Goal: Task Accomplishment & Management: Manage account settings

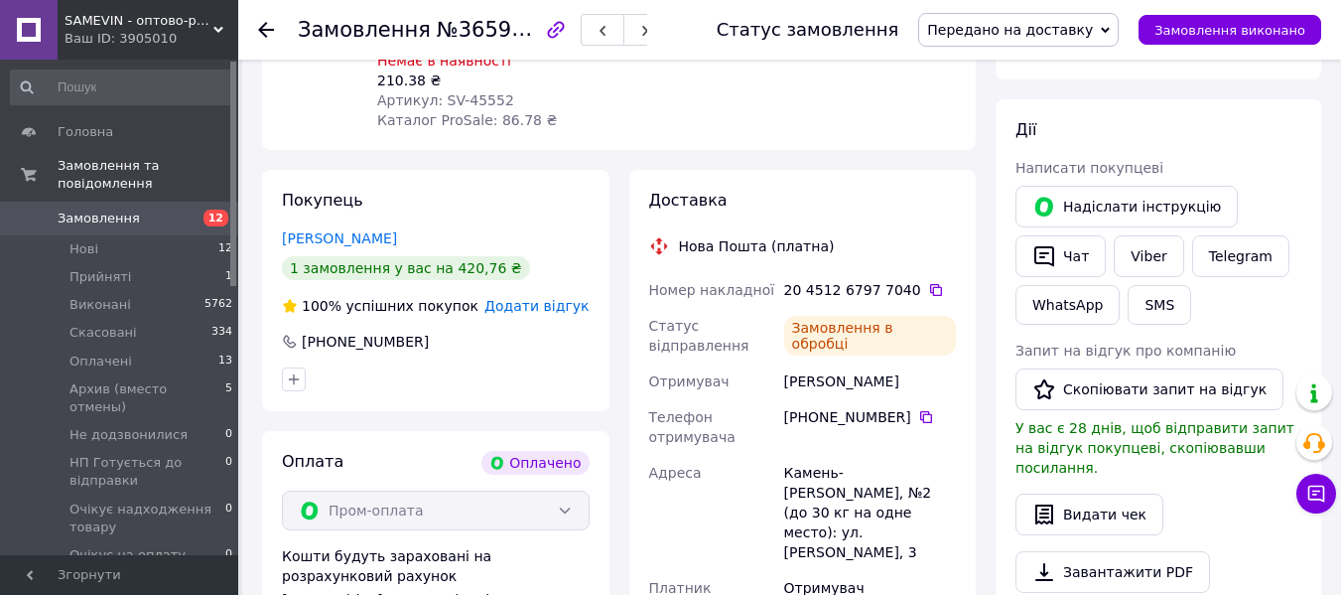
scroll to position [411, 0]
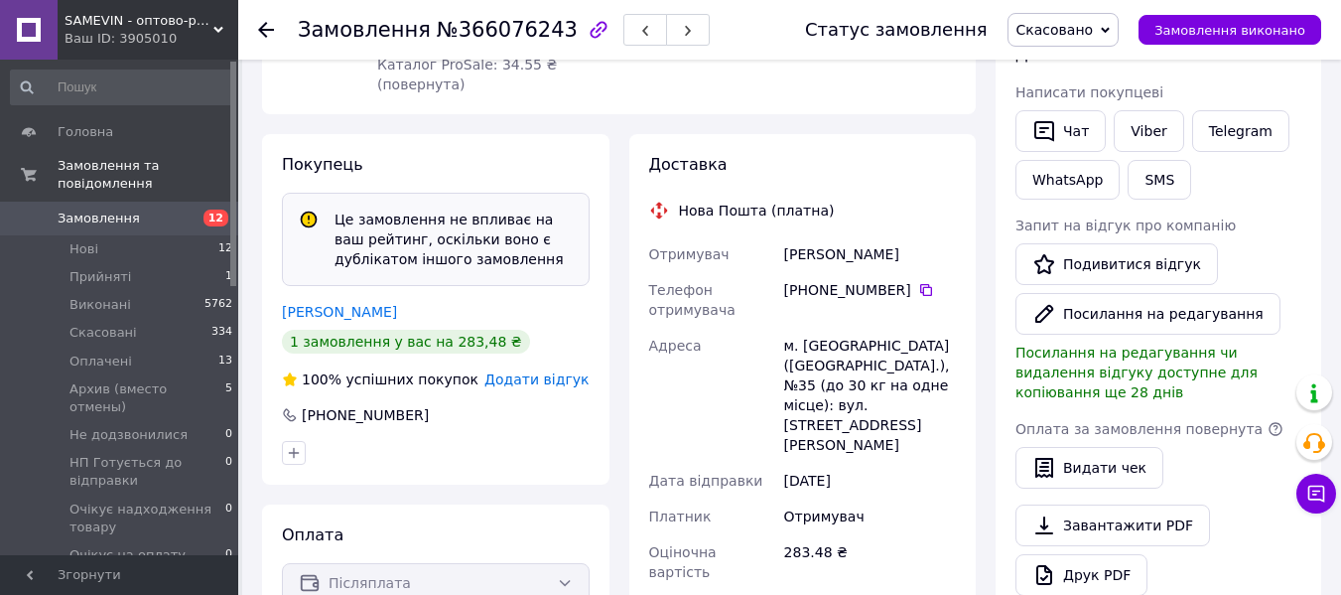
scroll to position [397, 0]
click at [918, 282] on icon at bounding box center [926, 290] width 16 height 16
click at [335, 304] on link "Швед Олександр" at bounding box center [339, 312] width 115 height 16
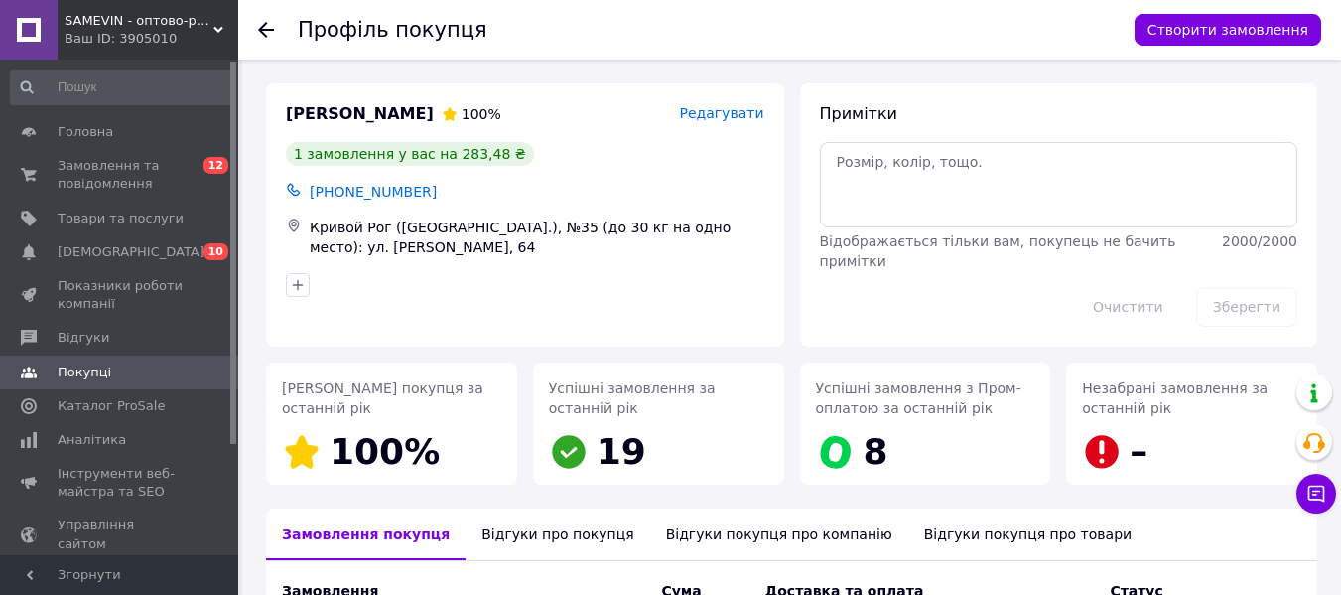
click at [267, 32] on icon at bounding box center [266, 30] width 16 height 16
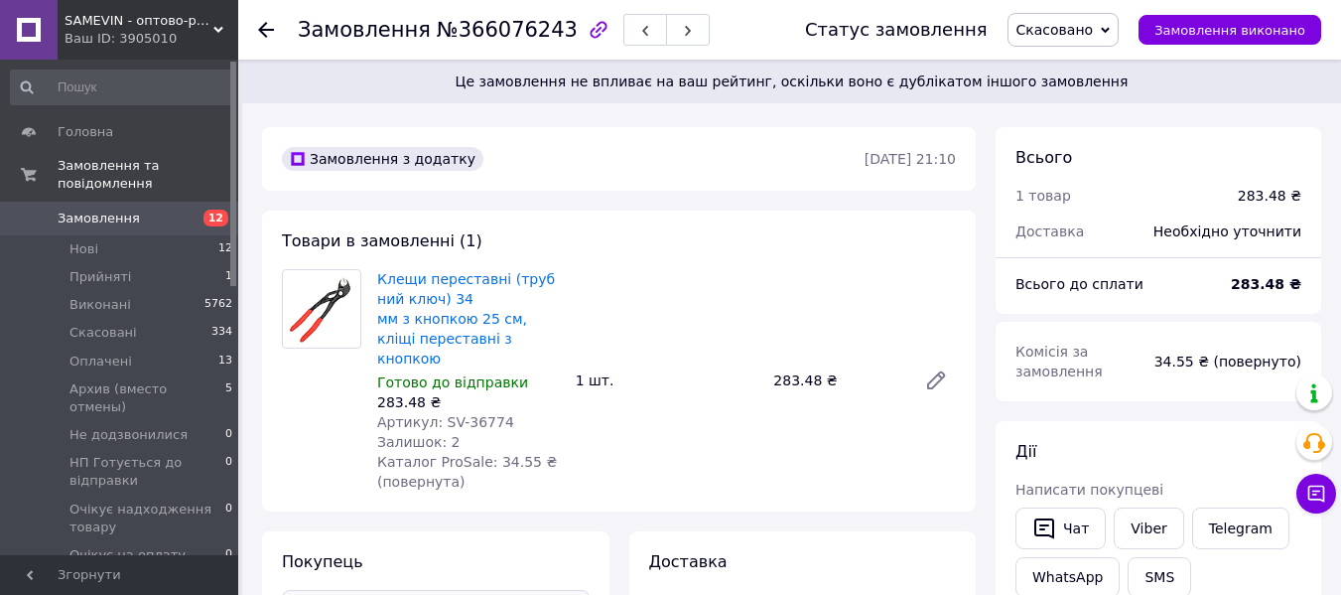
drag, startPoint x: 265, startPoint y: 34, endPoint x: 271, endPoint y: 68, distance: 34.3
click at [265, 34] on icon at bounding box center [266, 30] width 16 height 16
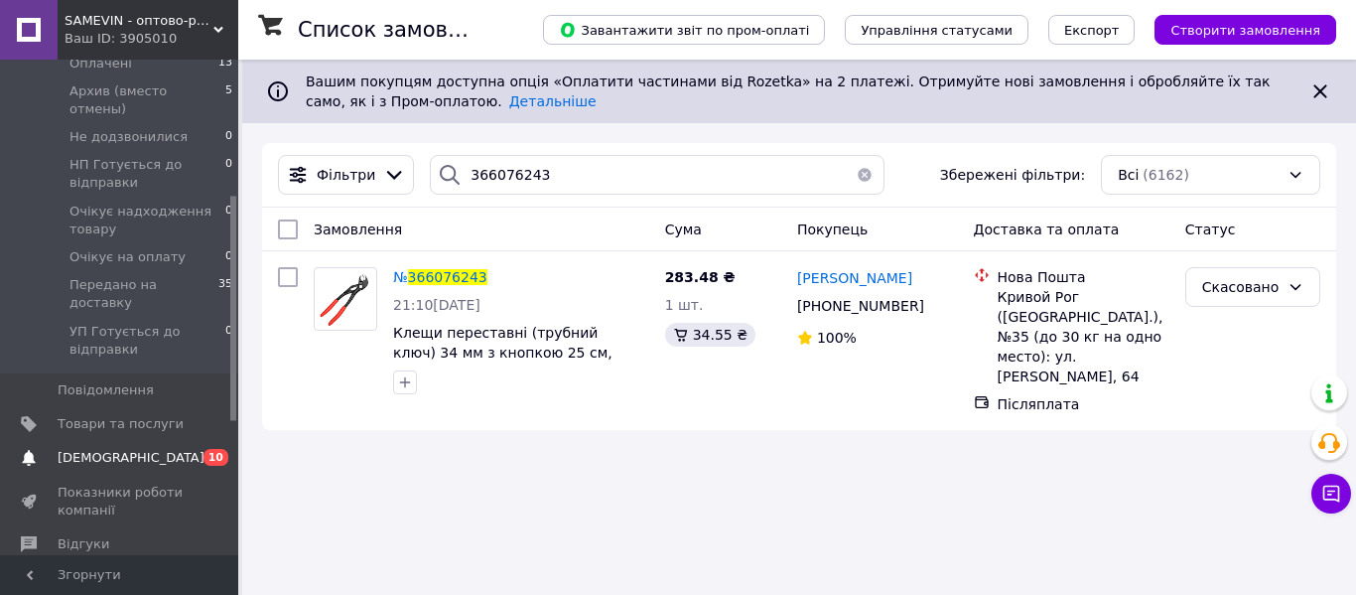
click at [94, 449] on span "[DEMOGRAPHIC_DATA]" at bounding box center [131, 458] width 147 height 18
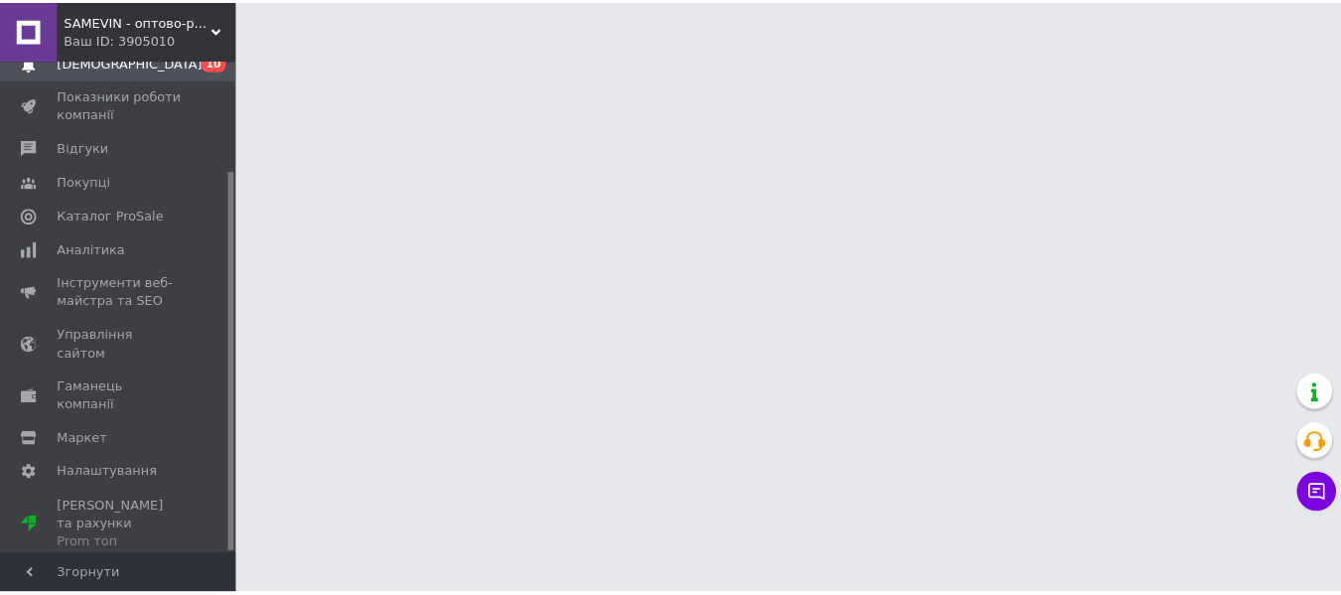
scroll to position [142, 0]
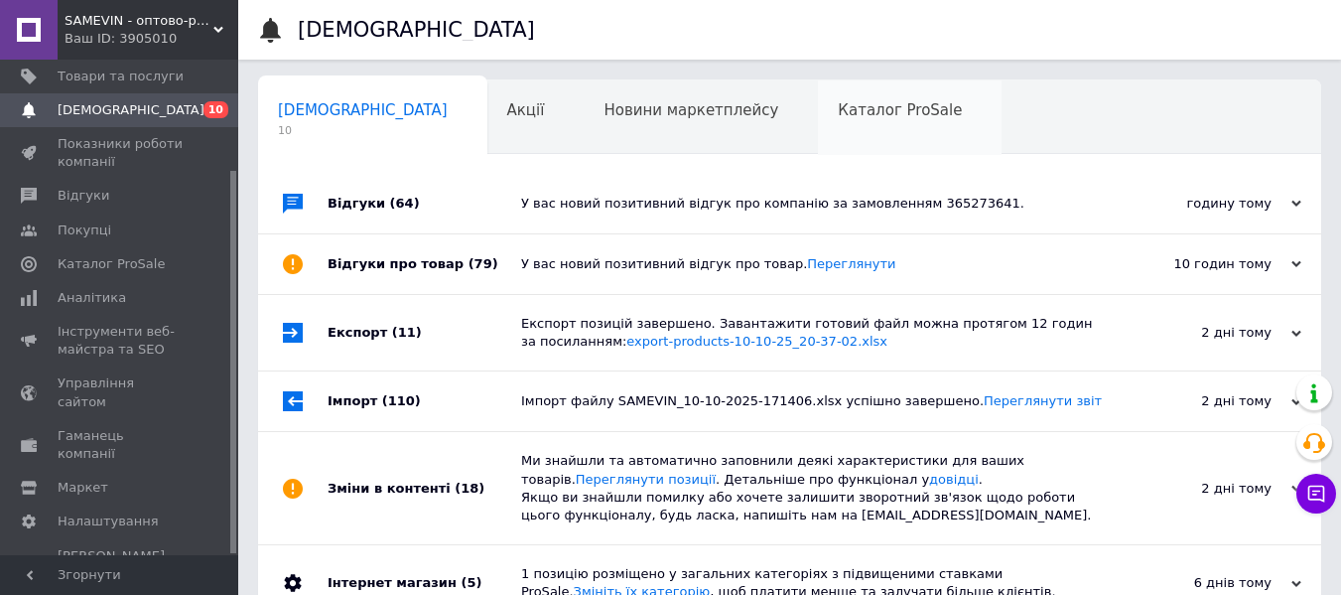
click at [838, 118] on span "Каталог ProSale" at bounding box center [900, 110] width 124 height 18
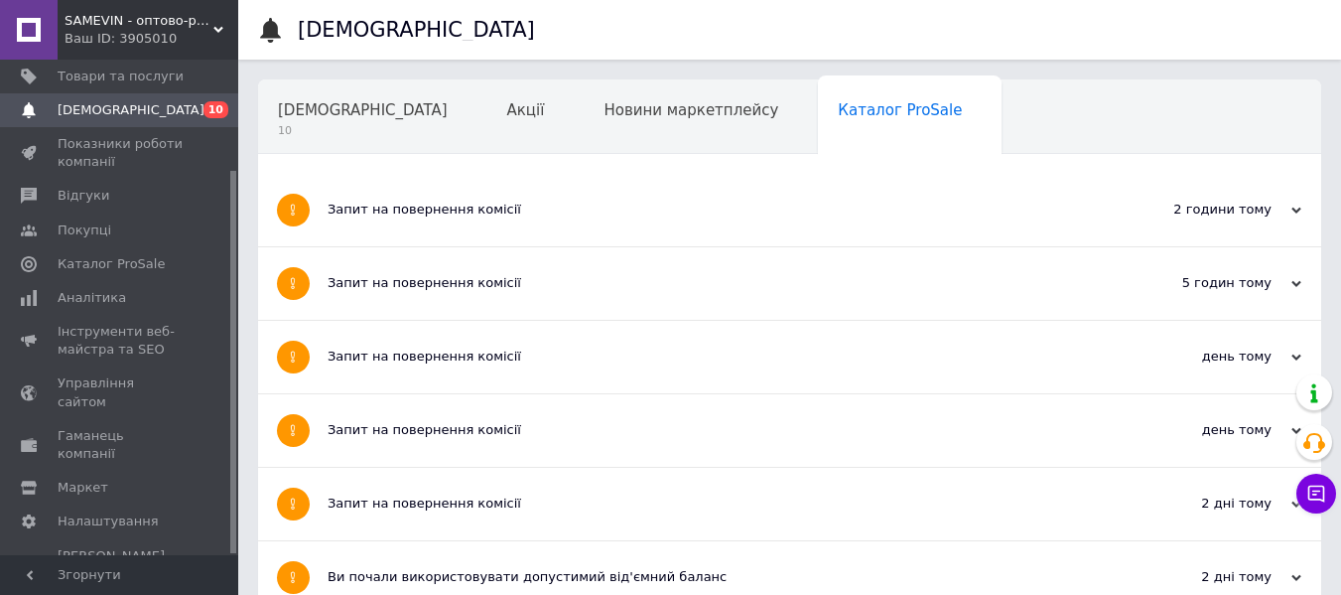
scroll to position [199, 0]
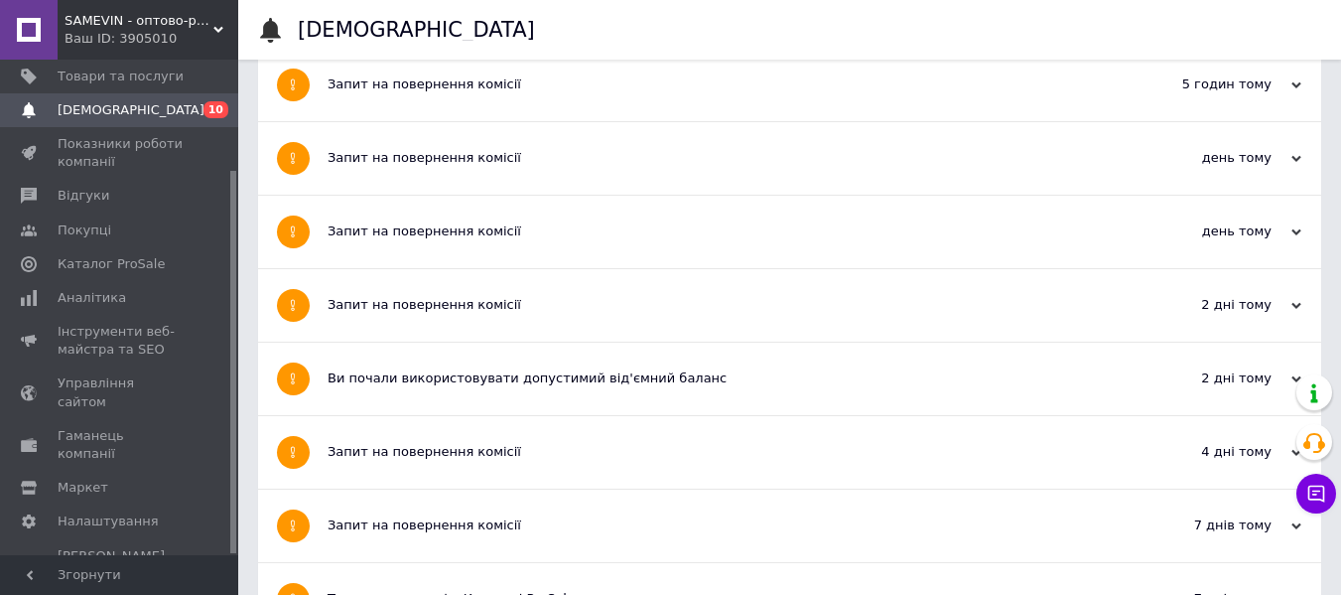
click at [741, 305] on div "Запит на повернення комісії" at bounding box center [715, 305] width 775 height 18
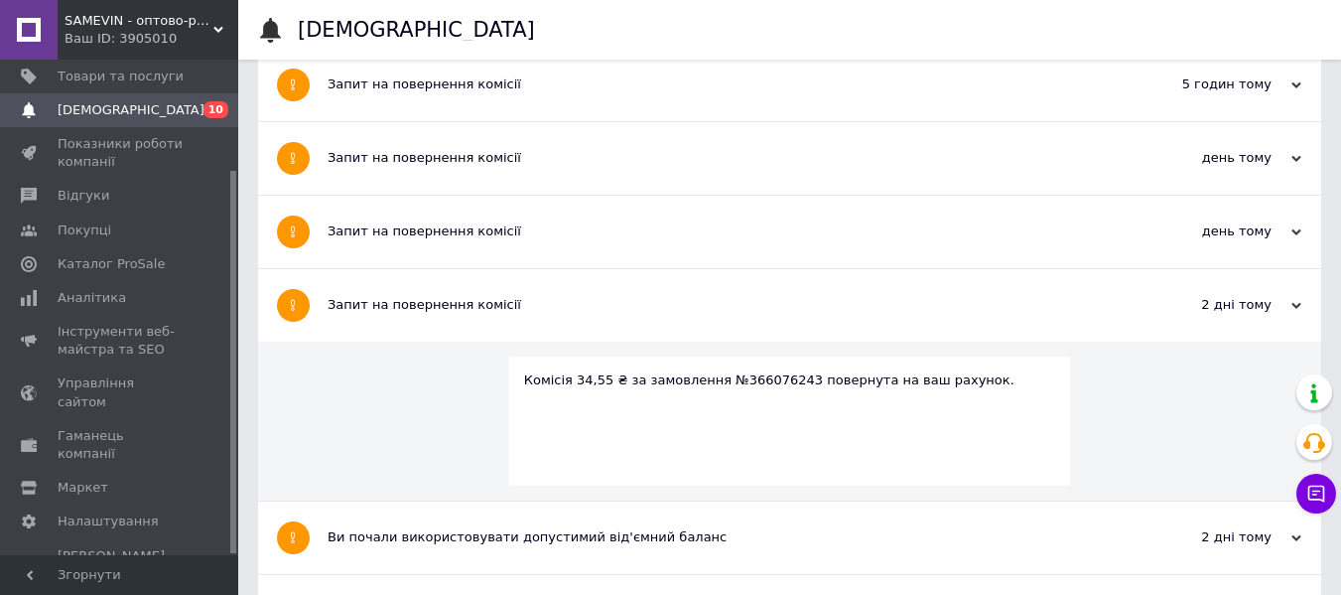
click at [697, 241] on div "Запит на повернення комісії" at bounding box center [715, 232] width 775 height 72
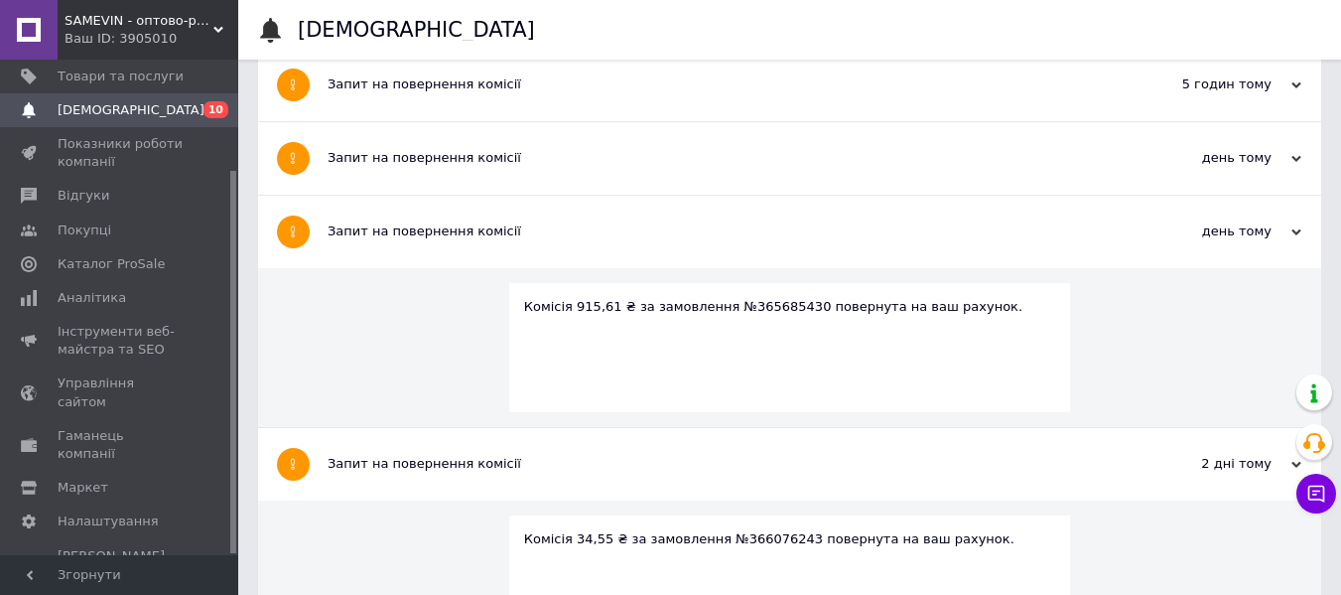
click at [768, 313] on div "Комісія 915,61 ₴ за замовлення №365685430 повернута на ваш рахунок." at bounding box center [790, 307] width 532 height 18
copy div "365685430"
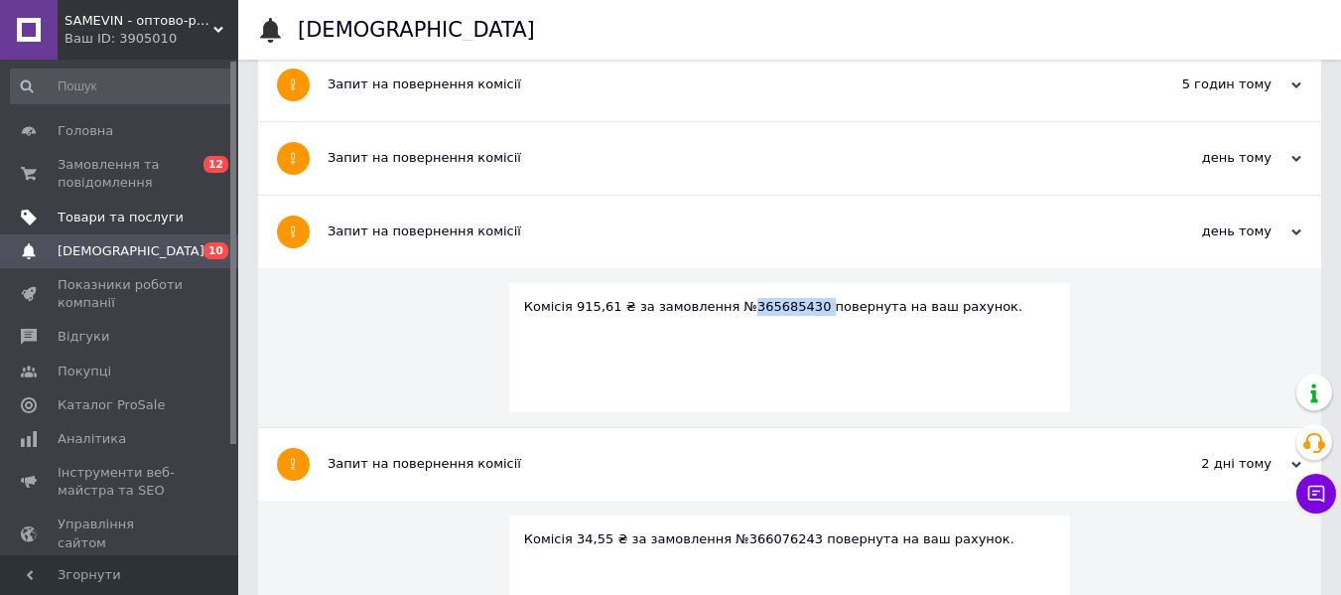
scroll to position [0, 0]
click at [82, 175] on span "Замовлення та повідомлення" at bounding box center [121, 175] width 126 height 36
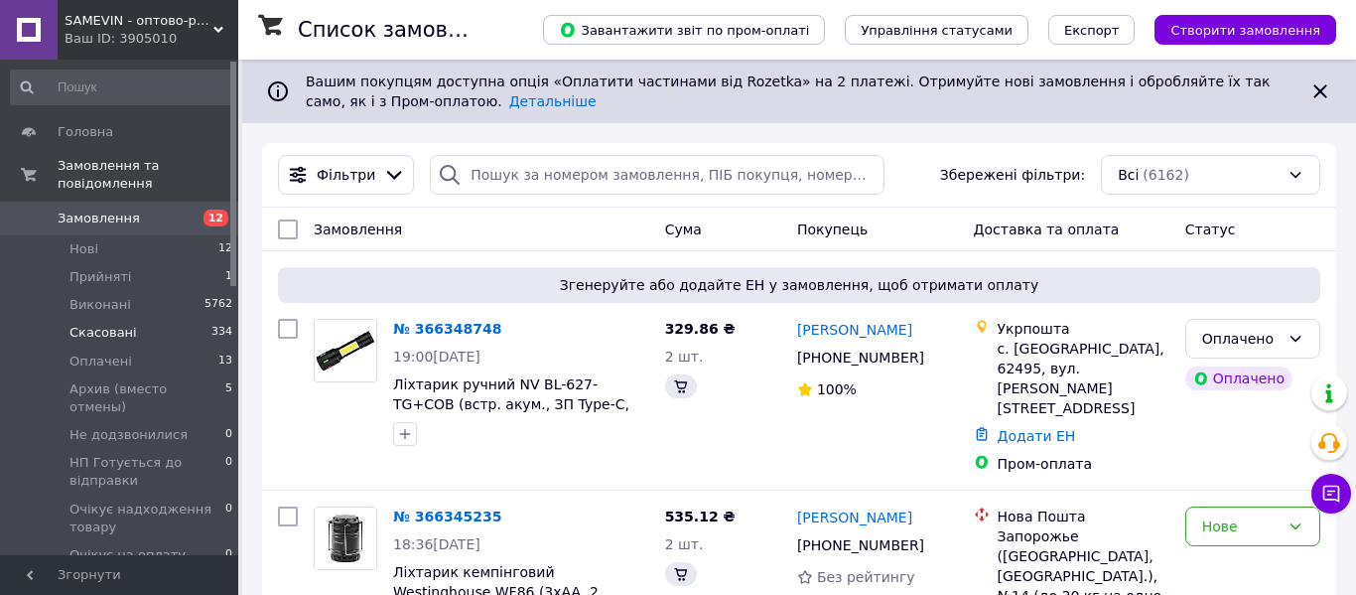
click at [82, 324] on span "Скасовані" at bounding box center [103, 333] width 68 height 18
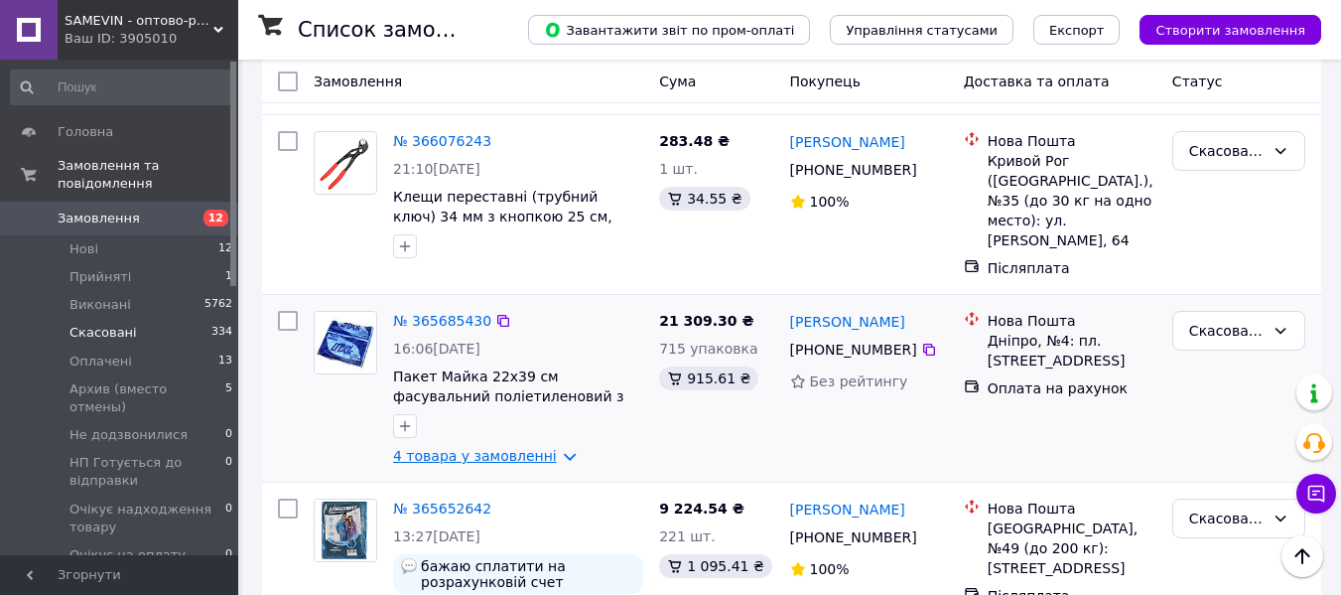
scroll to position [596, 0]
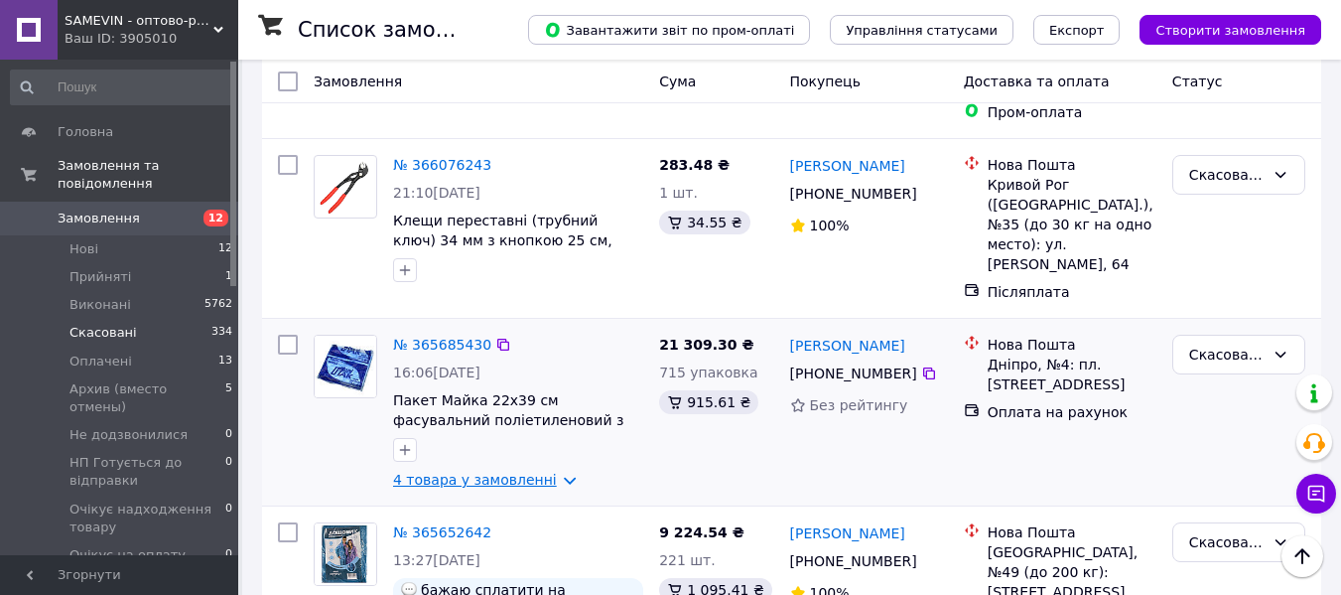
click at [492, 472] on link "4 товара у замовленні" at bounding box center [475, 480] width 164 height 16
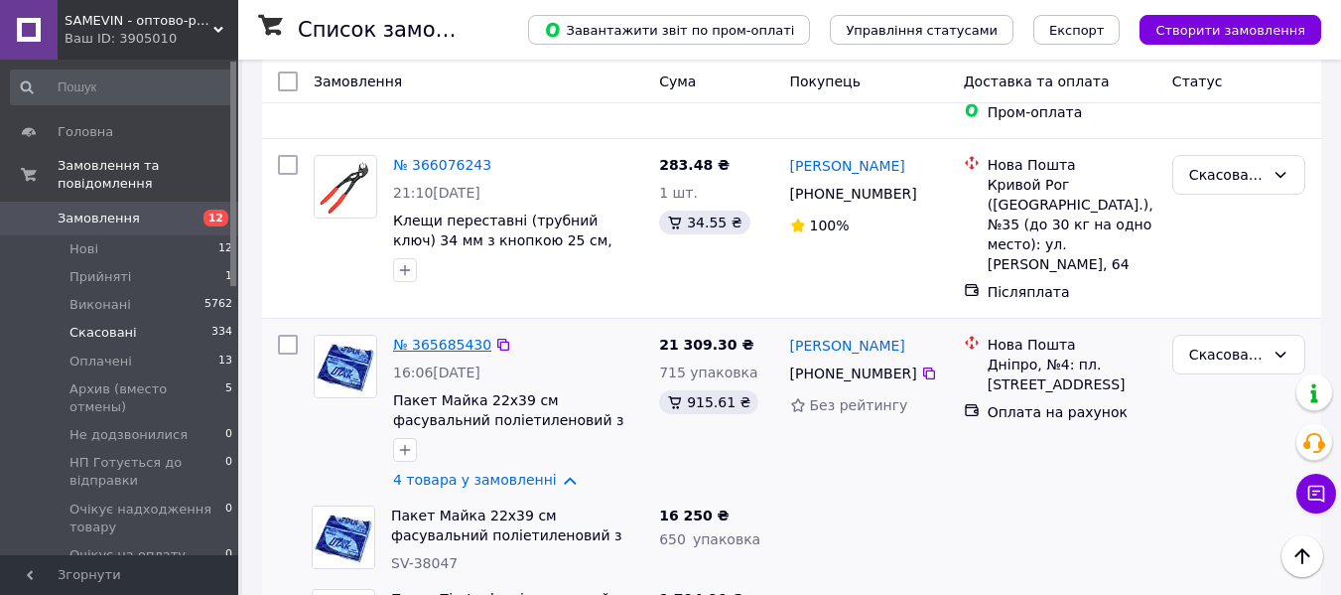
click at [430, 337] on link "№ 365685430" at bounding box center [442, 345] width 98 height 16
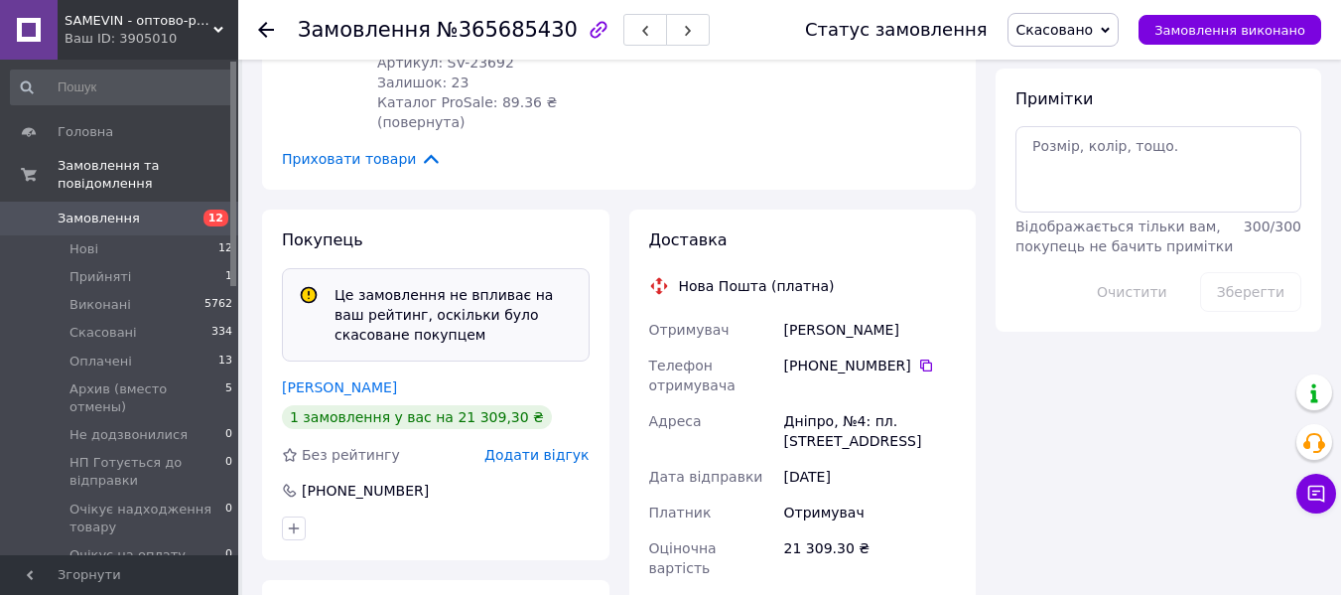
scroll to position [949, 0]
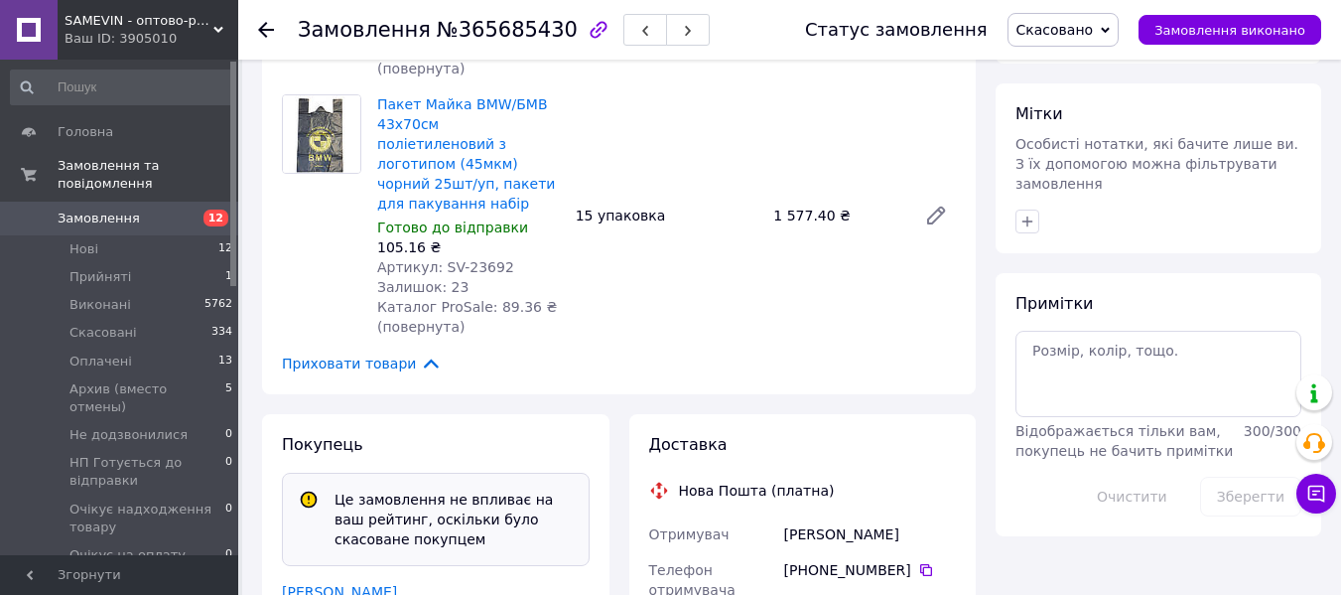
click at [342, 584] on link "Побережний Сергій" at bounding box center [339, 592] width 115 height 16
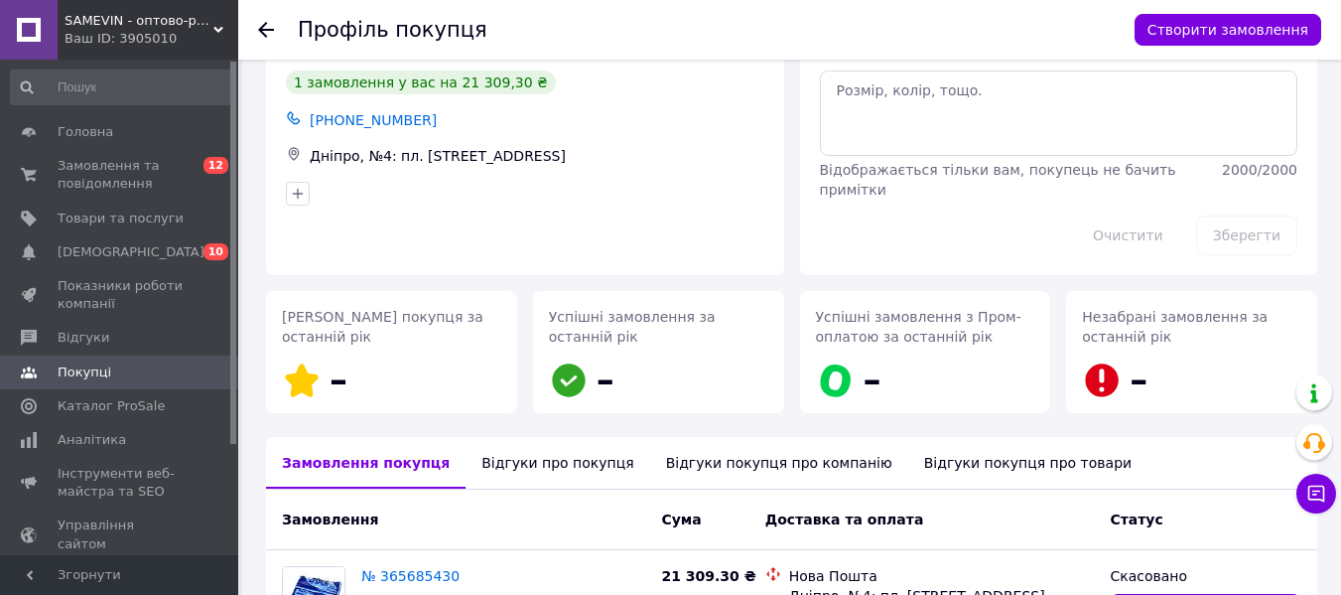
scroll to position [302, 0]
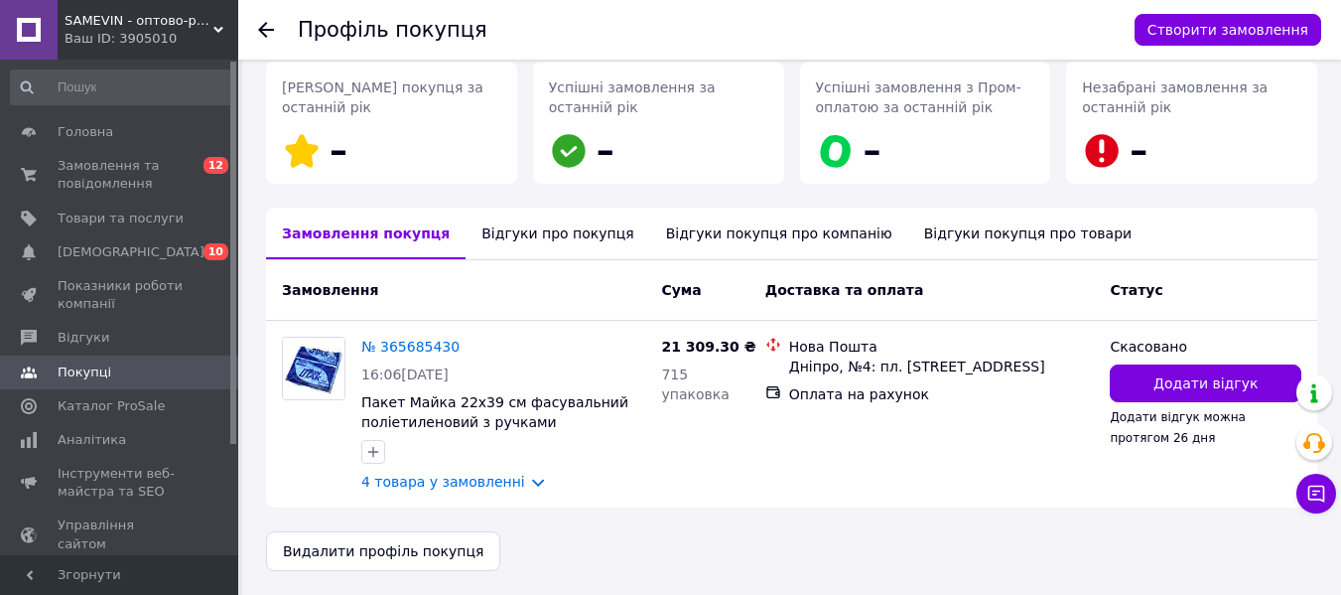
click at [268, 35] on icon at bounding box center [266, 30] width 16 height 16
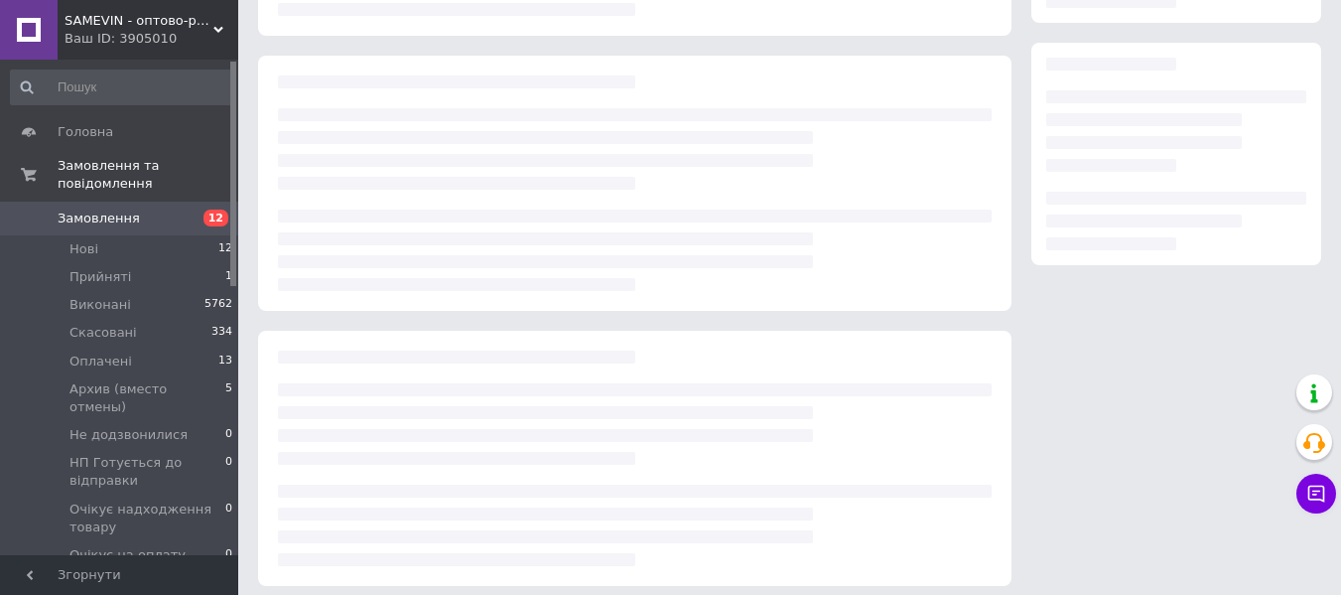
scroll to position [313, 0]
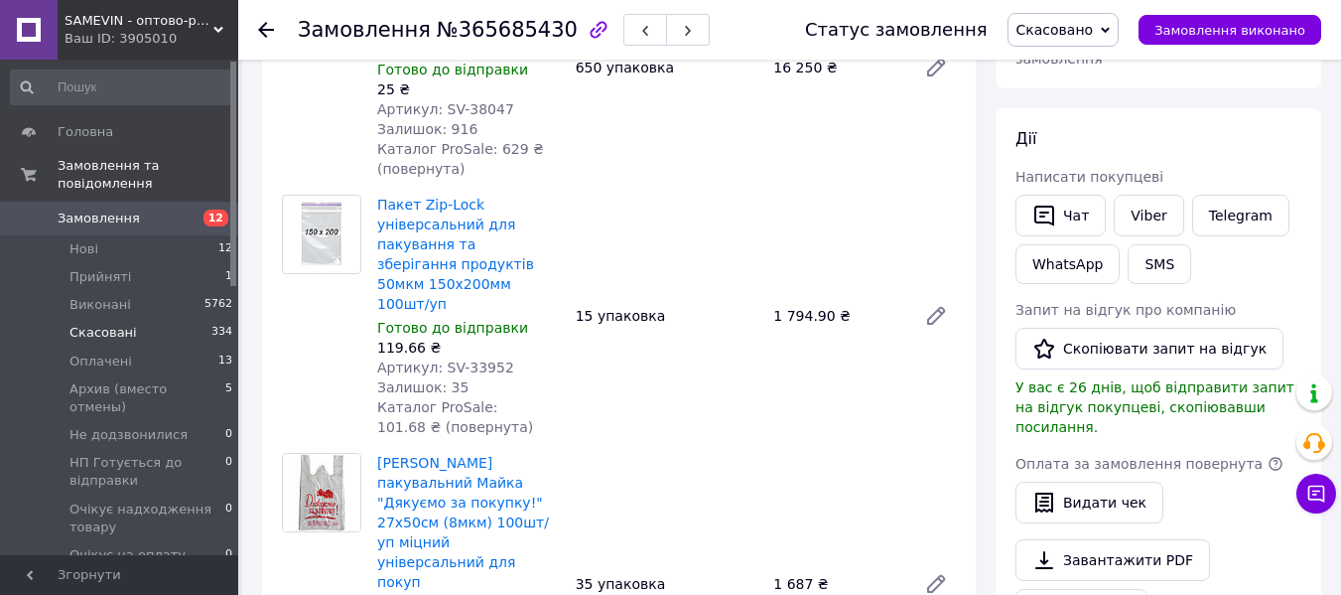
click at [133, 319] on li "Скасовані 334" at bounding box center [122, 333] width 244 height 28
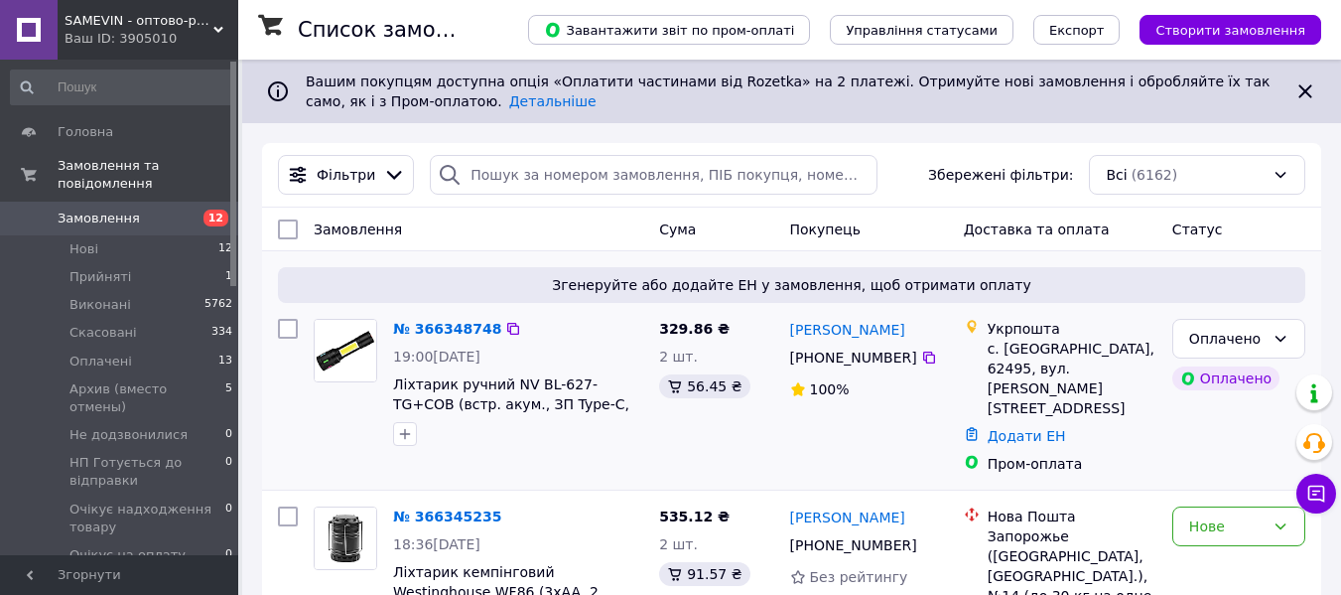
drag, startPoint x: 166, startPoint y: 317, endPoint x: 453, endPoint y: 376, distance: 293.0
click at [166, 319] on li "Скасовані 334" at bounding box center [122, 333] width 244 height 28
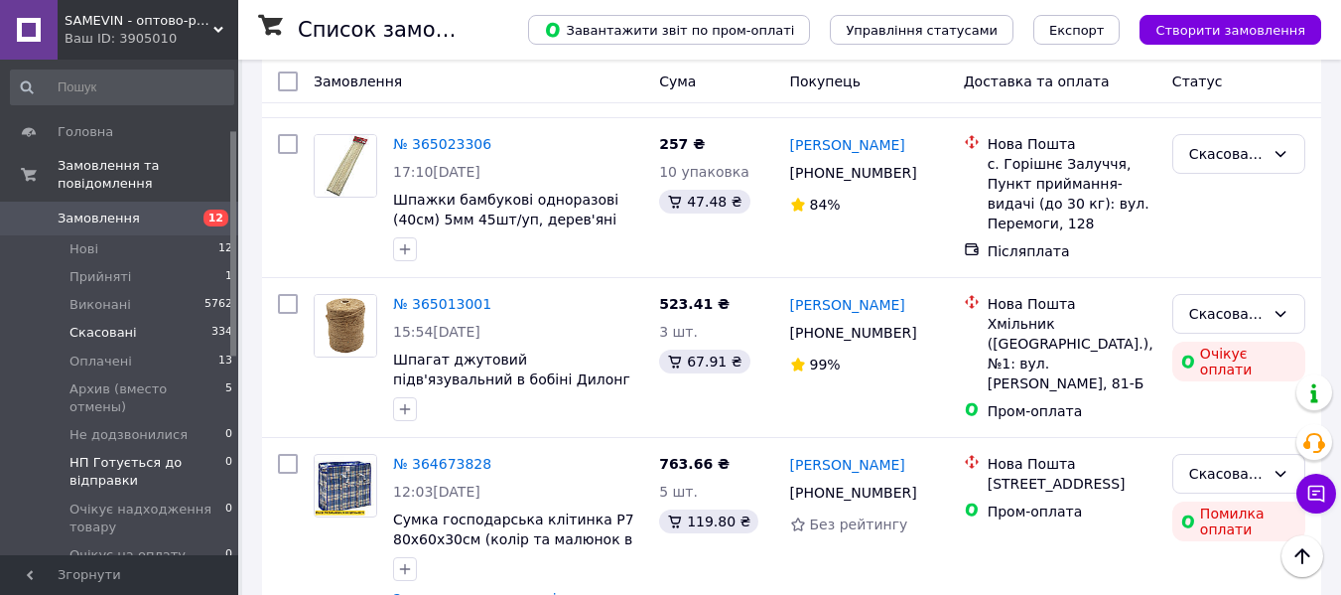
scroll to position [298, 0]
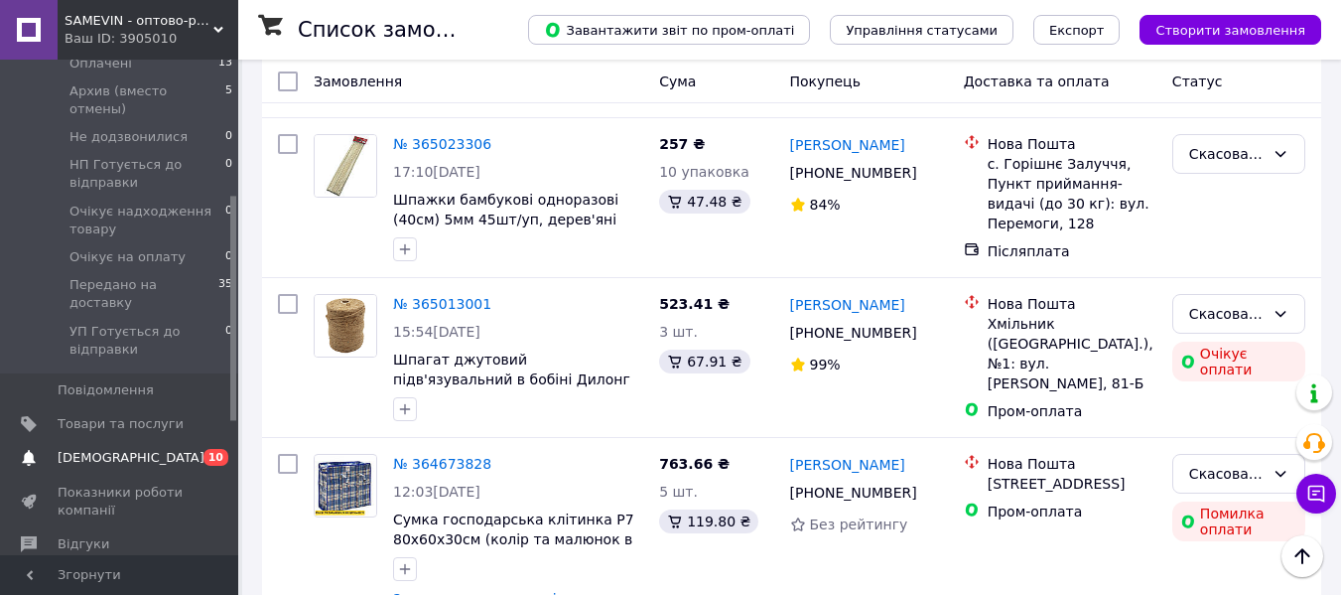
click at [109, 449] on span "[DEMOGRAPHIC_DATA]" at bounding box center [131, 458] width 147 height 18
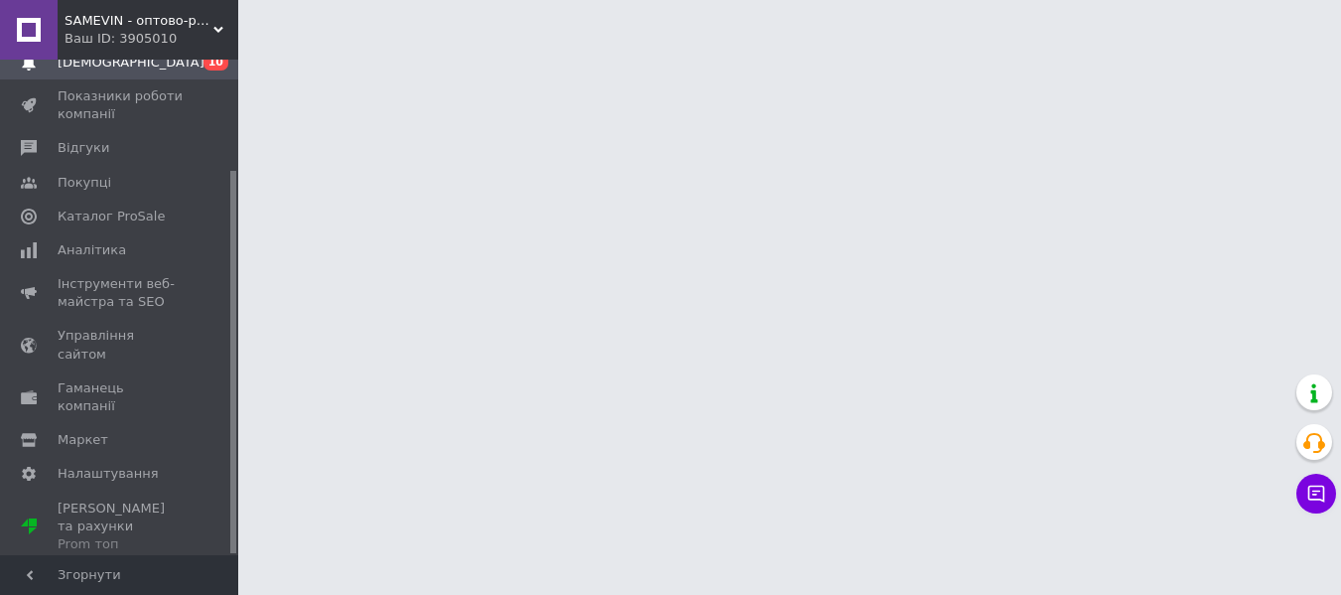
scroll to position [142, 0]
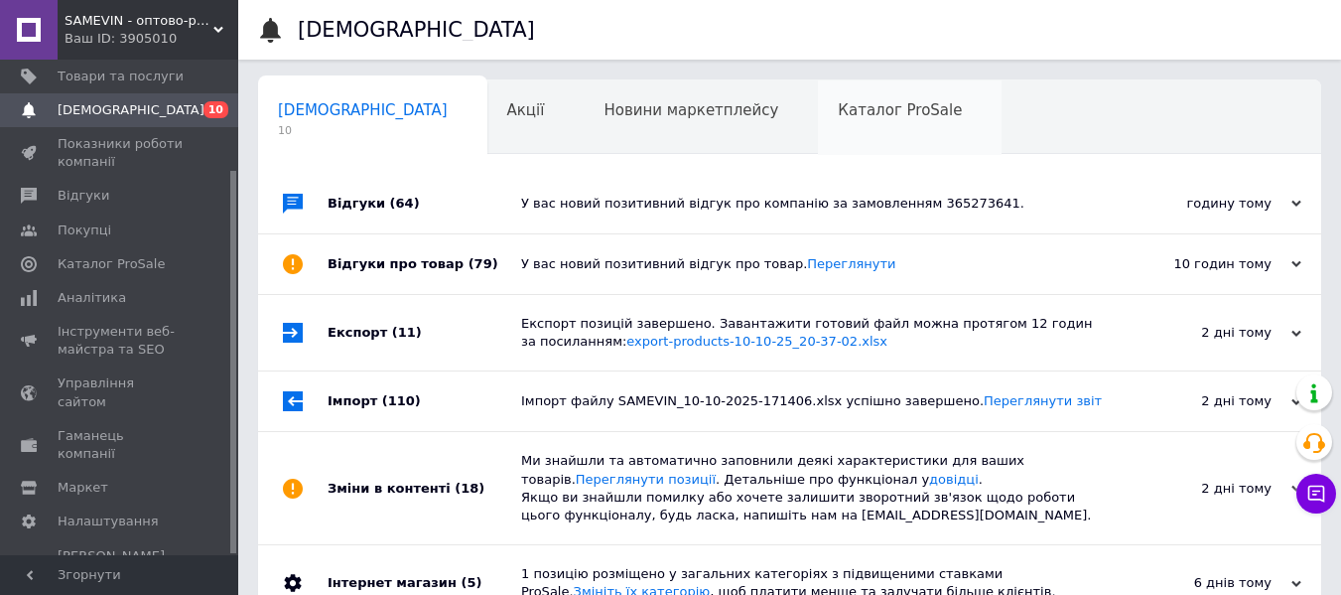
click at [839, 93] on div "Каталог ProSale 0" at bounding box center [910, 117] width 184 height 75
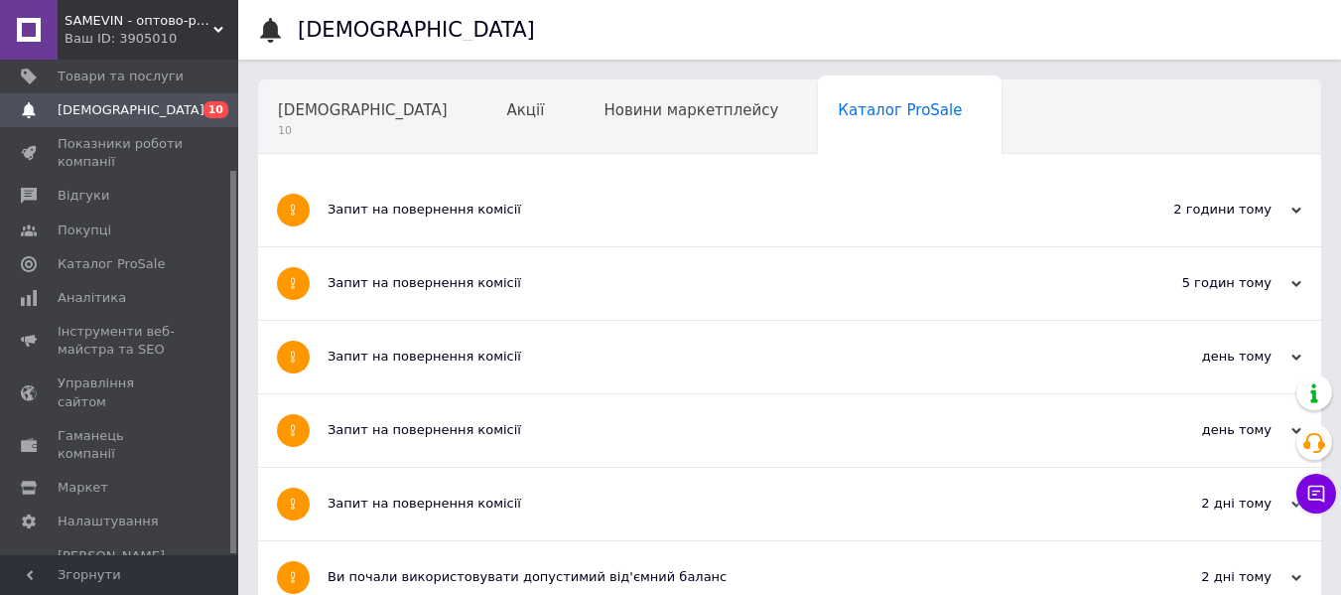
scroll to position [199, 0]
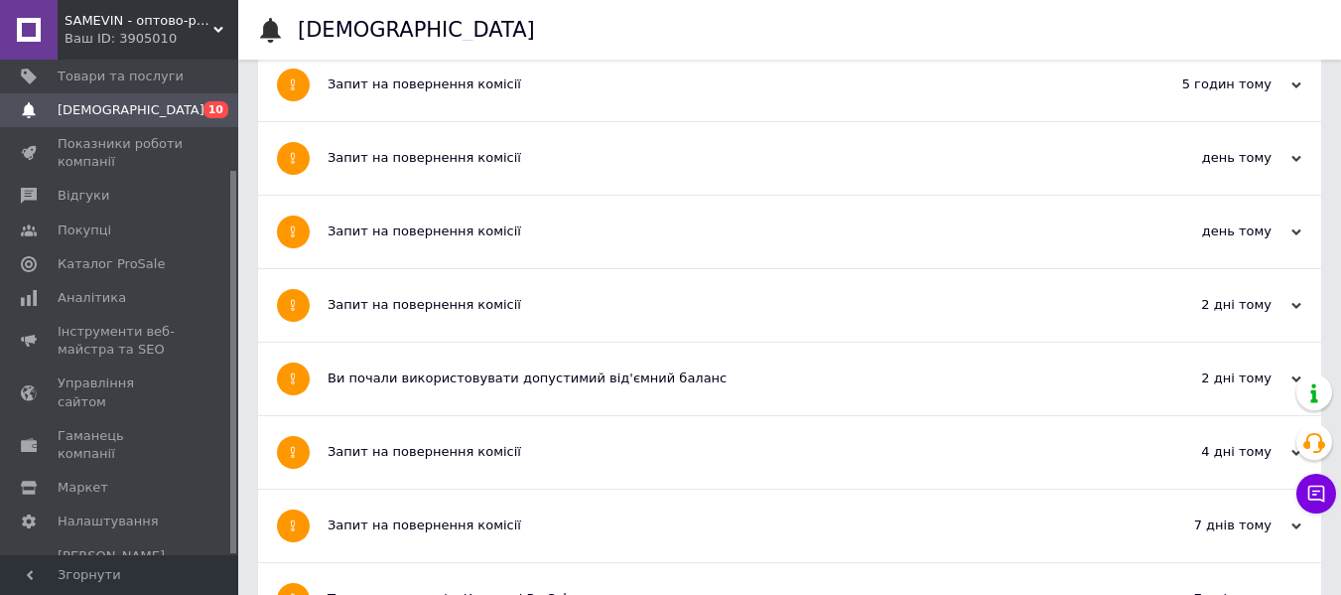
click at [750, 286] on div "Запит на повернення комісії" at bounding box center [715, 305] width 775 height 72
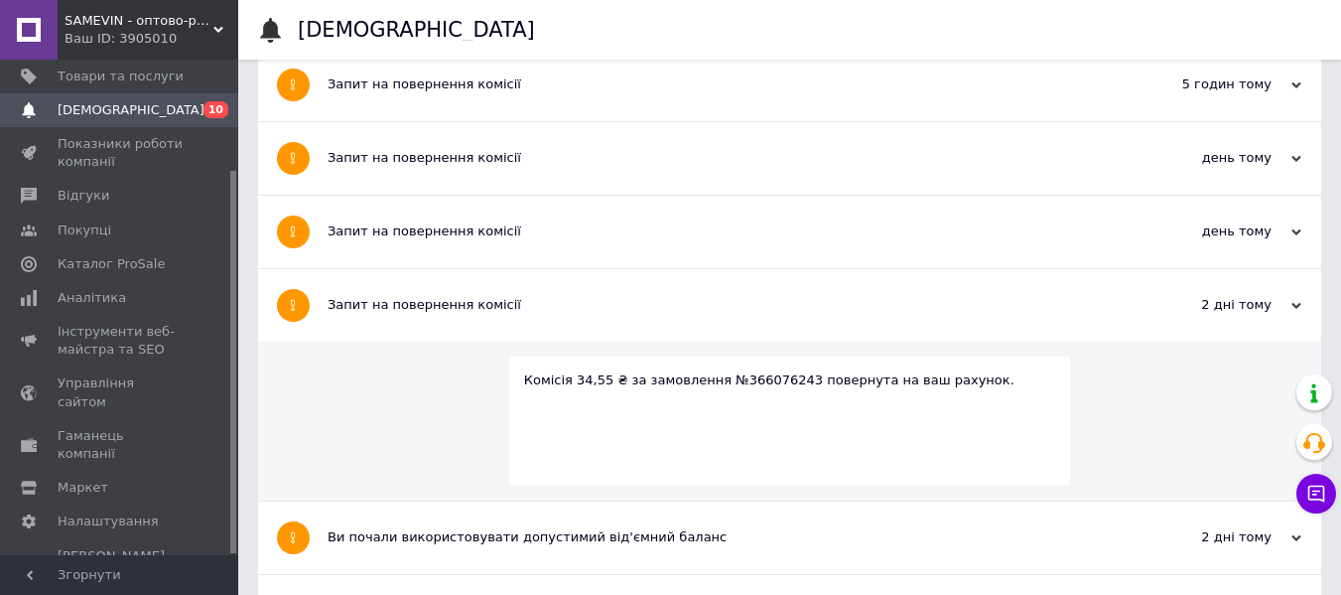
click at [745, 237] on div "Запит на повернення комісії" at bounding box center [715, 231] width 775 height 18
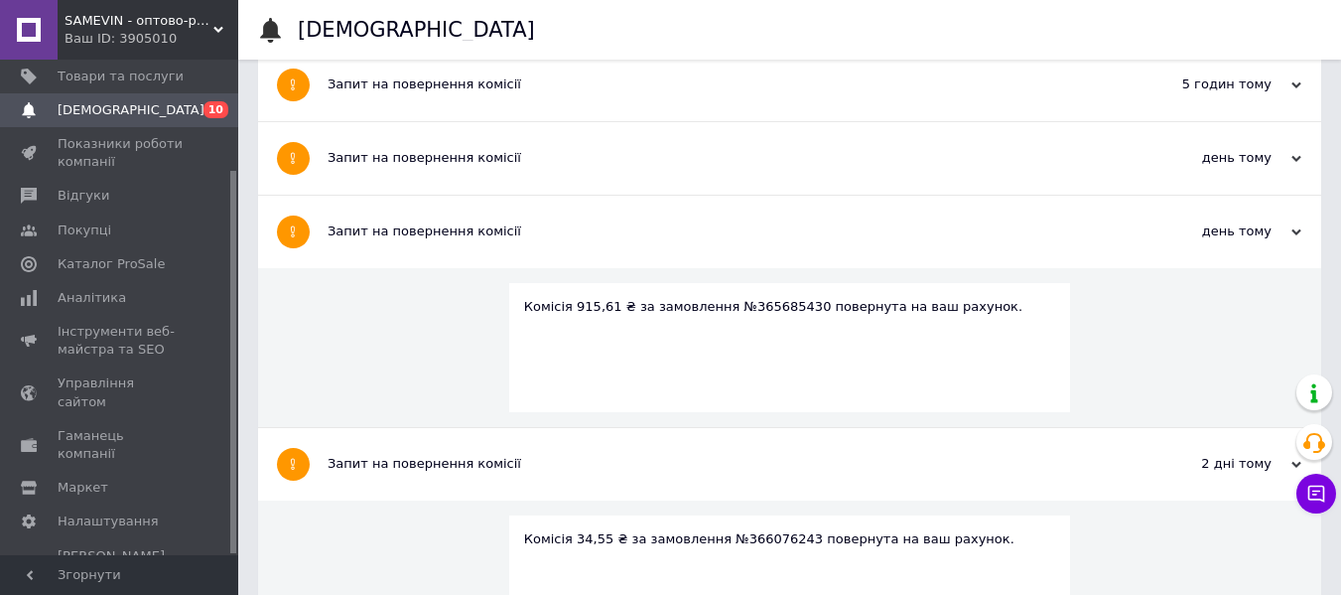
click at [727, 204] on div "Запит на повернення комісії" at bounding box center [715, 232] width 775 height 72
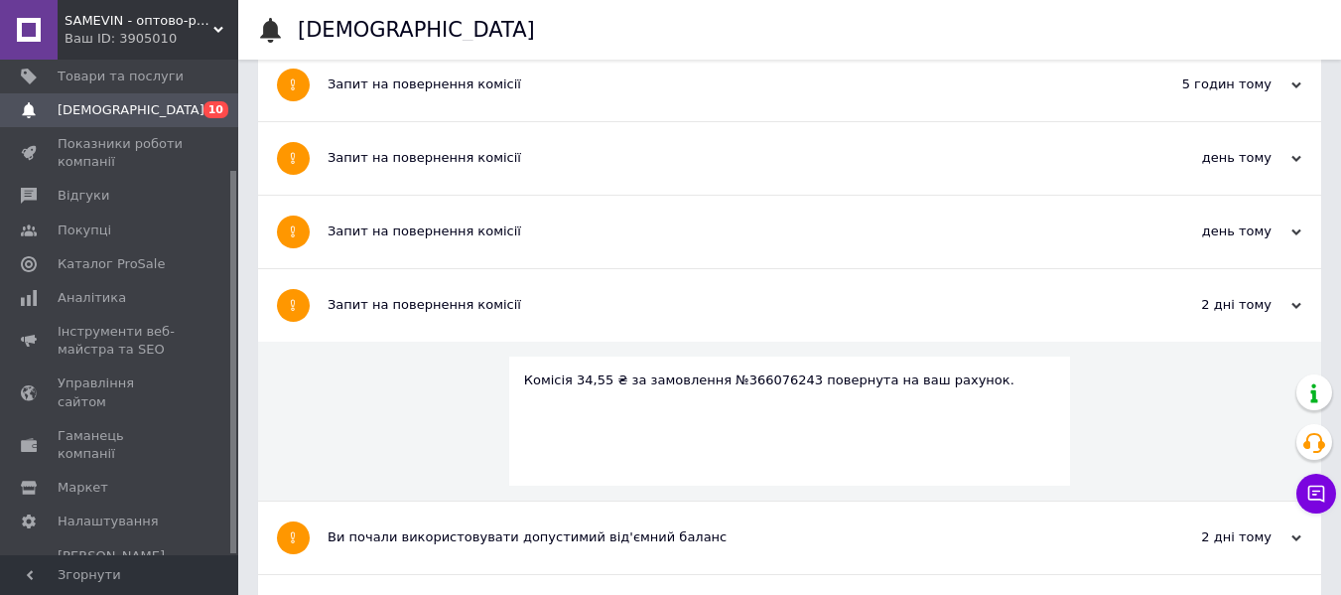
click at [717, 153] on div "Запит на повернення комісії" at bounding box center [715, 158] width 775 height 18
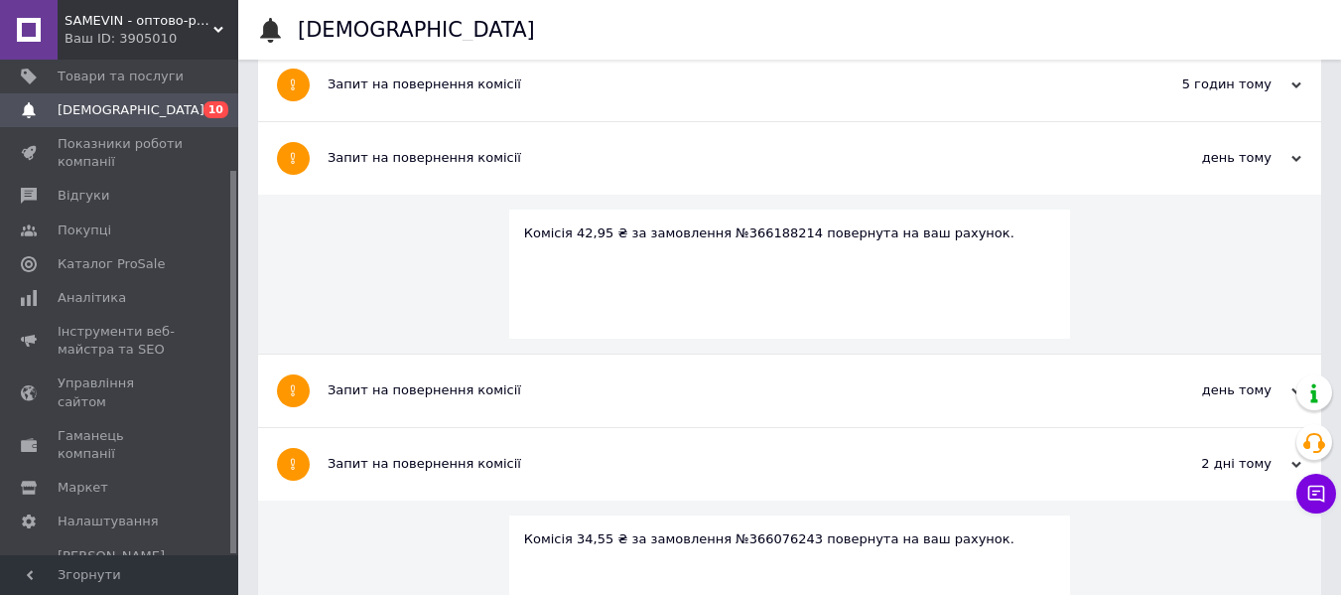
scroll to position [99, 0]
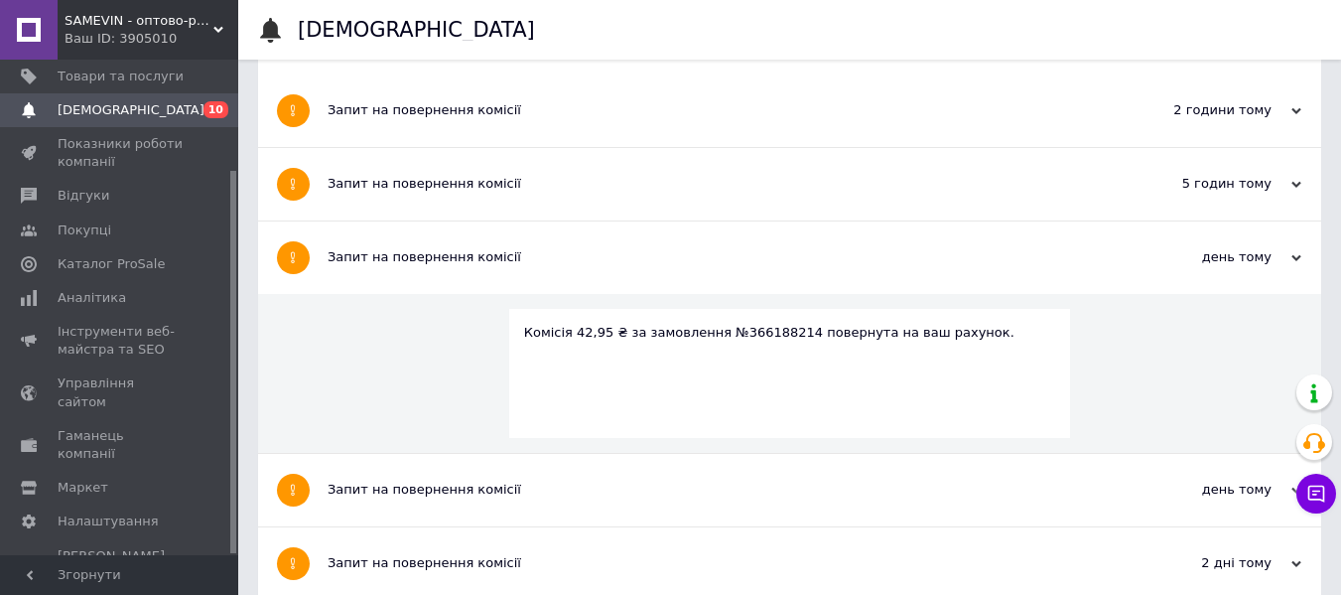
click at [749, 327] on div "Комісія 42,95 ₴ за замовлення №366188214 повернута на ваш рахунок." at bounding box center [790, 333] width 532 height 18
copy div "366188214"
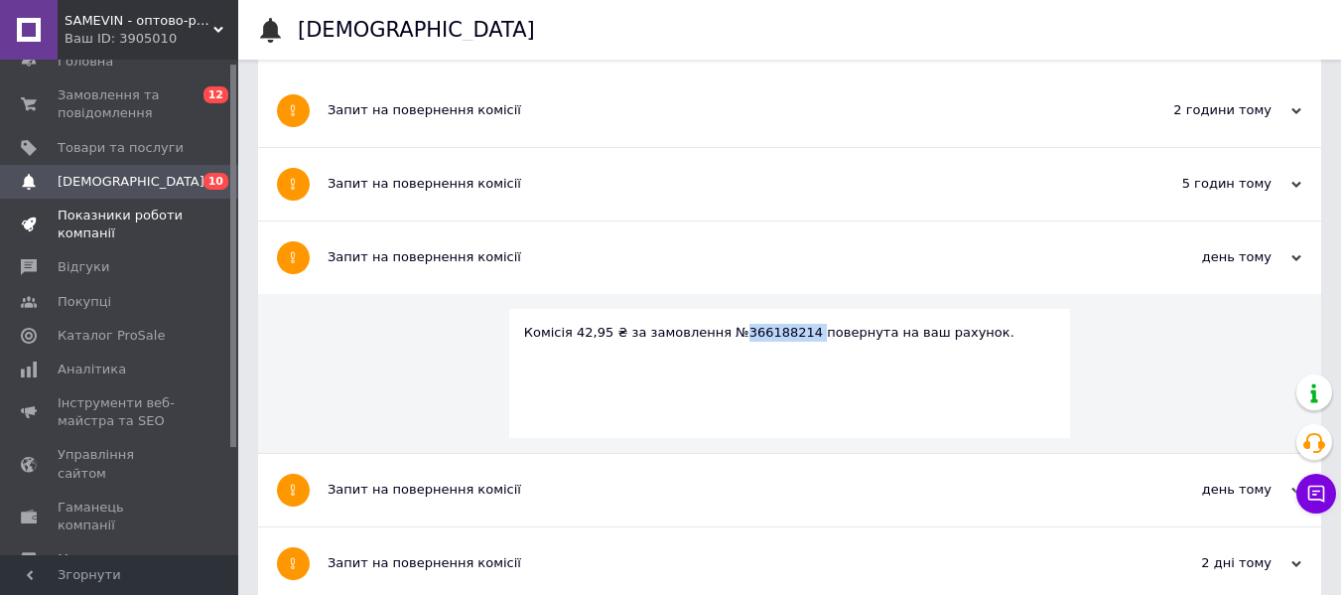
scroll to position [0, 0]
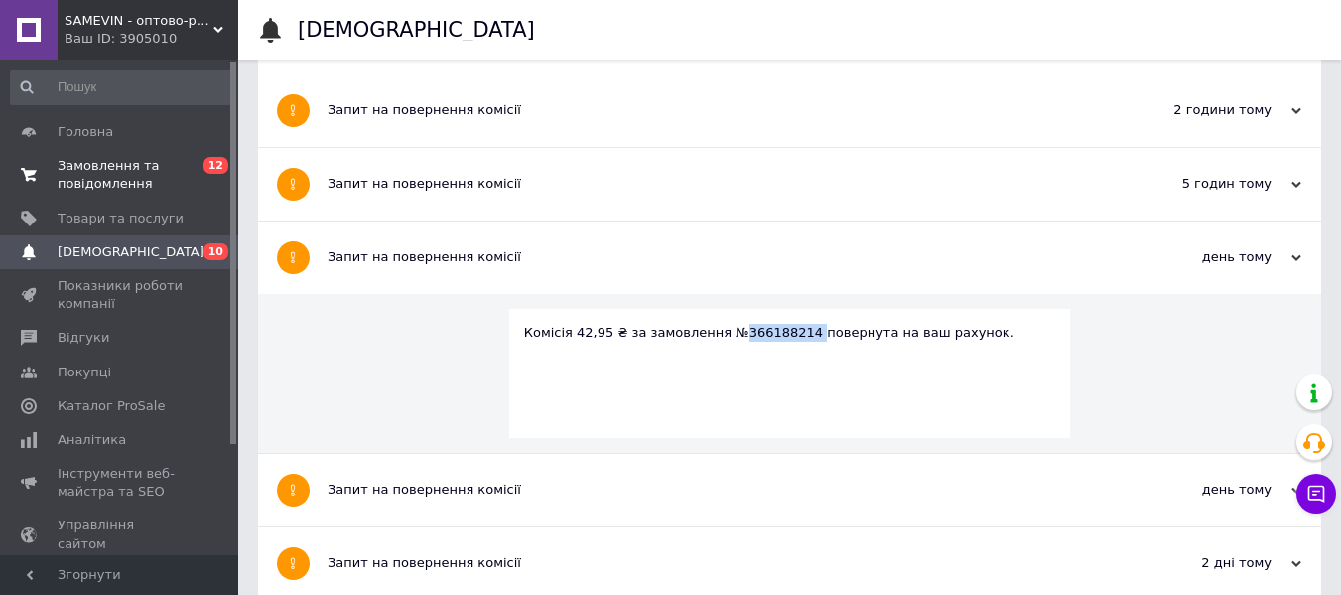
click at [101, 179] on span "Замовлення та повідомлення" at bounding box center [121, 175] width 126 height 36
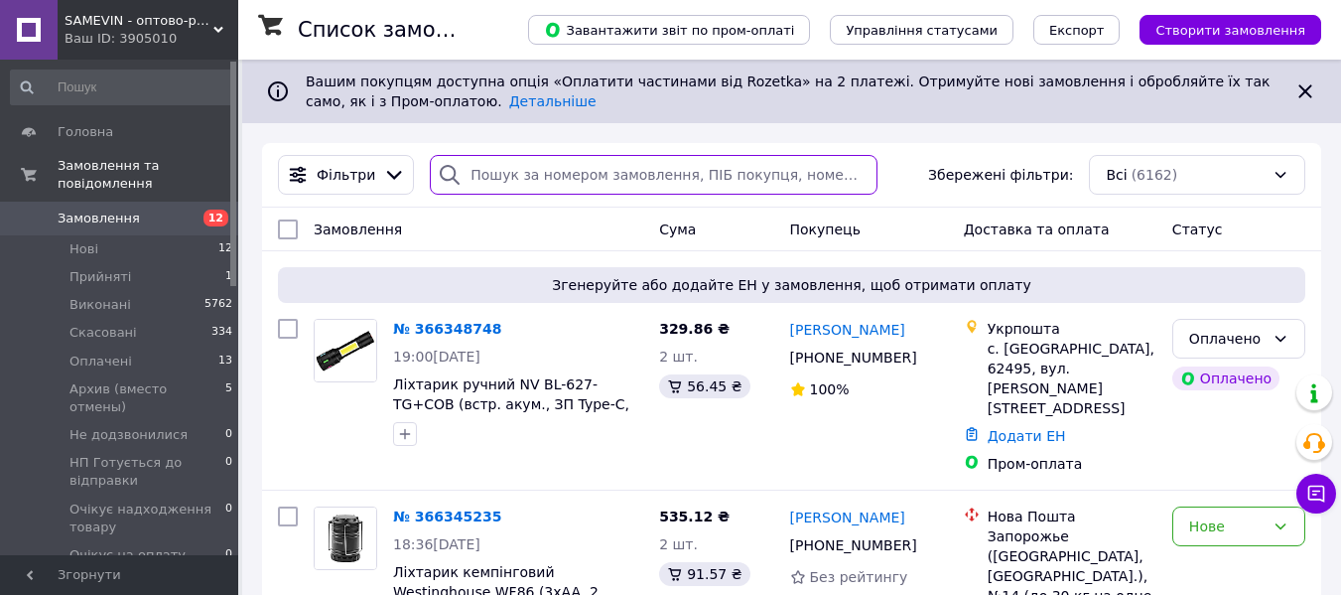
click at [529, 165] on input "search" at bounding box center [654, 175] width 448 height 40
paste input "366188214"
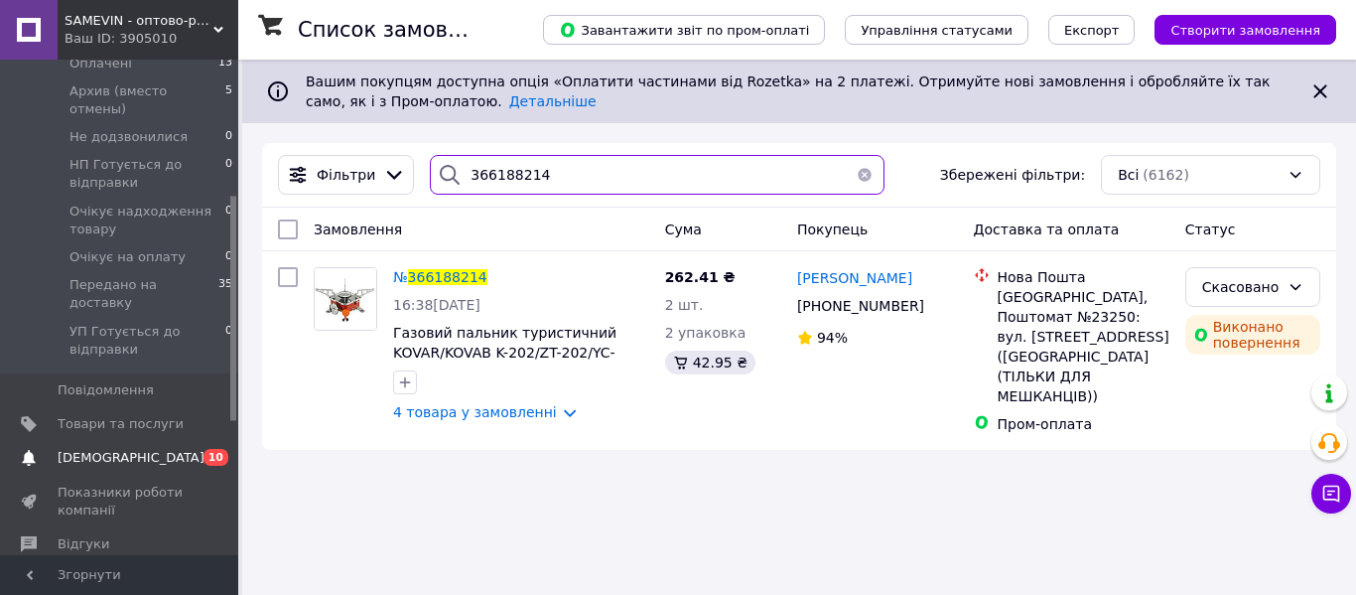
type input "366188214"
click at [127, 441] on link "Сповіщення 0 10" at bounding box center [122, 458] width 244 height 34
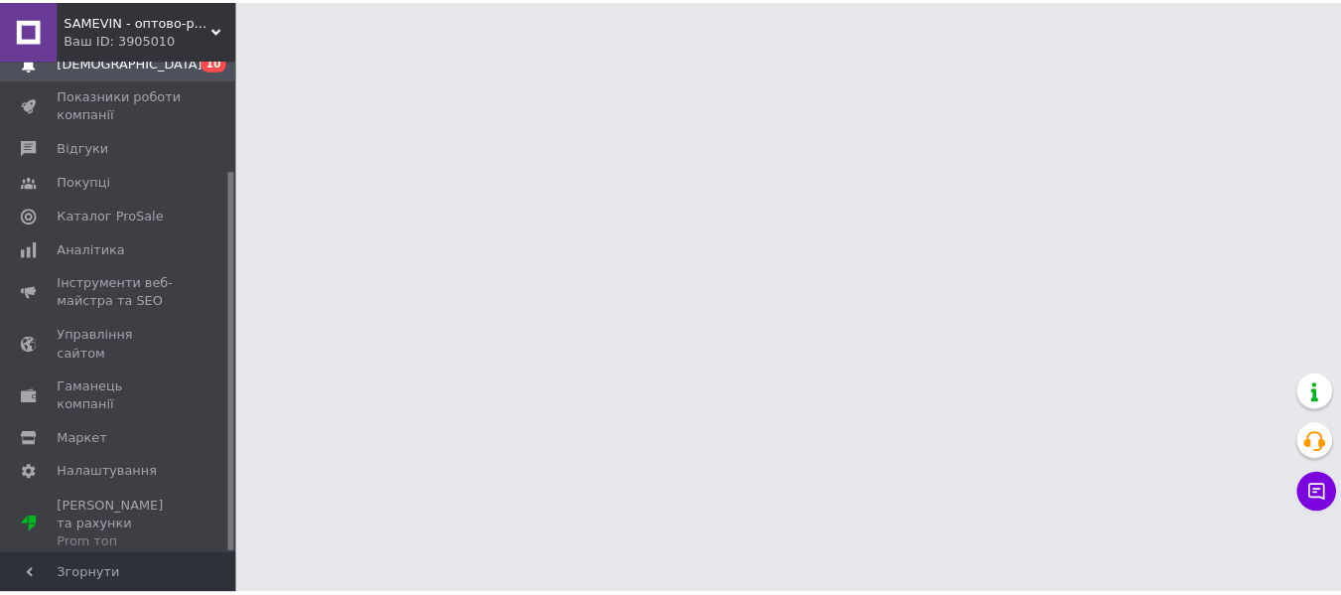
scroll to position [142, 0]
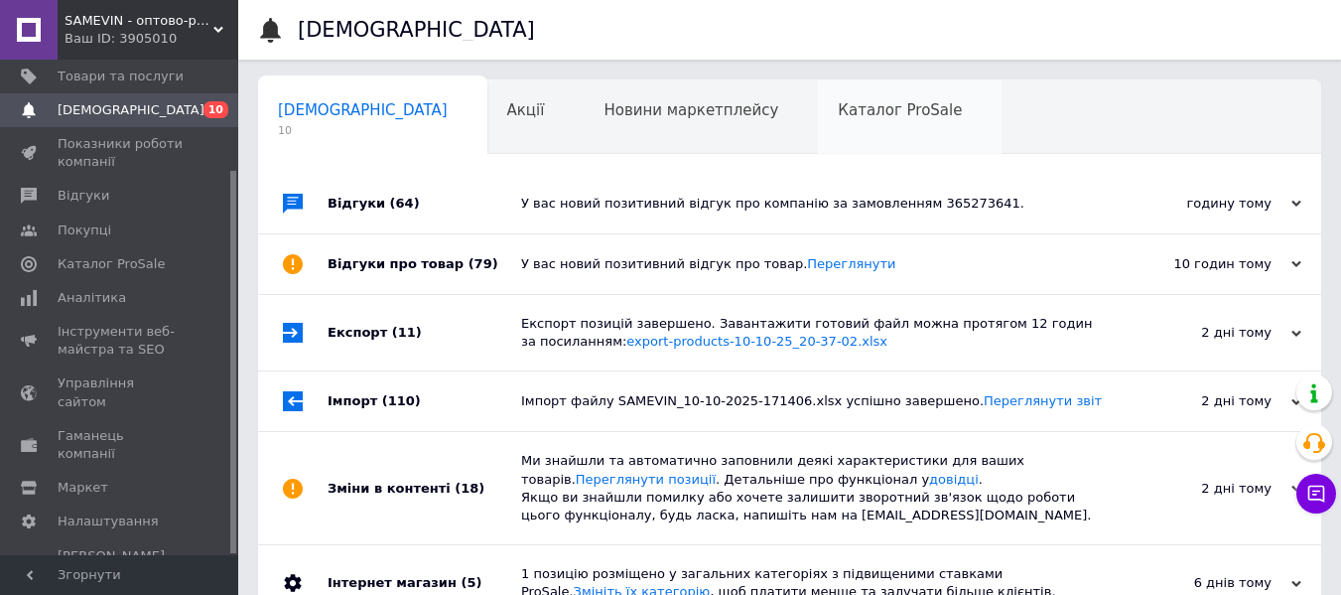
click at [818, 136] on div "Каталог ProSale 0" at bounding box center [910, 117] width 184 height 75
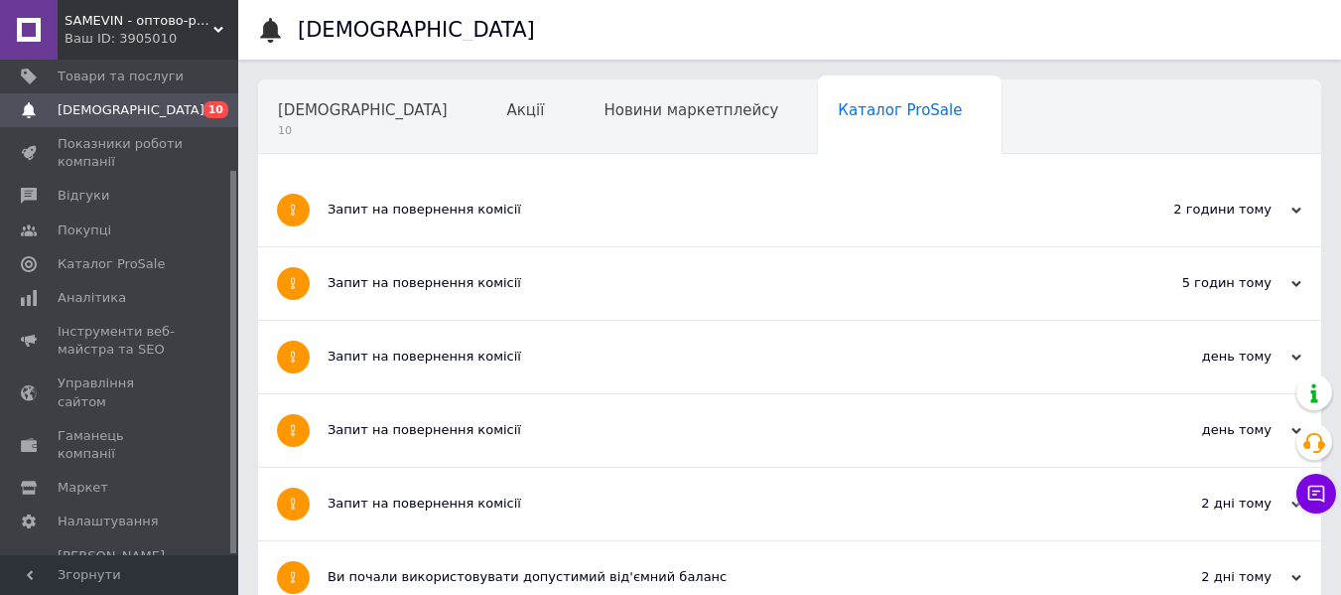
click at [817, 226] on div "Запит на повернення комісії" at bounding box center [715, 210] width 775 height 72
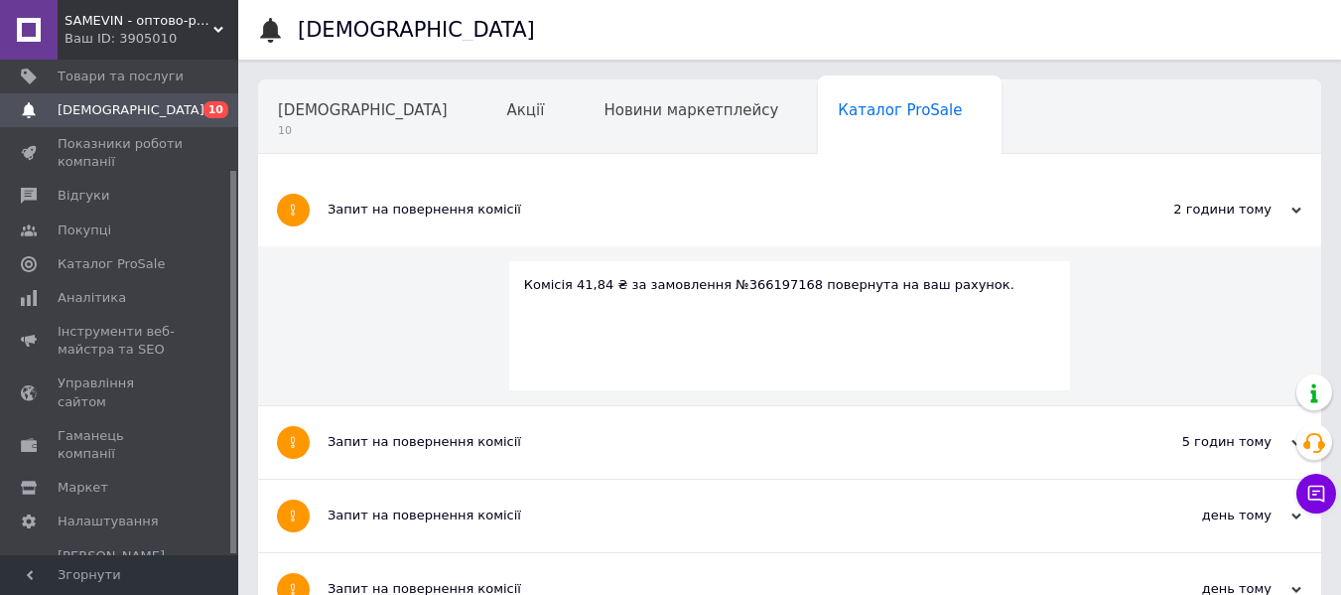
click at [787, 278] on div "Комісія 41,84 ₴ за замовлення №366197168 повернута на ваш рахунок." at bounding box center [790, 285] width 532 height 18
click at [729, 287] on div "Комісія 41,84 ₴ за замовлення №366197168 повернута на ваш рахунок." at bounding box center [790, 285] width 532 height 18
copy div "366197168"
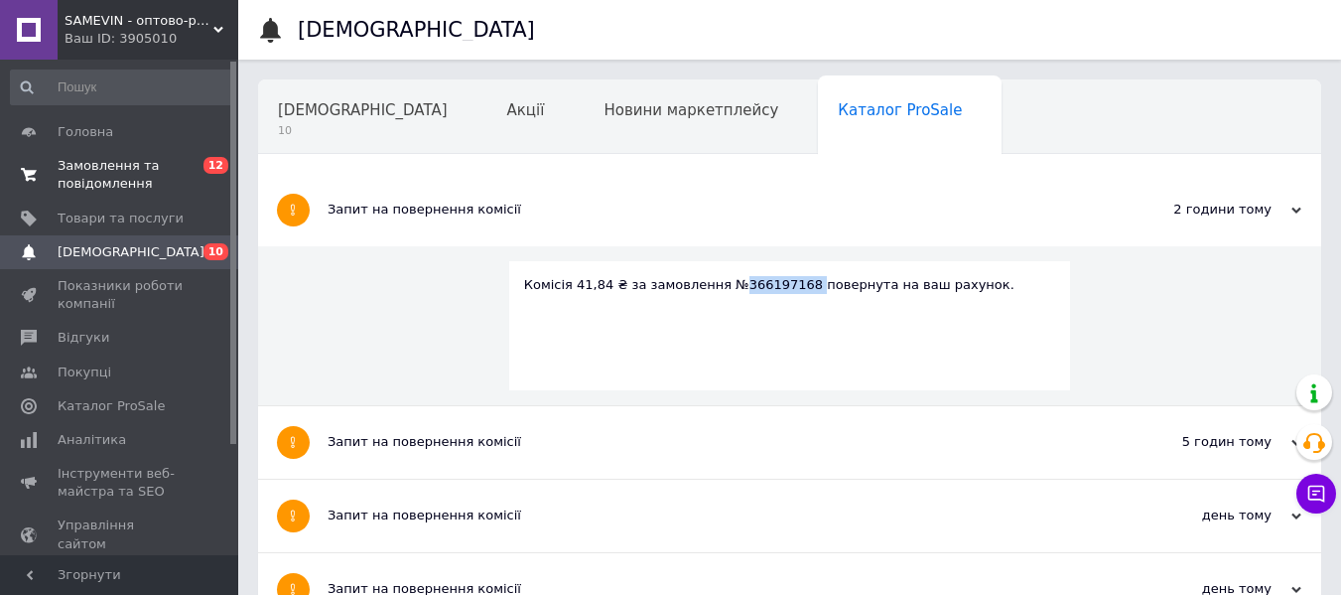
click at [104, 175] on span "Замовлення та повідомлення" at bounding box center [121, 175] width 126 height 36
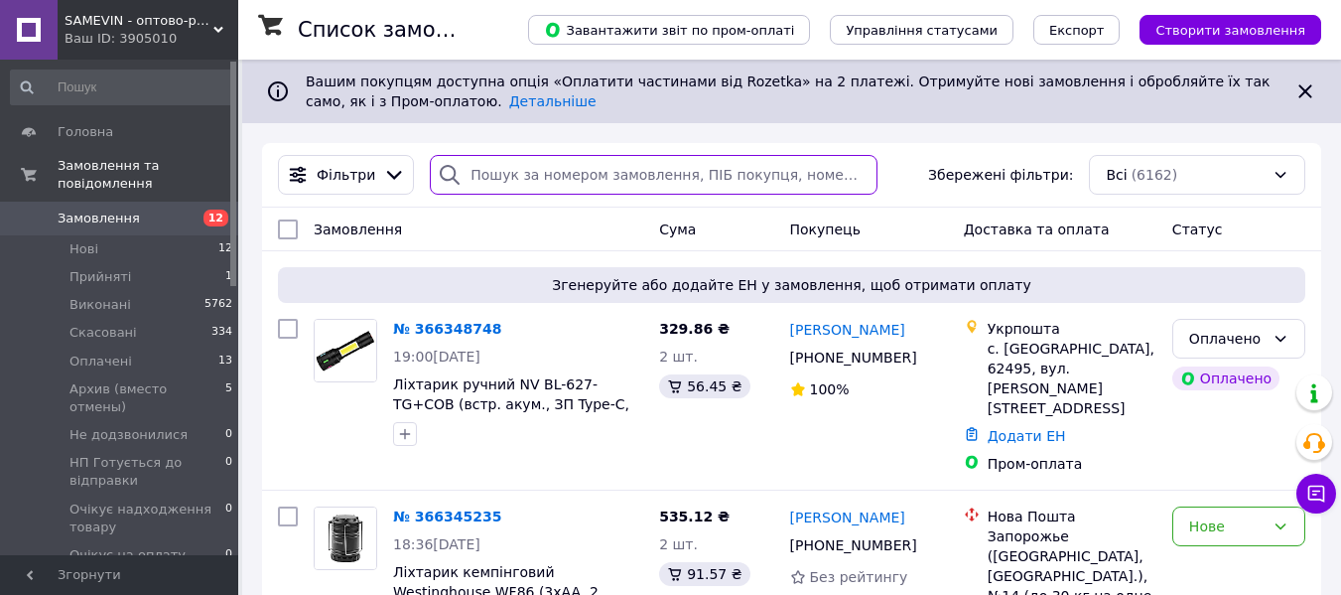
click at [595, 176] on input "search" at bounding box center [654, 175] width 448 height 40
paste input "366197168"
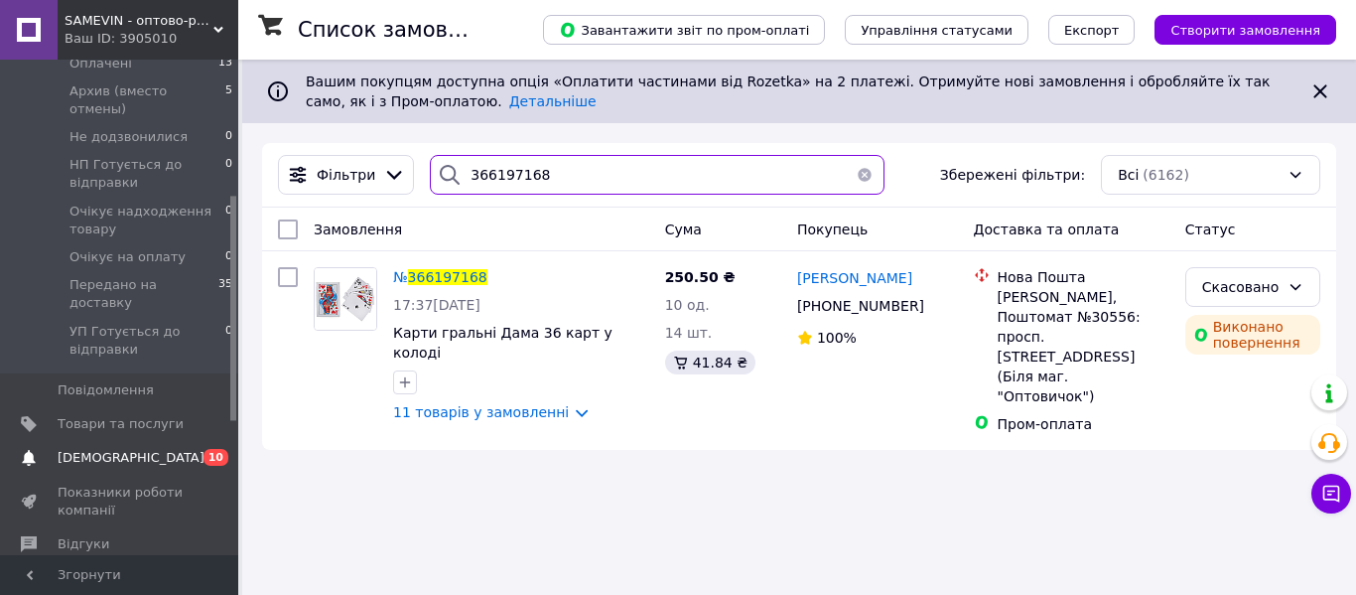
type input "366197168"
click at [139, 441] on link "Сповіщення 0 10" at bounding box center [122, 458] width 244 height 34
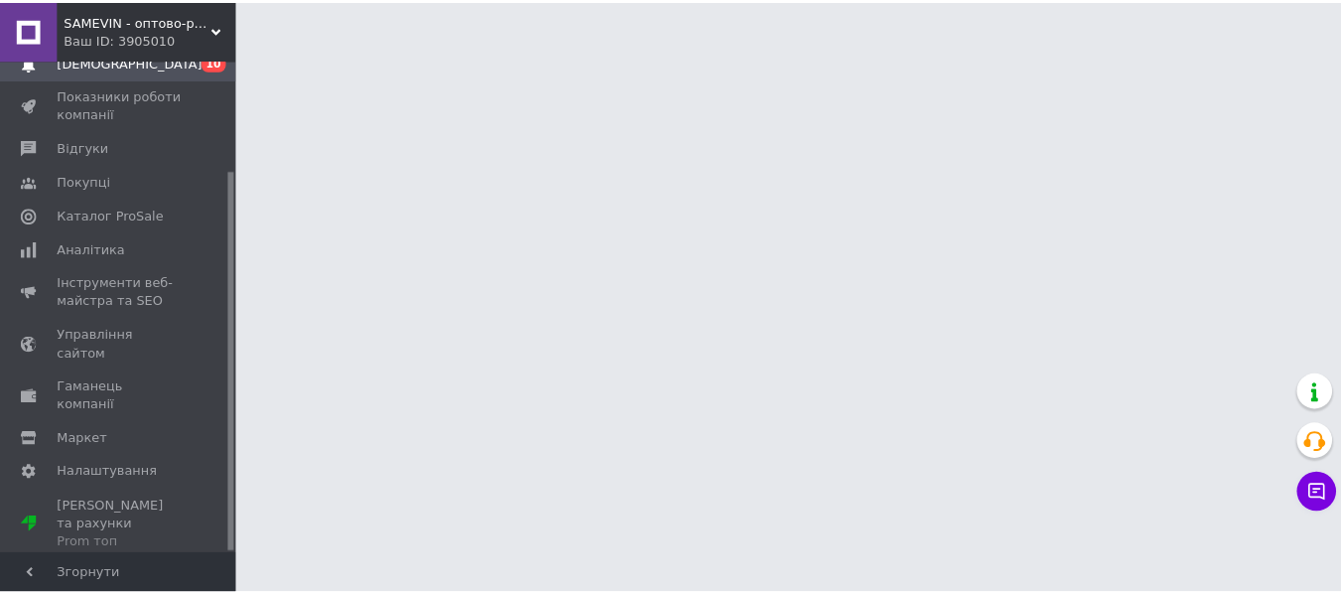
scroll to position [142, 0]
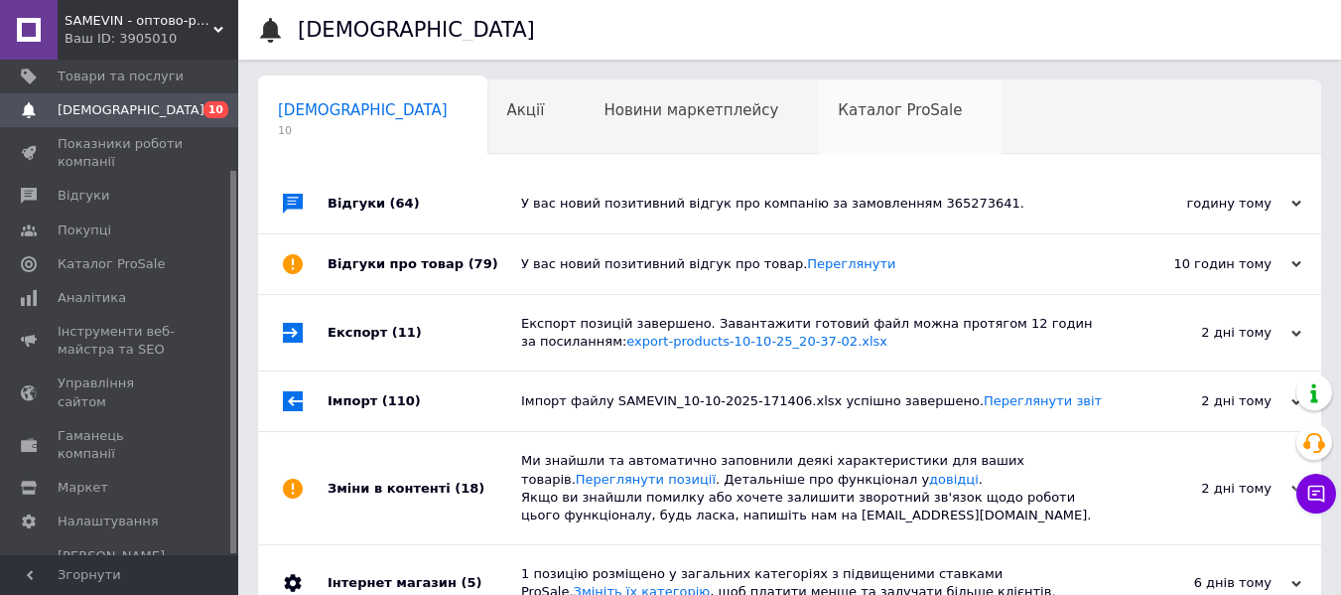
click at [838, 114] on span "Каталог ProSale" at bounding box center [900, 110] width 124 height 18
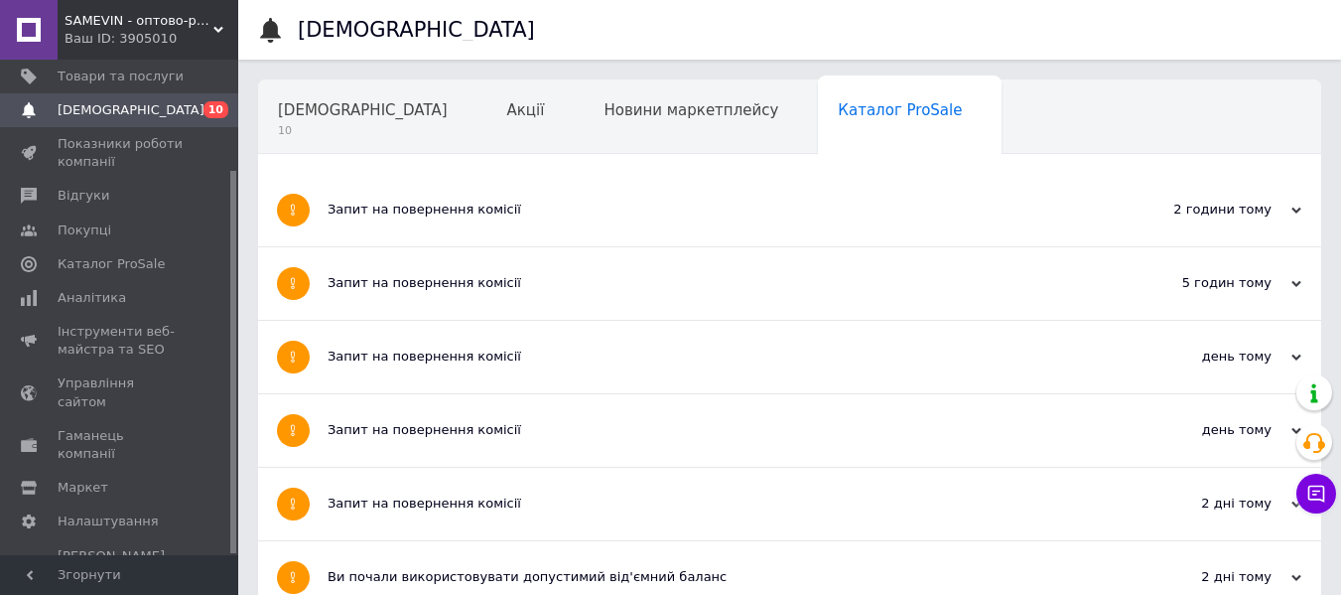
click at [838, 299] on div "Запит на повернення комісії" at bounding box center [715, 283] width 775 height 72
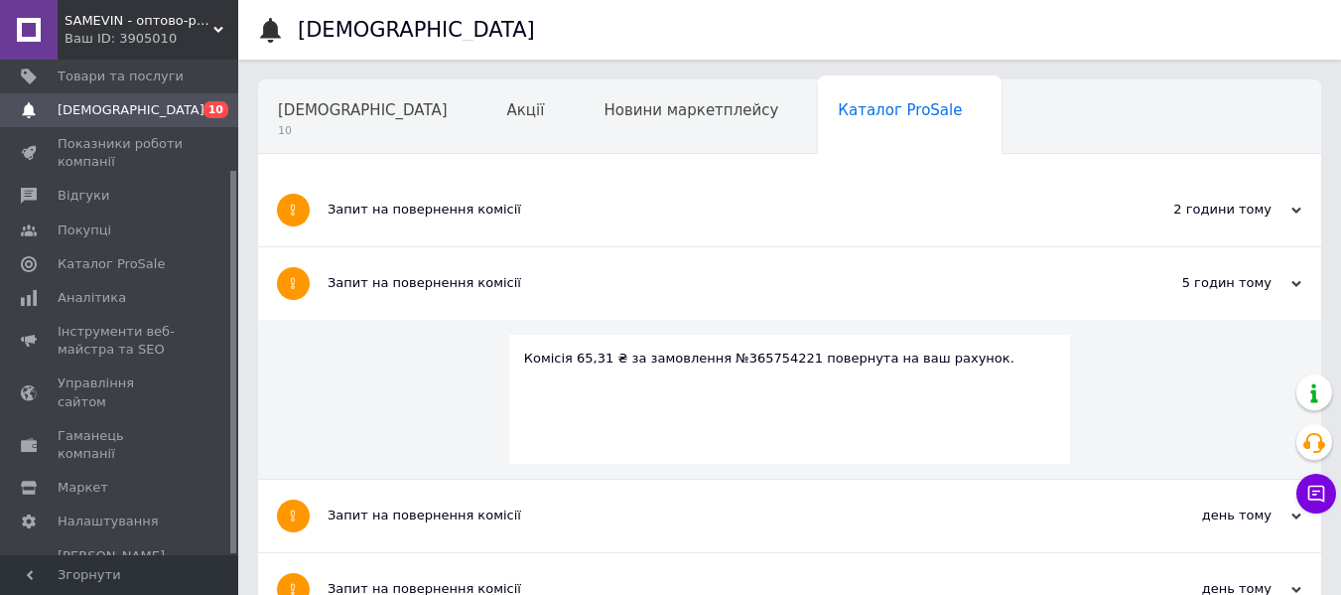
click at [757, 359] on div "Комісія 65,31 ₴ за замовлення №365754221 повернута на ваш рахунок." at bounding box center [790, 358] width 532 height 18
copy div "365754221"
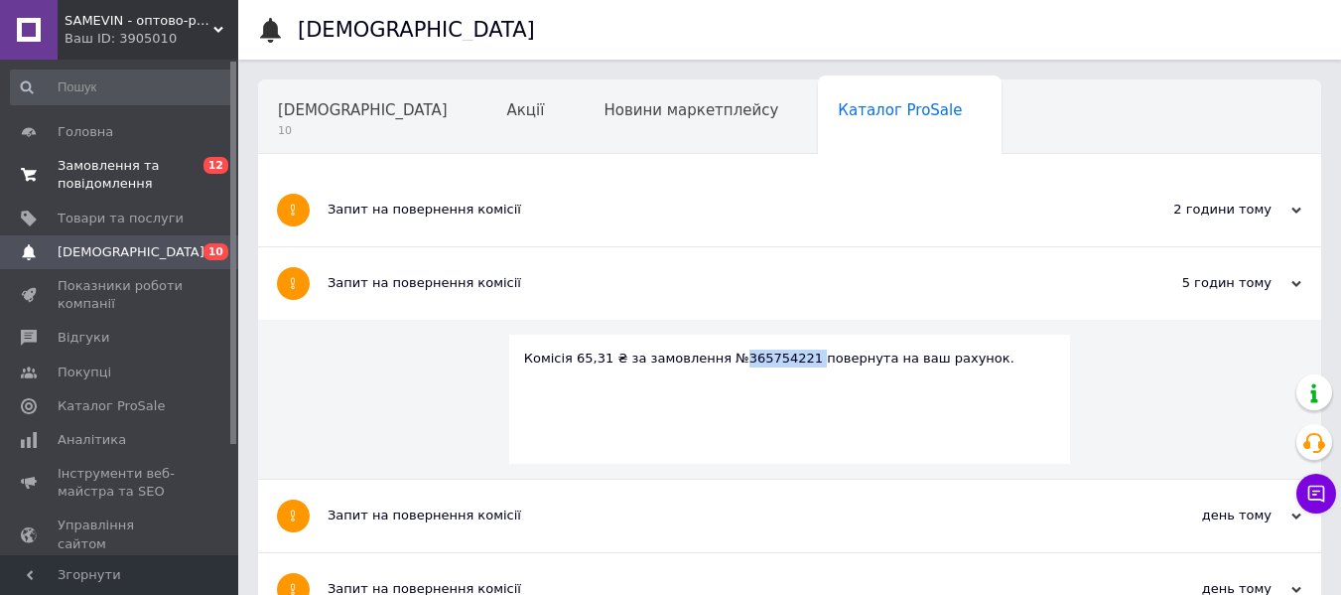
click at [95, 167] on span "Замовлення та повідомлення" at bounding box center [121, 175] width 126 height 36
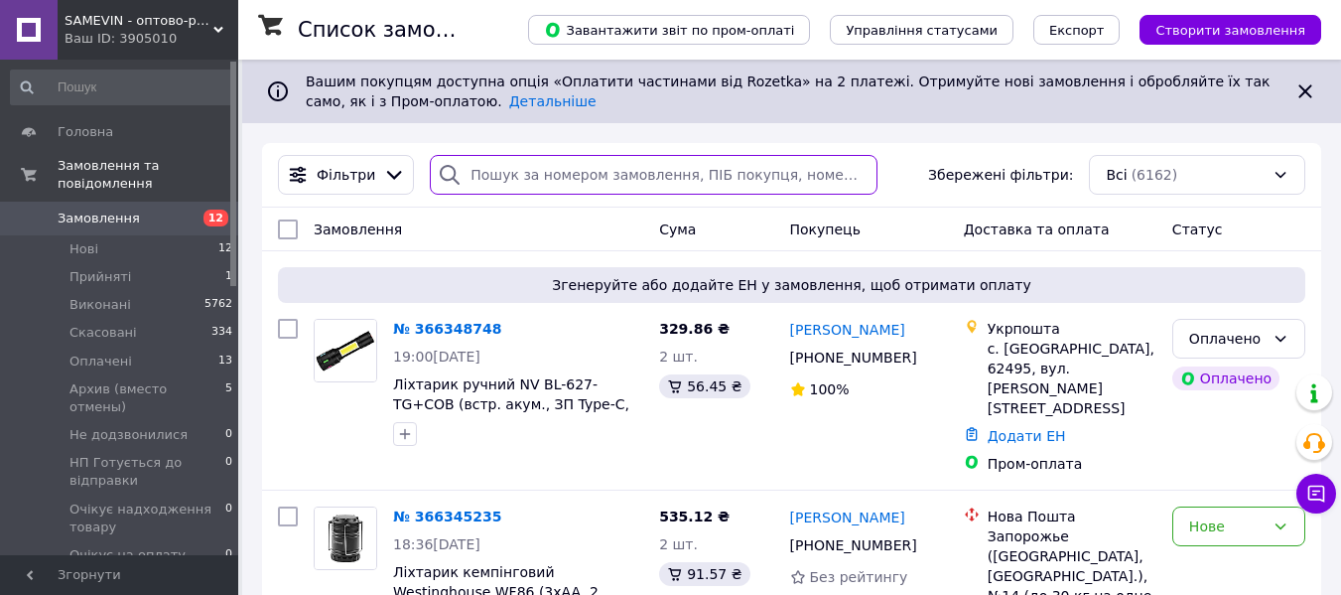
click at [540, 171] on input "search" at bounding box center [654, 175] width 448 height 40
paste input "365754221"
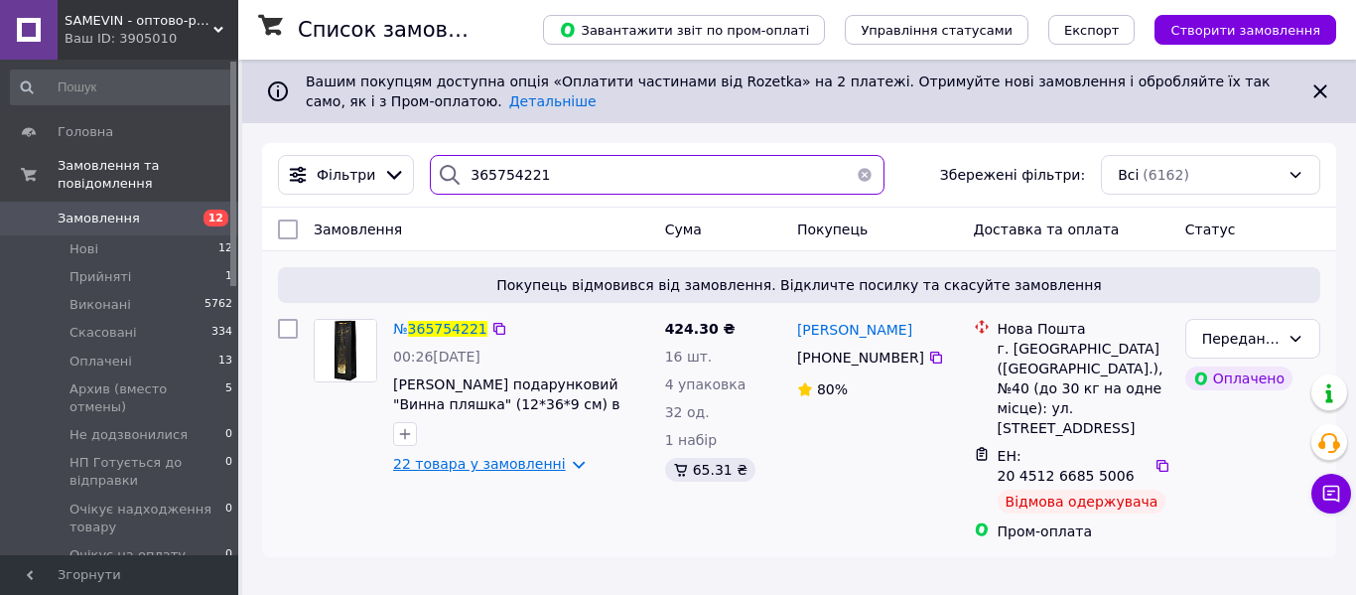
type input "365754221"
click at [497, 465] on link "22 товара у замовленні" at bounding box center [479, 464] width 173 height 16
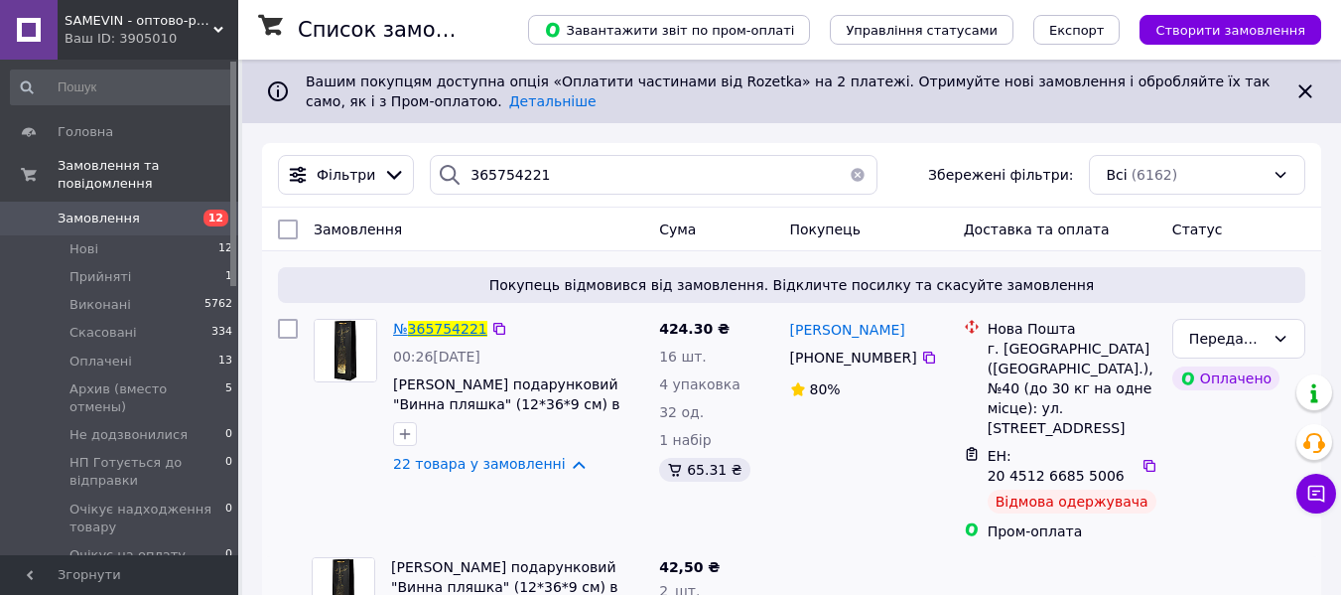
click at [430, 329] on span "365754221" at bounding box center [447, 329] width 79 height 16
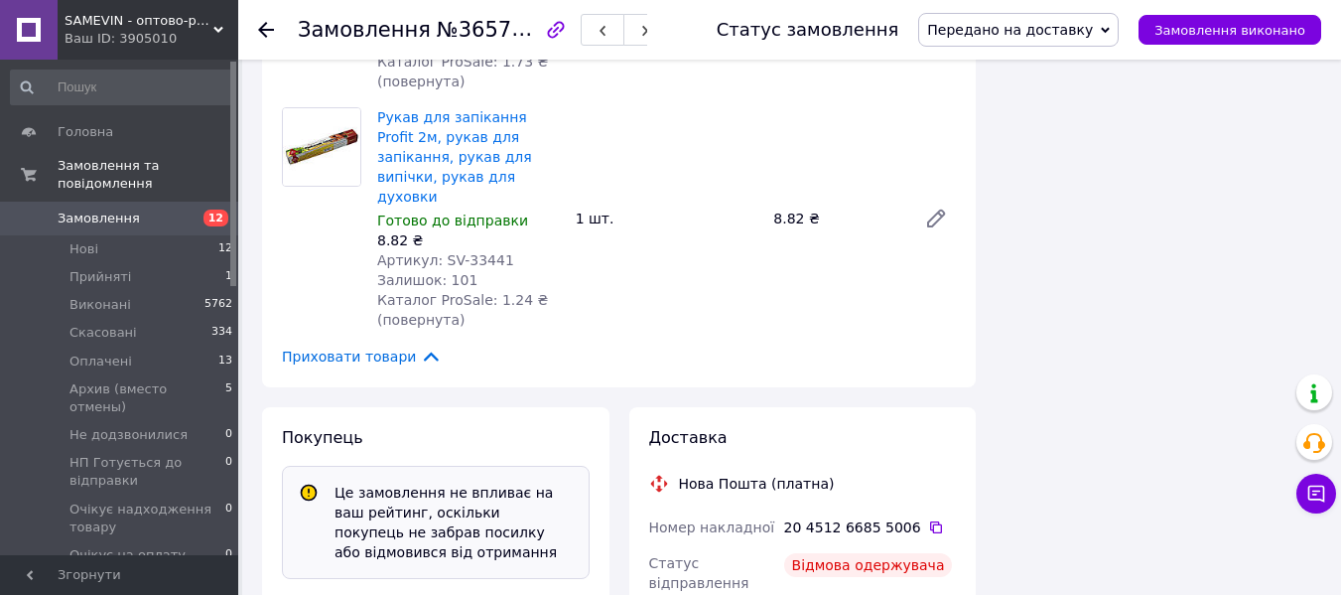
scroll to position [4904, 0]
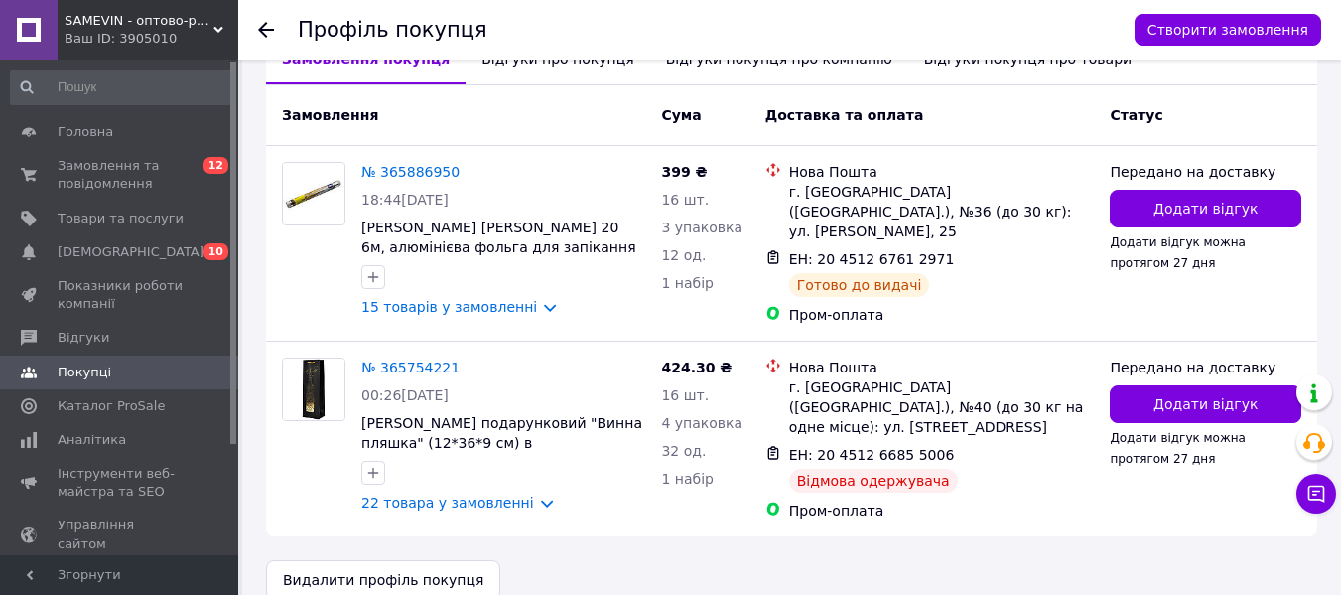
scroll to position [489, 0]
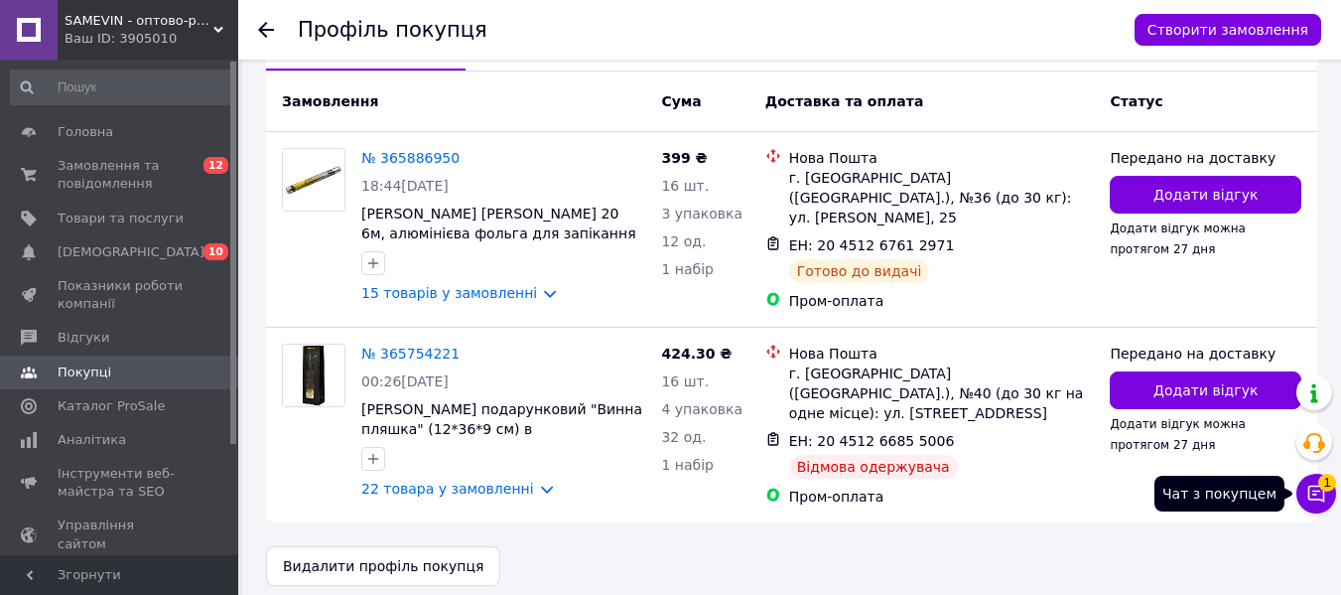
click at [1325, 497] on icon at bounding box center [1316, 493] width 20 height 20
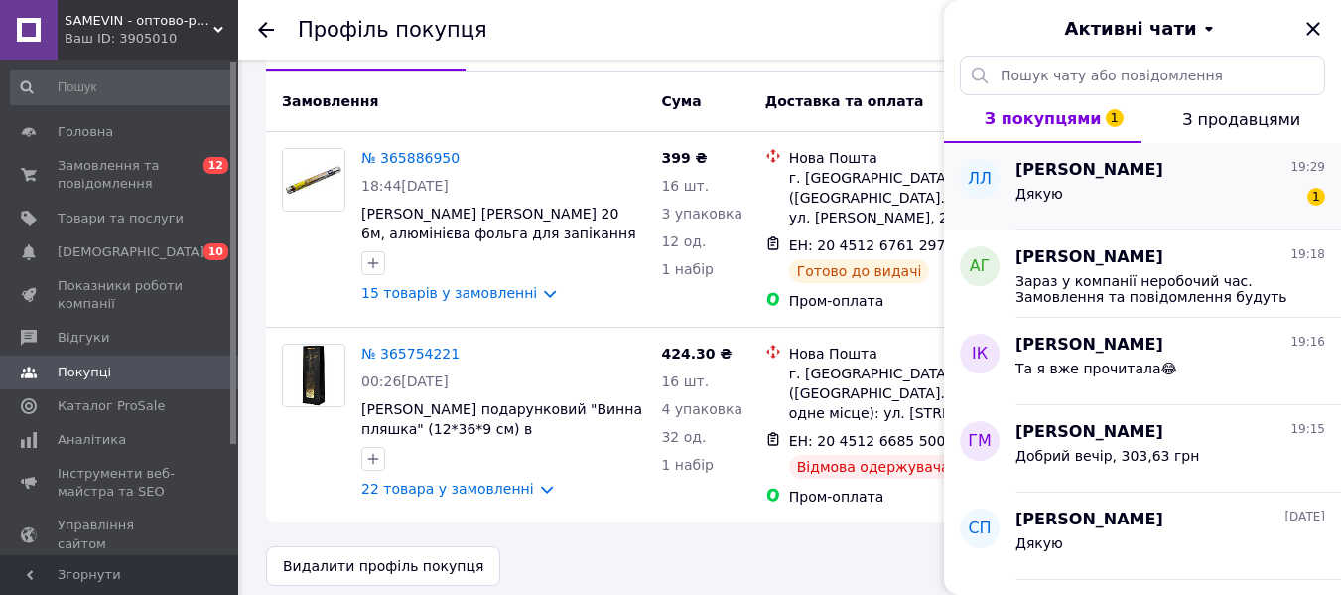
click at [1017, 196] on span "Дякую" at bounding box center [1040, 194] width 48 height 16
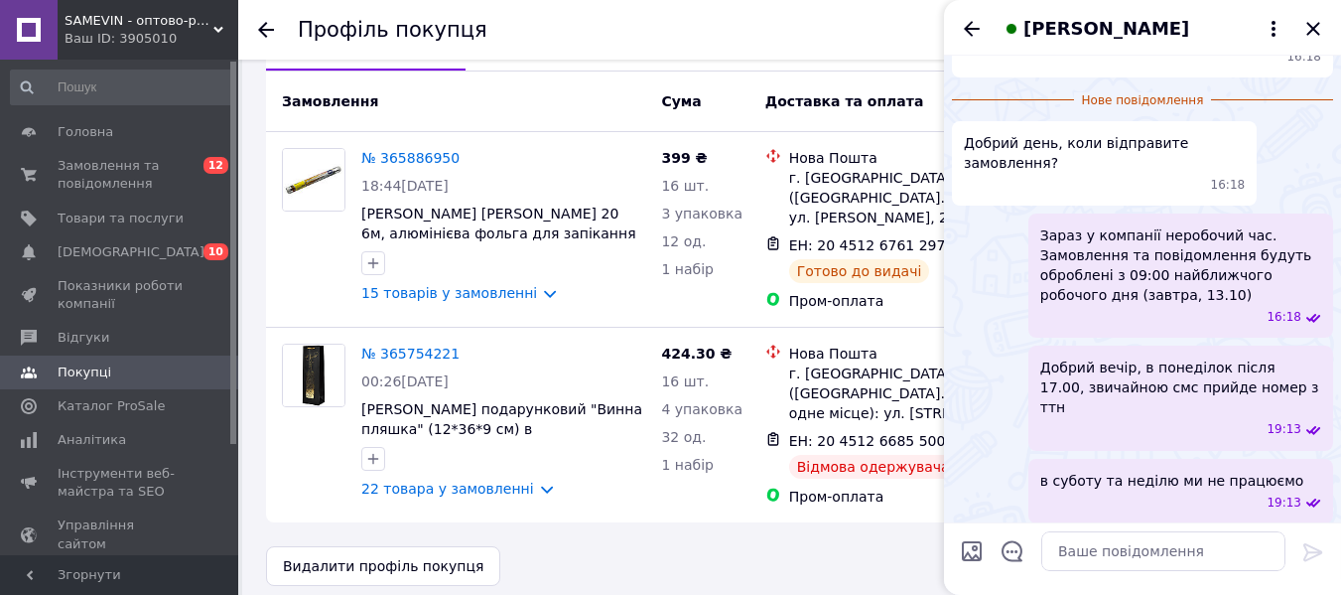
scroll to position [382, 0]
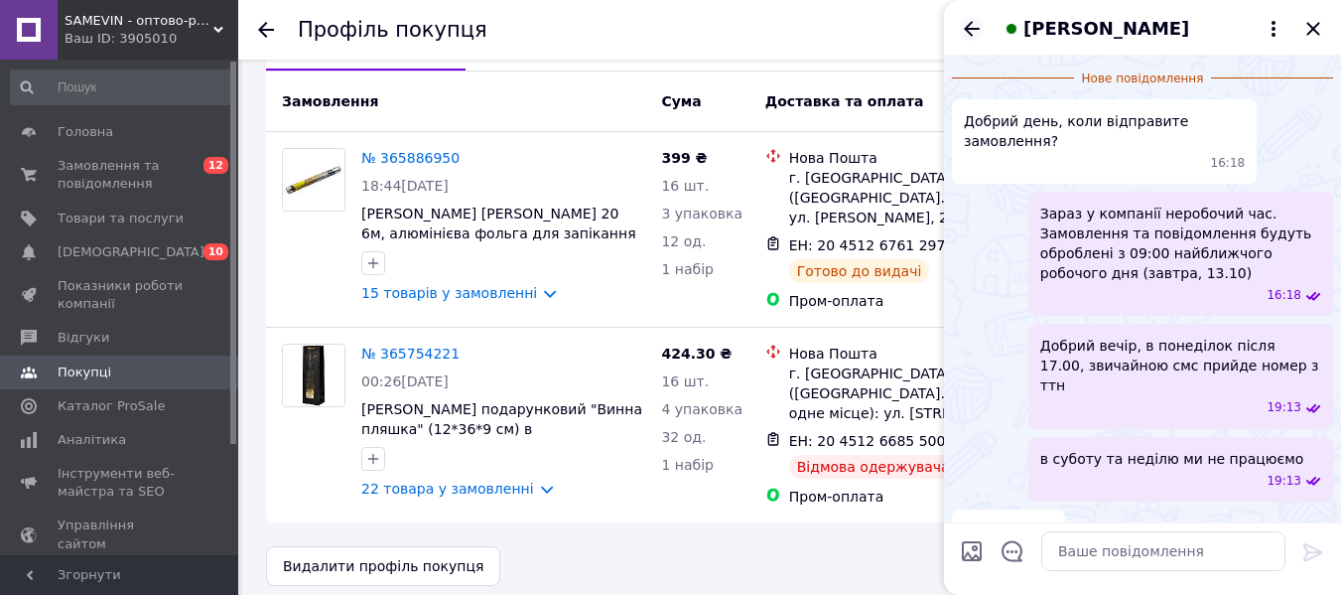
click at [967, 34] on icon "Назад" at bounding box center [972, 29] width 24 height 24
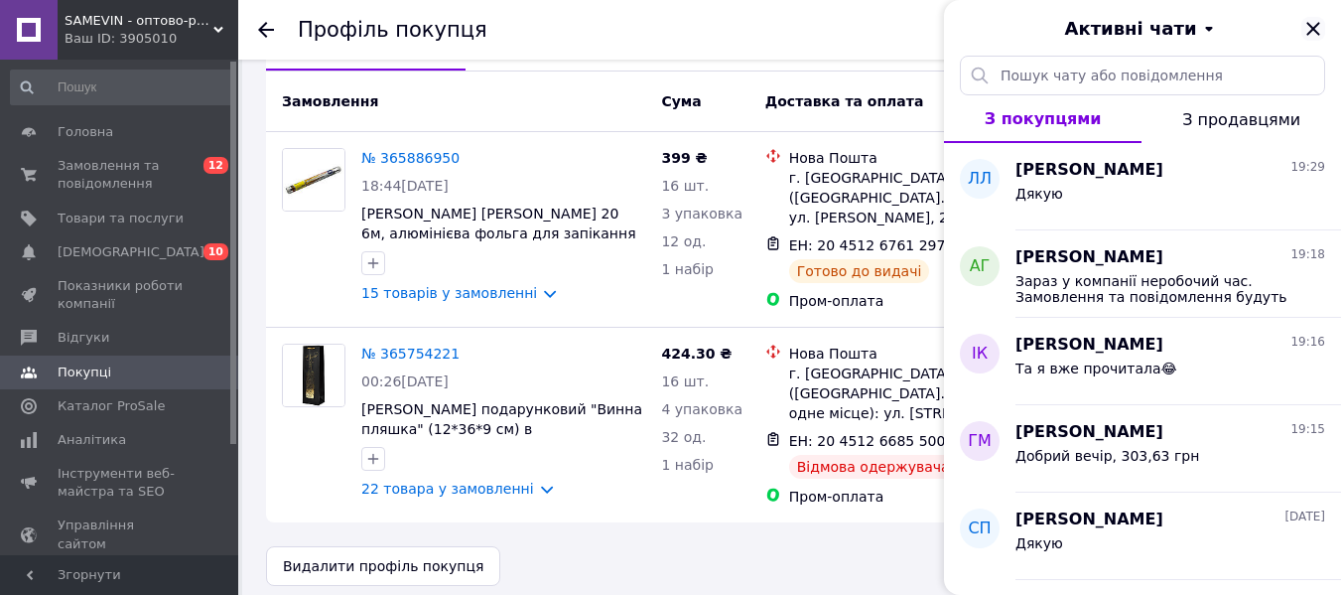
click at [1318, 29] on icon "Закрити" at bounding box center [1313, 29] width 24 height 24
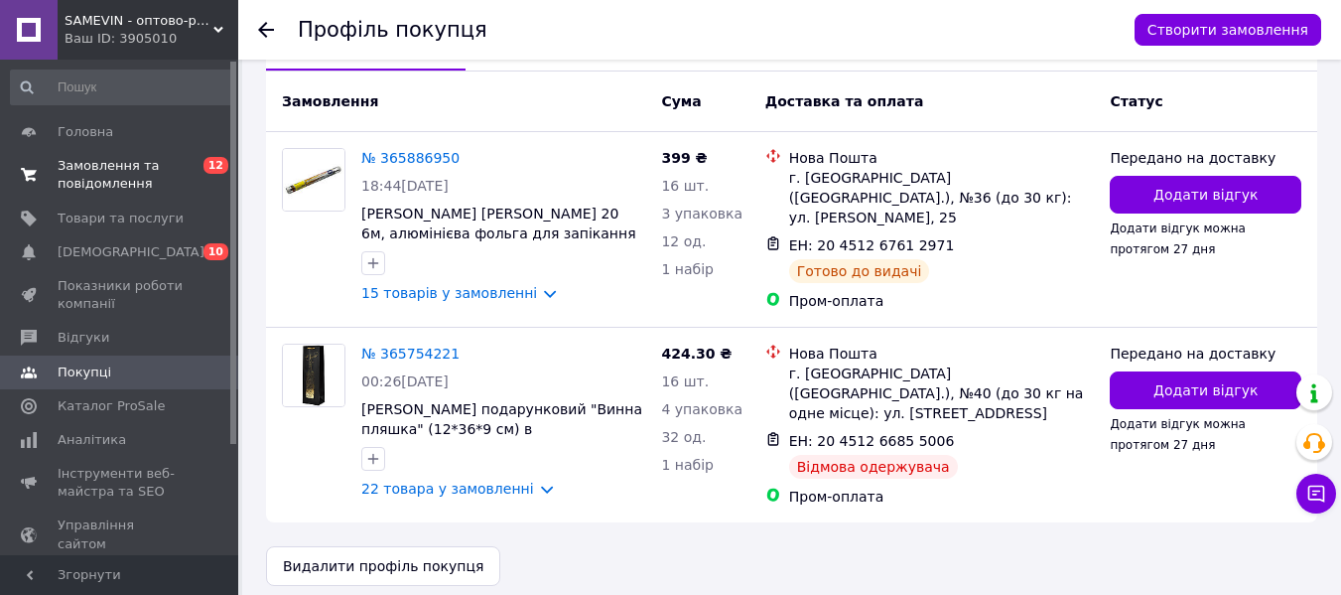
click at [136, 174] on span "Замовлення та повідомлення" at bounding box center [121, 175] width 126 height 36
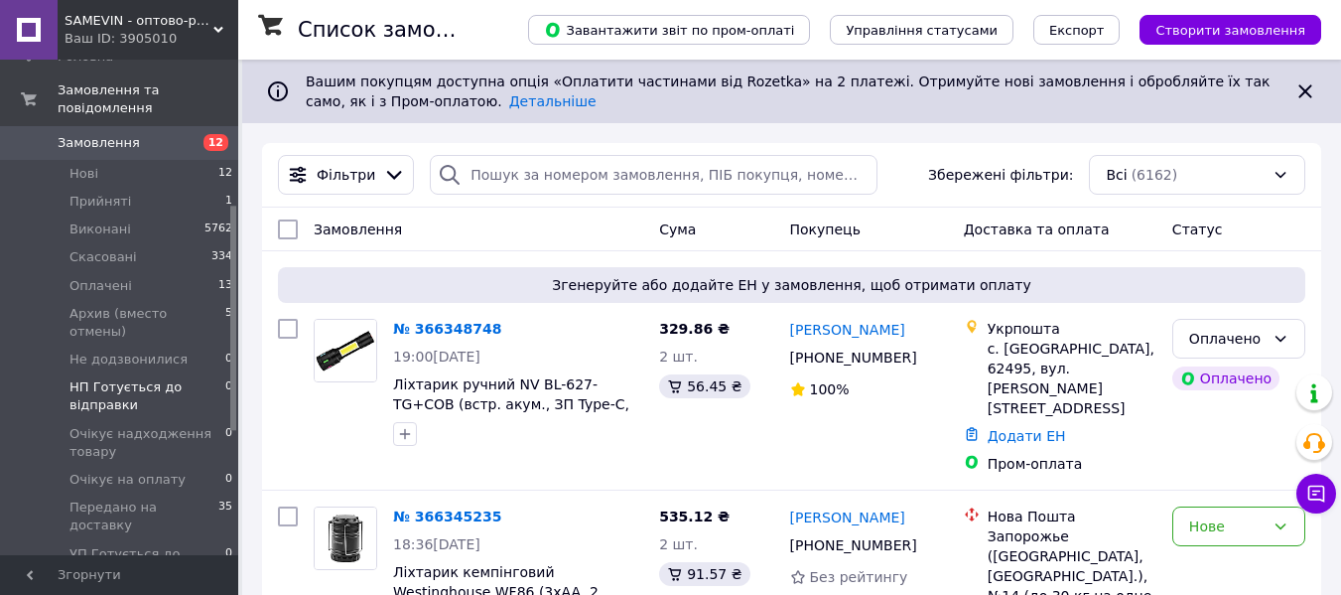
scroll to position [397, 0]
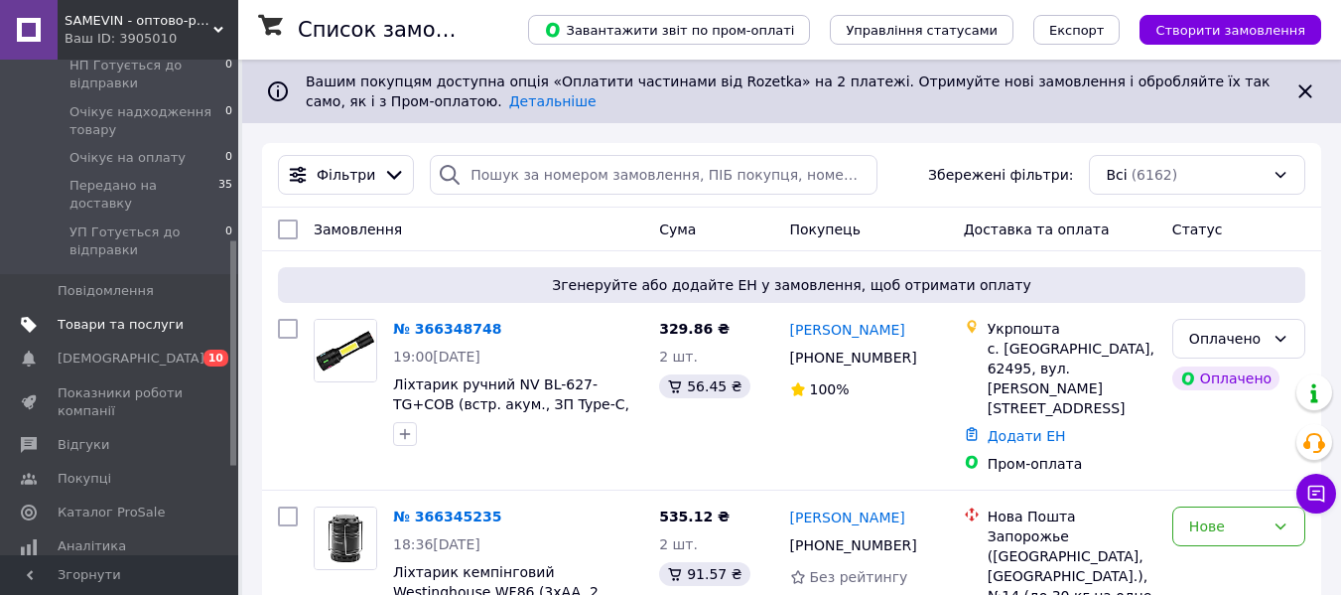
click at [77, 316] on span "Товари та послуги" at bounding box center [121, 325] width 126 height 18
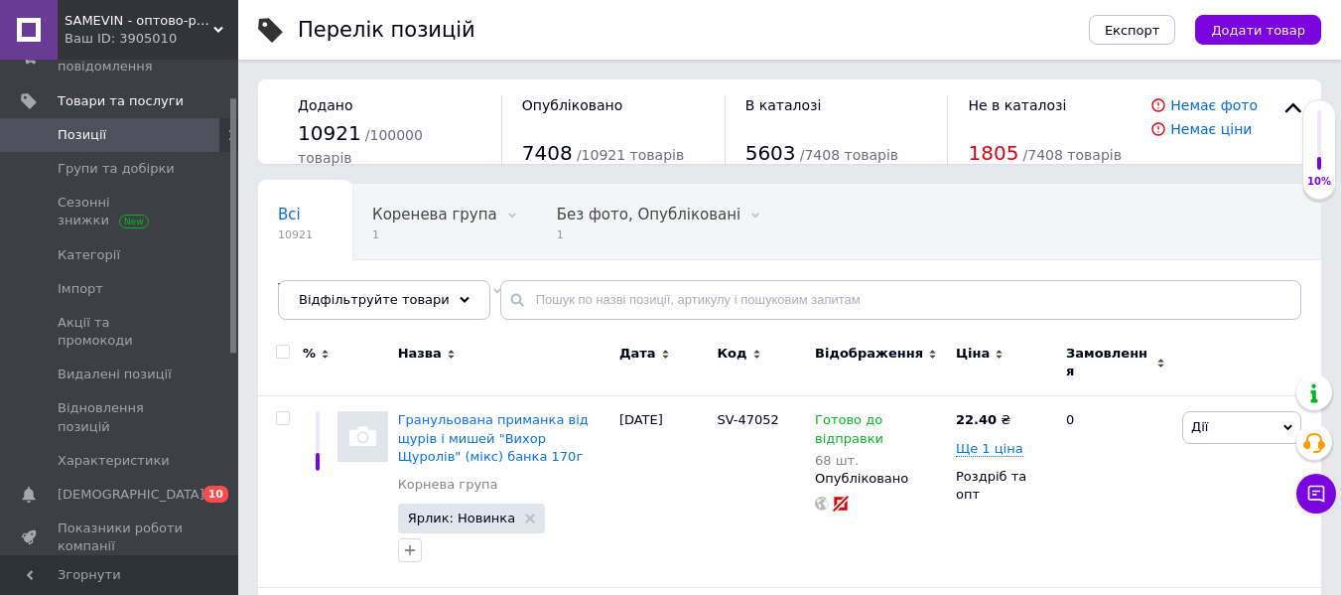
scroll to position [68, 0]
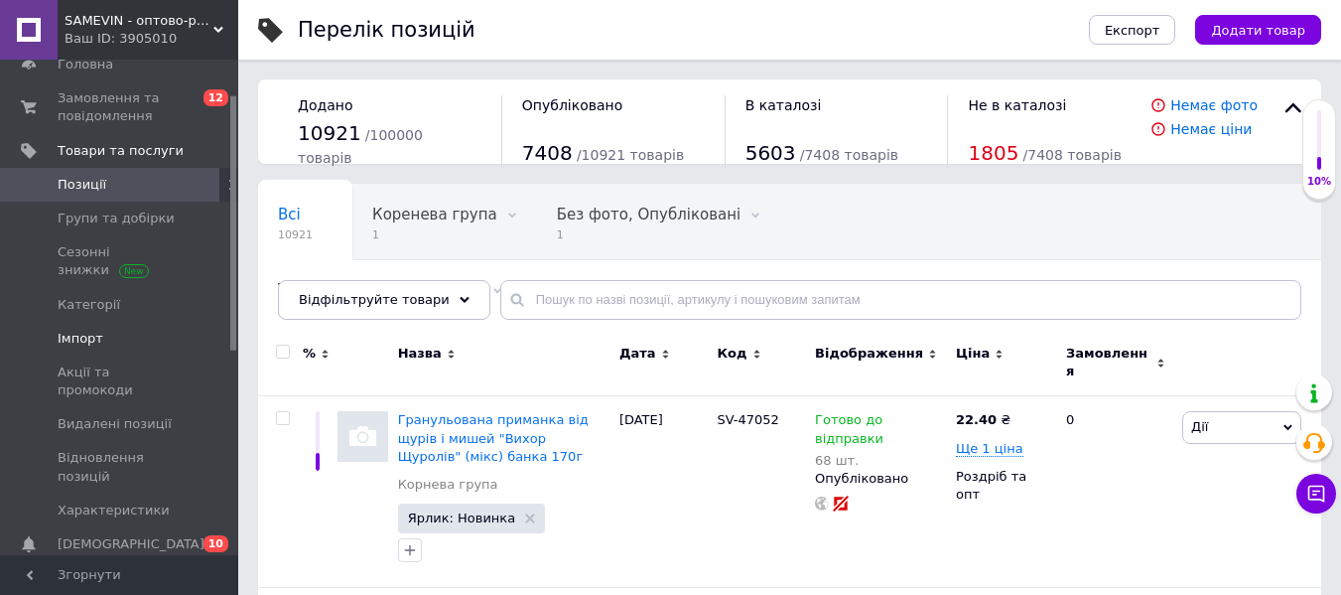
click at [107, 330] on span "Імпорт" at bounding box center [121, 339] width 126 height 18
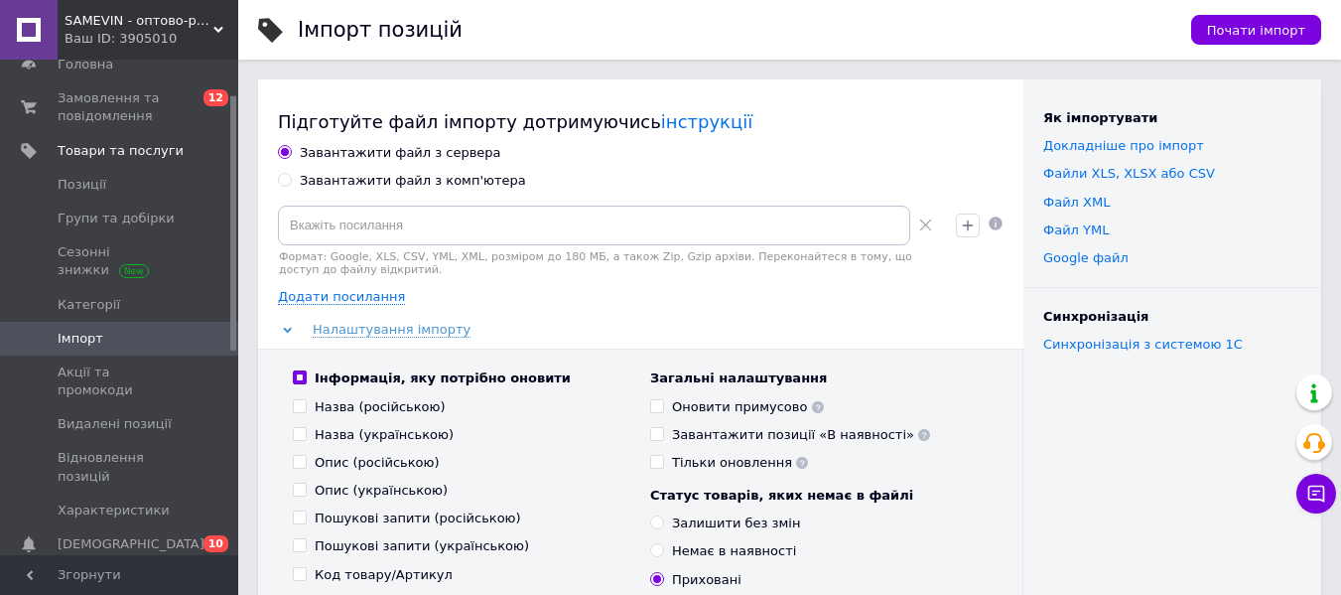
click at [436, 173] on div "Завантажити файл з комп'ютера" at bounding box center [413, 181] width 226 height 18
click at [291, 173] on input "Завантажити файл з комп'ютера" at bounding box center [284, 179] width 13 height 13
radio input "true"
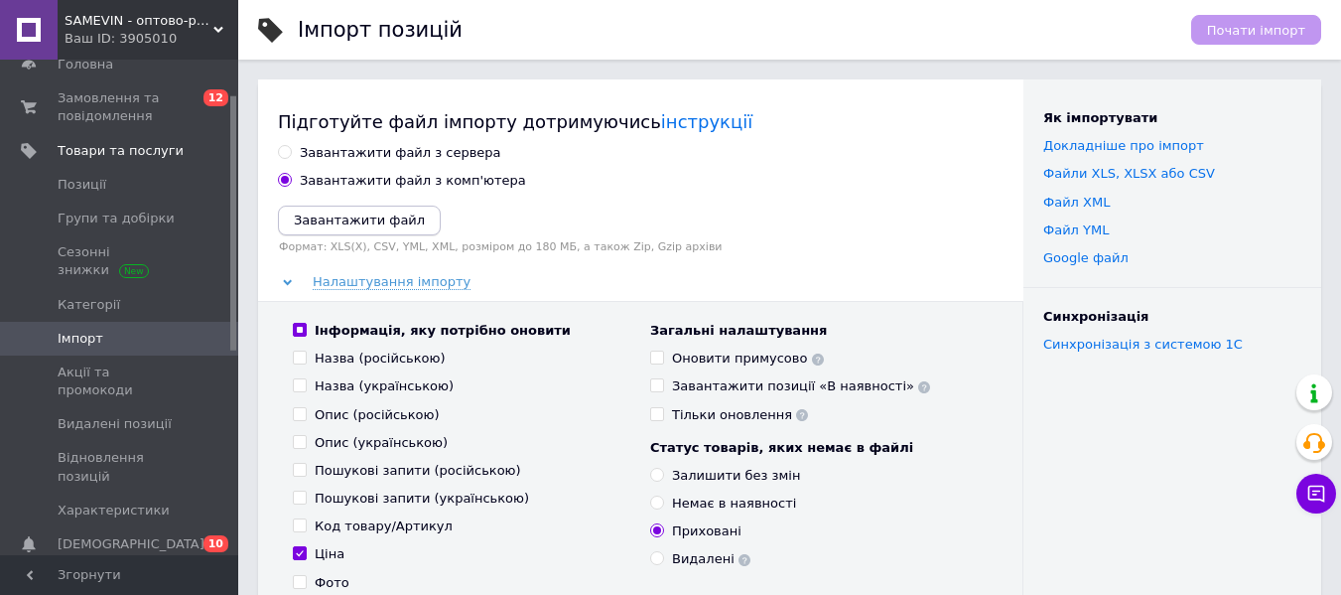
click at [387, 212] on icon "Завантажити файл" at bounding box center [359, 219] width 131 height 15
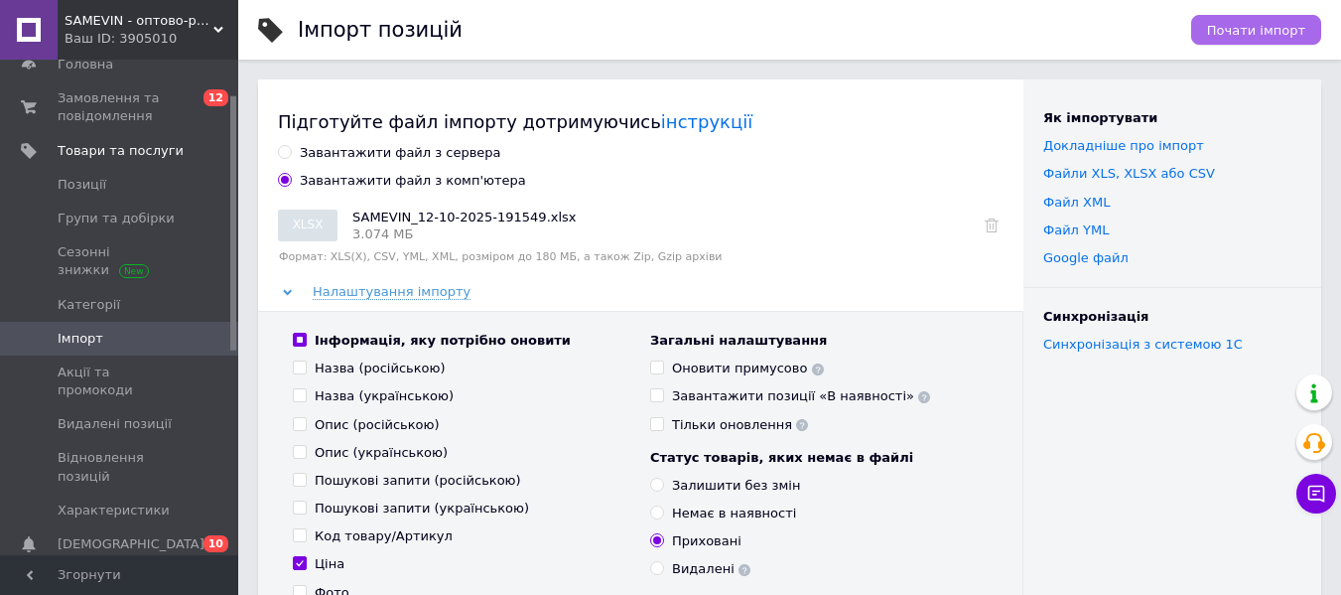
click at [1290, 28] on span "Почати імпорт" at bounding box center [1256, 30] width 98 height 15
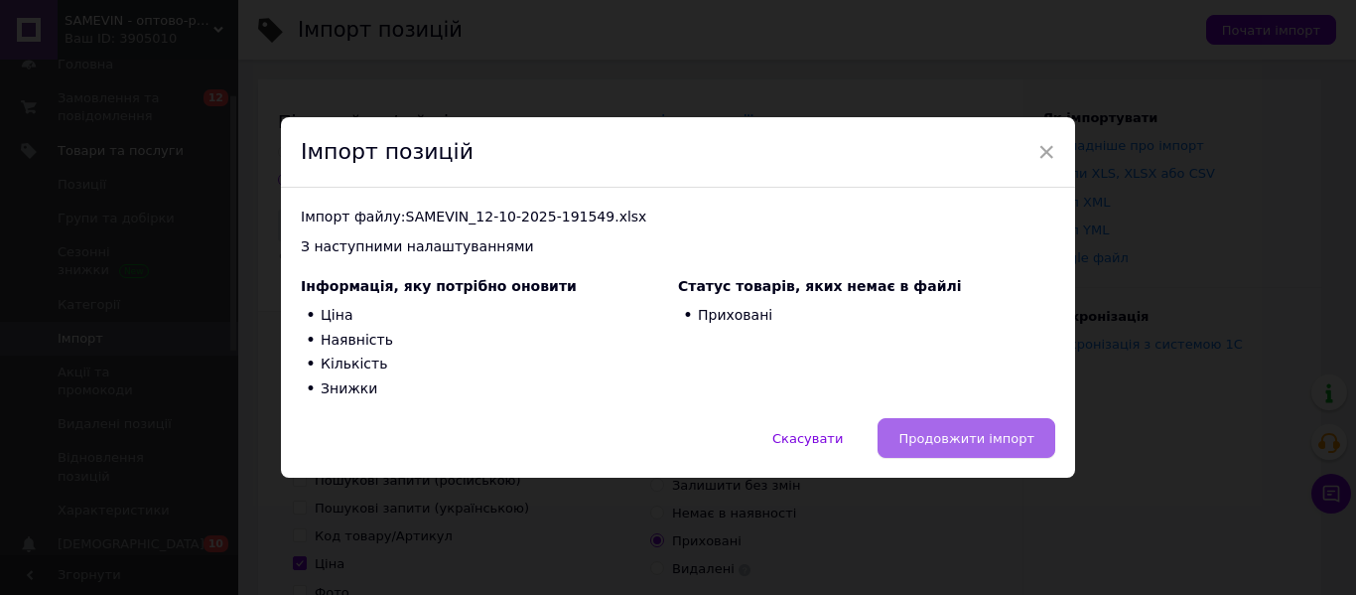
click at [972, 446] on span "Продовжити імпорт" at bounding box center [966, 438] width 136 height 15
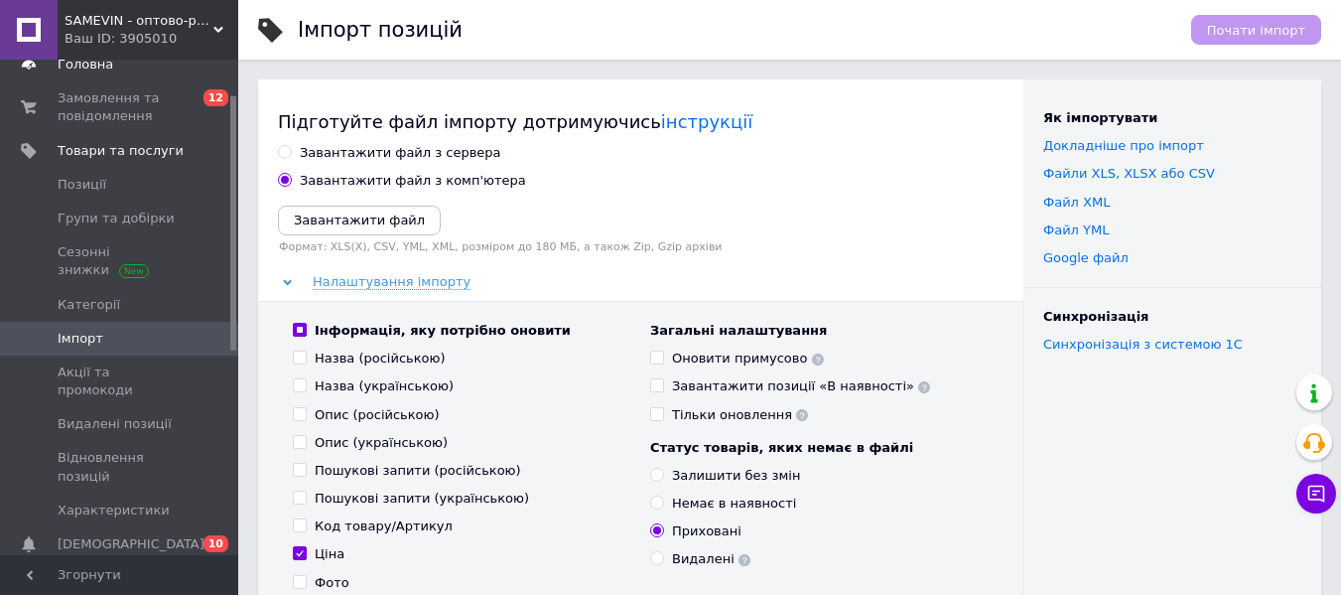
click at [102, 78] on link "Головна" at bounding box center [122, 65] width 244 height 34
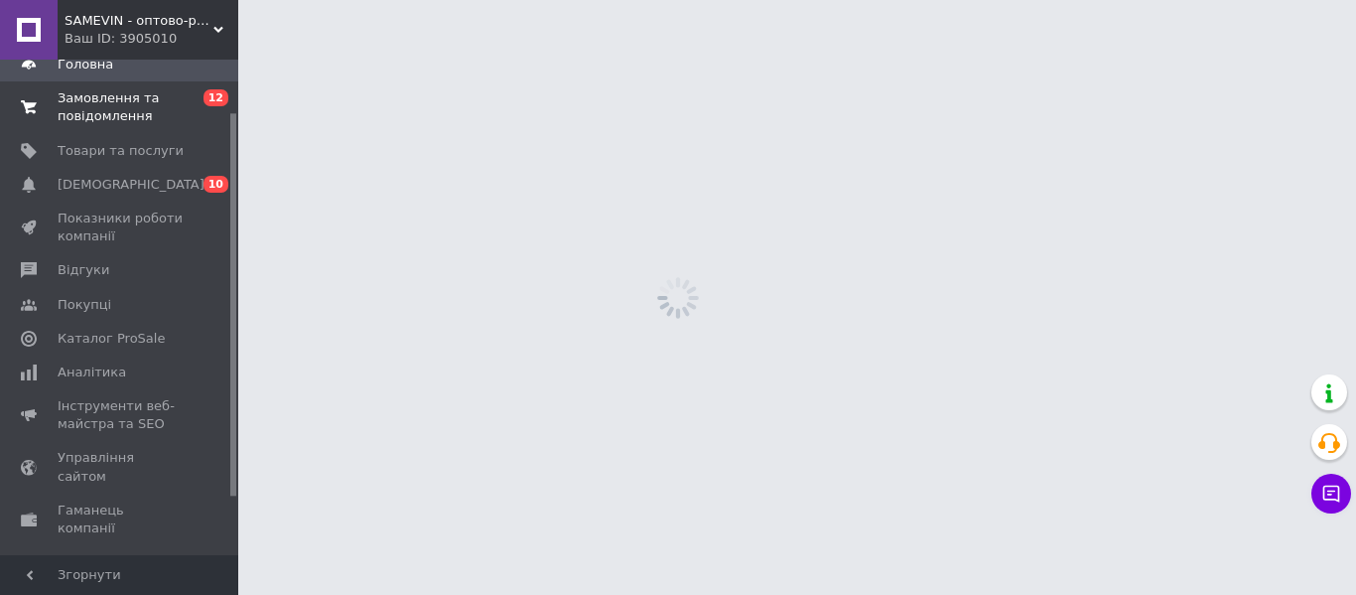
click at [90, 106] on span "Замовлення та повідомлення" at bounding box center [121, 107] width 126 height 36
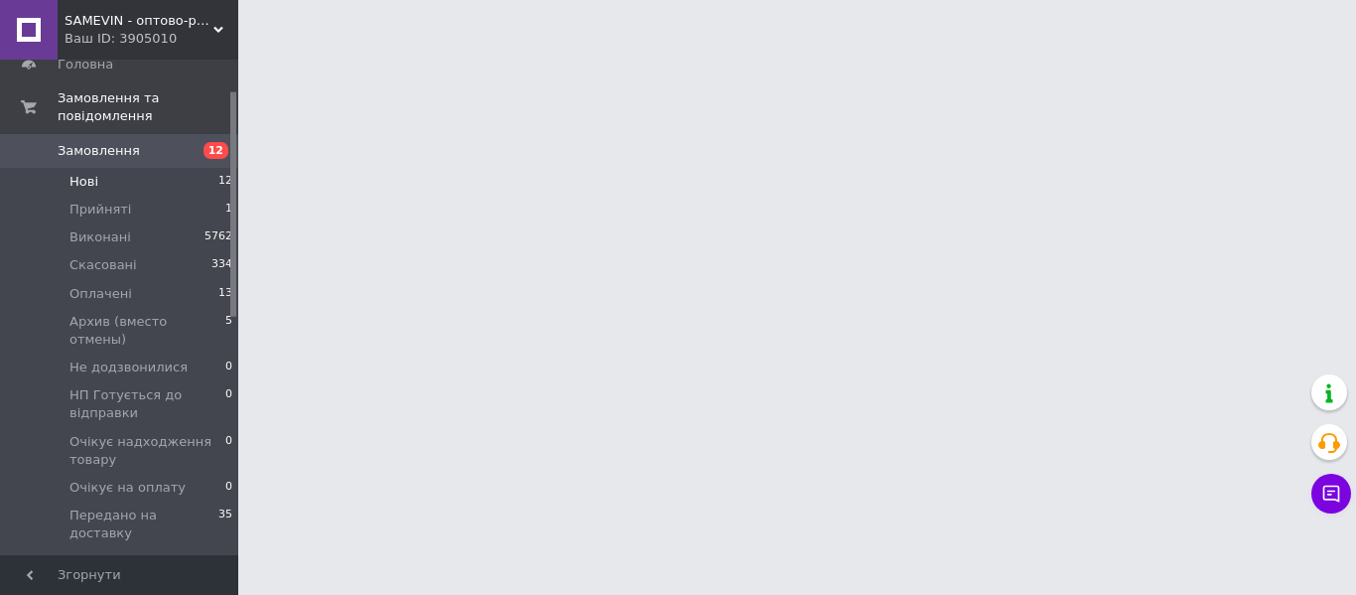
click at [119, 168] on li "Нові 12" at bounding box center [122, 182] width 244 height 28
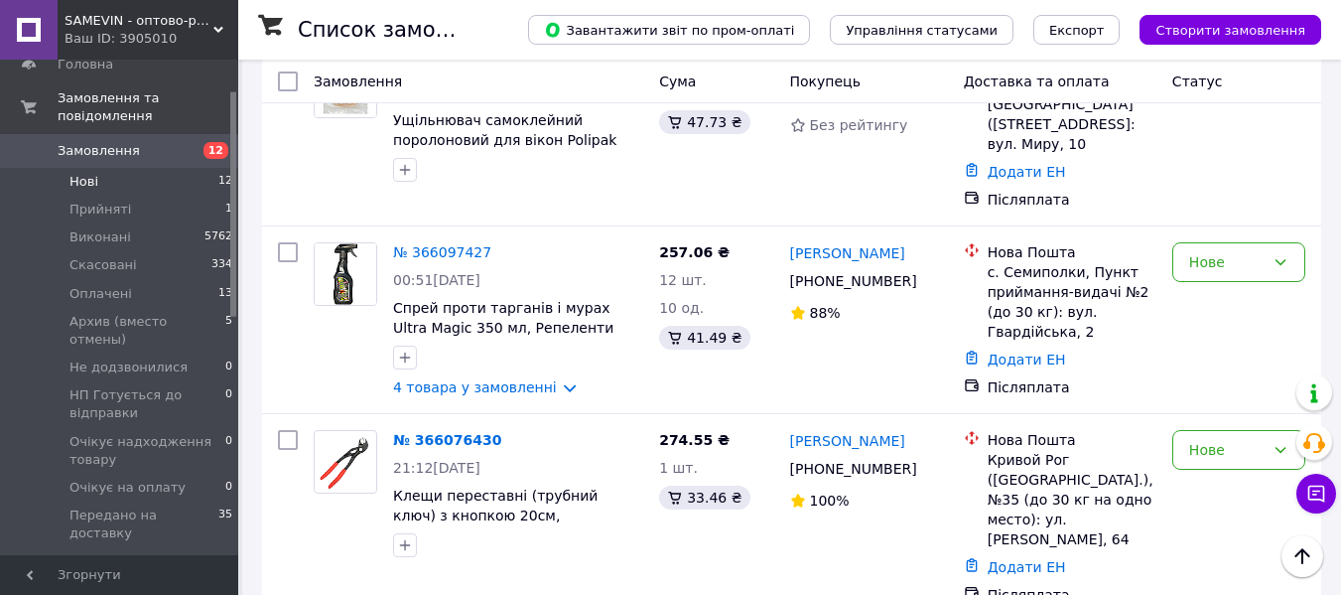
scroll to position [1886, 0]
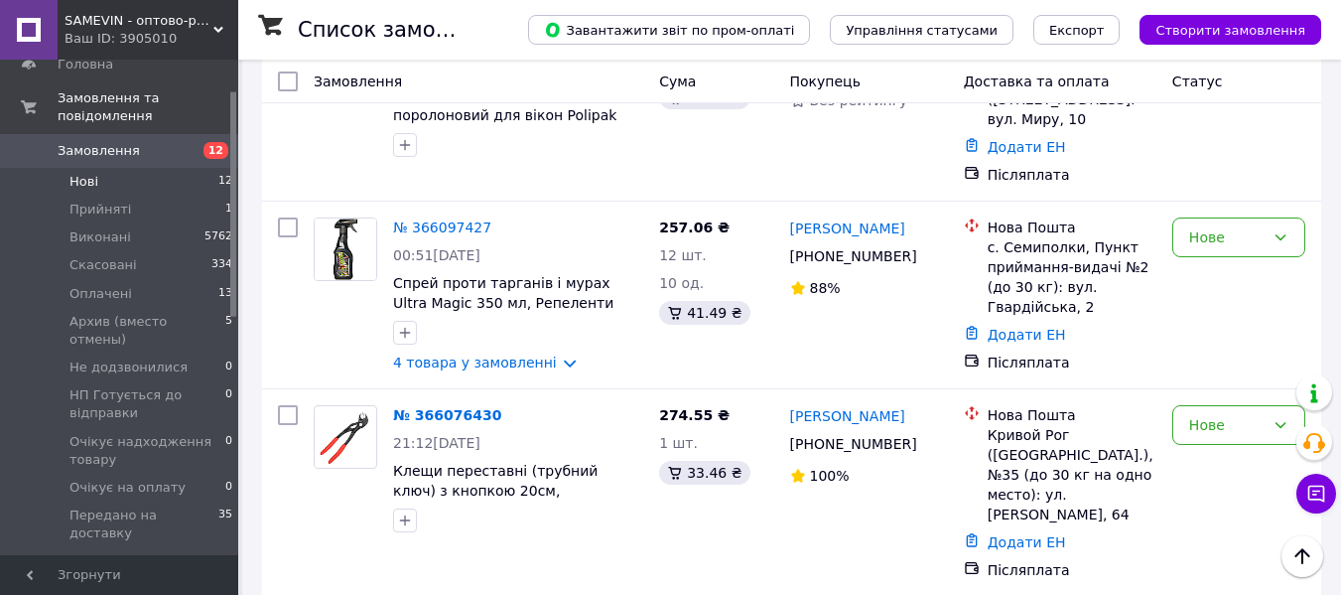
click at [846, 406] on link "[PERSON_NAME]" at bounding box center [847, 416] width 115 height 20
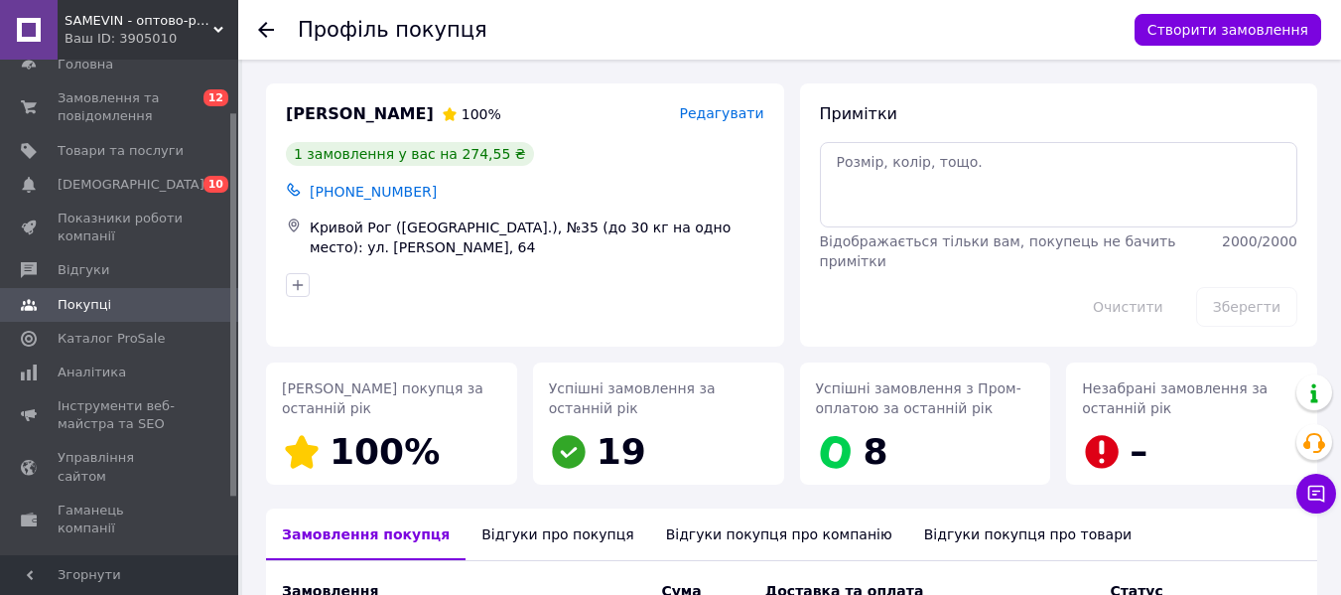
click at [263, 24] on icon at bounding box center [266, 30] width 16 height 16
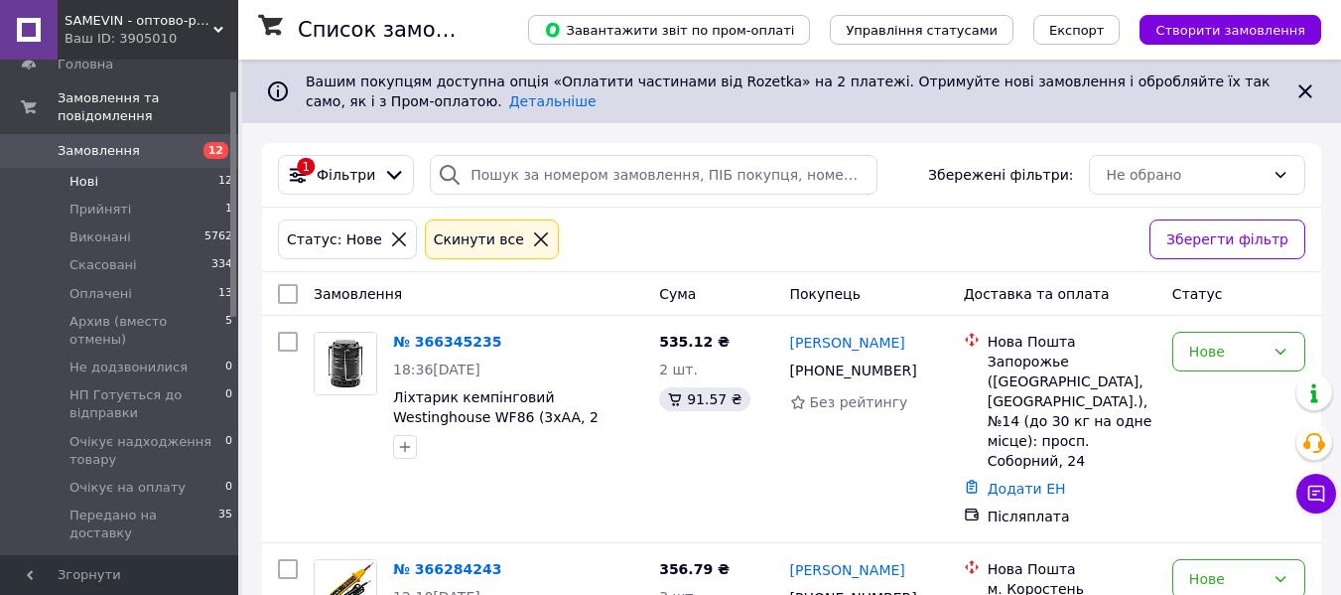
click at [287, 285] on input "checkbox" at bounding box center [288, 294] width 20 height 20
checkbox input "true"
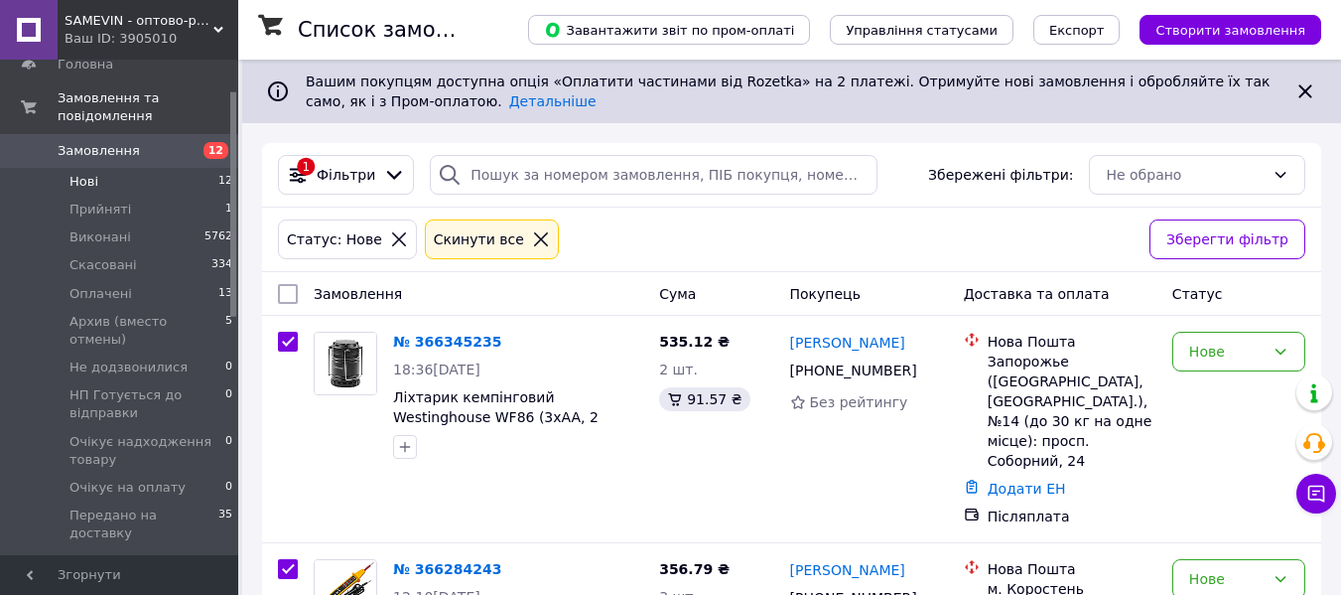
checkbox input "true"
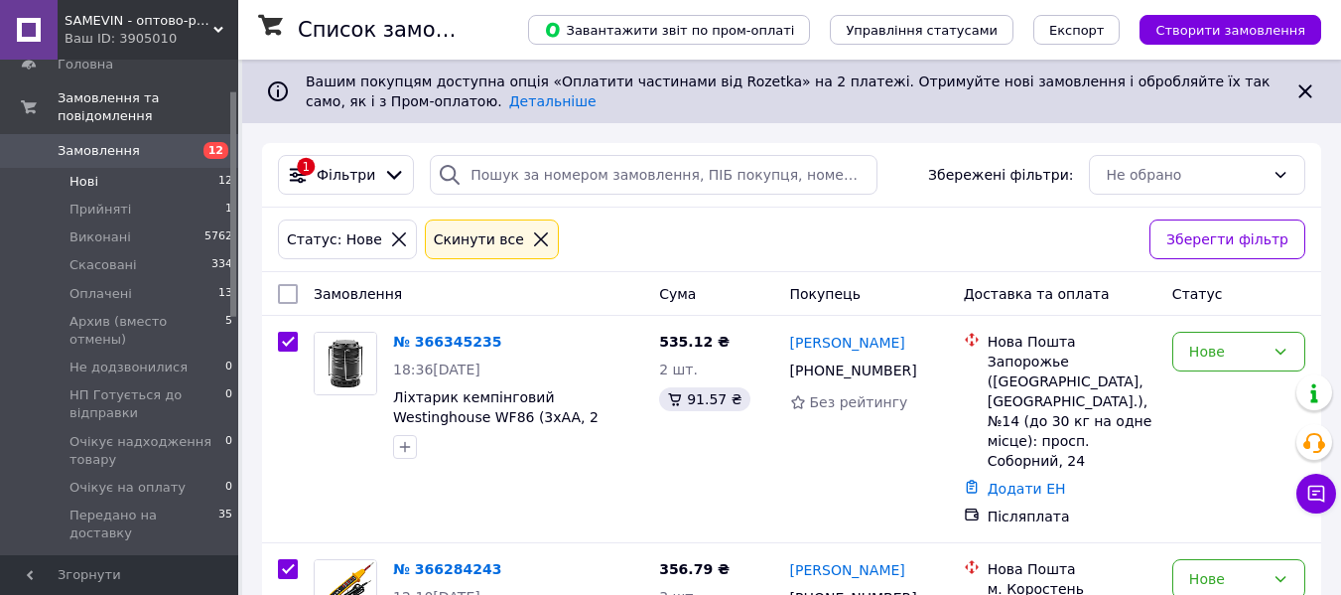
checkbox input "true"
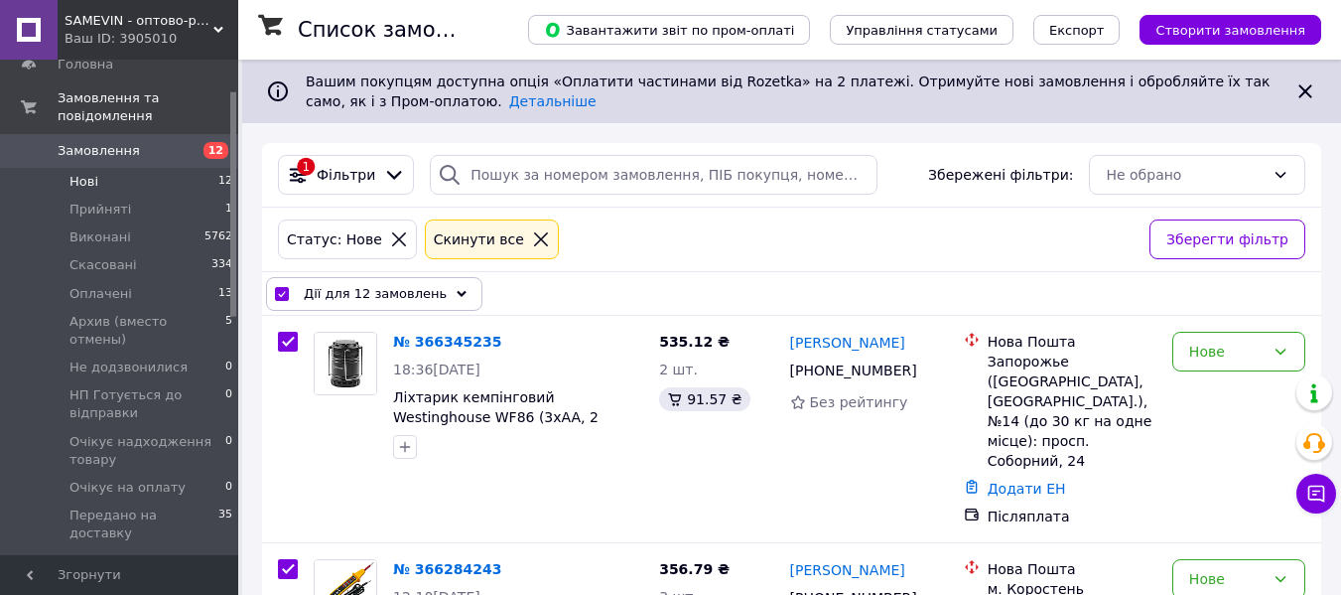
click at [457, 296] on icon at bounding box center [462, 294] width 10 height 10
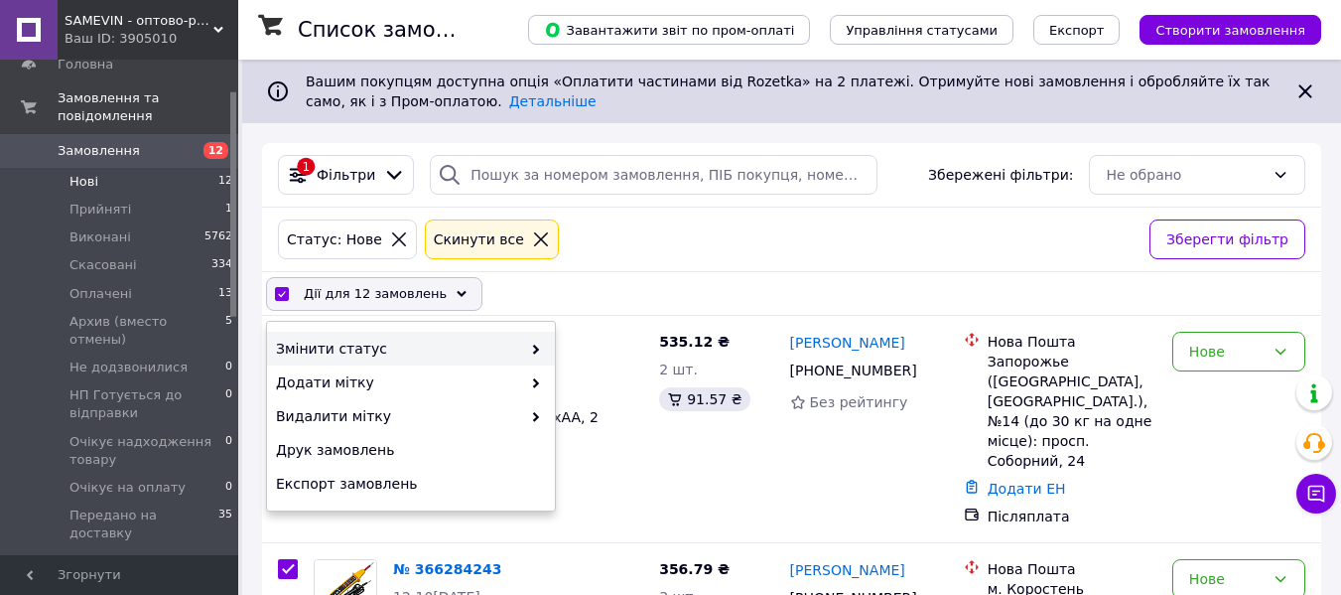
click at [535, 343] on span at bounding box center [531, 349] width 20 height 20
click at [527, 353] on span at bounding box center [531, 349] width 20 height 20
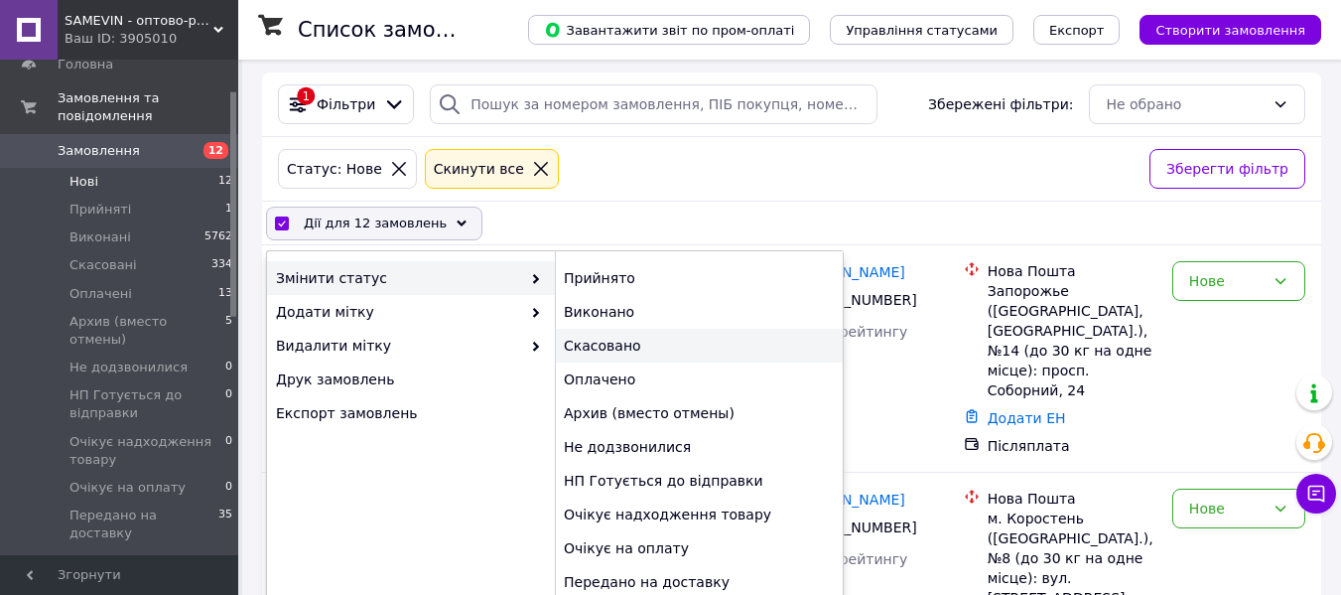
scroll to position [99, 0]
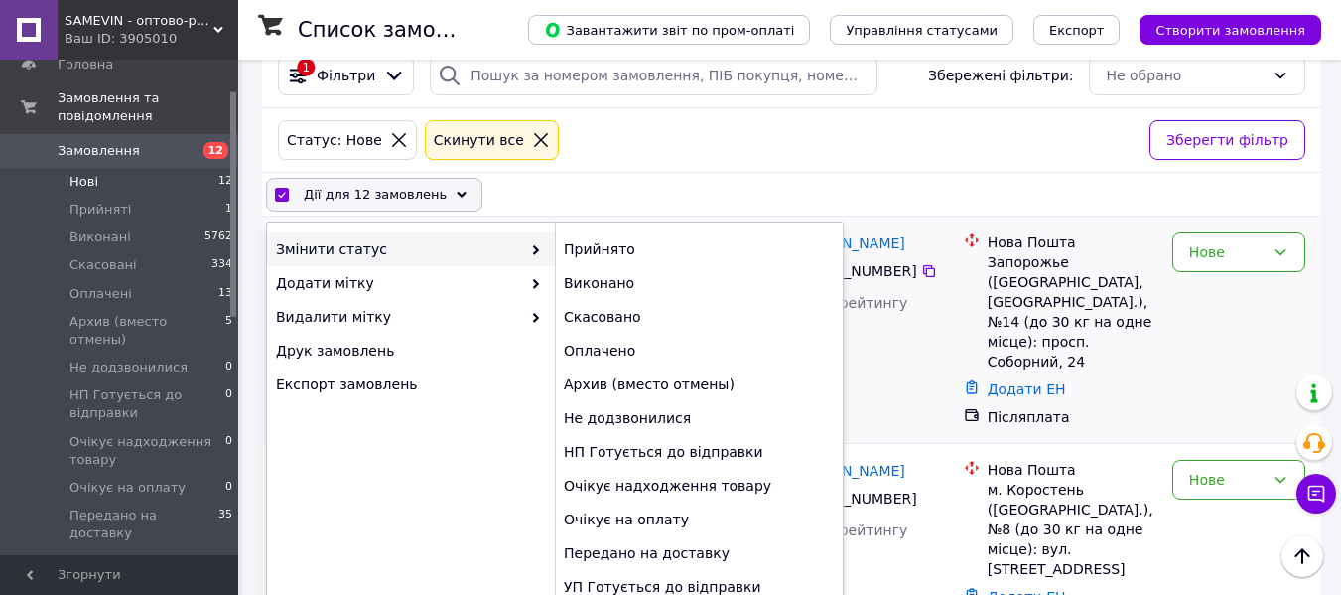
click at [591, 249] on div "Прийнято" at bounding box center [699, 249] width 288 height 34
checkbox input "false"
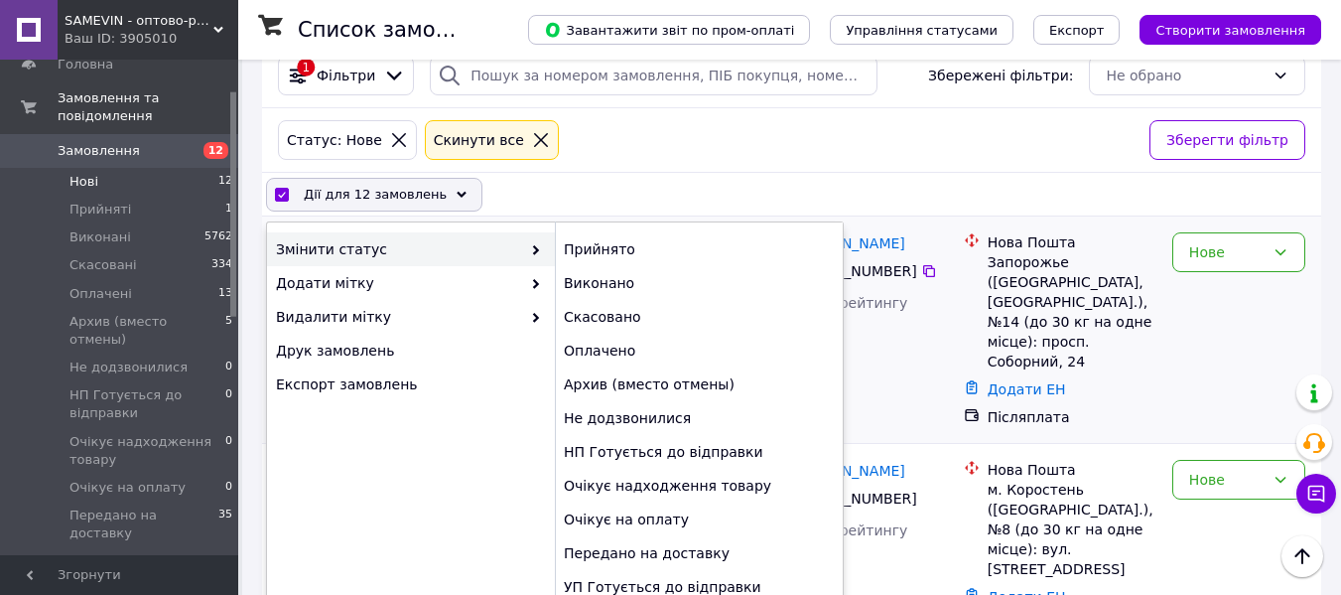
checkbox input "false"
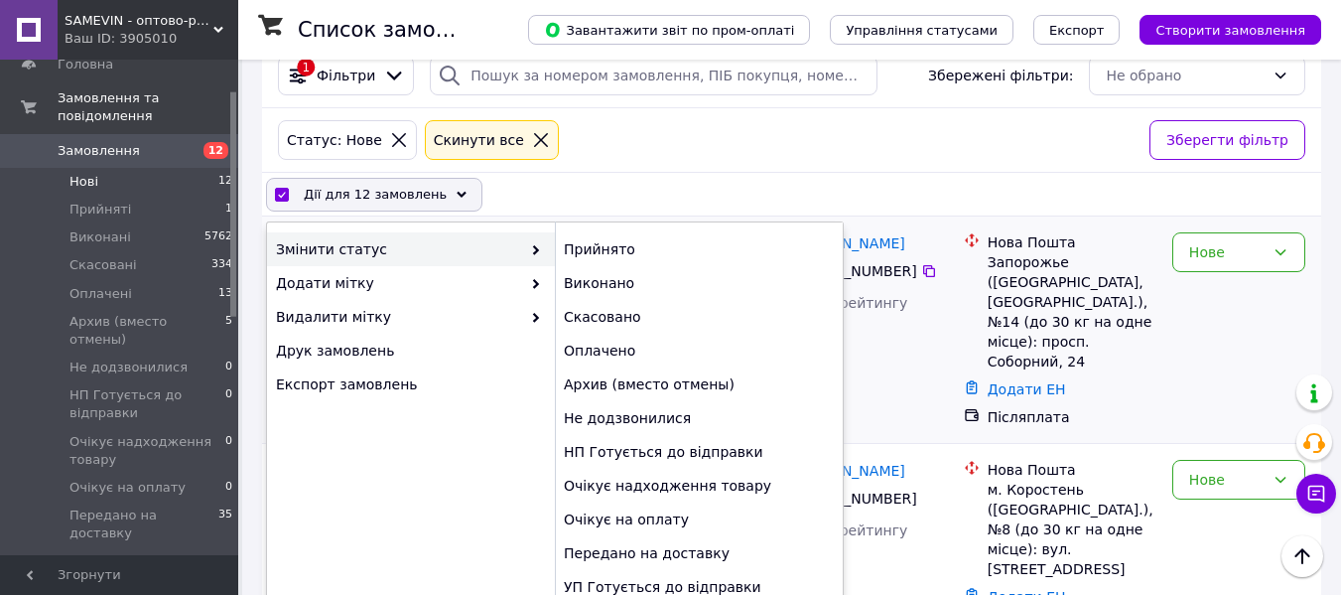
checkbox input "false"
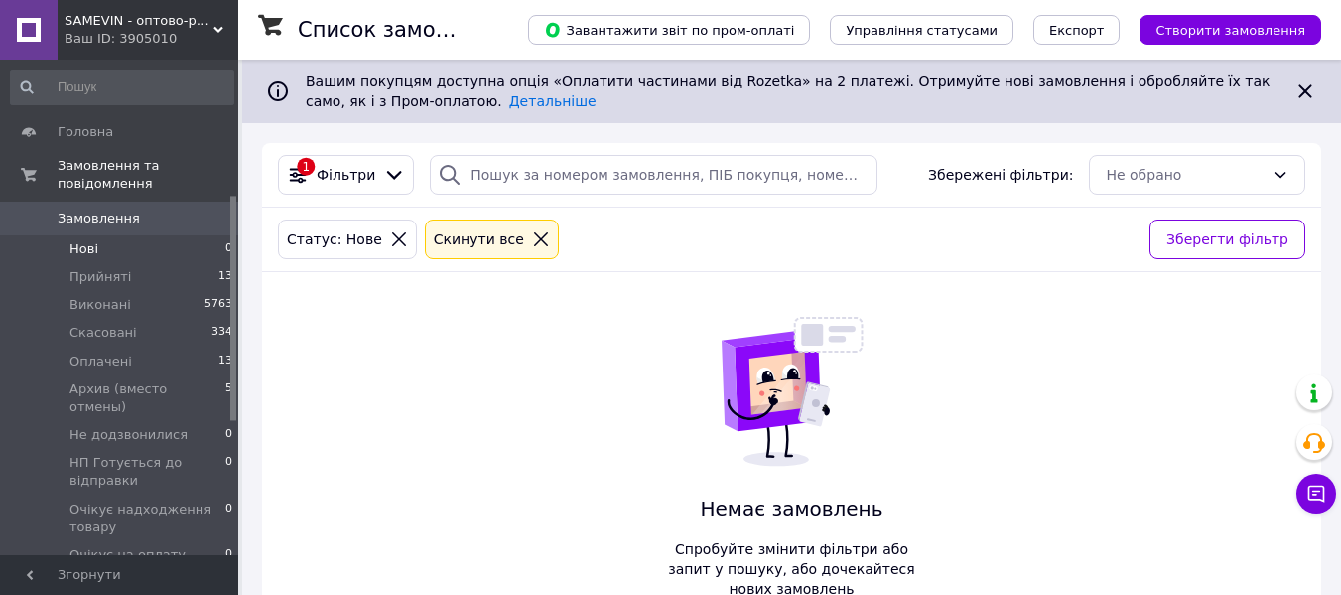
scroll to position [298, 0]
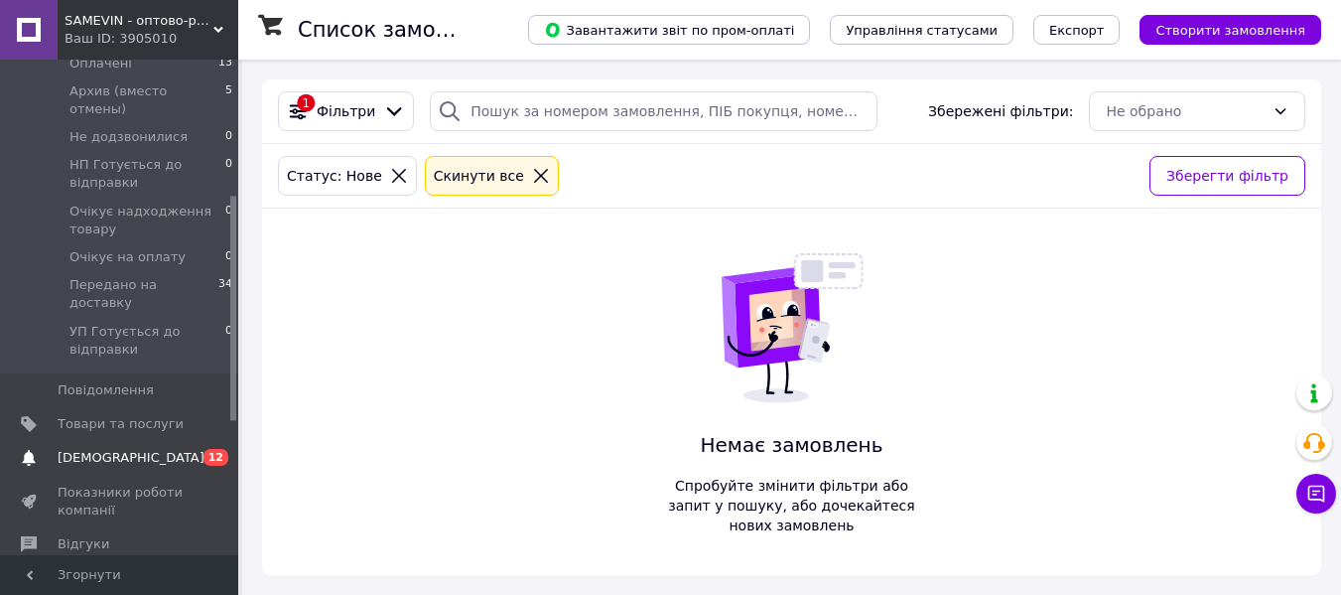
click at [115, 449] on span "[DEMOGRAPHIC_DATA]" at bounding box center [131, 458] width 147 height 18
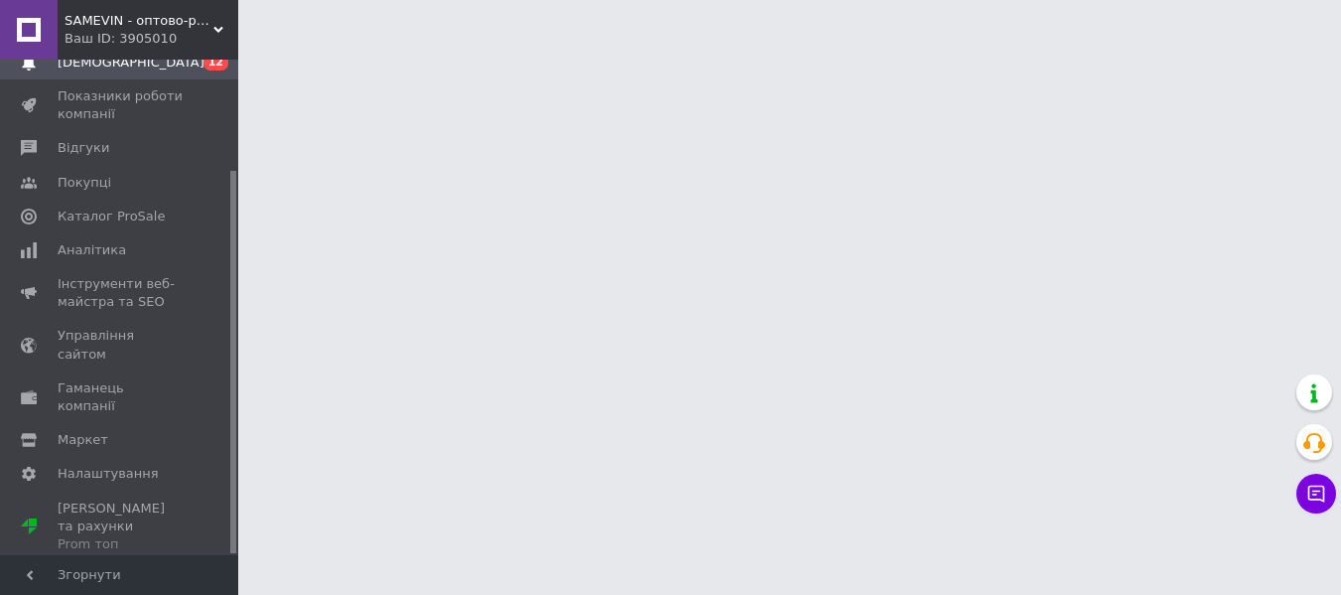
scroll to position [142, 0]
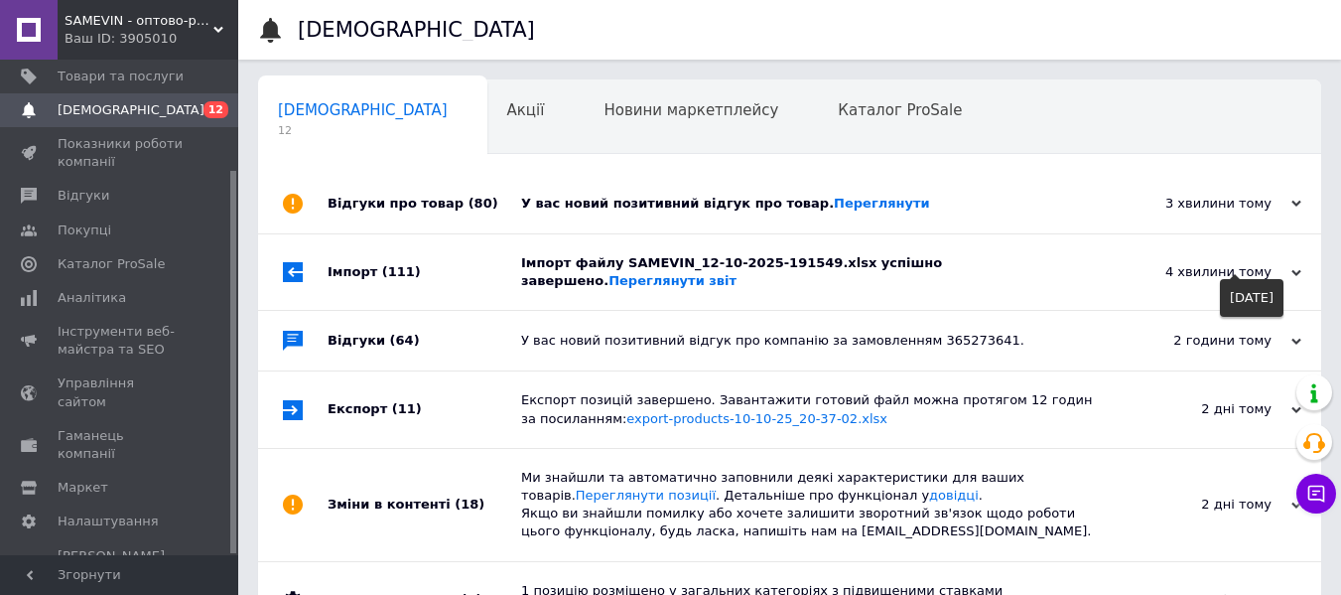
click at [1120, 263] on div "4 хвилини тому" at bounding box center [1202, 272] width 199 height 18
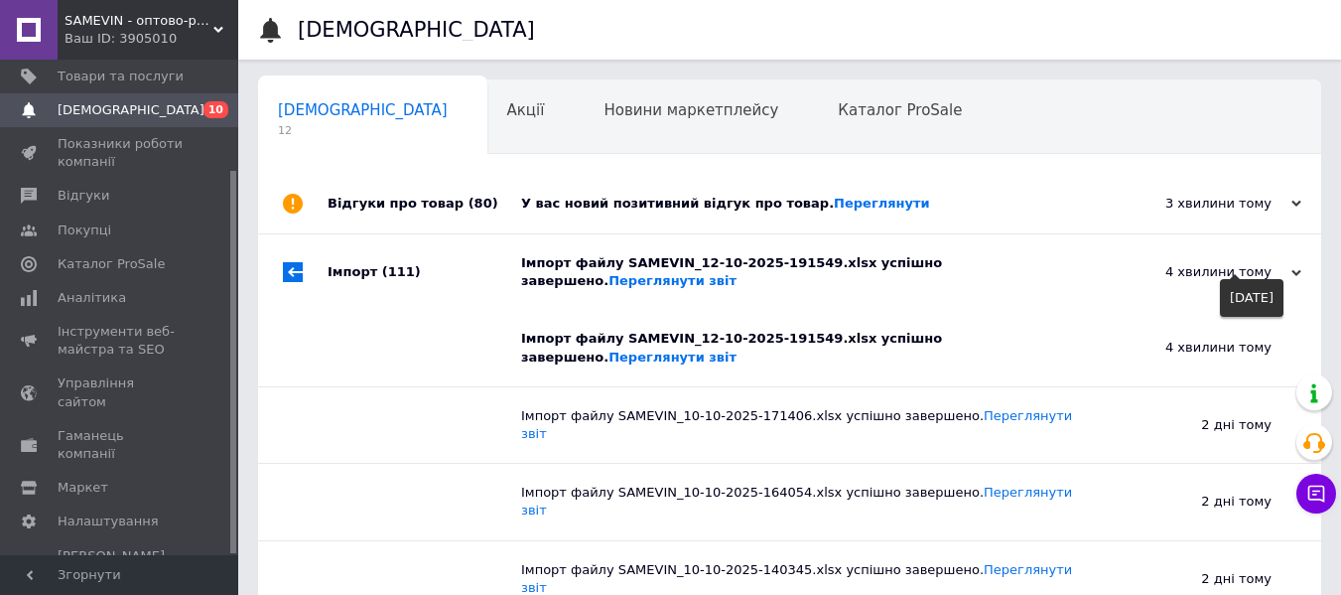
click at [1120, 263] on div "4 хвилини тому" at bounding box center [1202, 272] width 199 height 18
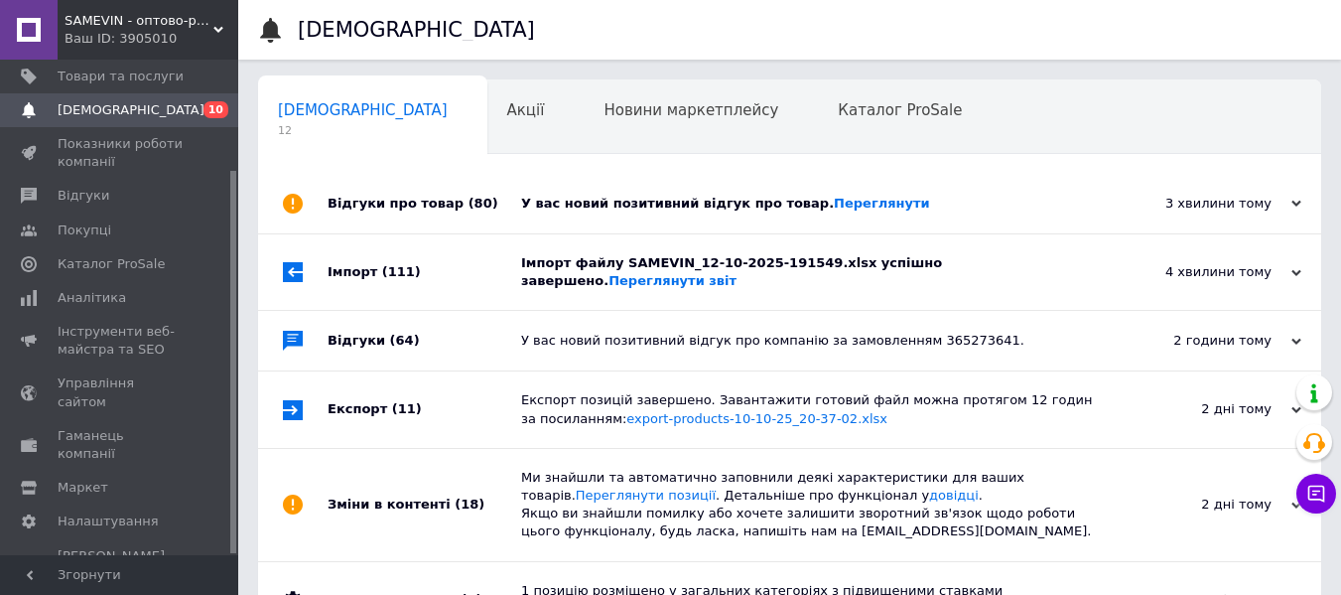
click at [1049, 211] on div "У вас новий позитивний відгук про товар. Переглянути" at bounding box center [812, 204] width 582 height 18
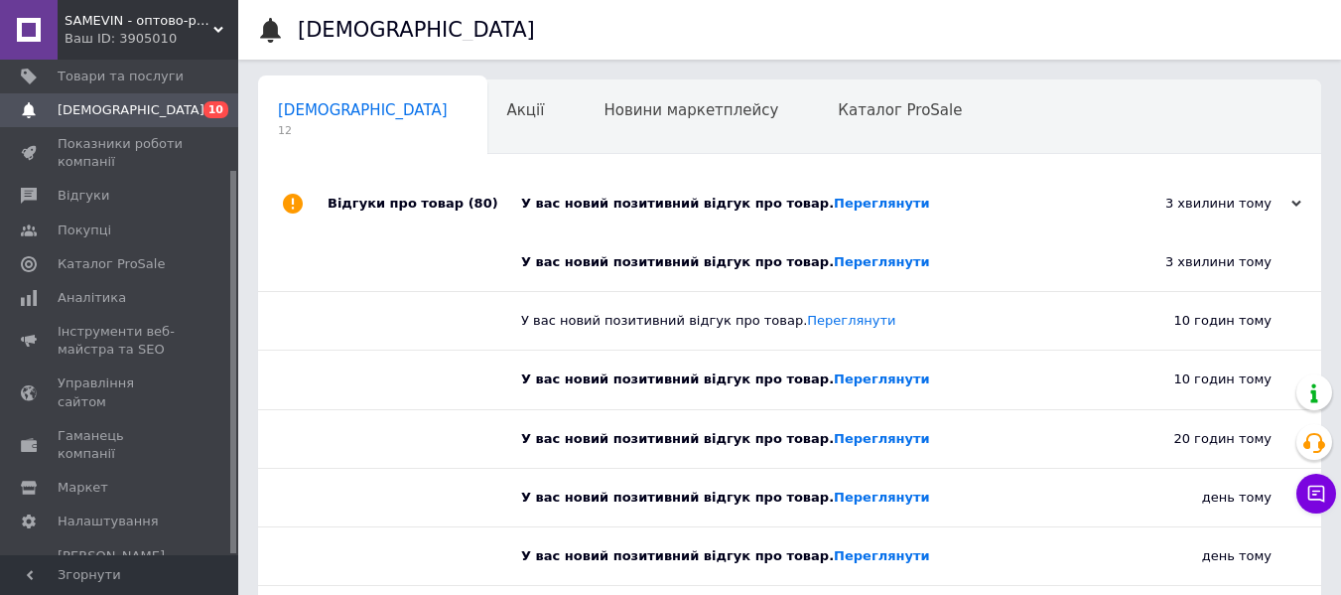
click at [1049, 211] on div "У вас новий позитивний відгук про товар. Переглянути" at bounding box center [812, 204] width 582 height 18
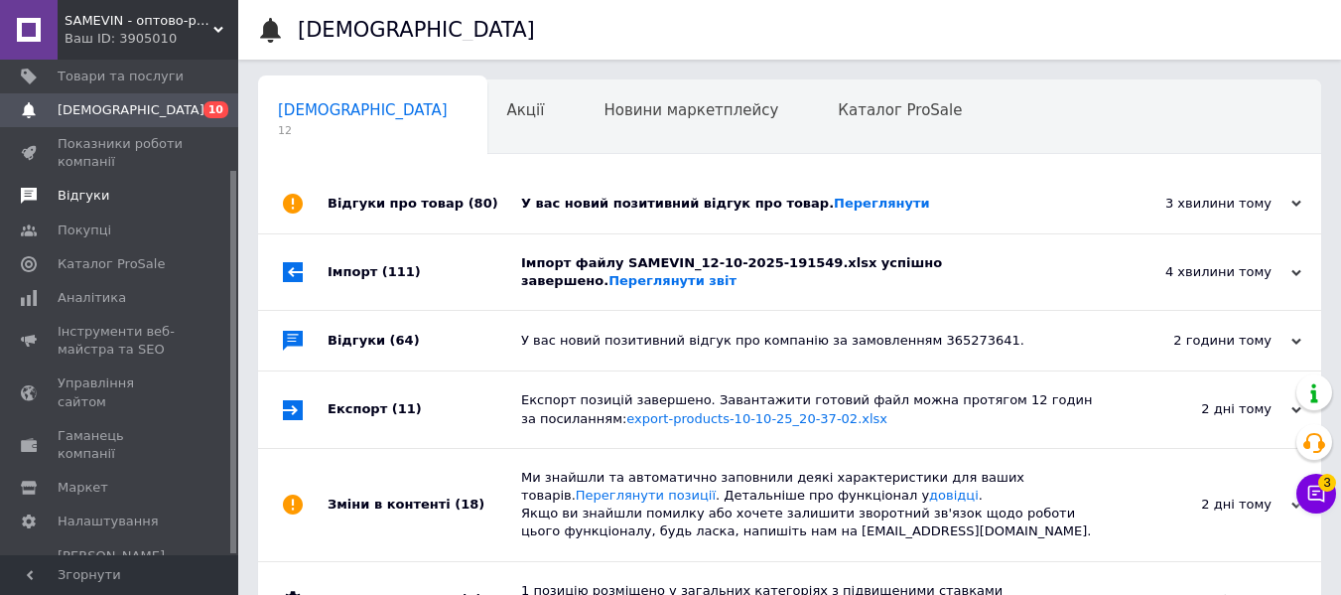
click at [95, 204] on span "Відгуки" at bounding box center [84, 196] width 52 height 18
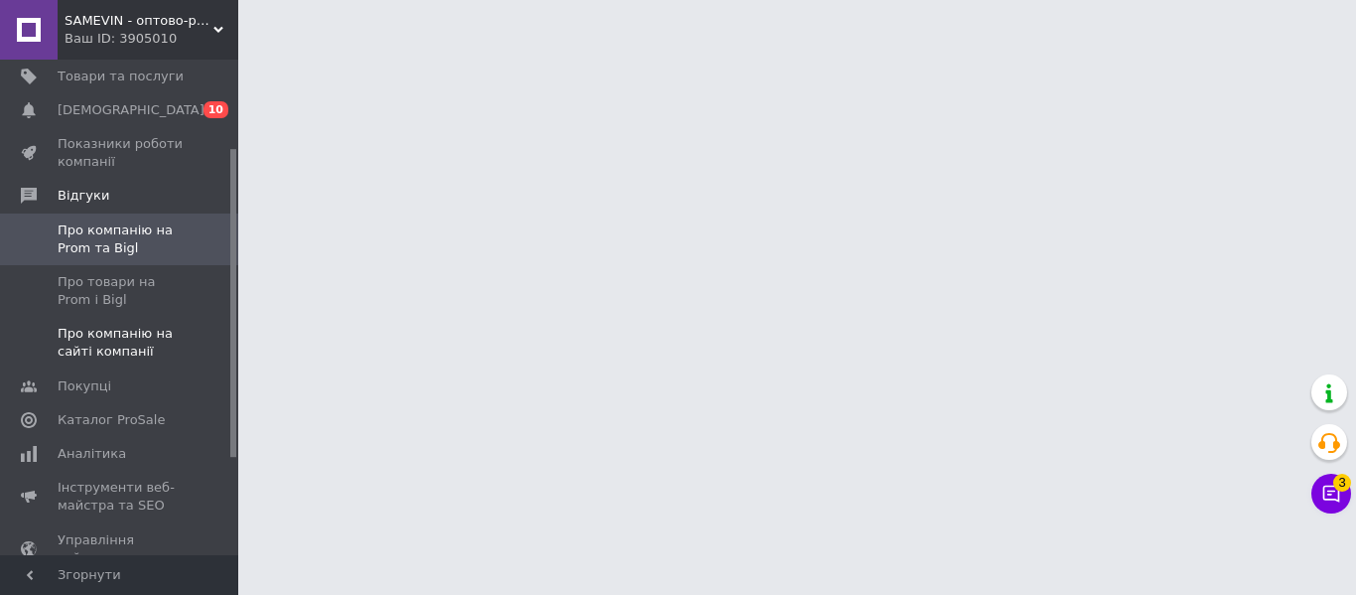
click at [167, 319] on link "Про компанію на сайті компанії" at bounding box center [122, 343] width 244 height 52
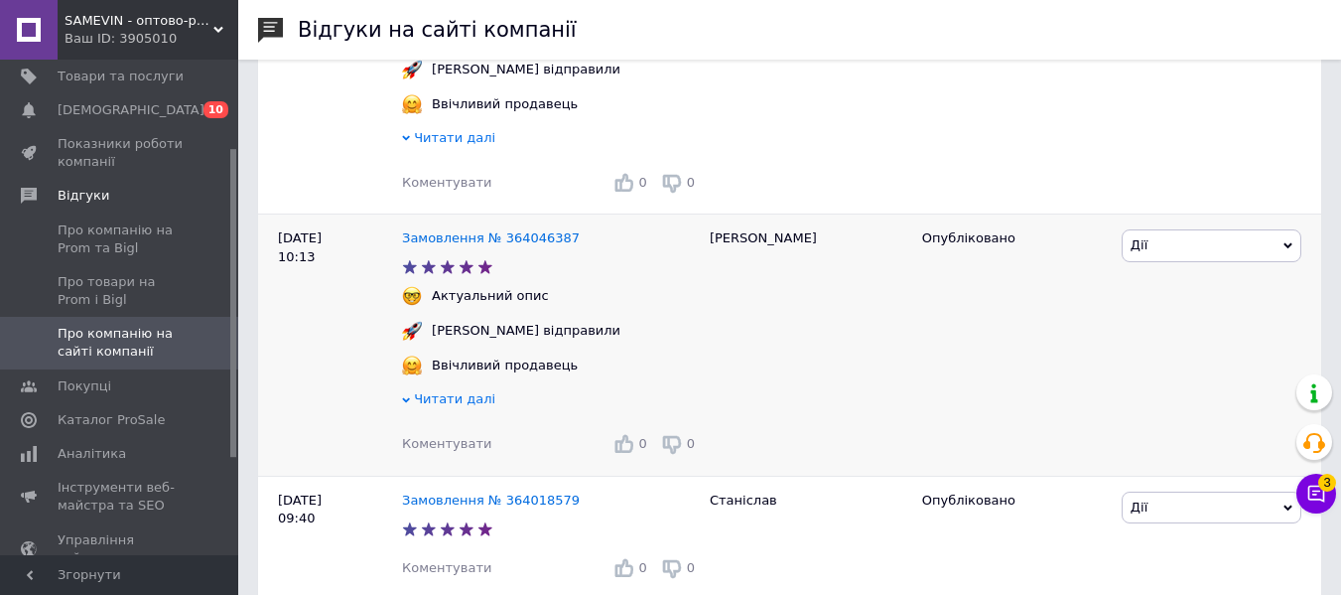
scroll to position [993, 0]
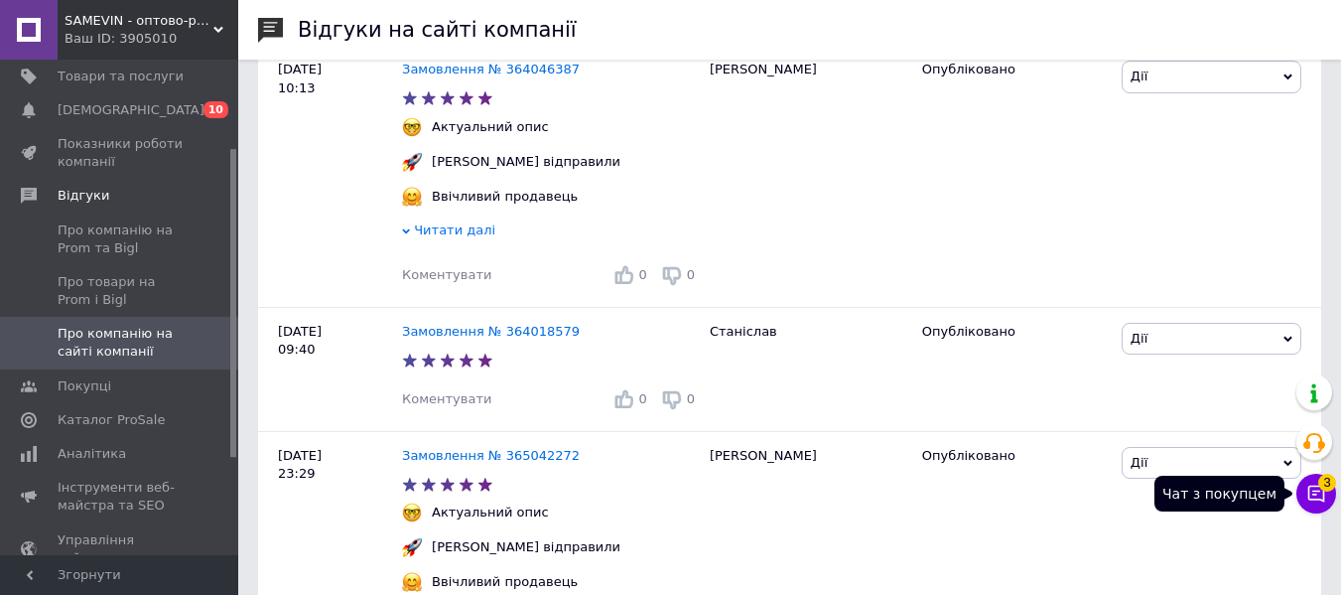
click at [1320, 493] on icon at bounding box center [1316, 493] width 20 height 20
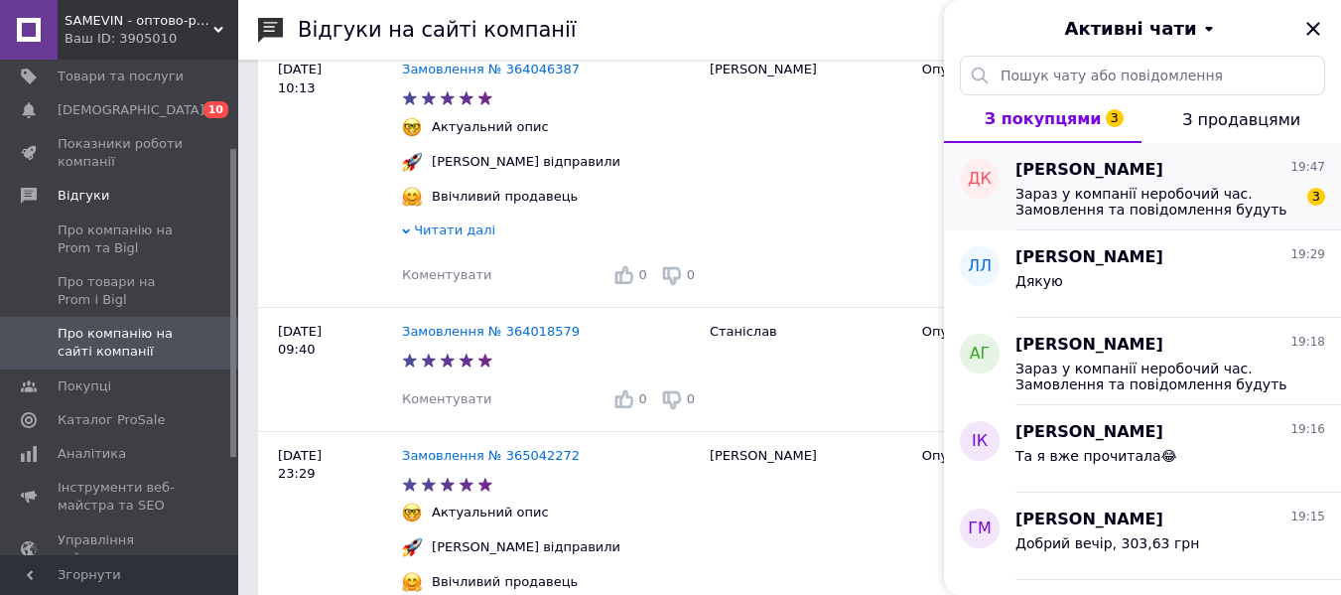
click at [1224, 173] on div "Дмитро Колєвич 19:47" at bounding box center [1171, 170] width 310 height 23
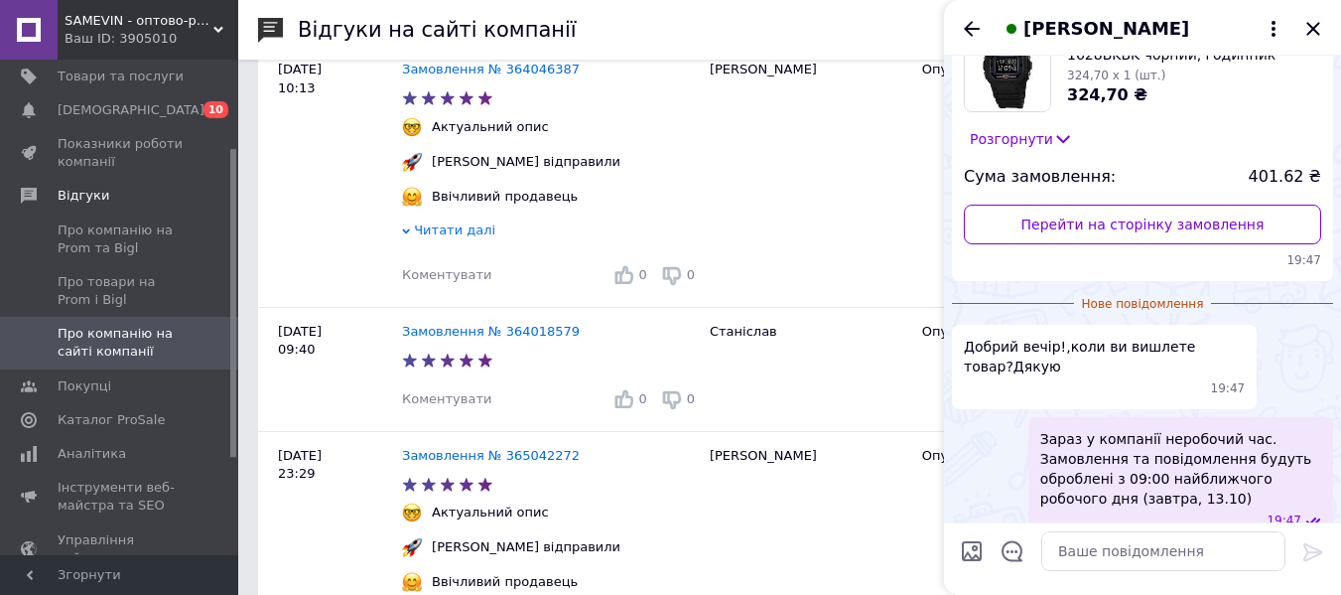
scroll to position [58, 0]
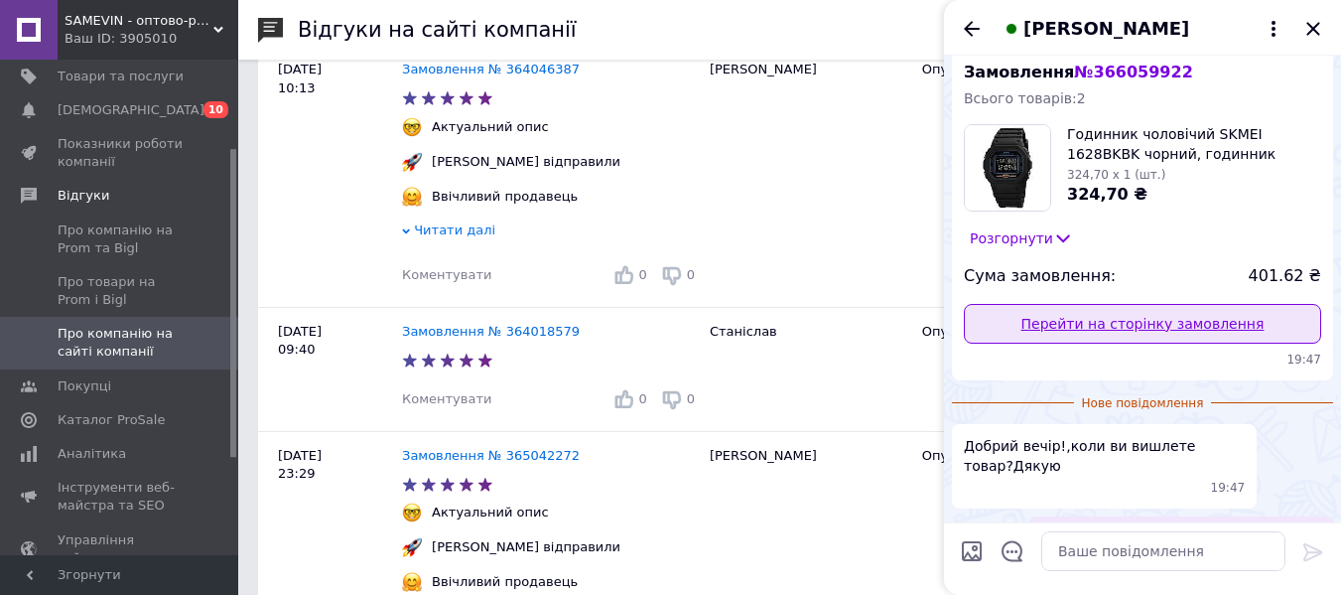
click at [1200, 319] on link "Перейти на сторінку замовлення" at bounding box center [1142, 324] width 357 height 40
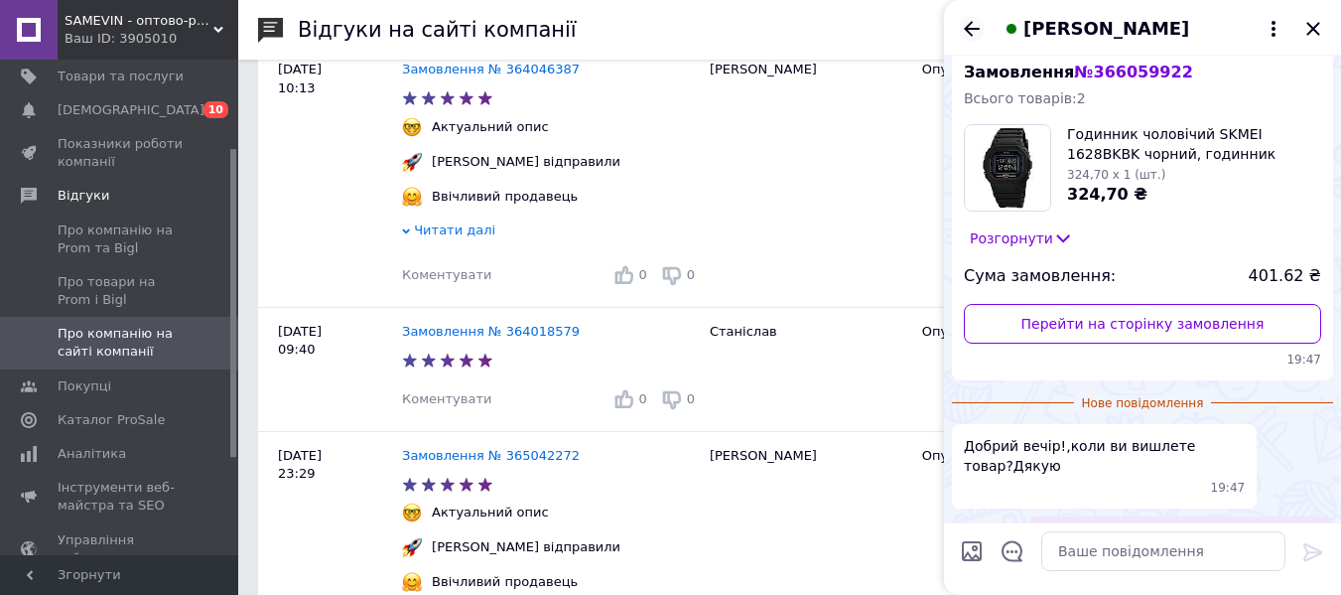
click at [973, 25] on icon "Назад" at bounding box center [972, 29] width 24 height 24
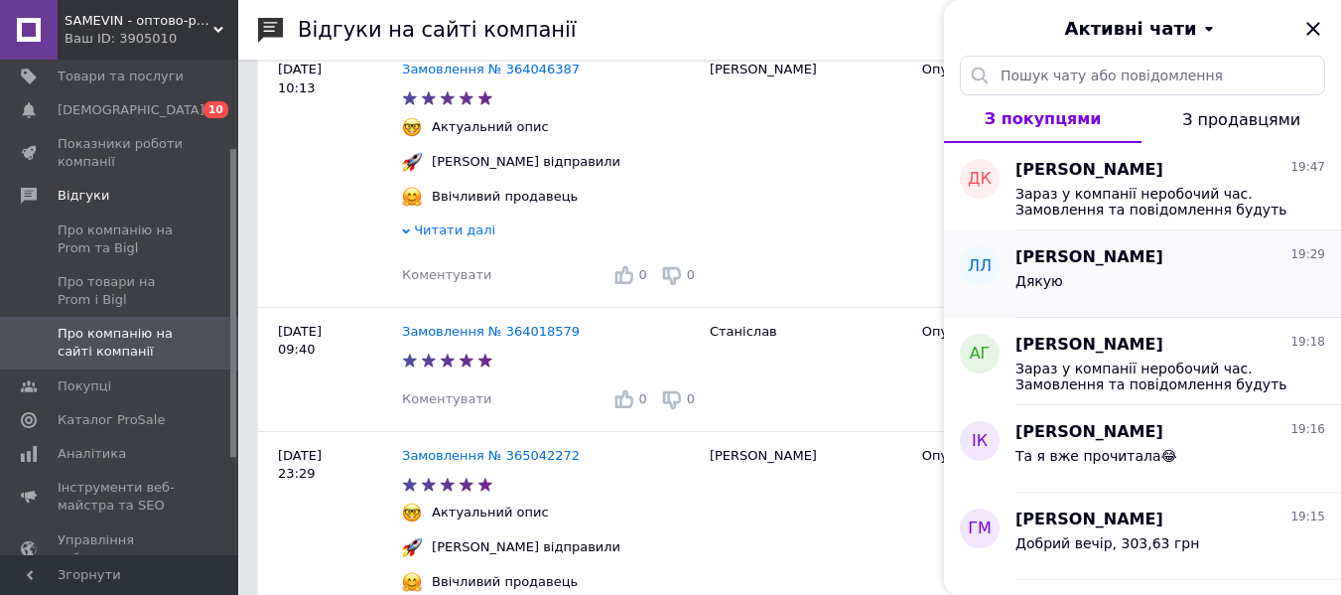
click at [1124, 264] on span "[PERSON_NAME]" at bounding box center [1090, 257] width 148 height 23
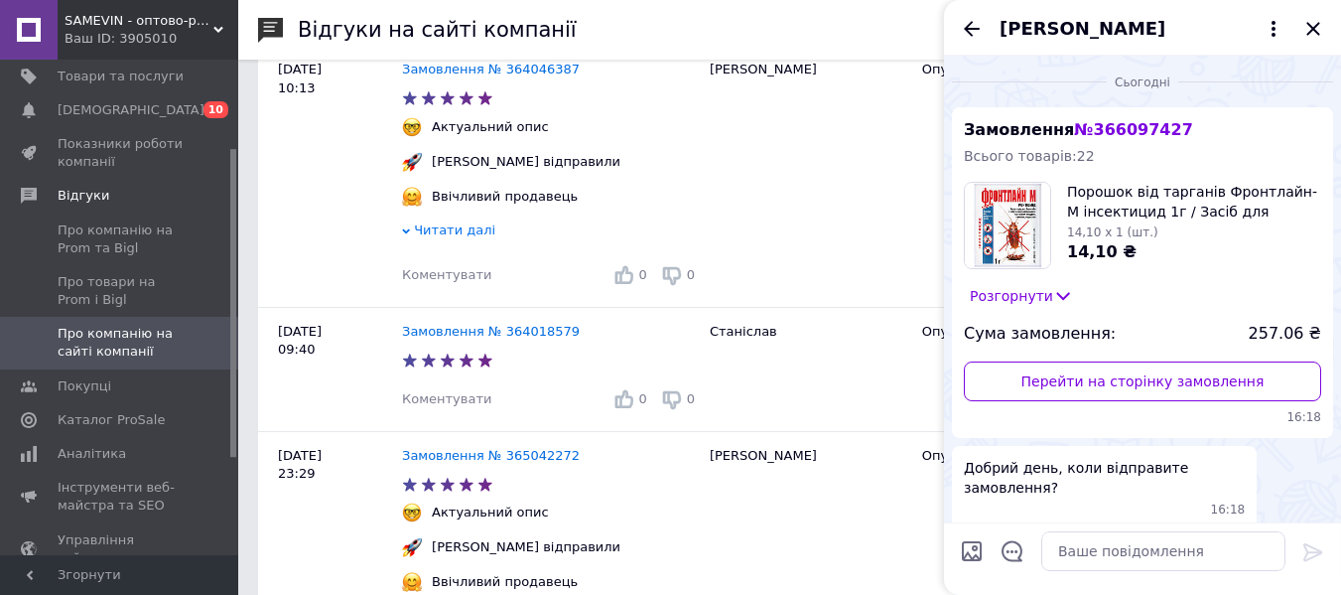
scroll to position [346, 0]
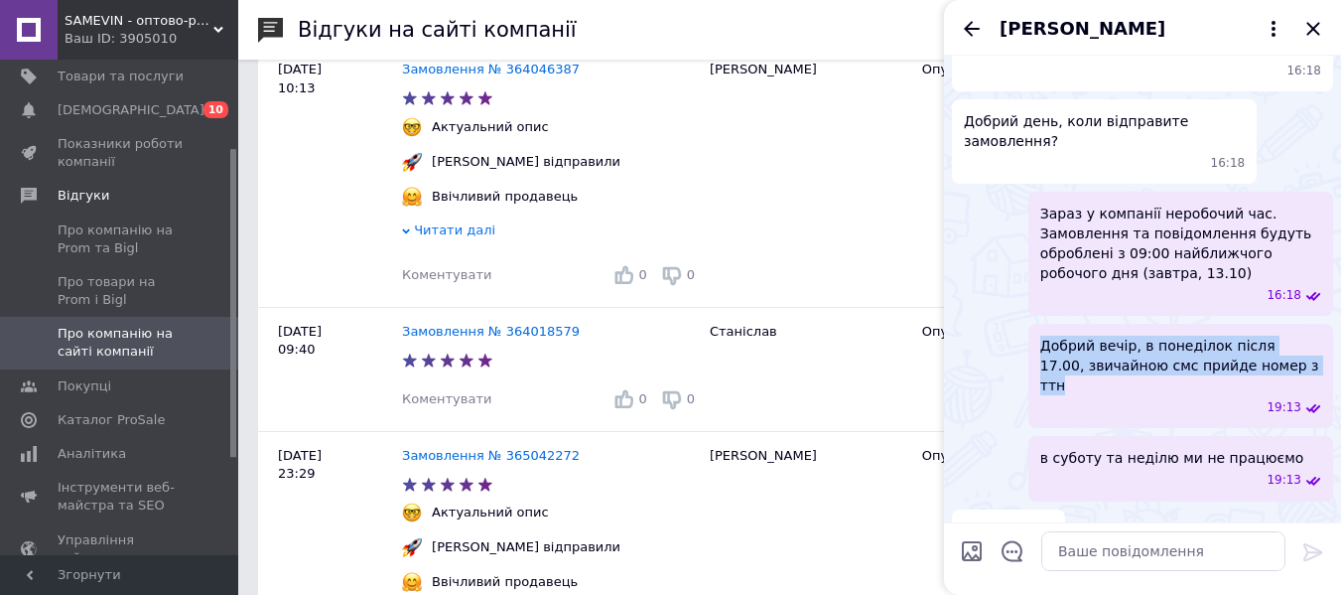
drag, startPoint x: 1043, startPoint y: 326, endPoint x: 1282, endPoint y: 350, distance: 239.5
click at [1282, 350] on span "Добрий вечір, в понеділок після 17.00, звичайною смс прийде номер з ттн" at bounding box center [1180, 366] width 281 height 60
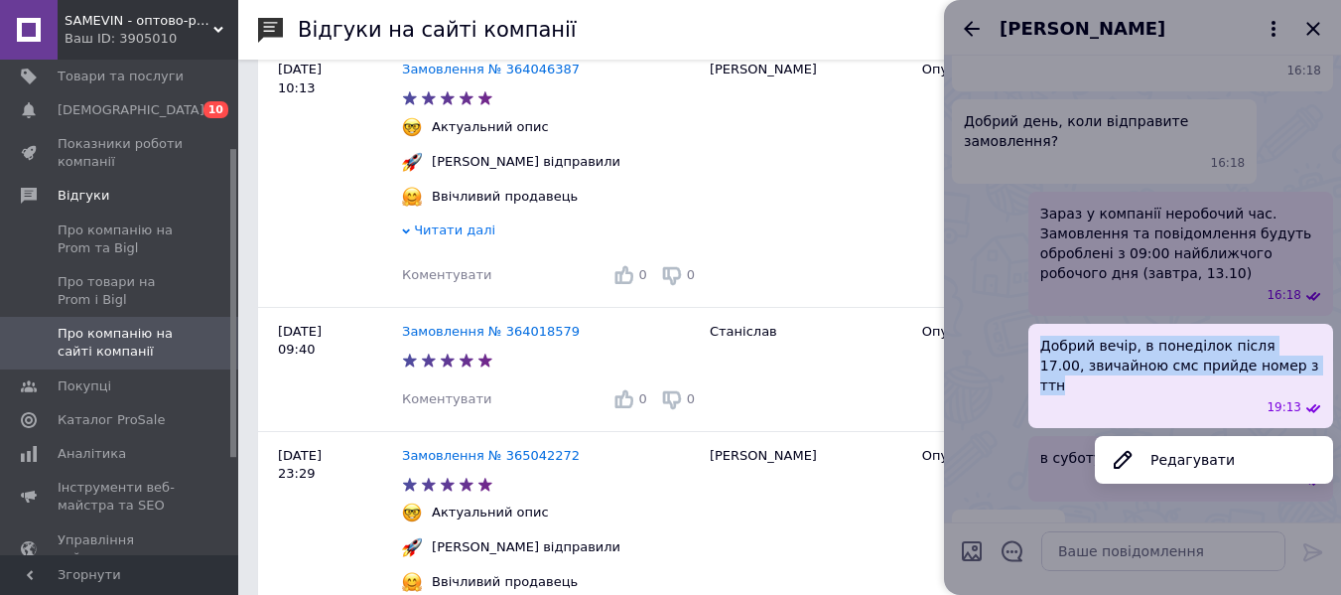
copy span "Добрий вечір, в понеділок після 17.00, звичайною смс прийде номер з ттн"
drag, startPoint x: 1137, startPoint y: 340, endPoint x: 1154, endPoint y: 344, distance: 17.3
click at [1151, 344] on span "Добрий вечір, в понеділок після 17.00, звичайною смс прийде номер з ттн" at bounding box center [1180, 366] width 281 height 60
drag, startPoint x: 1269, startPoint y: 341, endPoint x: 1040, endPoint y: 312, distance: 230.3
click at [1040, 324] on div "Добрий вечір, в понеділок після 17.00, звичайною смс прийде номер з ттн 19:13" at bounding box center [1180, 376] width 305 height 104
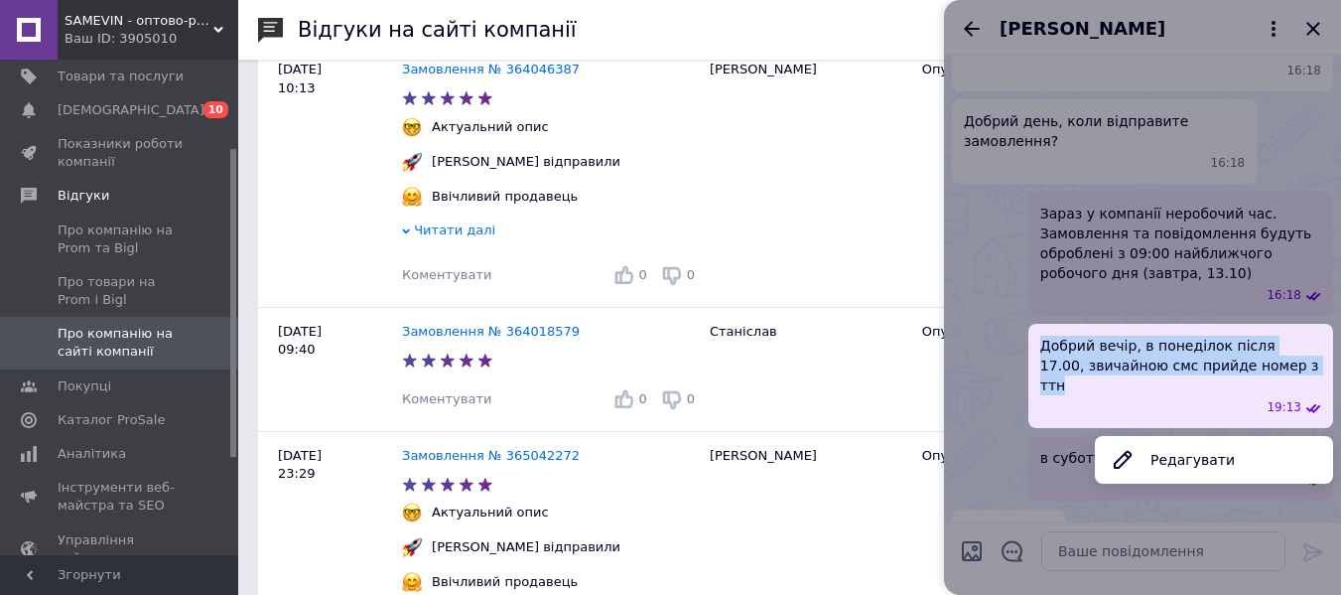
copy span "Добрий вечір, в понеділок після 17.00, звичайною смс прийде номер з ттн"
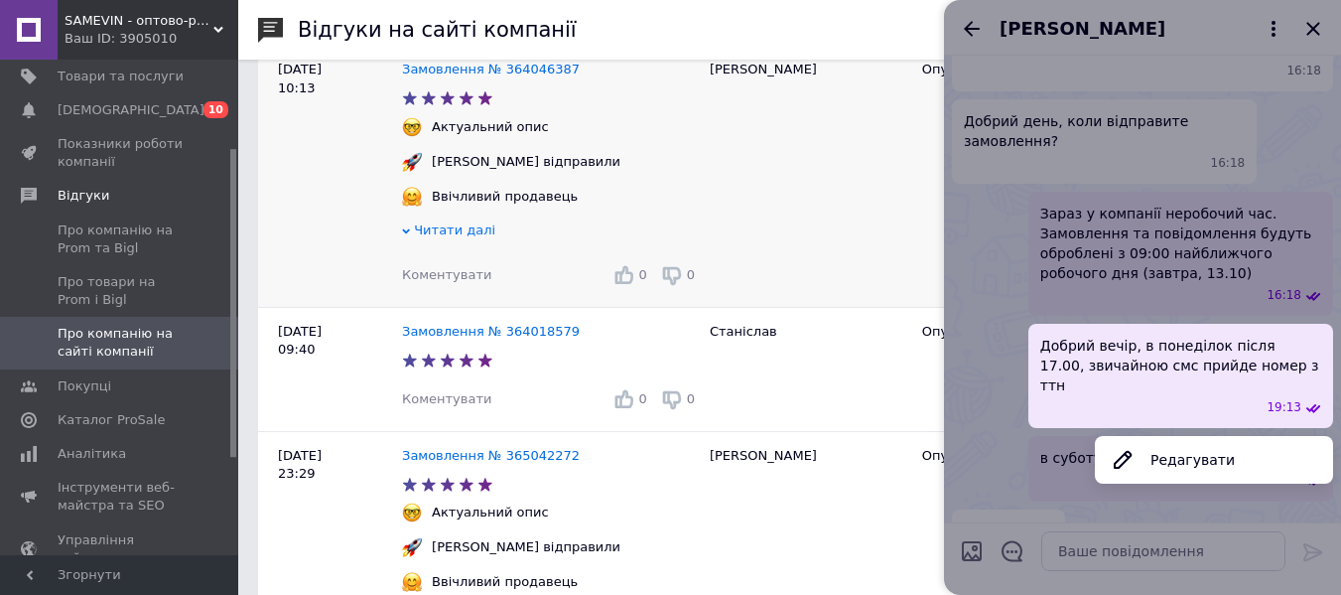
drag, startPoint x: 978, startPoint y: 344, endPoint x: 933, endPoint y: 174, distance: 176.5
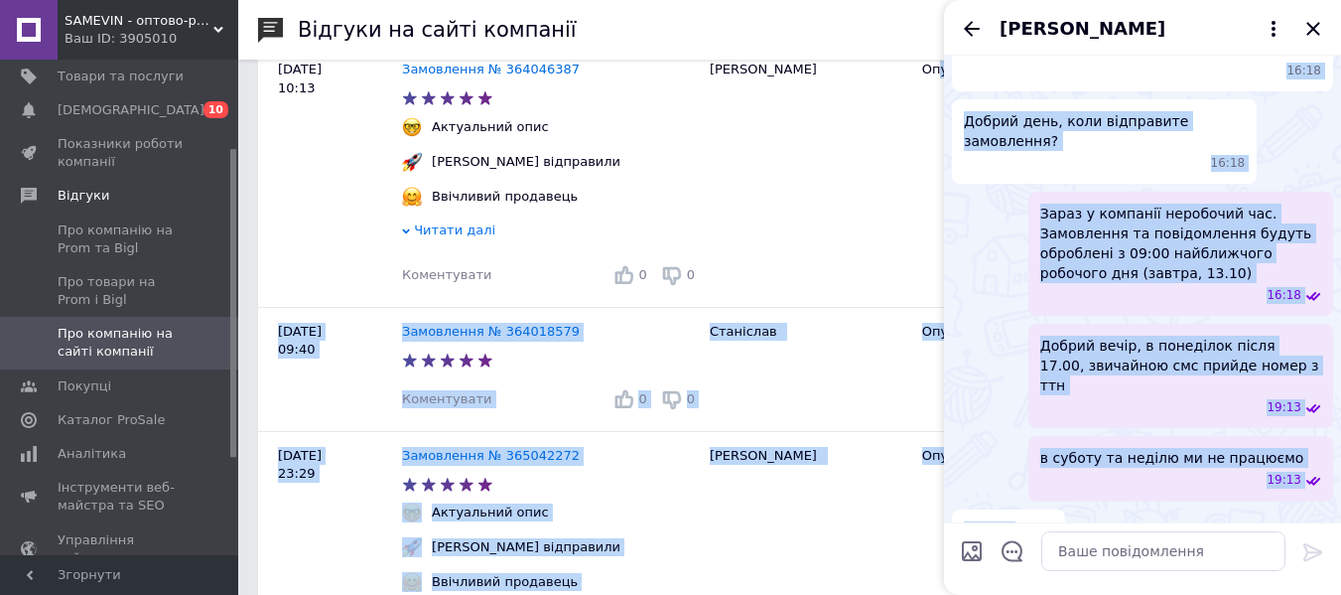
click at [988, 225] on div "Зараз у компанії неробочий час. Замовлення та повідомлення будуть оброблені з 0…" at bounding box center [1142, 254] width 381 height 124
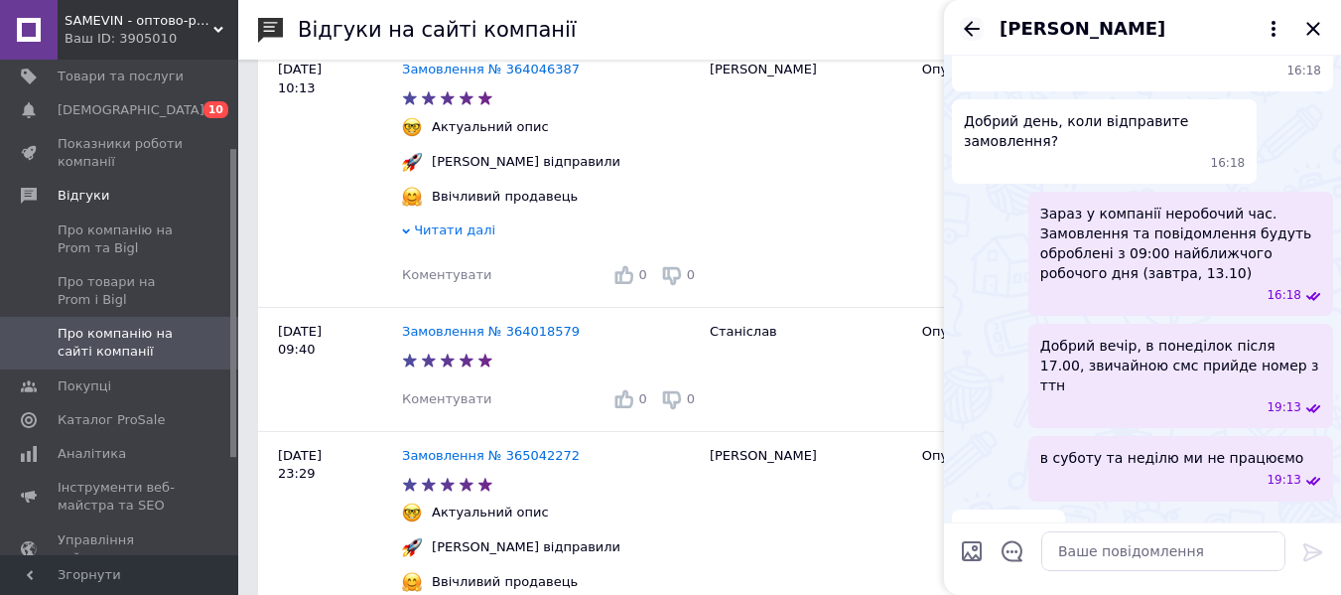
click at [966, 35] on icon "Назад" at bounding box center [972, 29] width 24 height 24
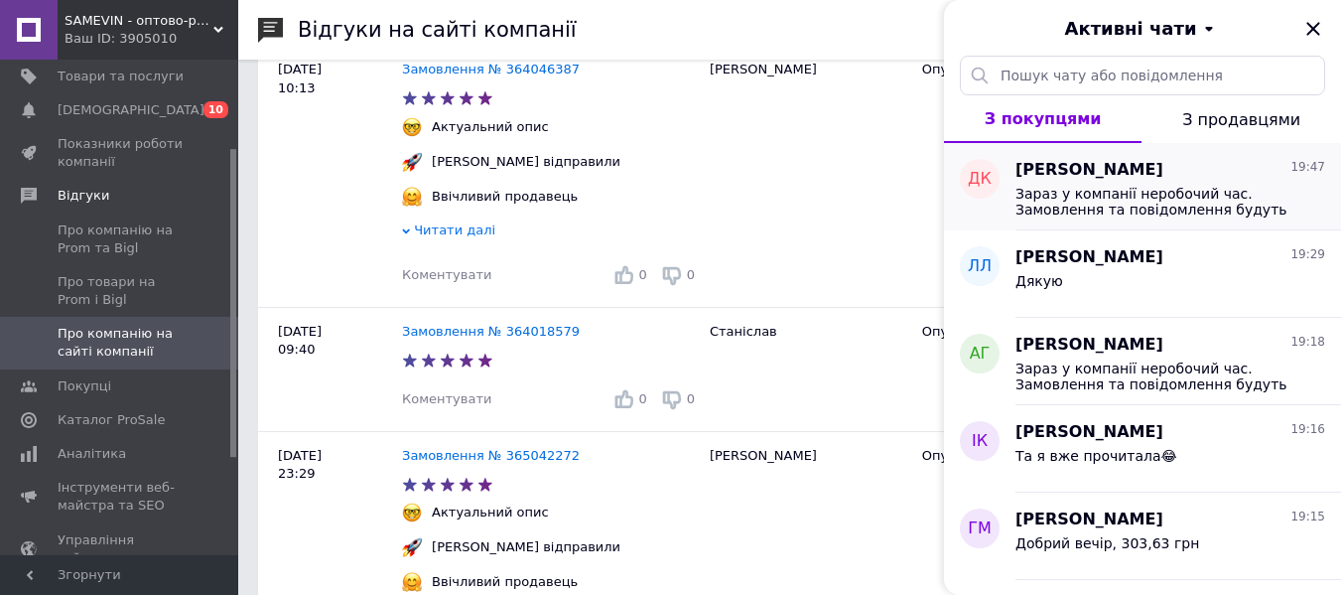
click at [1106, 196] on span "Зараз у компанії неробочий час. Замовлення та повідомлення будуть оброблені з 0…" at bounding box center [1157, 202] width 282 height 32
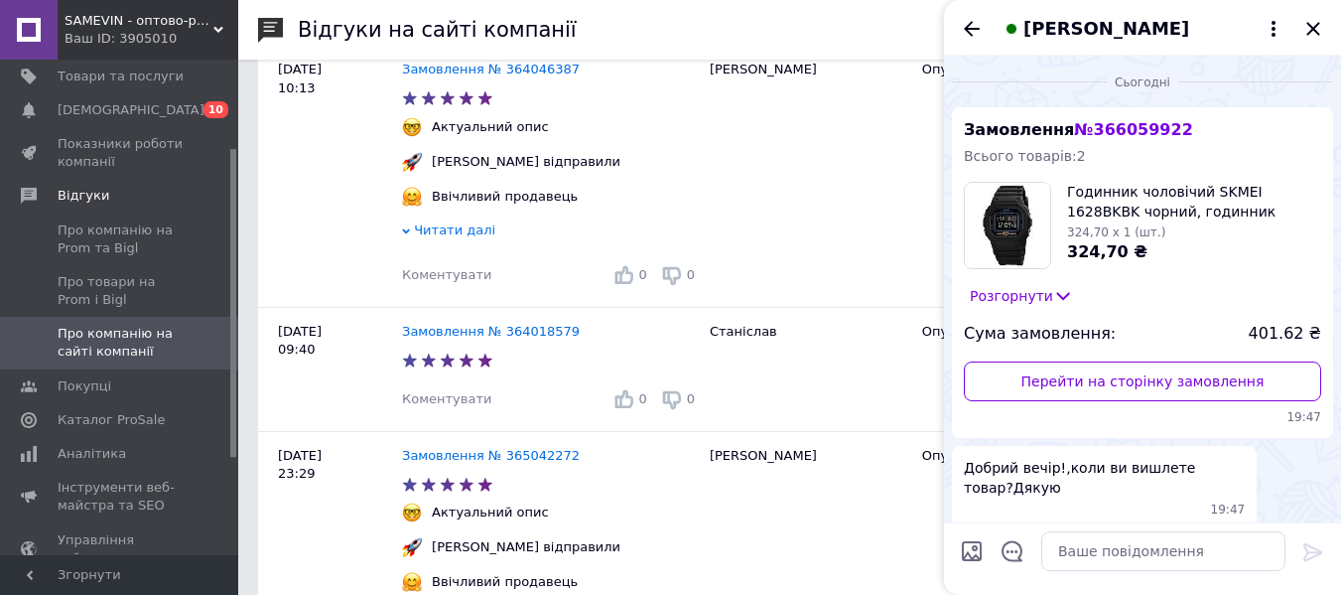
scroll to position [220, 0]
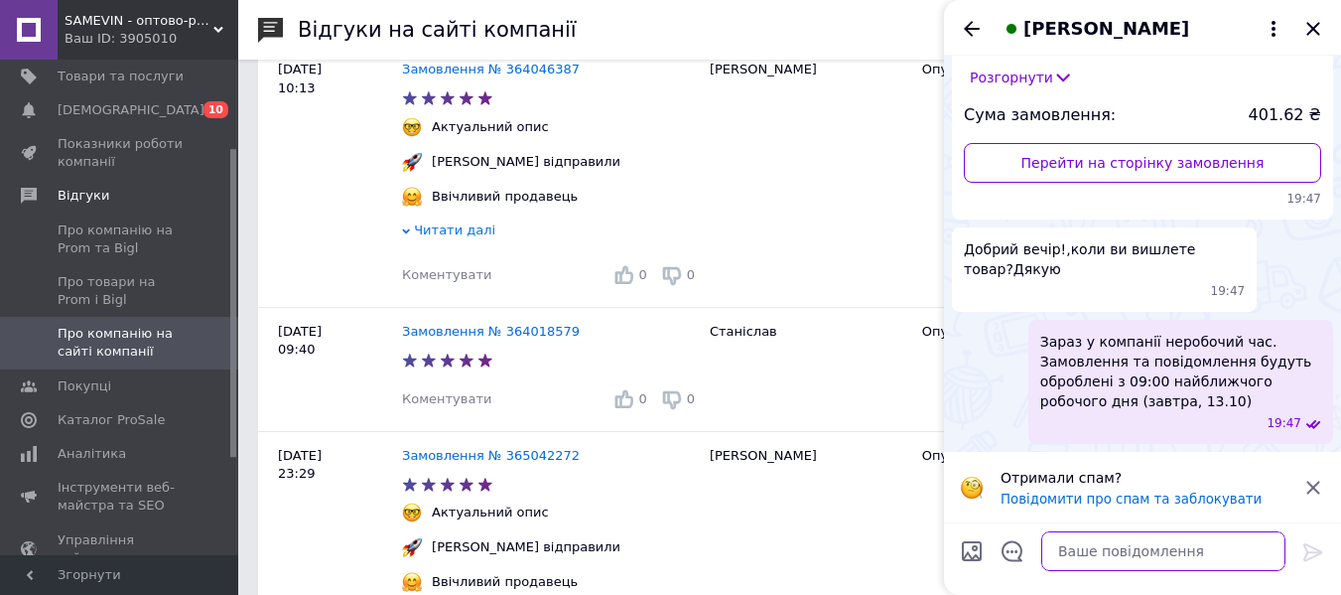
click at [1122, 563] on textarea at bounding box center [1163, 551] width 244 height 40
paste textarea "Добрий вечір, в понеділок після 17.00, звичайною смс прийде номер з ттн"
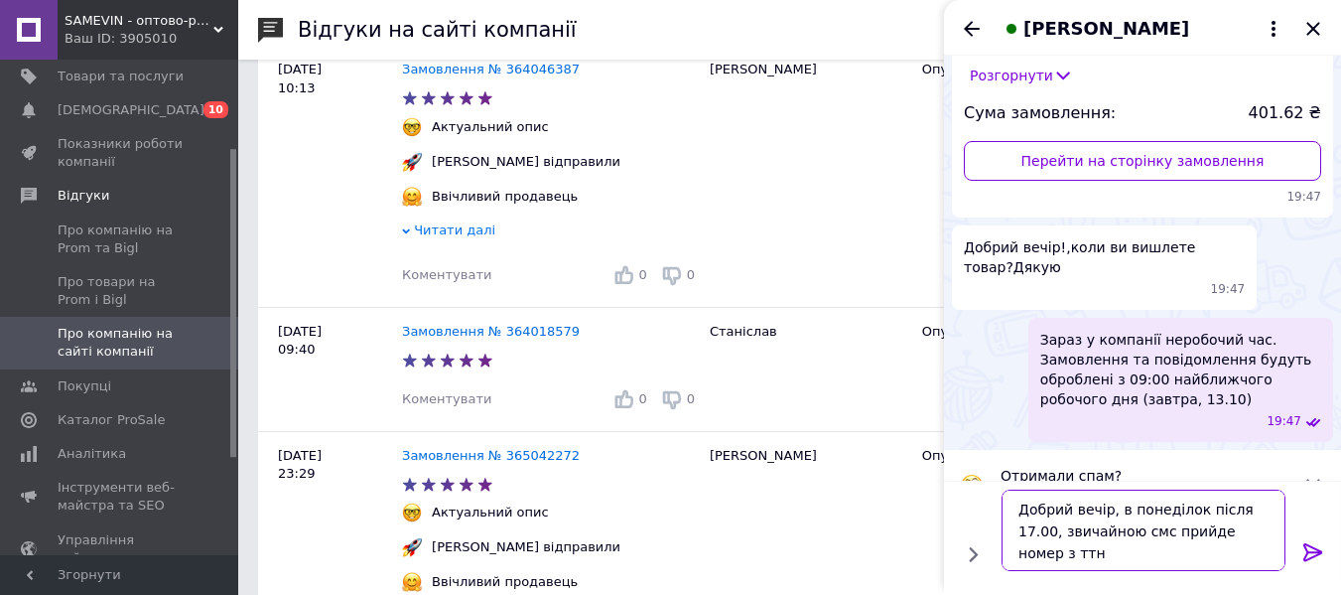
type textarea "Добрий вечір, в понеділок після 17.00, звичайною смс прийде номер з ттн"
click at [1311, 556] on icon at bounding box center [1312, 552] width 19 height 18
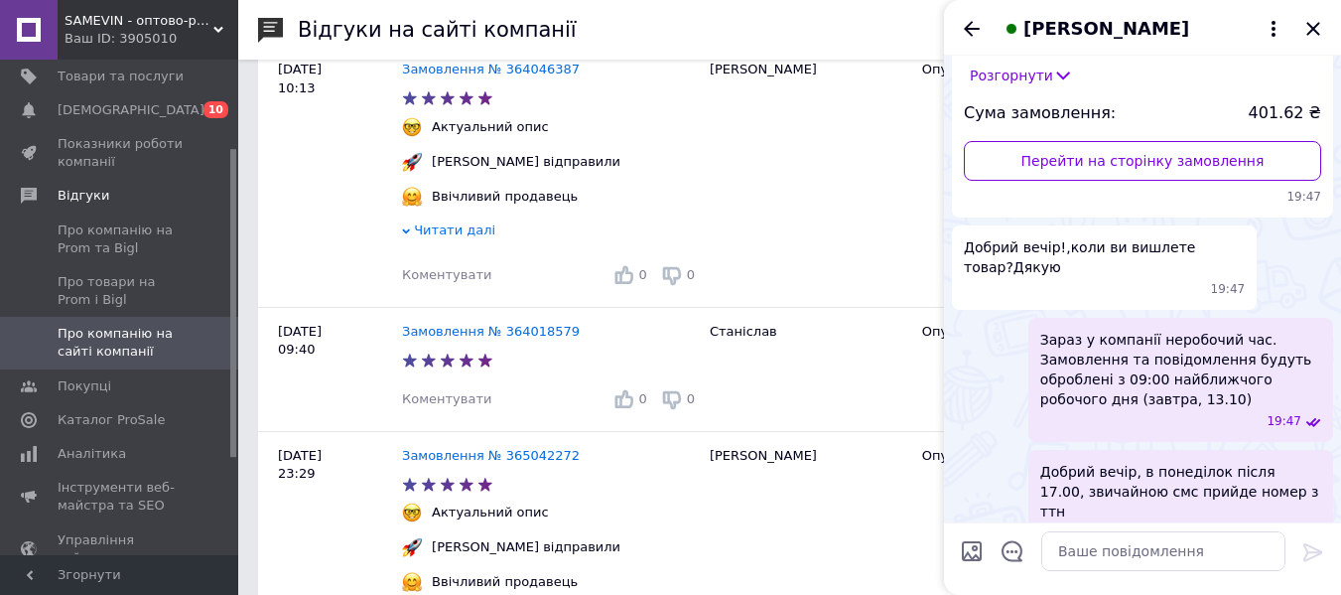
scroll to position [240, 0]
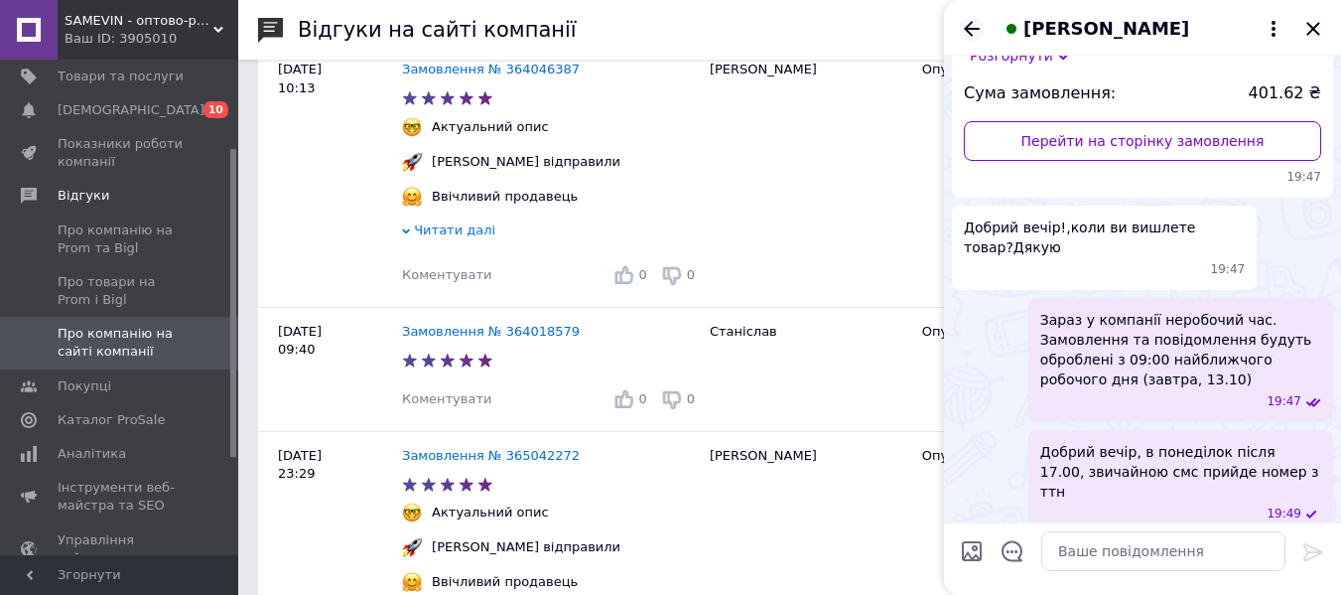
click at [973, 27] on icon "Назад" at bounding box center [972, 29] width 24 height 24
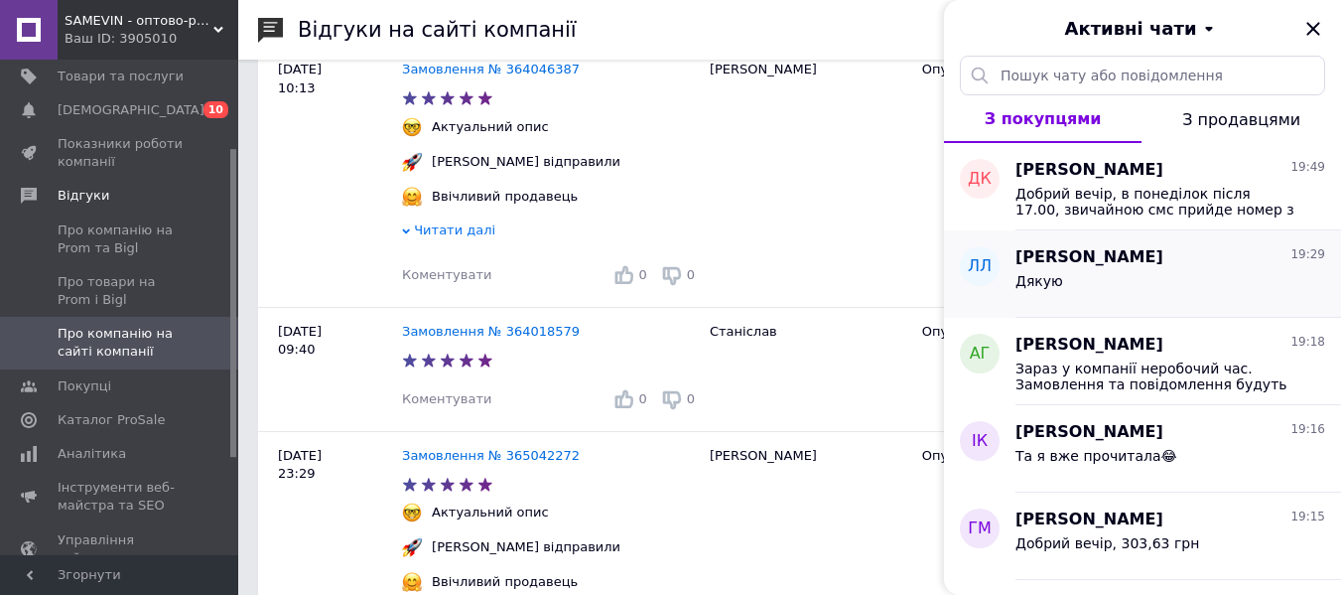
click at [1098, 305] on div "Лариса Лихогод 19:29 Дякую" at bounding box center [1179, 273] width 326 height 87
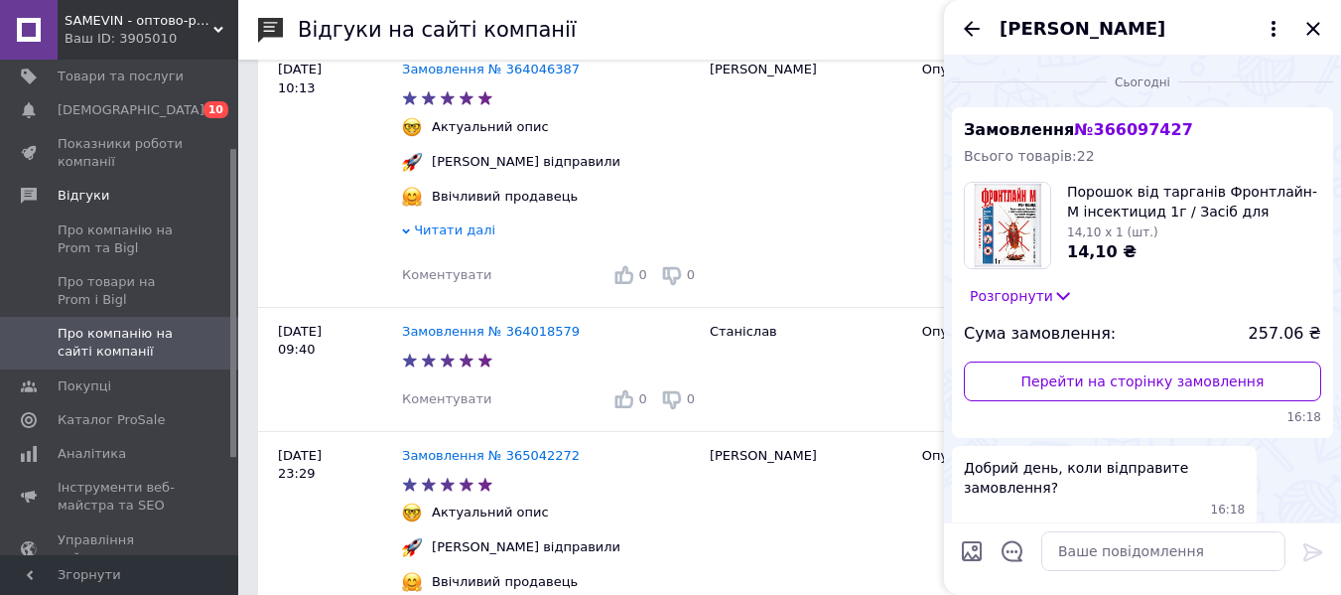
scroll to position [346, 0]
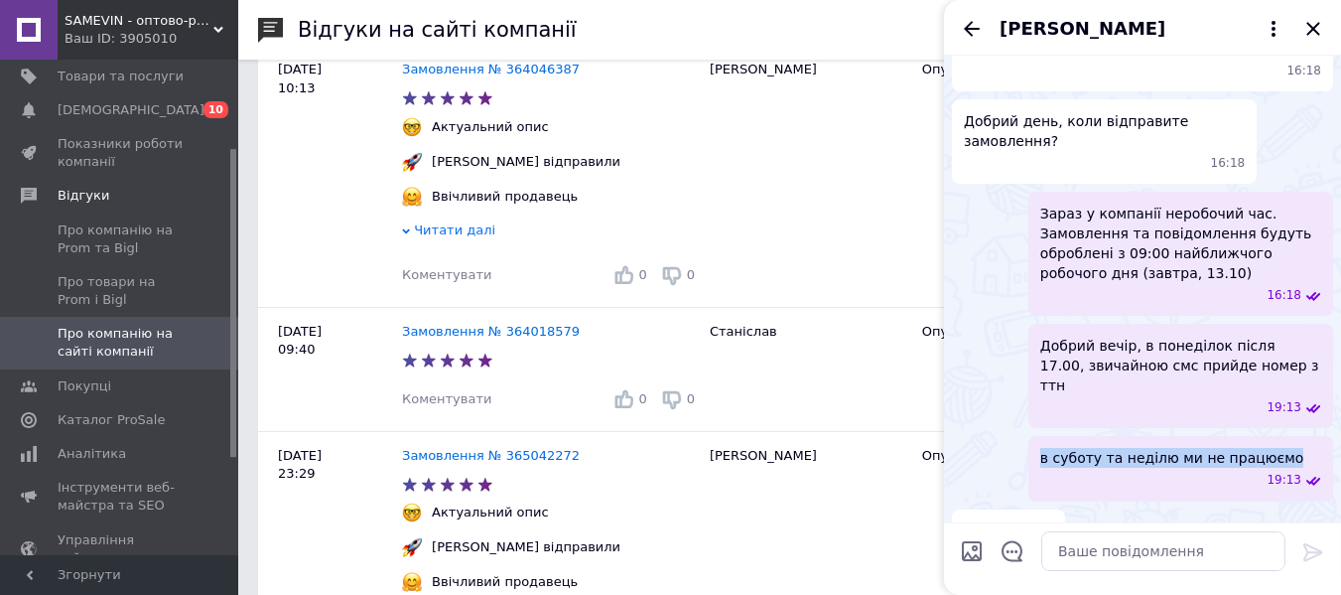
drag, startPoint x: 1269, startPoint y: 418, endPoint x: 1028, endPoint y: 425, distance: 240.3
click at [1028, 436] on div "в суботу та неділю ми не працюємо 19:13" at bounding box center [1180, 468] width 305 height 65
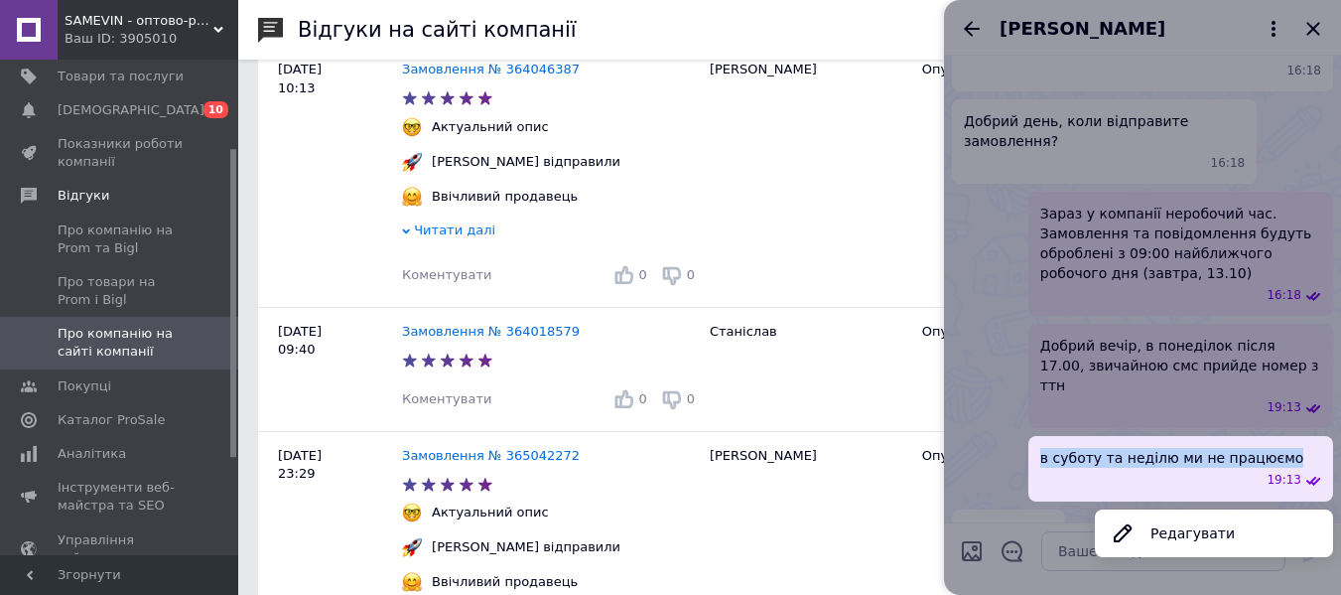
copy span "в суботу та неділю ми не працюємо"
click at [969, 30] on div at bounding box center [1142, 297] width 397 height 595
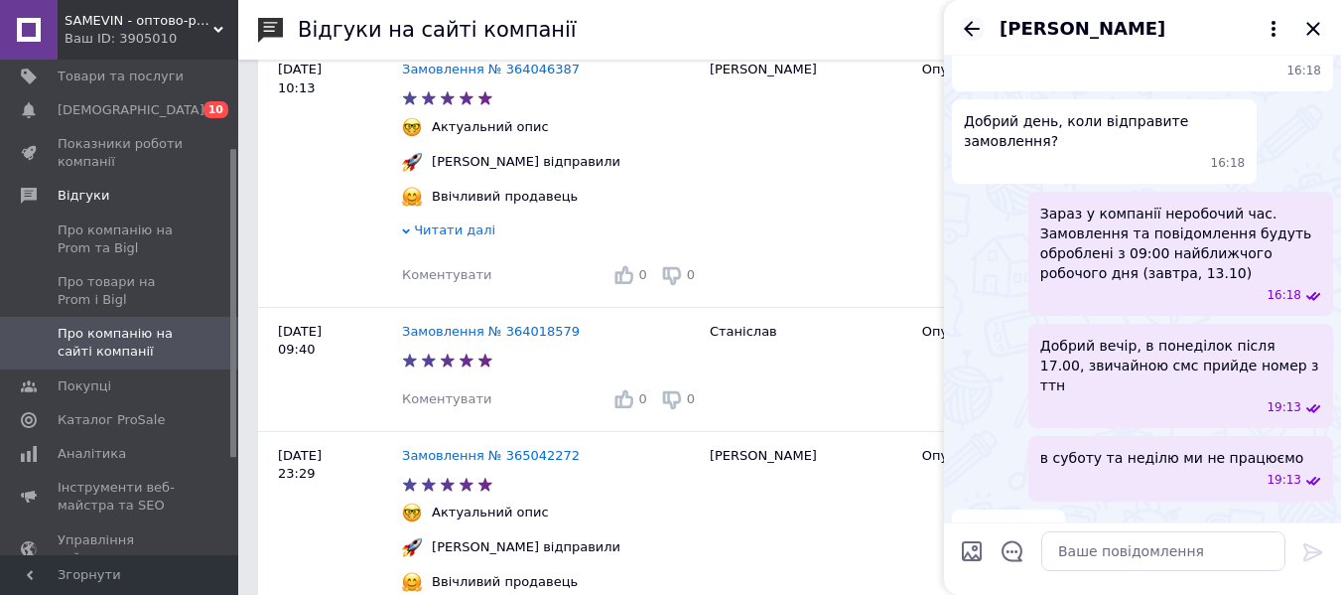
click at [961, 39] on div "[PERSON_NAME]" at bounding box center [1142, 28] width 397 height 56
click at [969, 34] on icon "Назад" at bounding box center [972, 29] width 24 height 24
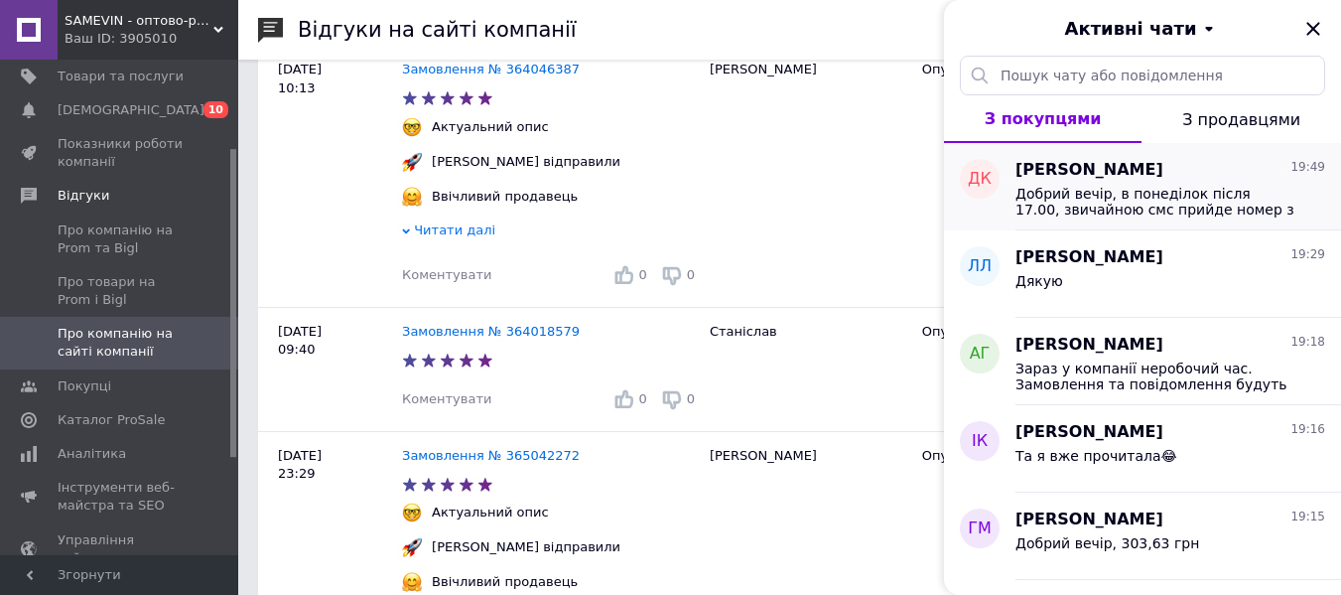
click at [1096, 203] on span "Добрий вечір, в понеділок після 17.00, звичайною смс прийде номер з ттн" at bounding box center [1157, 202] width 282 height 32
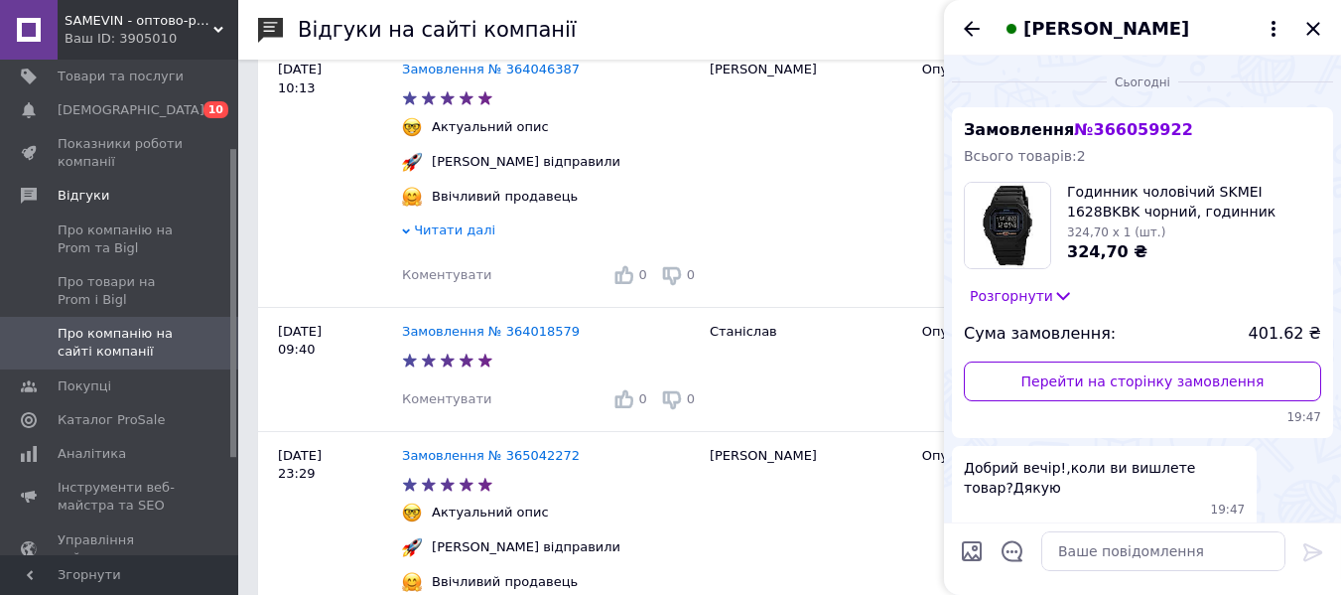
scroll to position [240, 0]
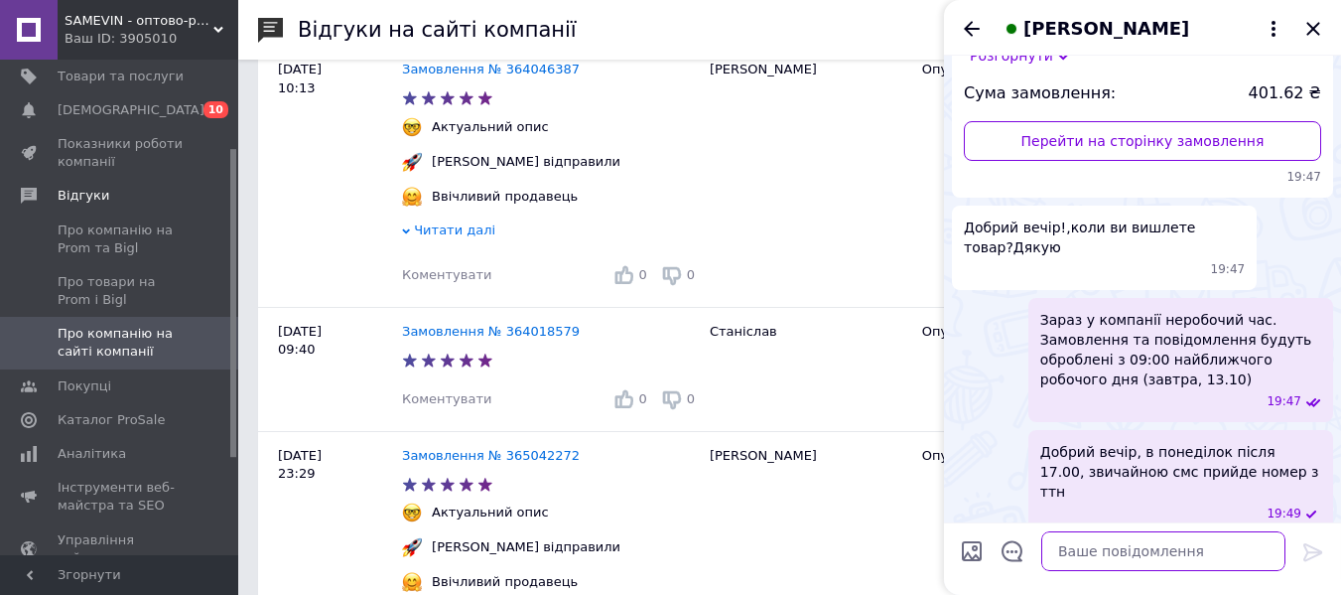
click at [1128, 540] on textarea at bounding box center [1163, 551] width 244 height 40
paste textarea "в суботу та неділю ми не працюємо"
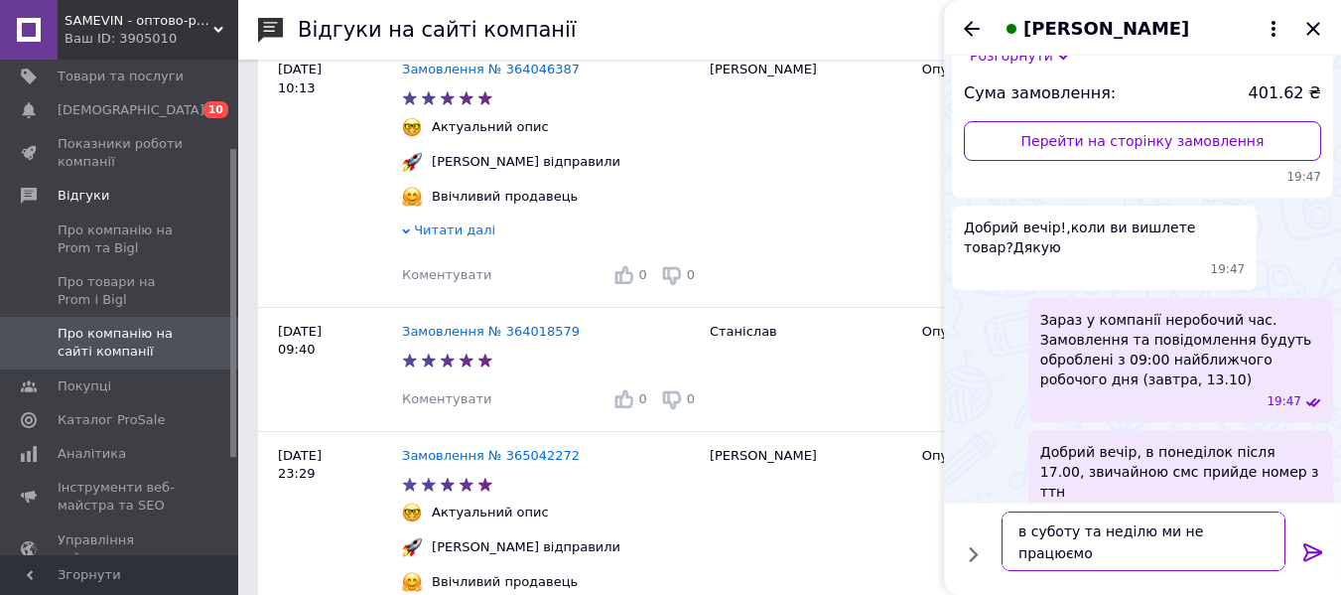
type textarea "в суботу та неділю ми не працюємо"
click at [1317, 545] on icon at bounding box center [1313, 552] width 24 height 24
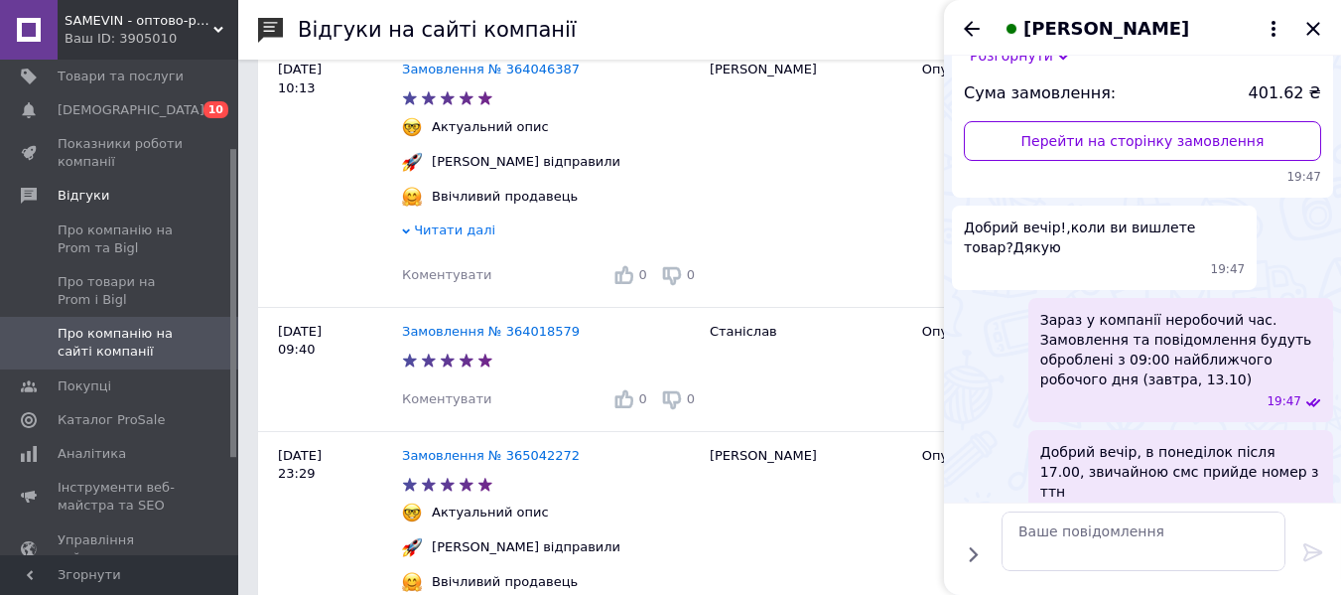
scroll to position [313, 0]
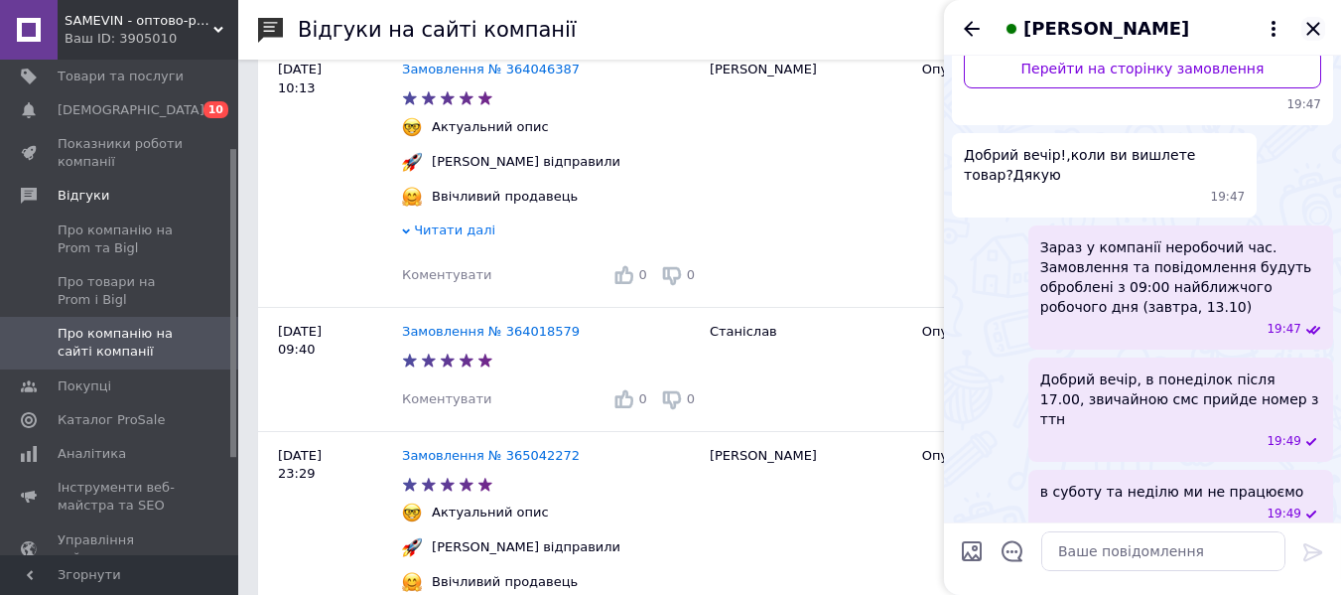
click at [1312, 27] on icon "Закрити" at bounding box center [1312, 28] width 13 height 13
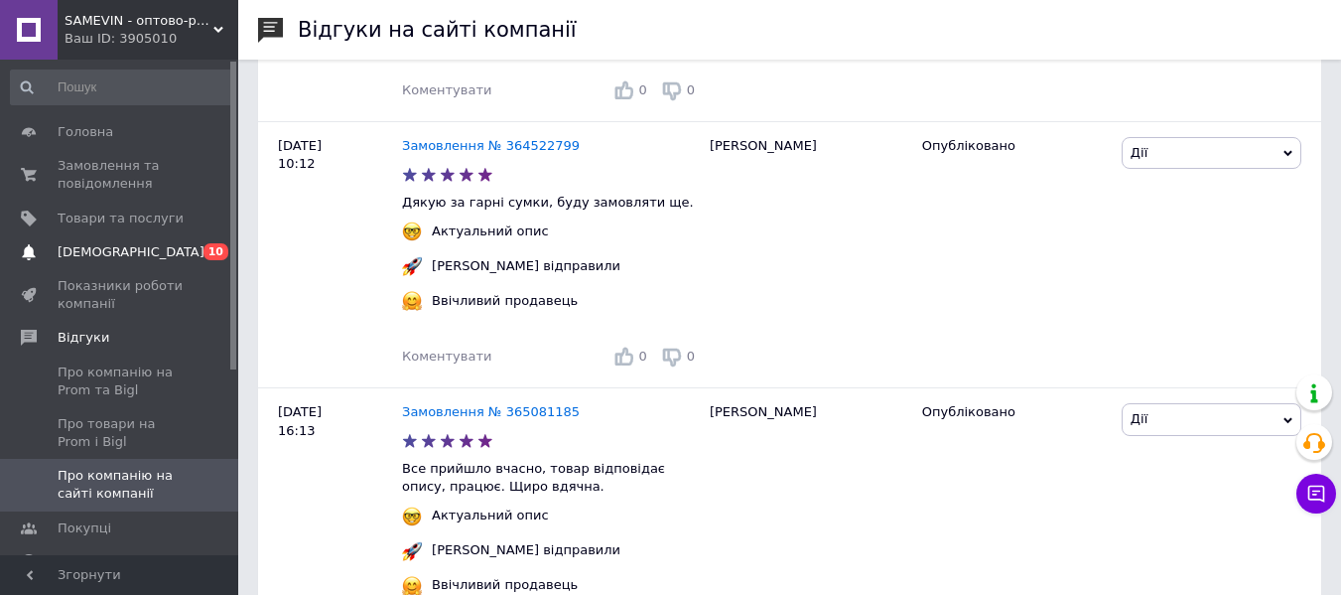
scroll to position [3077, 0]
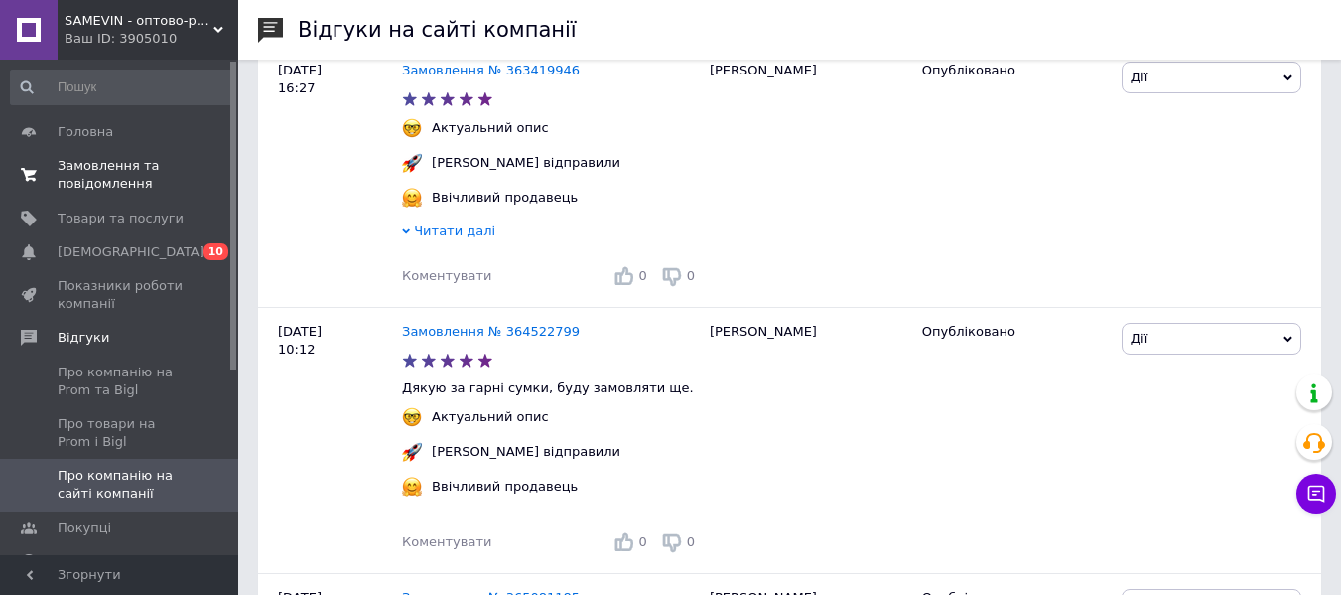
click at [137, 162] on span "Замовлення та повідомлення" at bounding box center [121, 175] width 126 height 36
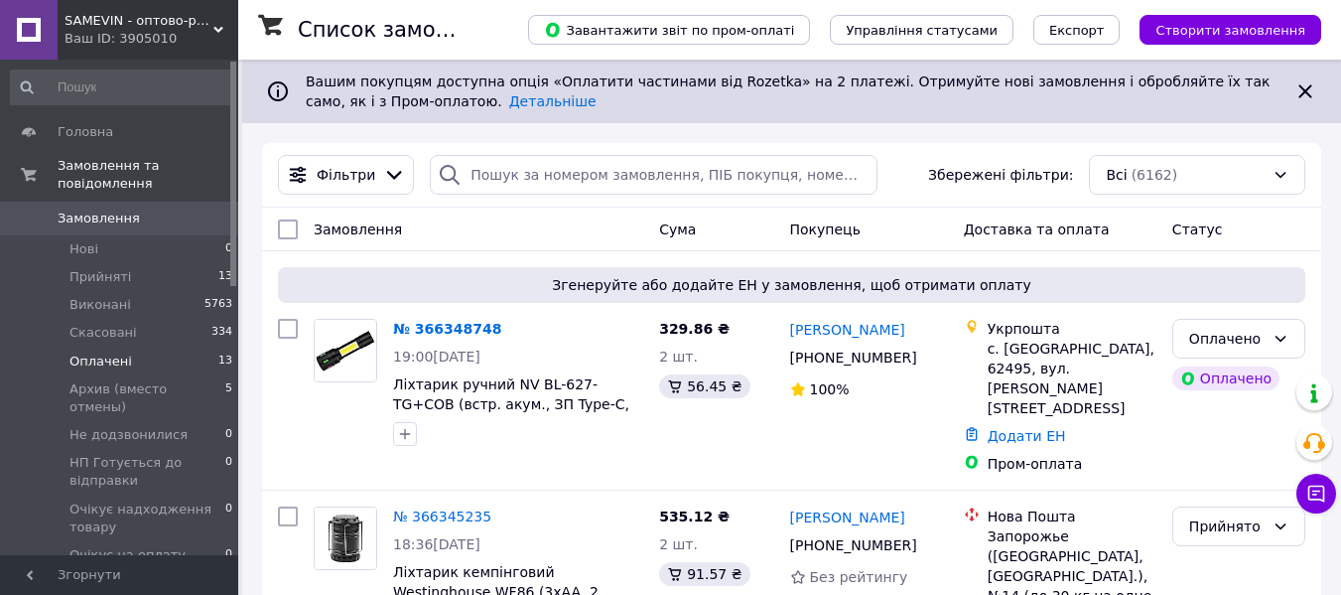
click at [114, 352] on span "Оплачені" at bounding box center [100, 361] width 63 height 18
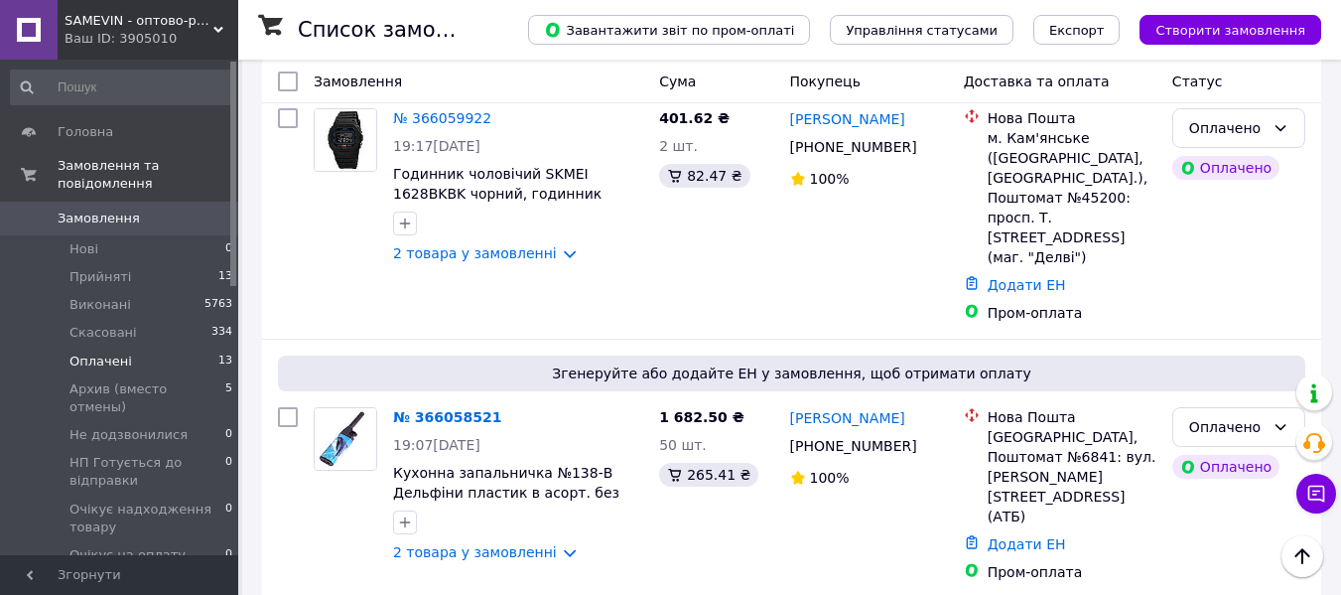
scroll to position [2897, 0]
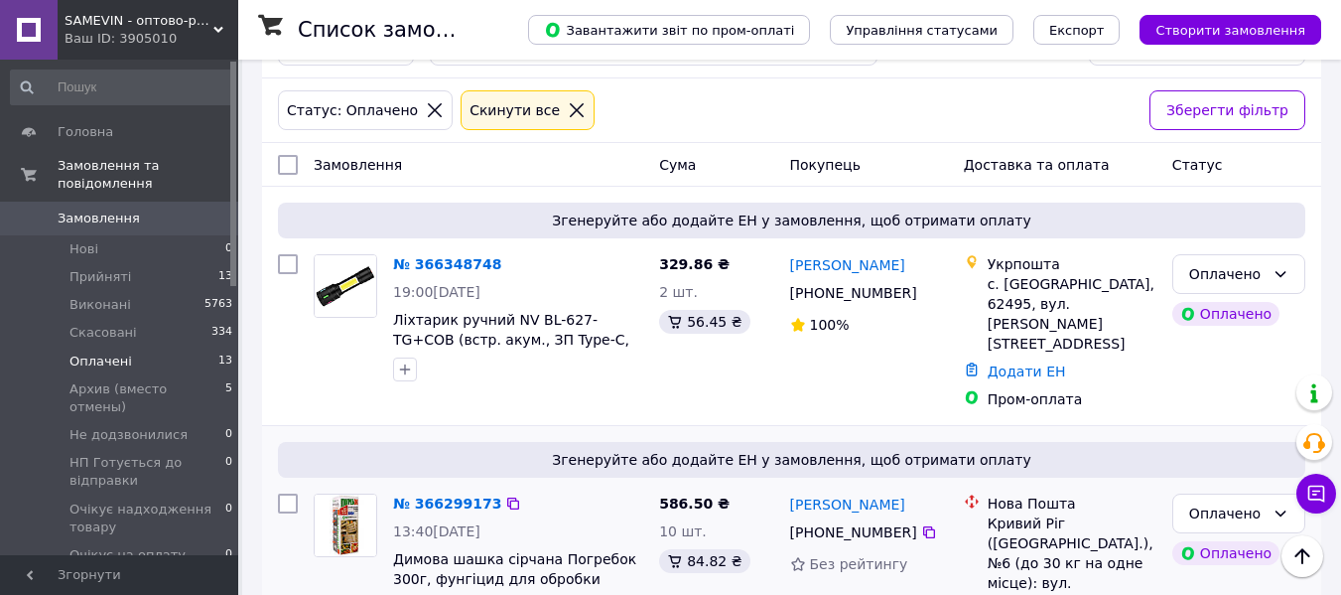
scroll to position [117, 0]
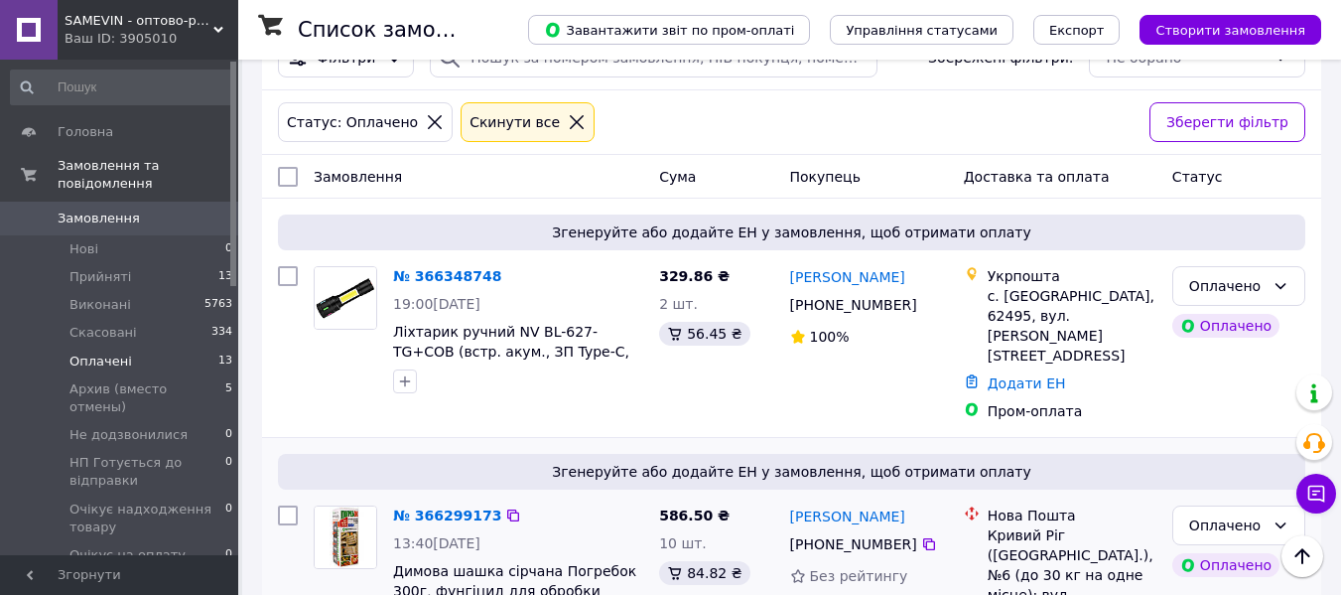
click at [92, 268] on span "Прийняті" at bounding box center [100, 277] width 62 height 18
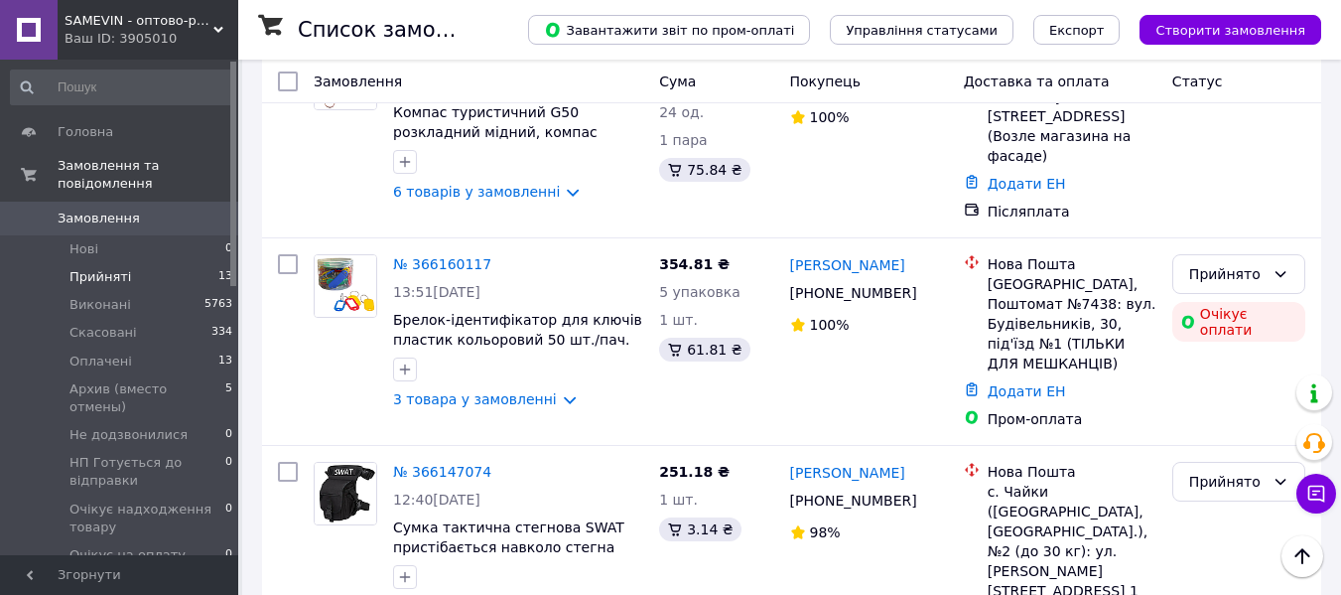
scroll to position [1053, 0]
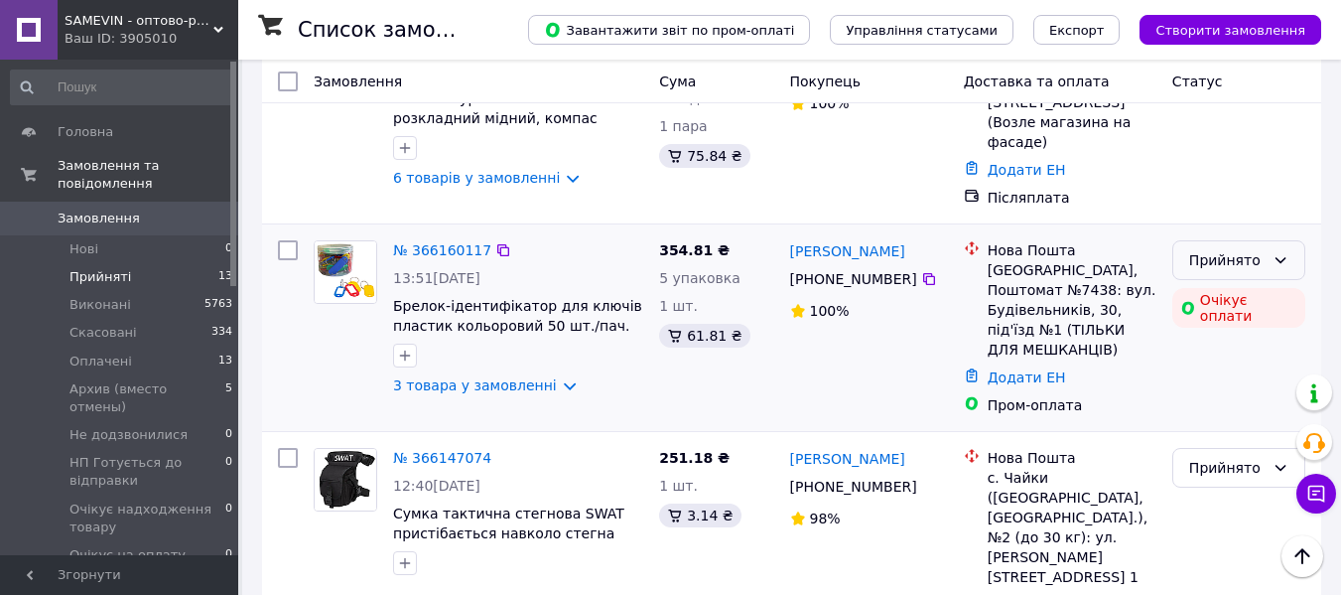
click at [1265, 240] on div "Прийнято" at bounding box center [1238, 260] width 133 height 40
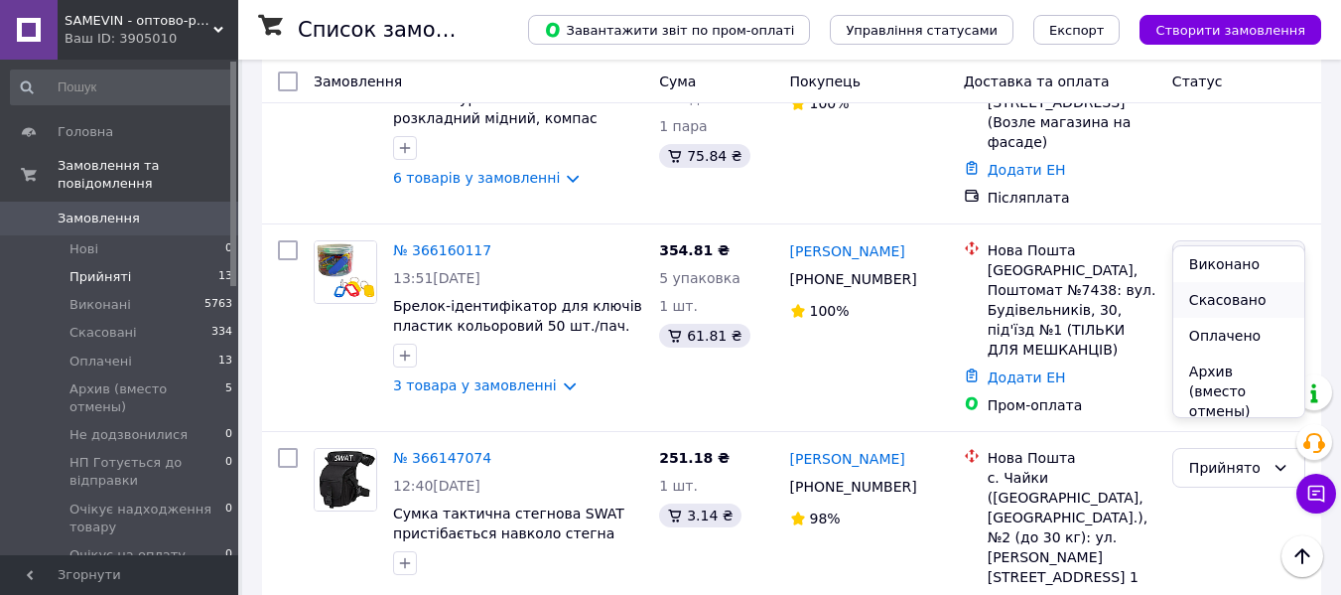
click at [1252, 299] on li "Скасовано" at bounding box center [1238, 300] width 131 height 36
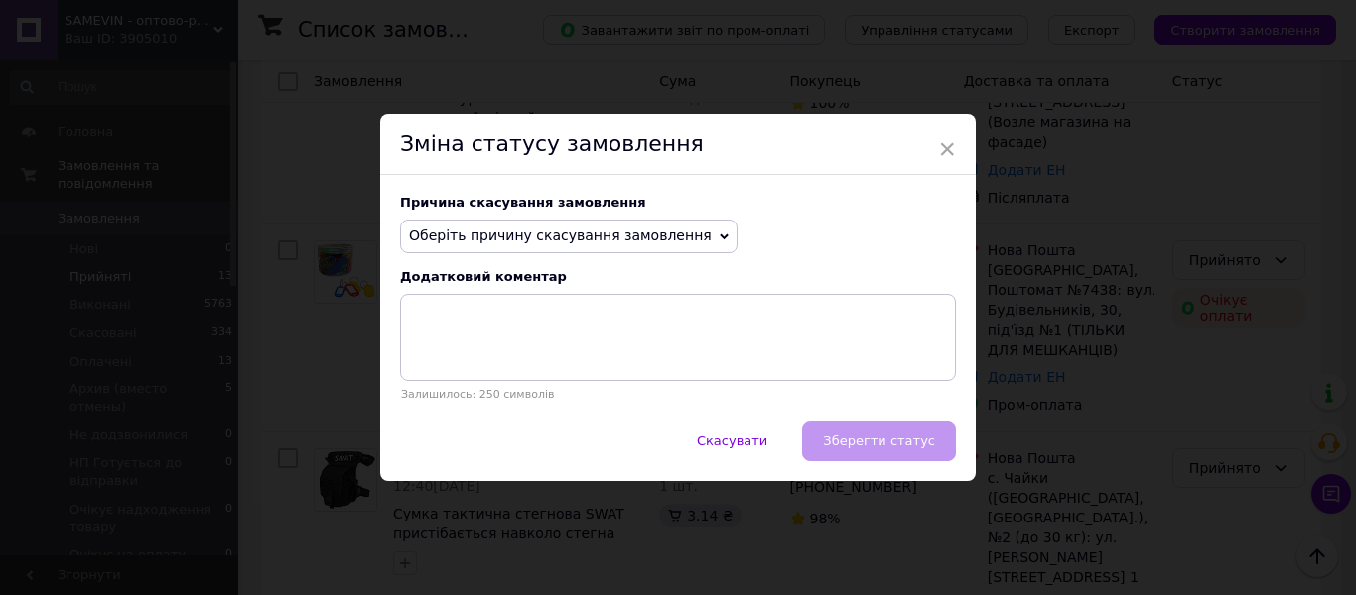
click at [555, 249] on span "Оберіть причину скасування замовлення" at bounding box center [569, 236] width 338 height 34
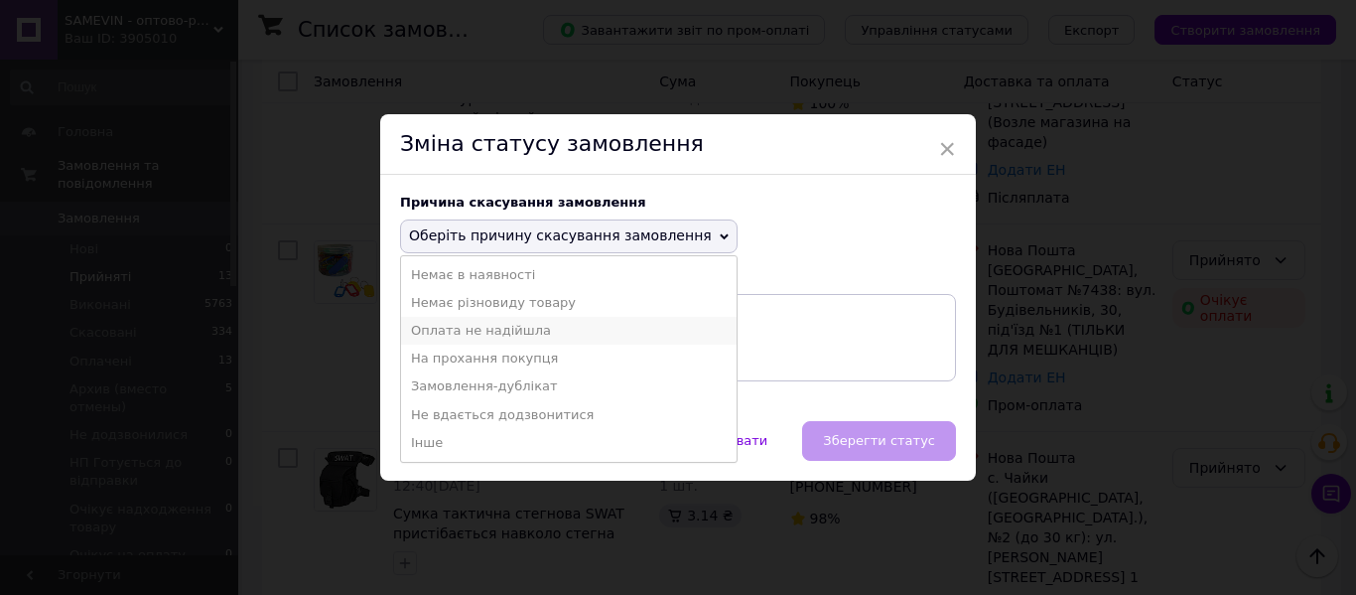
click at [522, 338] on li "Оплата не надійшла" at bounding box center [569, 331] width 336 height 28
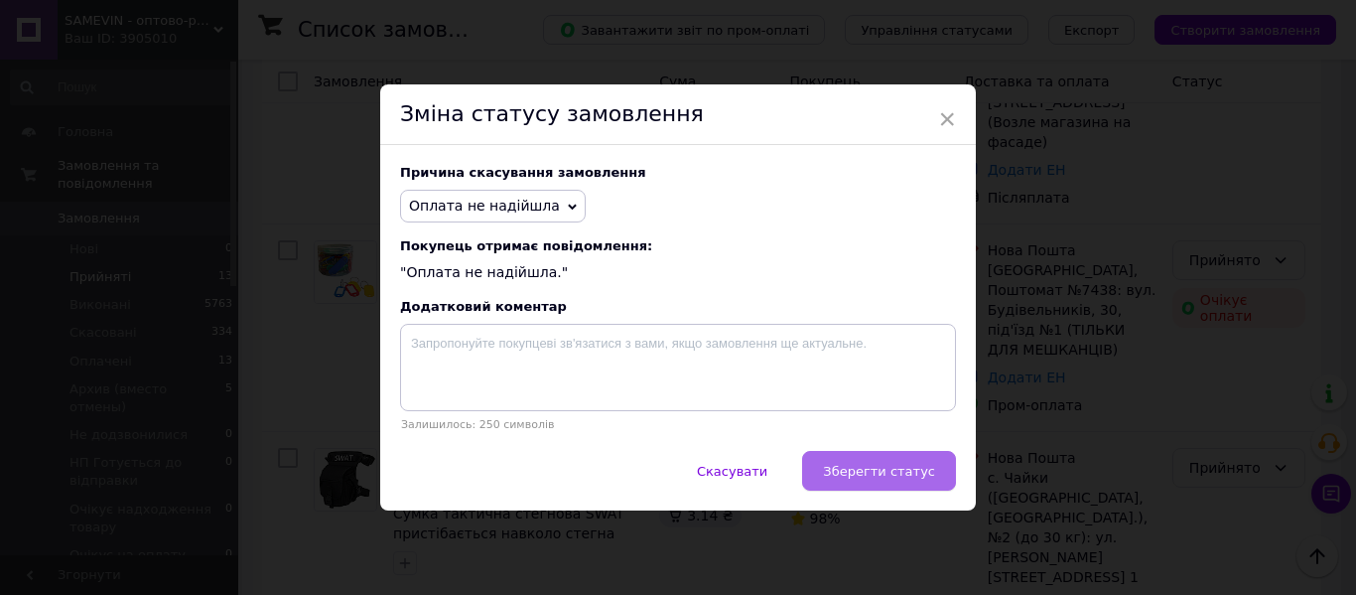
click at [886, 484] on button "Зберегти статус" at bounding box center [879, 471] width 154 height 40
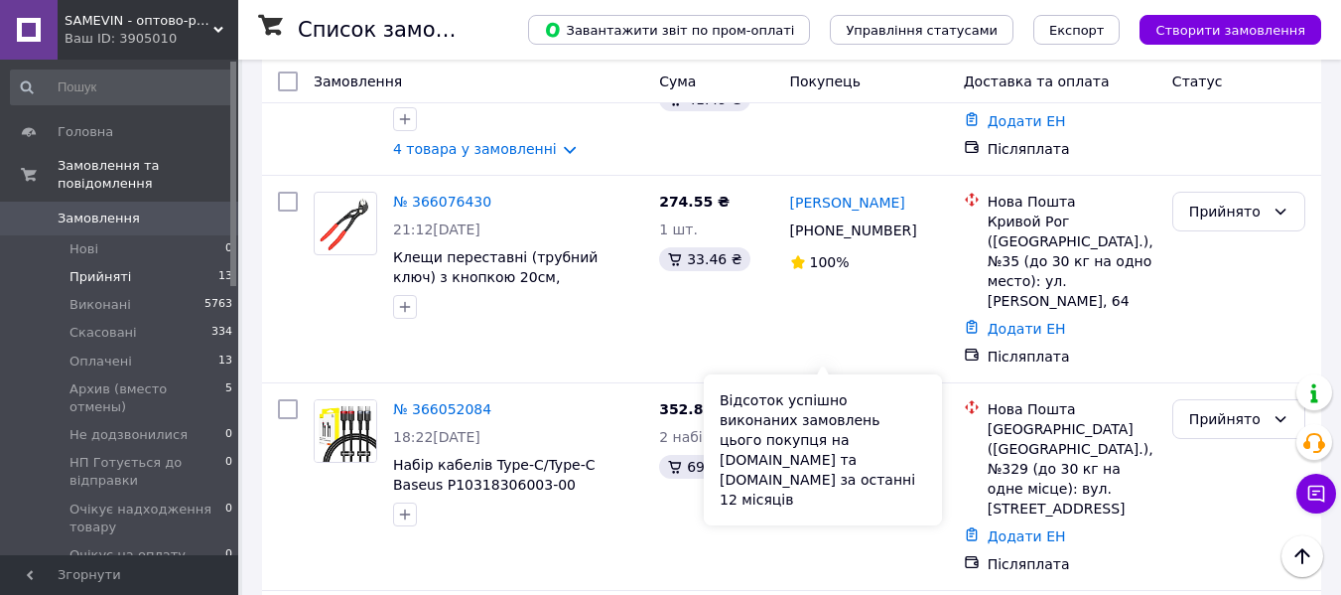
scroll to position [2098, 0]
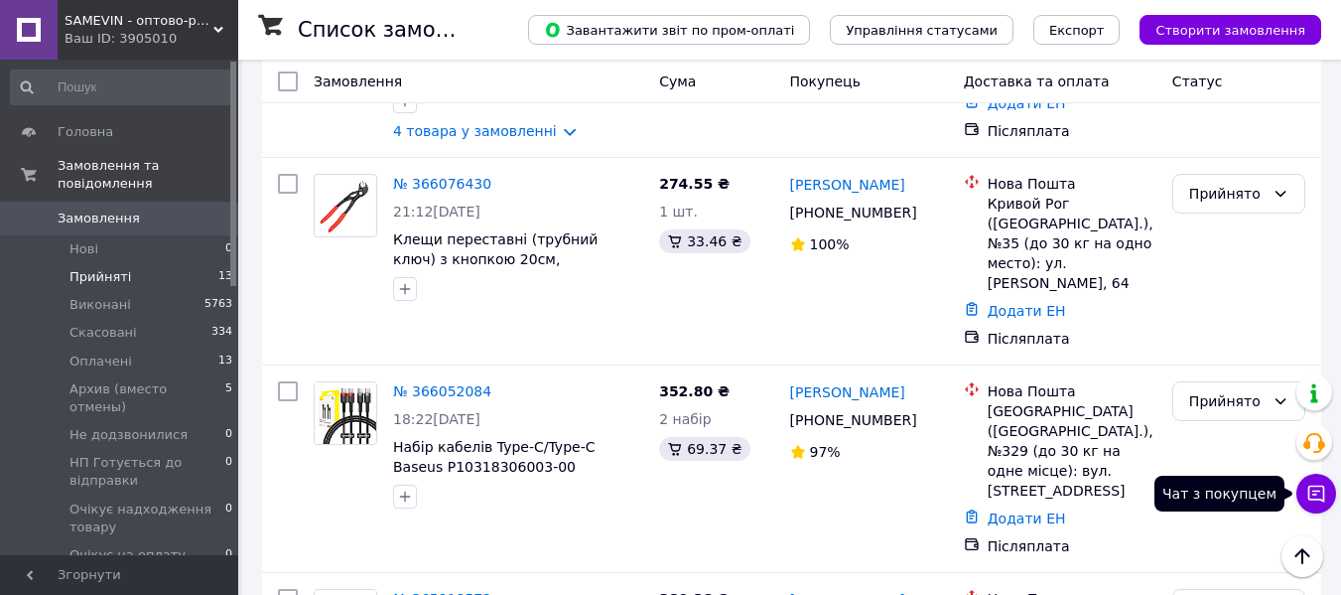
click at [1316, 493] on icon at bounding box center [1316, 493] width 17 height 17
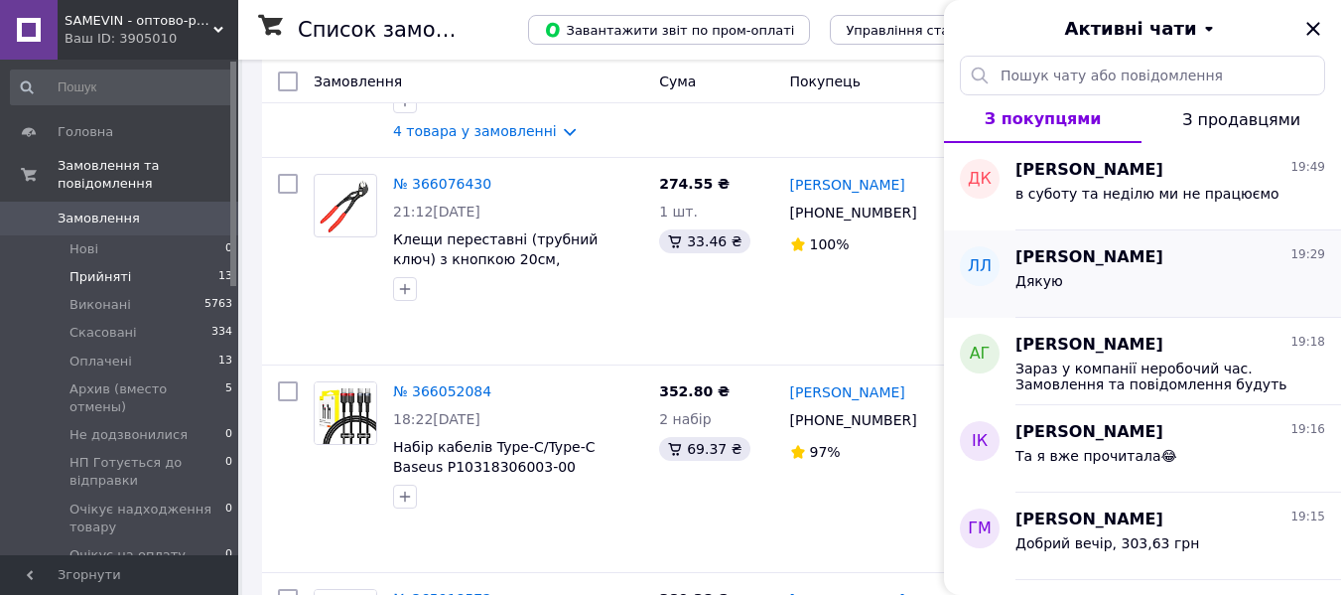
click at [1176, 282] on div "Дякую" at bounding box center [1171, 285] width 310 height 32
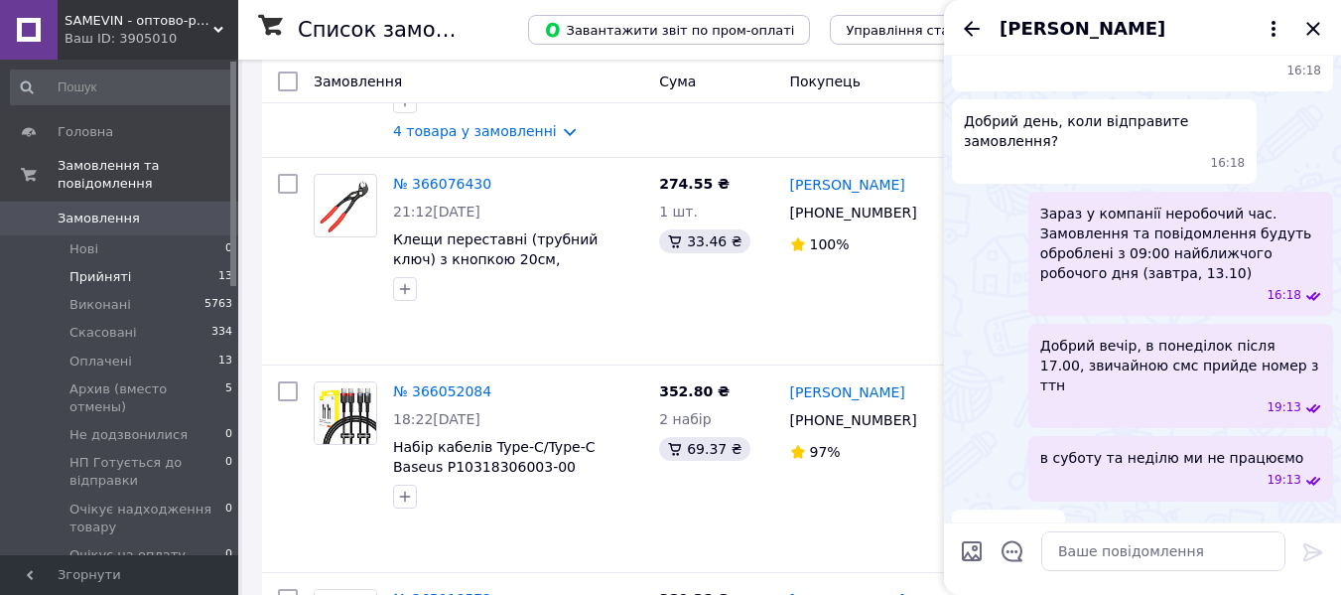
scroll to position [49, 0]
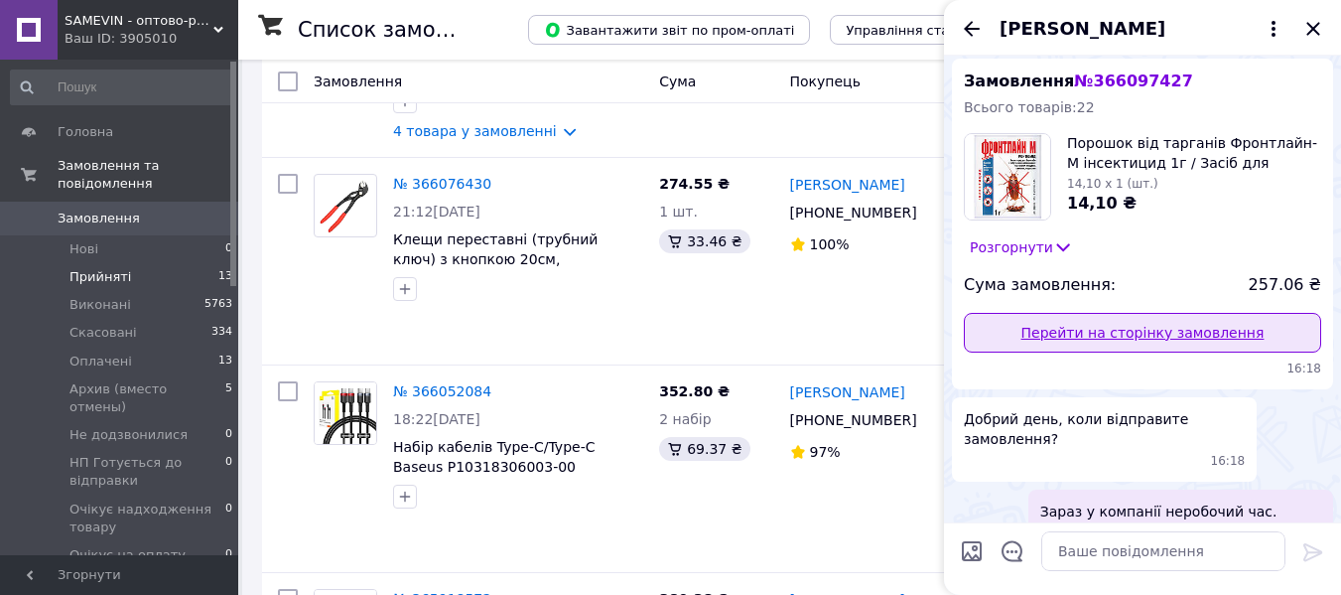
click at [1172, 328] on link "Перейти на сторінку замовлення" at bounding box center [1142, 333] width 357 height 40
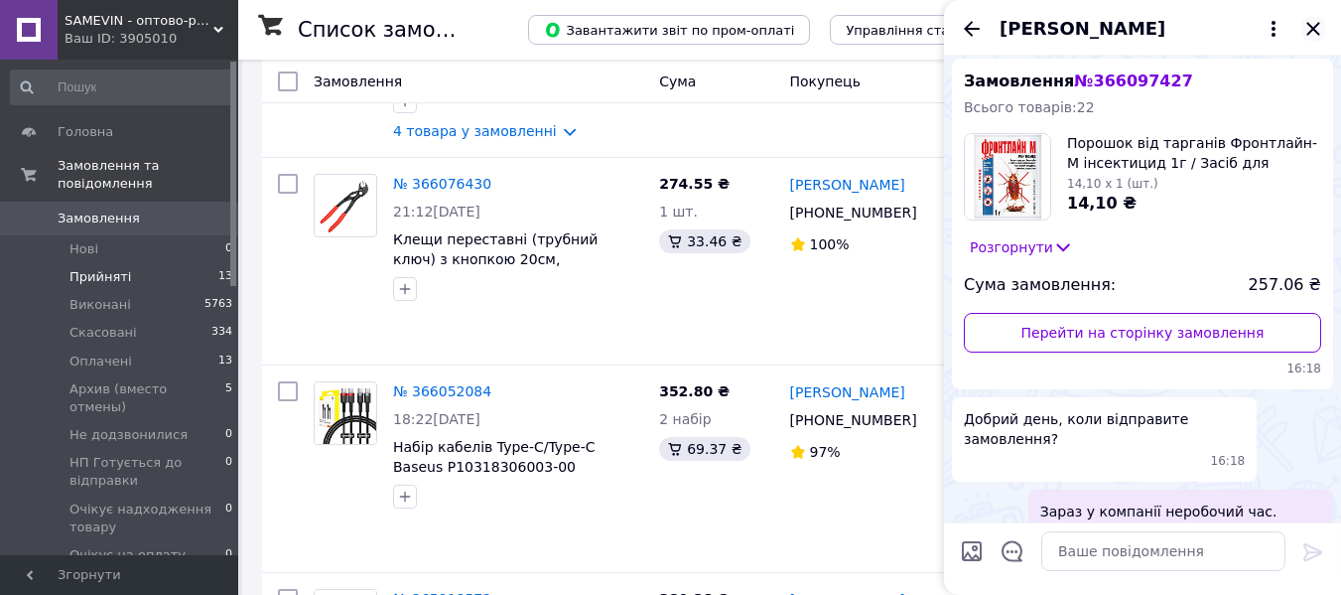
click at [1316, 27] on icon "Закрити" at bounding box center [1312, 28] width 13 height 13
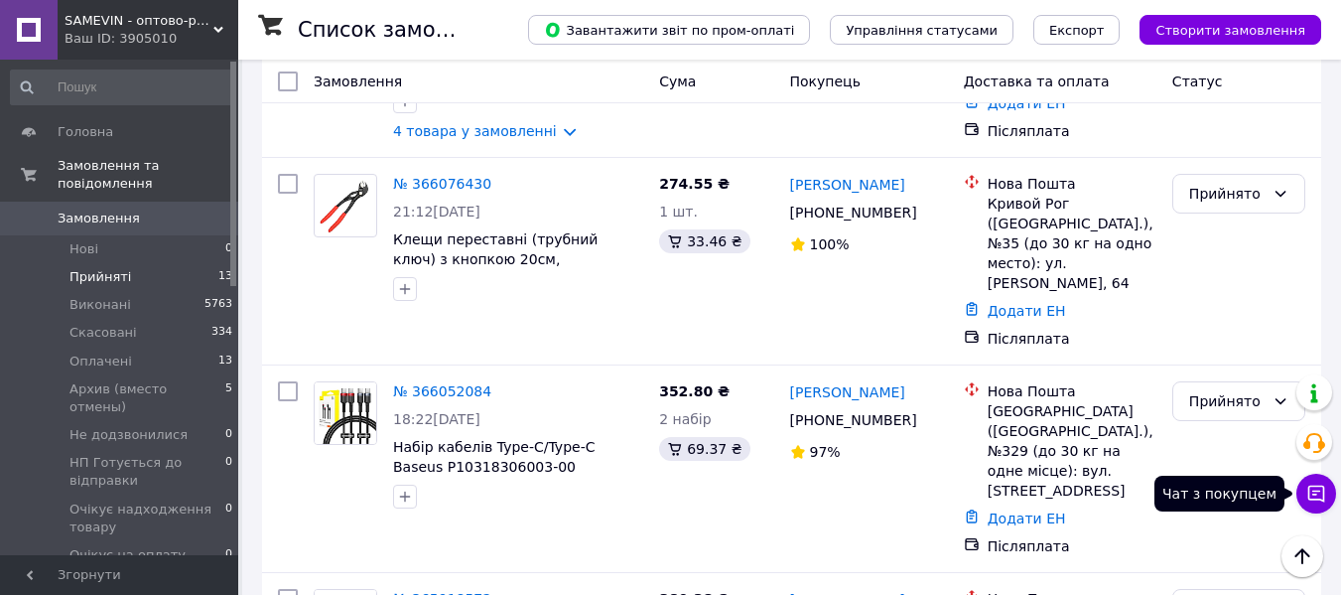
click at [1319, 488] on icon at bounding box center [1316, 493] width 20 height 20
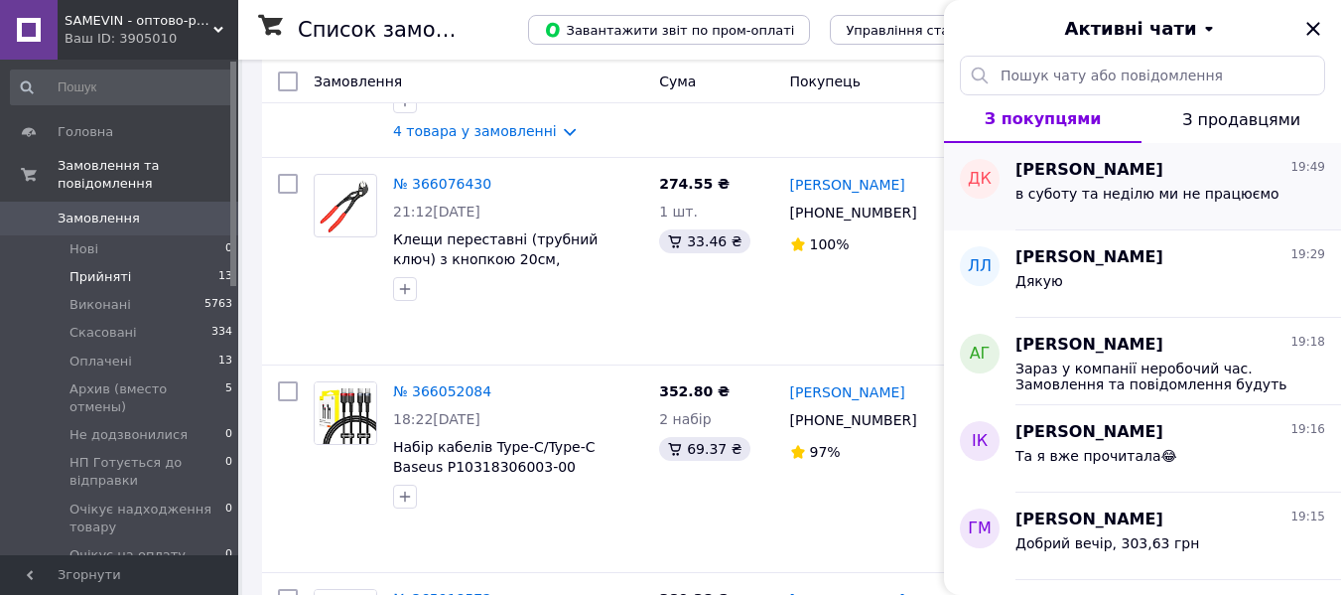
click at [1173, 191] on span "в суботу та неділю ми не працюємо" at bounding box center [1148, 194] width 264 height 16
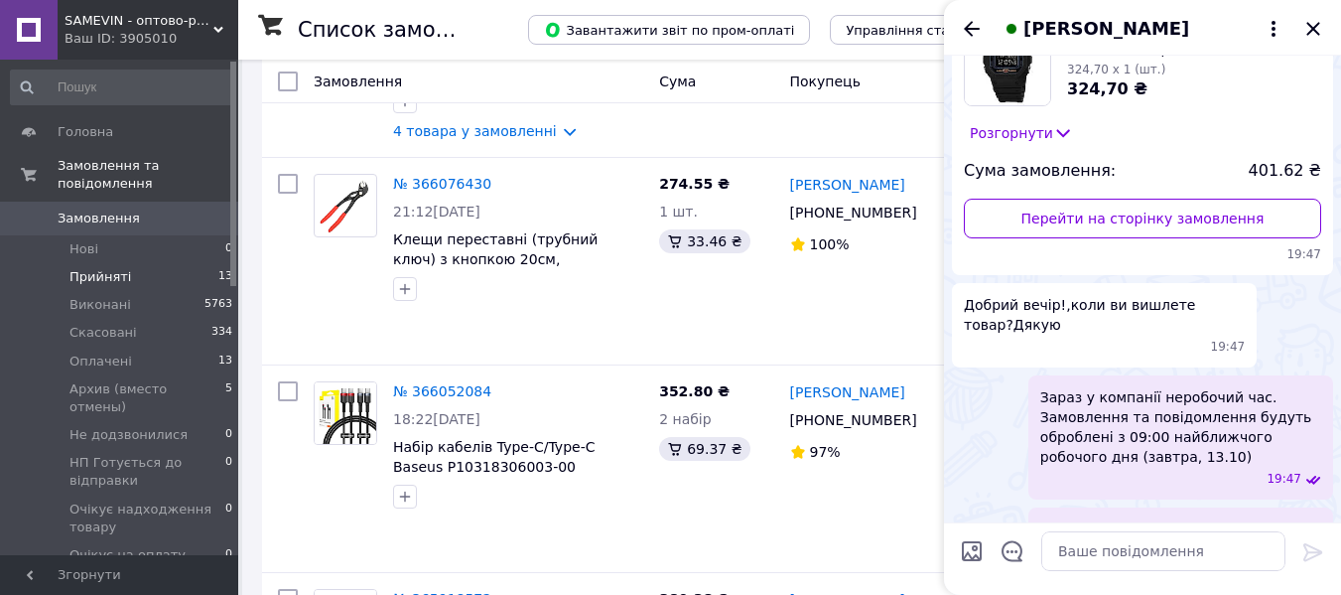
scroll to position [114, 0]
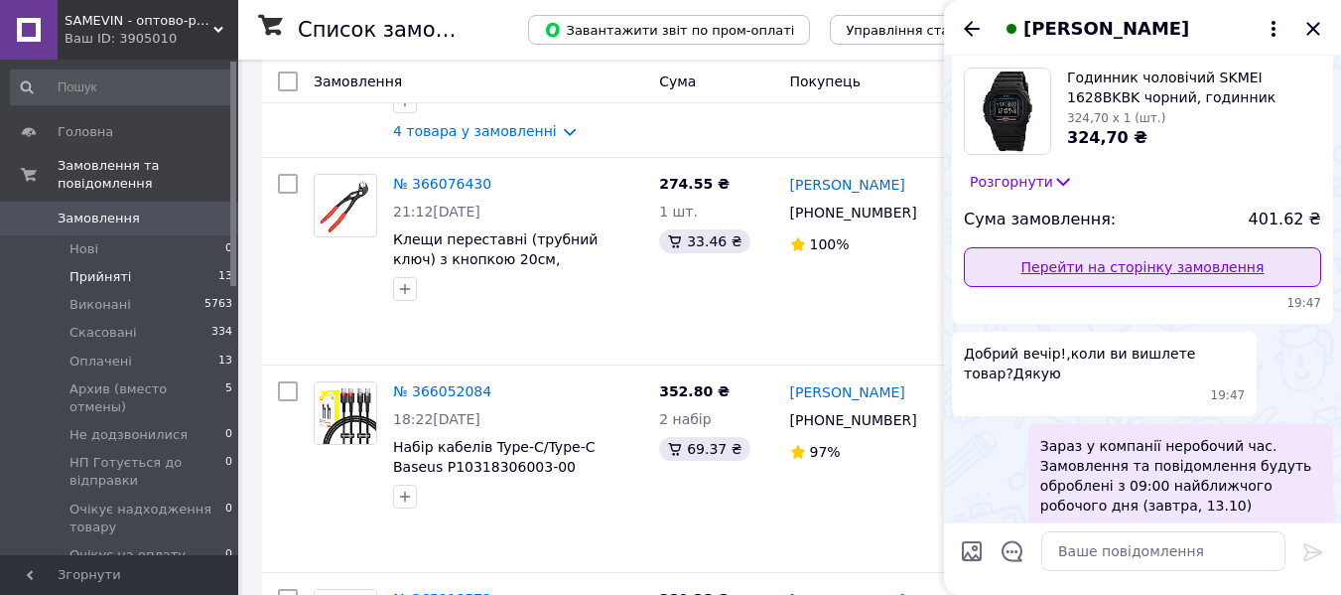
click at [1178, 257] on link "Перейти на сторінку замовлення" at bounding box center [1142, 267] width 357 height 40
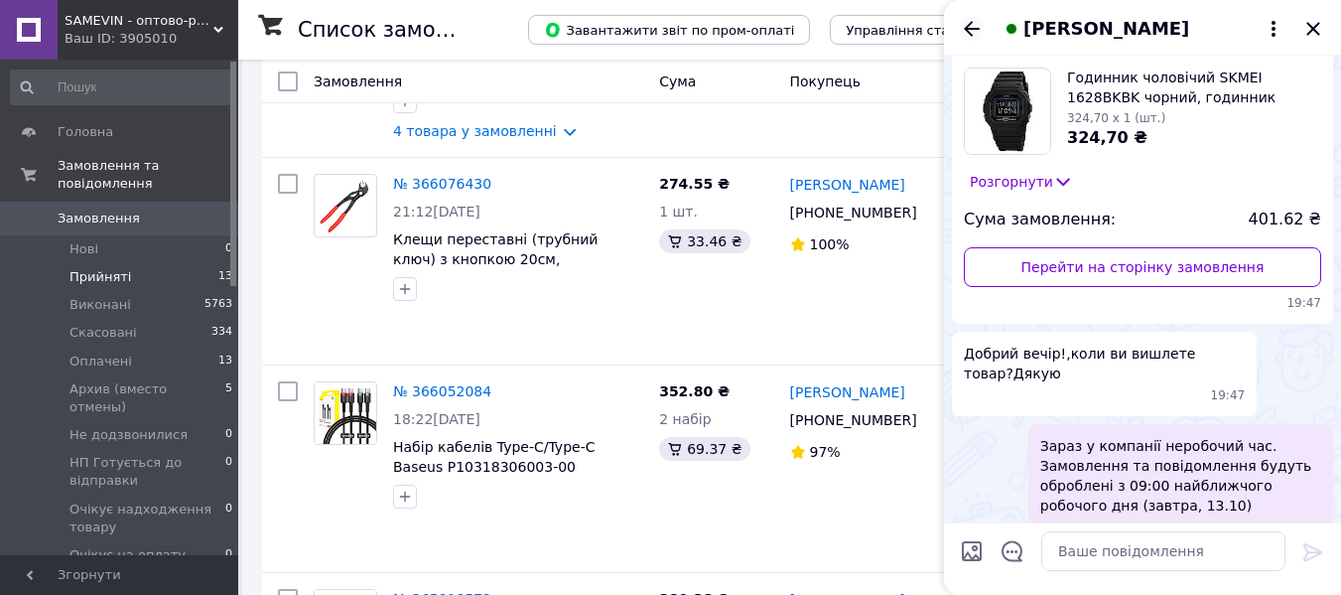
click at [968, 25] on icon "Назад" at bounding box center [972, 28] width 16 height 15
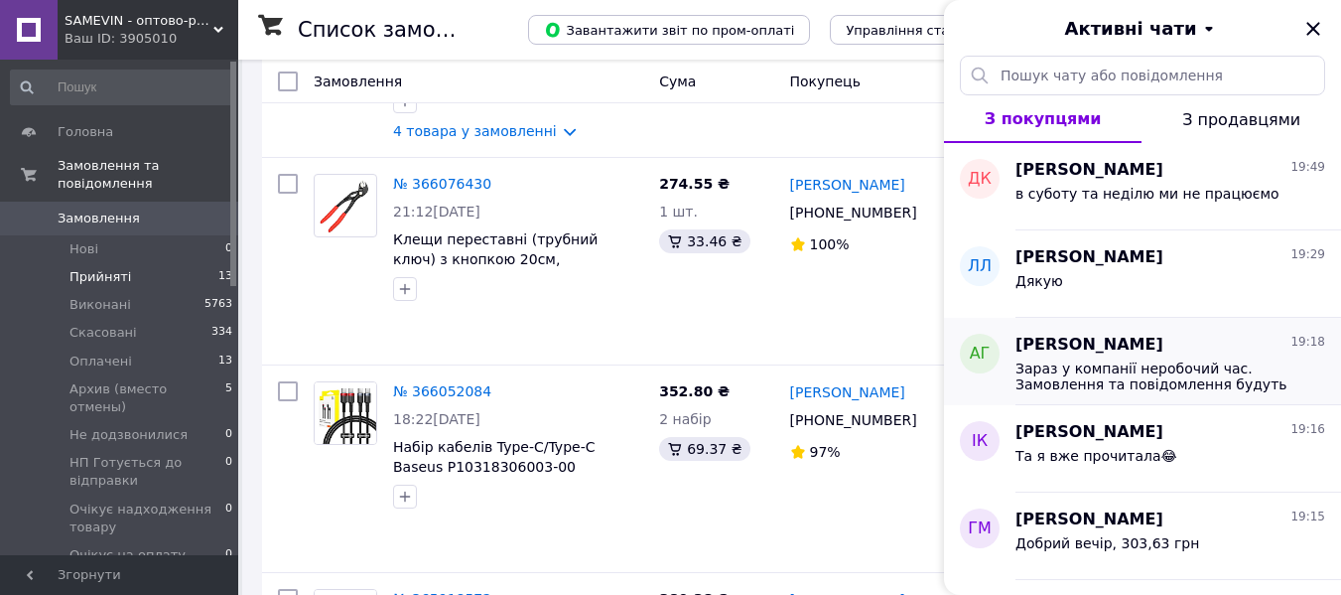
click at [1213, 379] on span "Зараз у компанії неробочий час. Замовлення та повідомлення будуть оброблені з 0…" at bounding box center [1157, 376] width 282 height 32
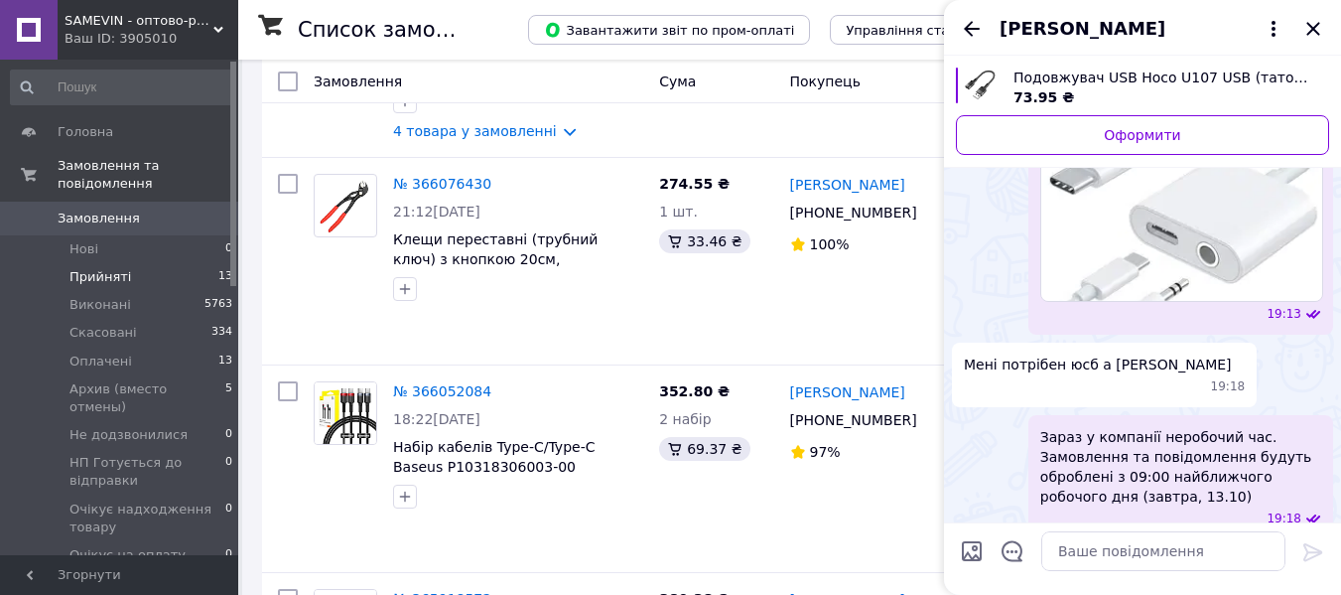
scroll to position [502, 0]
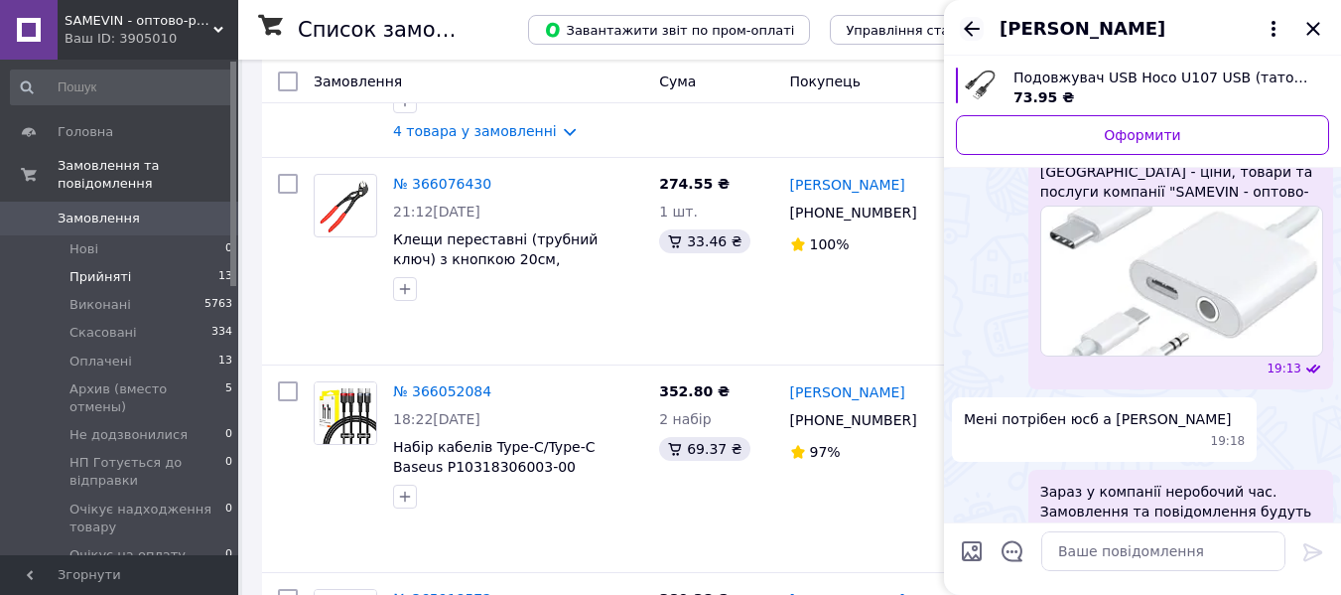
click at [969, 32] on icon "Назад" at bounding box center [972, 28] width 16 height 15
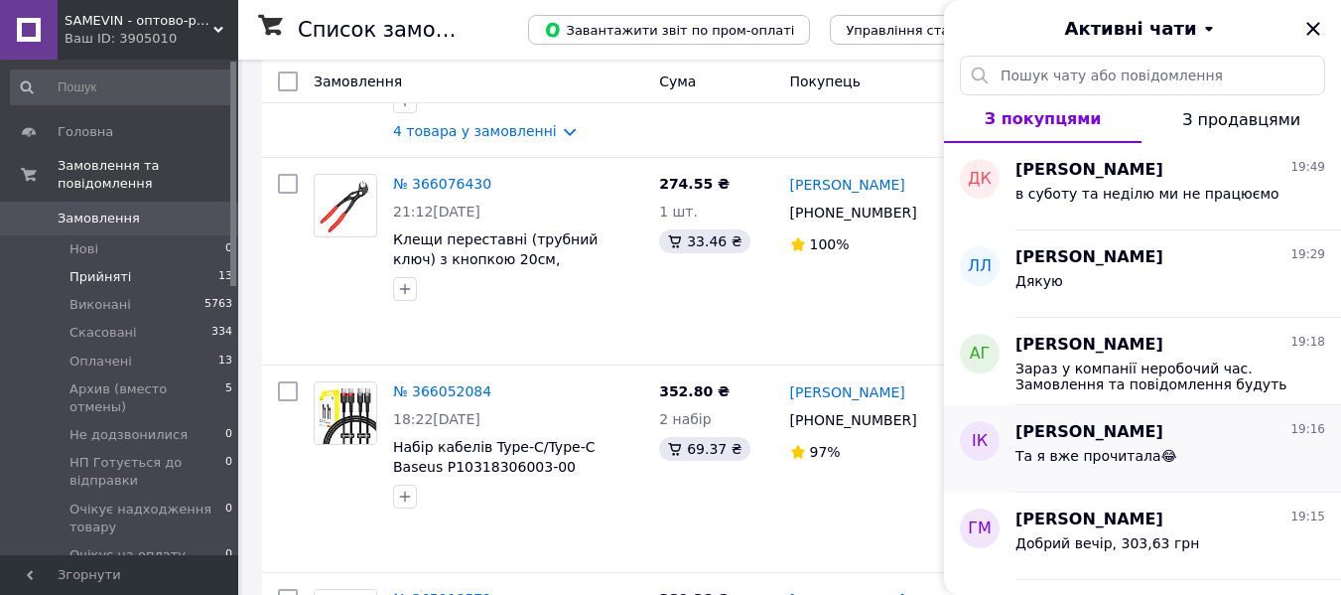
click at [1198, 456] on div "Та я вже прочитала😂" at bounding box center [1171, 460] width 310 height 32
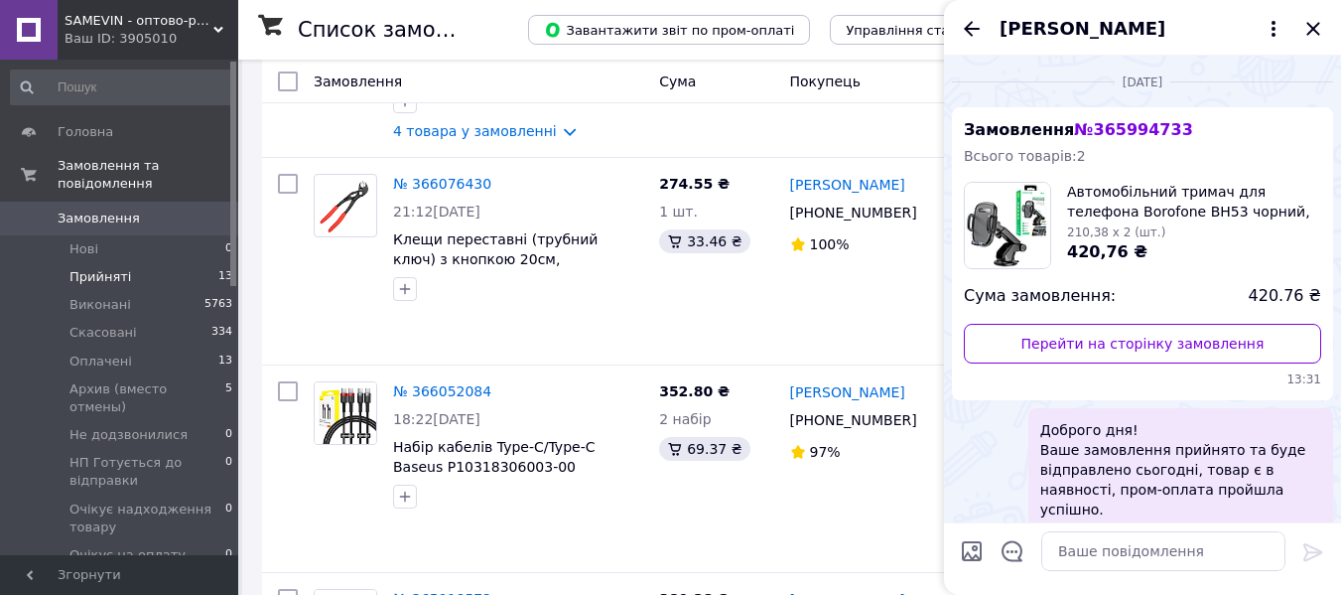
scroll to position [949, 0]
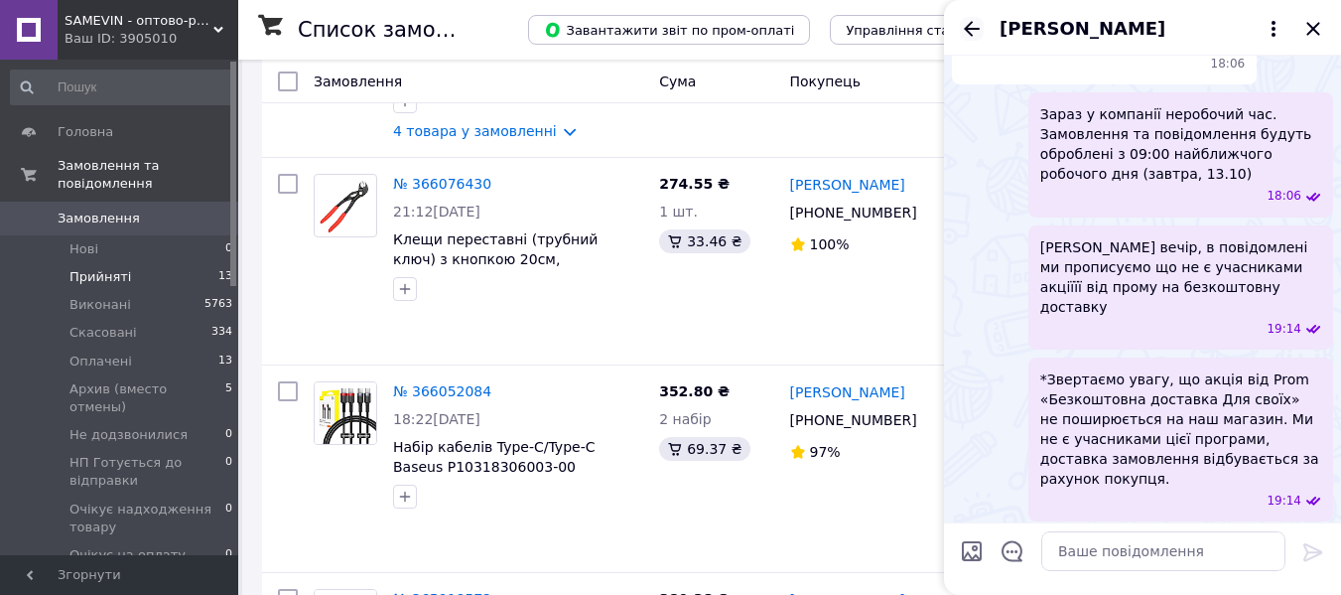
click at [974, 22] on icon "Назад" at bounding box center [972, 29] width 24 height 24
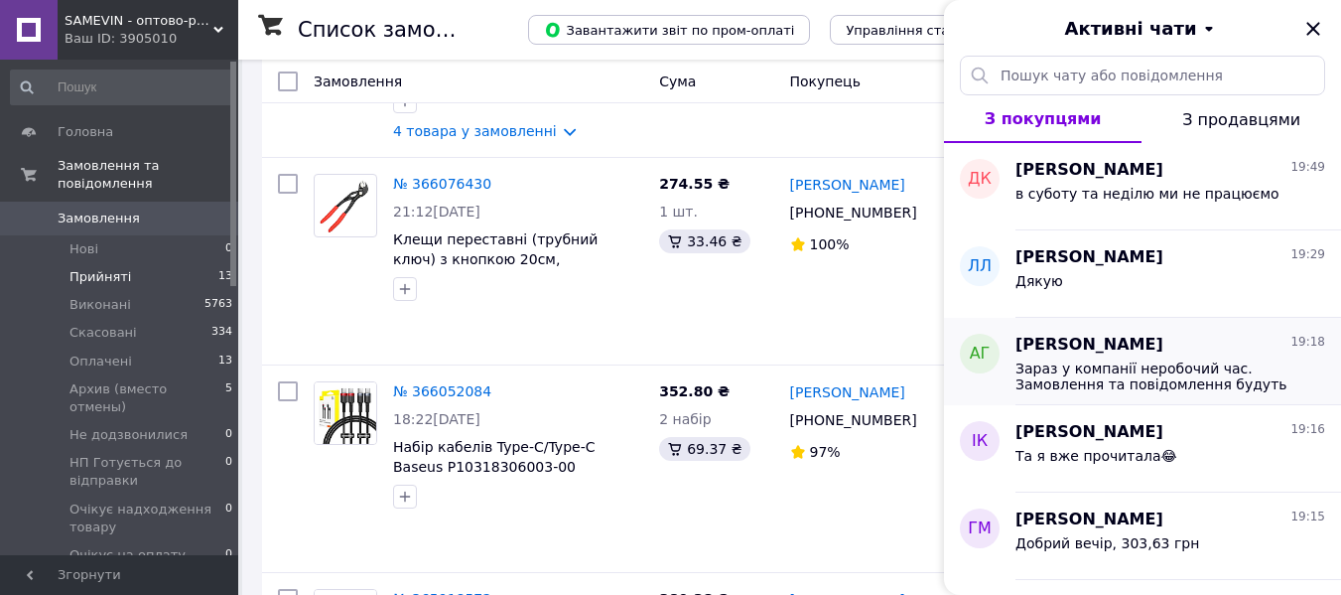
click at [1145, 378] on span "Зараз у компанії неробочий час. Замовлення та повідомлення будуть оброблені з 0…" at bounding box center [1157, 376] width 282 height 32
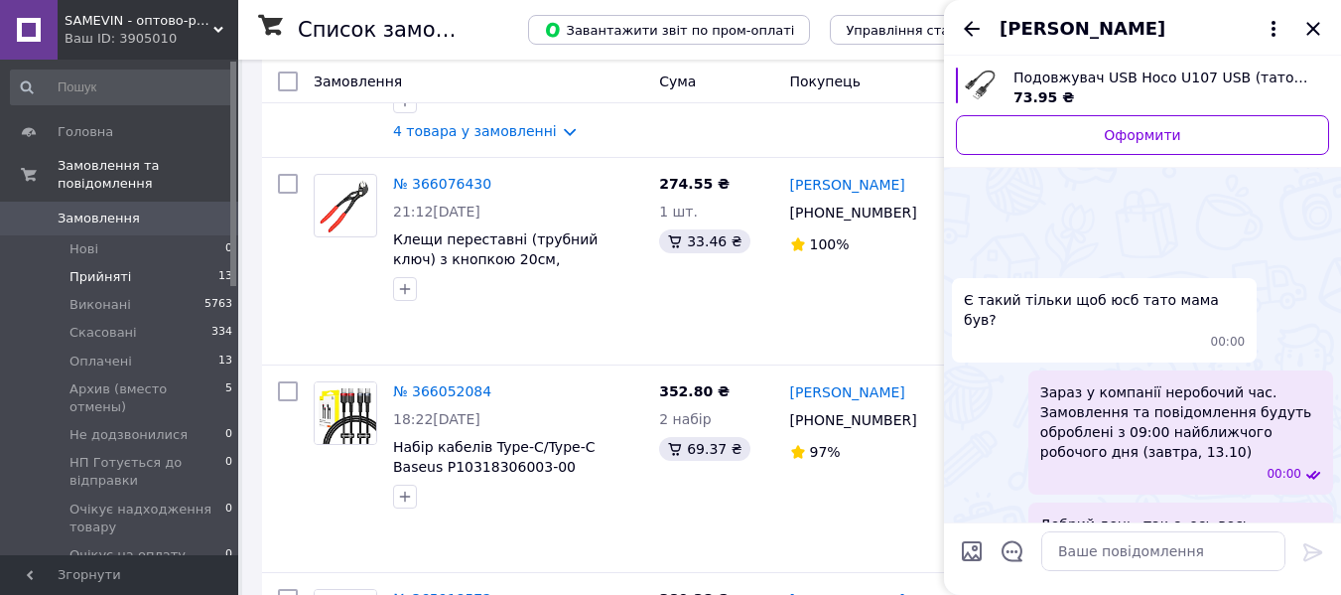
scroll to position [553, 0]
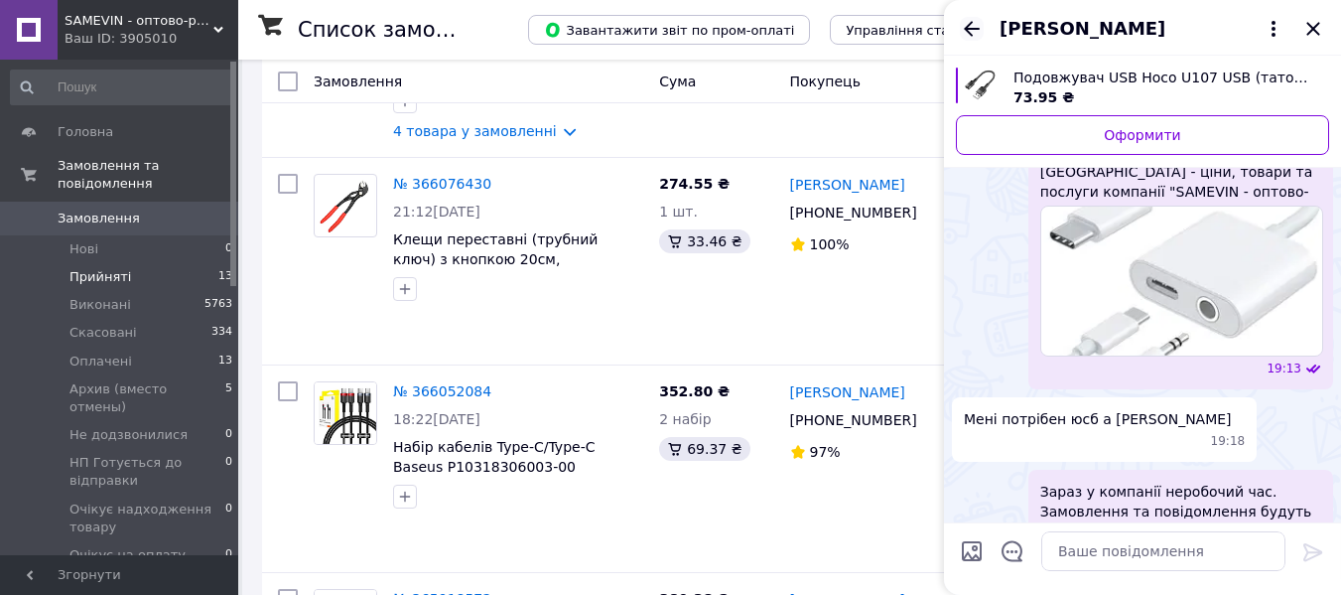
click at [970, 20] on icon "Назад" at bounding box center [972, 29] width 24 height 24
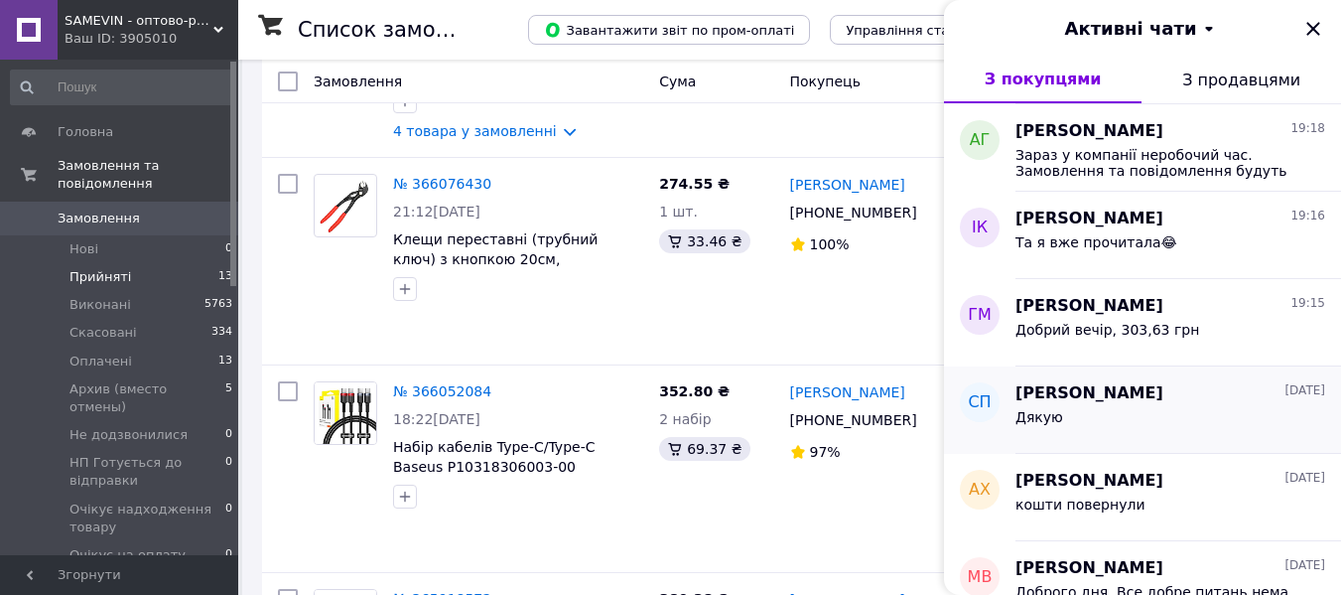
scroll to position [199, 0]
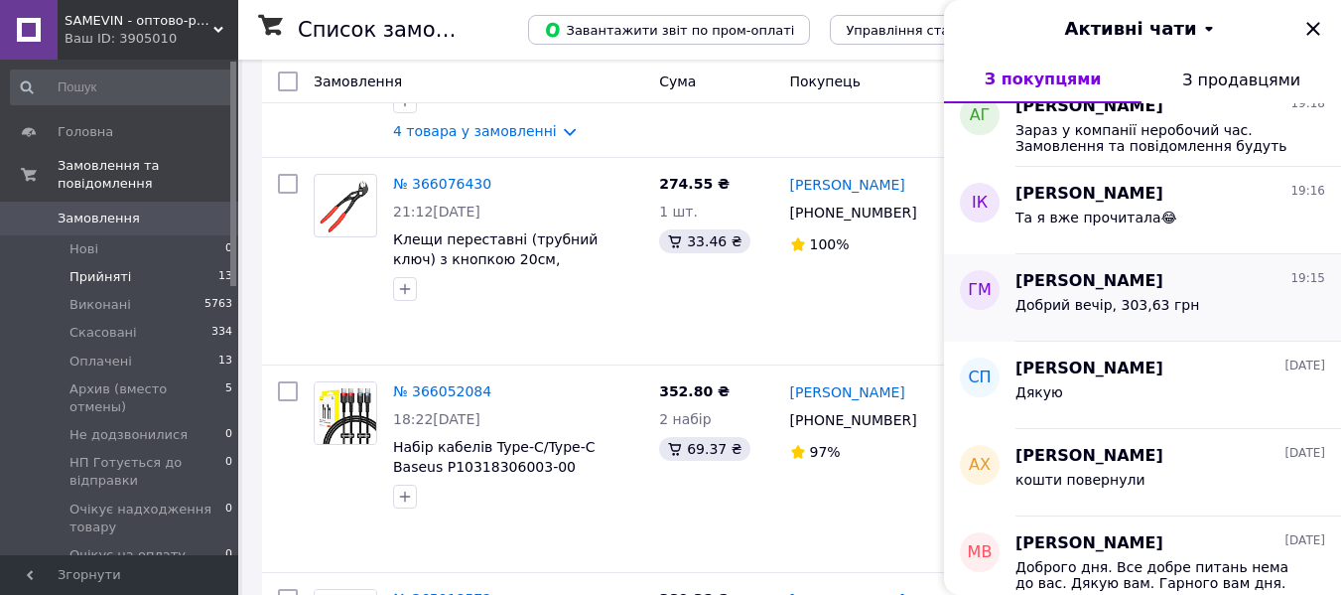
click at [1120, 293] on div "Добрий вечір, 303,63 грн" at bounding box center [1171, 309] width 310 height 32
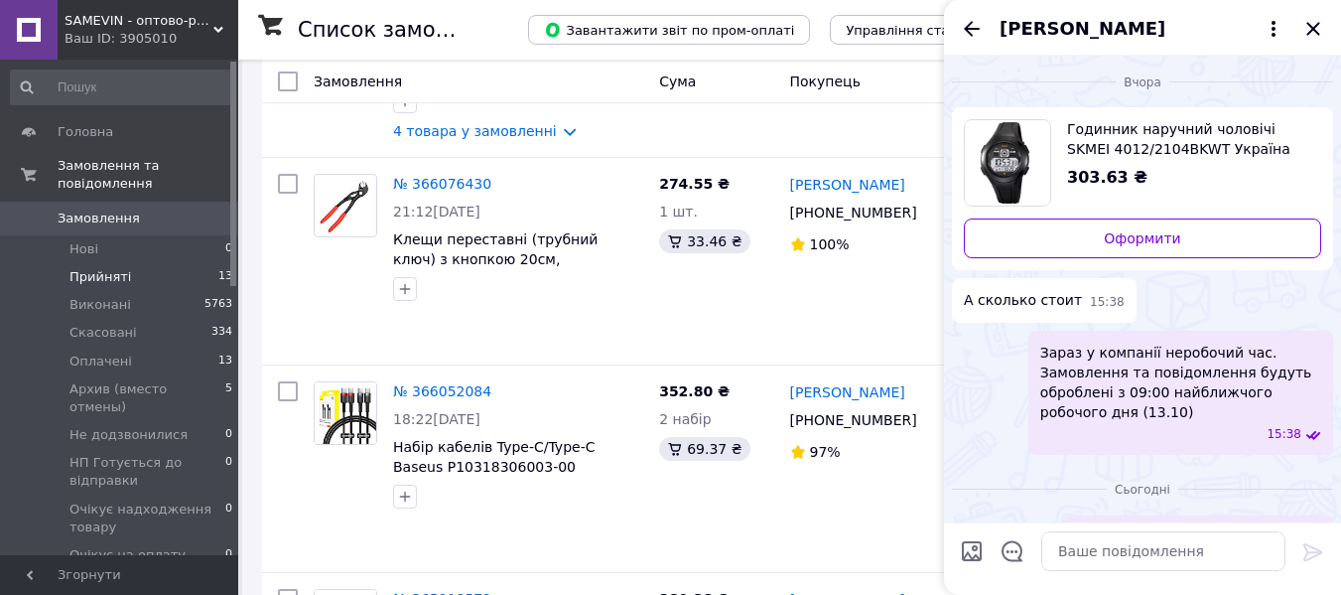
scroll to position [45, 0]
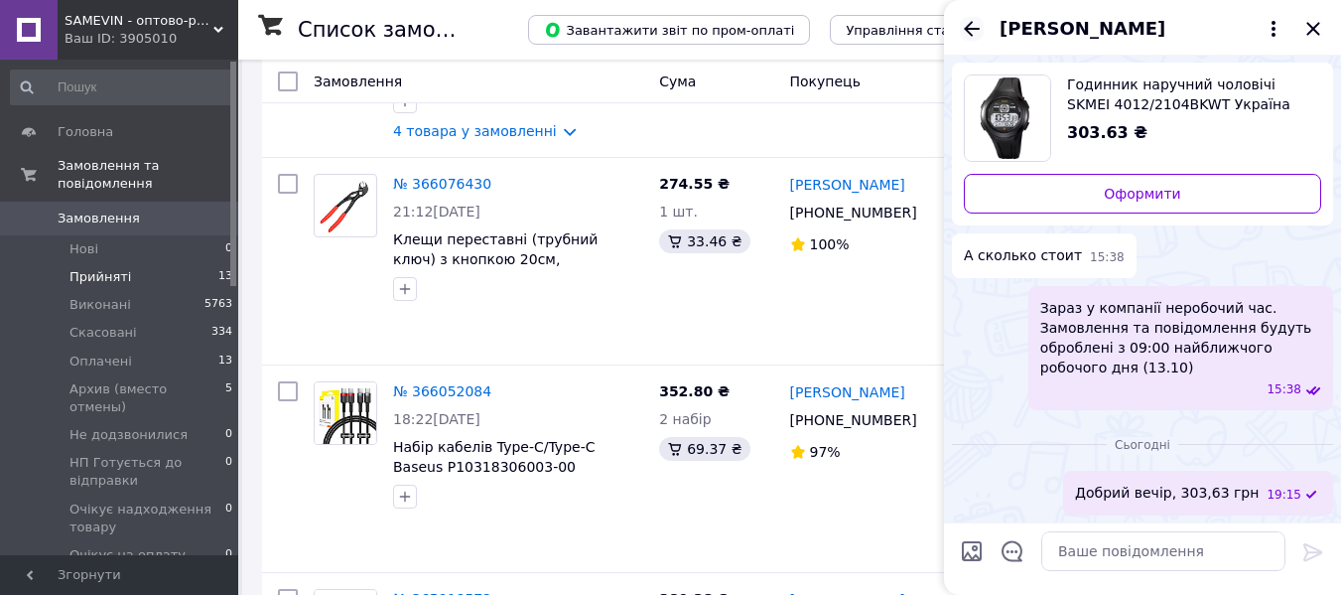
click at [977, 30] on icon "Назад" at bounding box center [972, 29] width 24 height 24
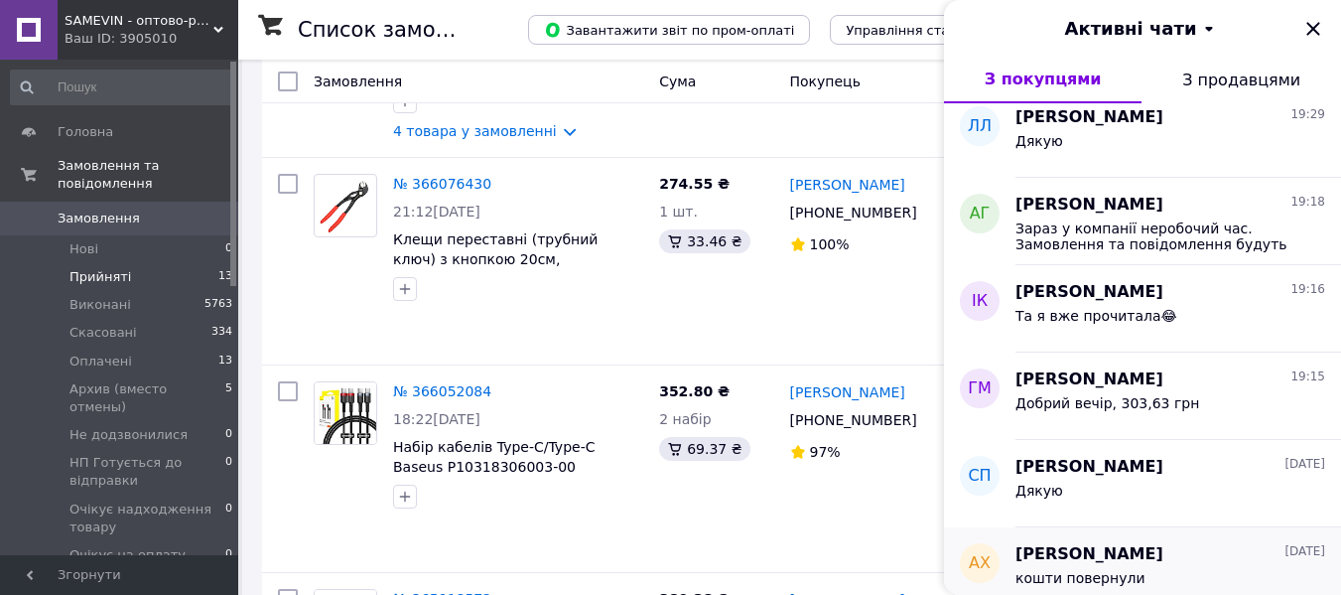
scroll to position [0, 0]
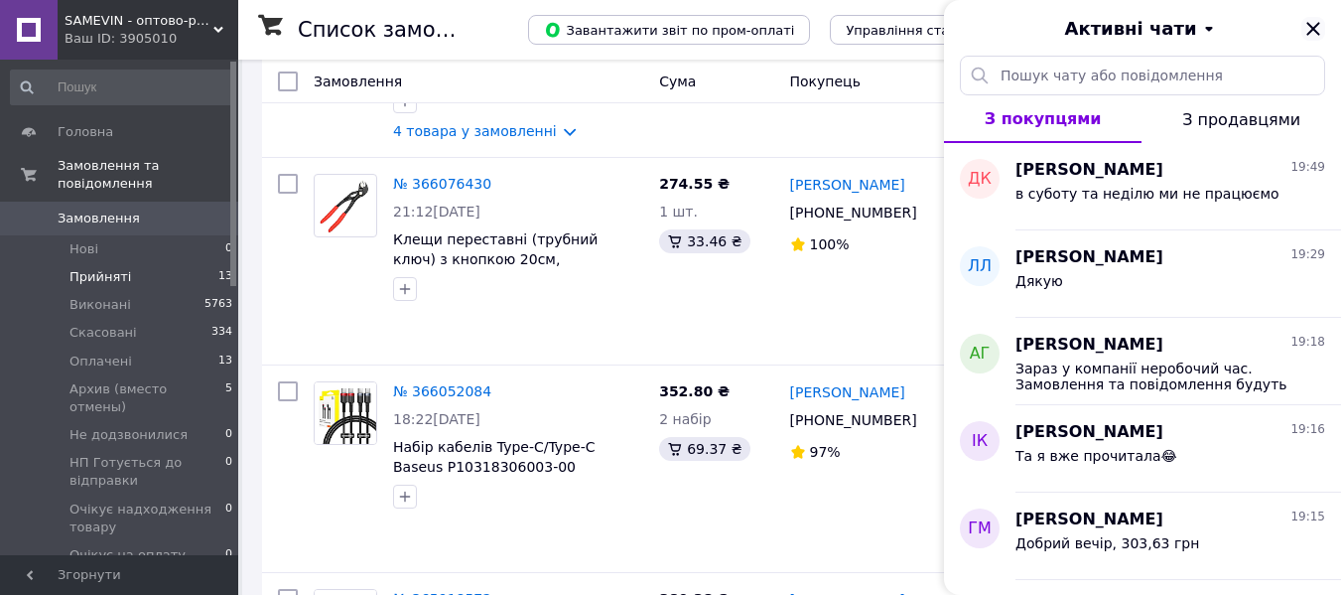
click at [1313, 24] on icon "Закрити" at bounding box center [1313, 29] width 24 height 24
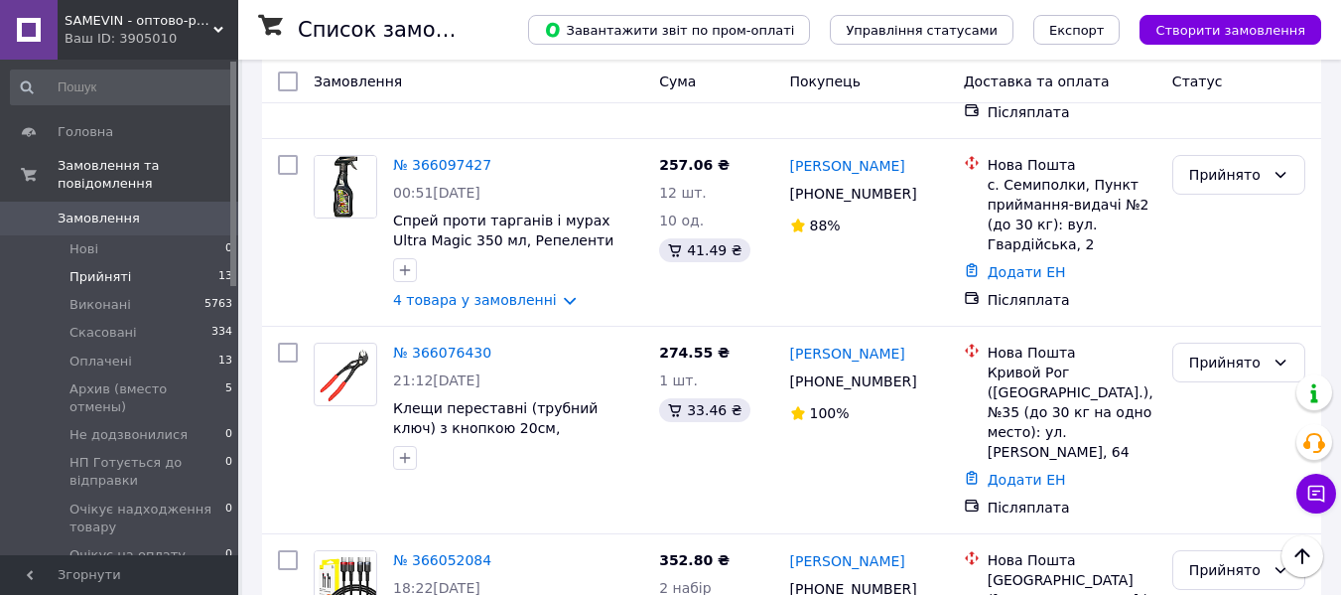
scroll to position [2098, 0]
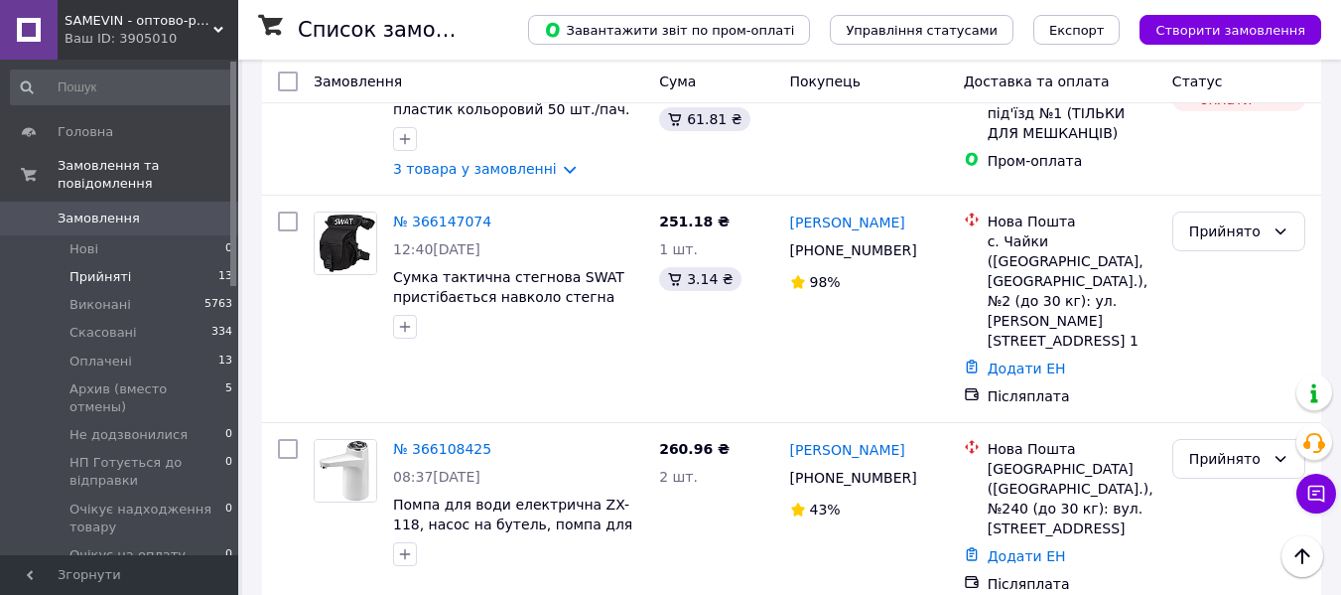
scroll to position [1303, 0]
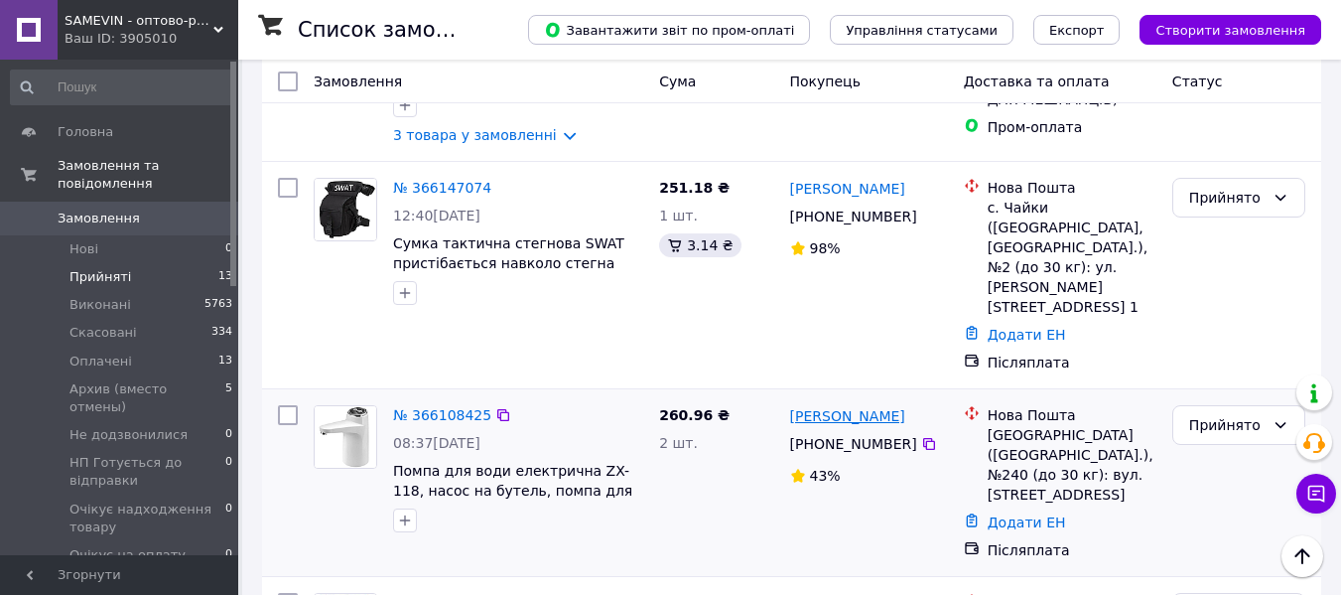
click at [824, 406] on link "[PERSON_NAME]" at bounding box center [847, 416] width 115 height 20
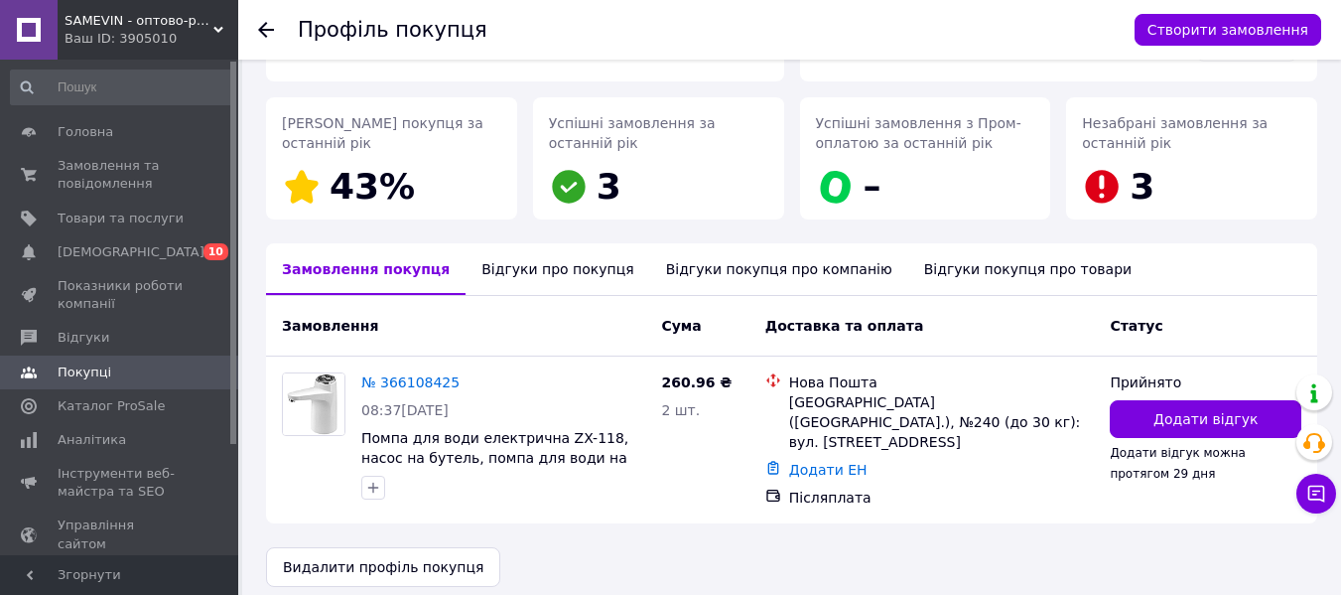
scroll to position [273, 0]
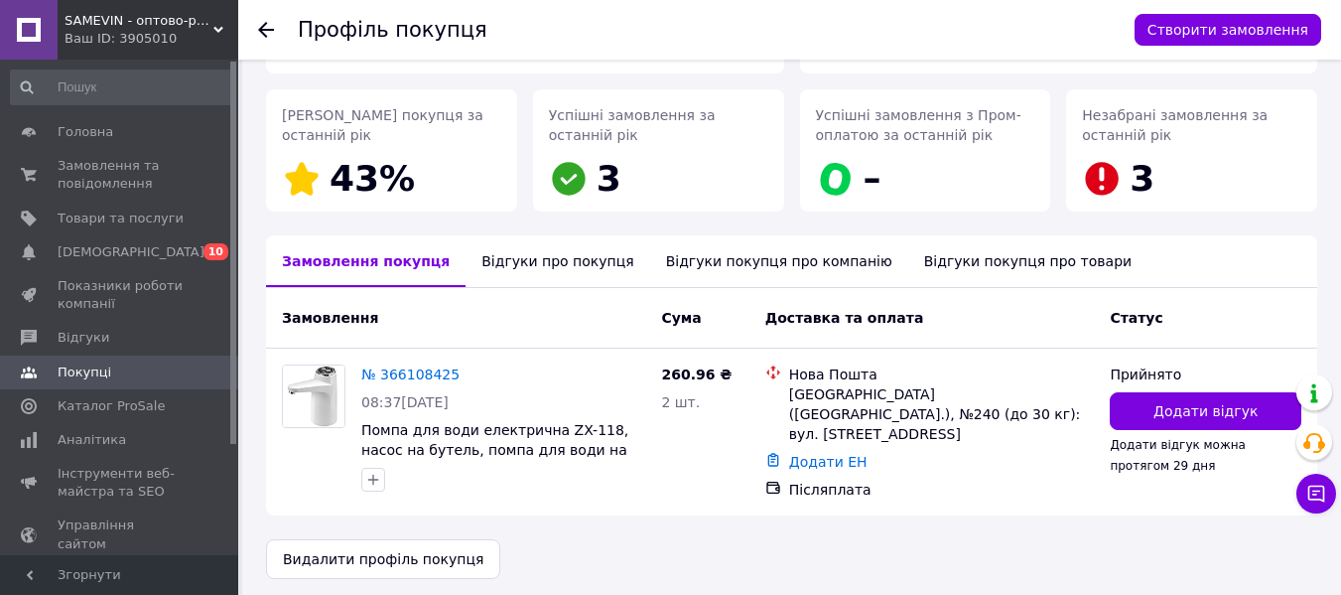
click at [531, 266] on div "Відгуки про покупця" at bounding box center [558, 261] width 184 height 52
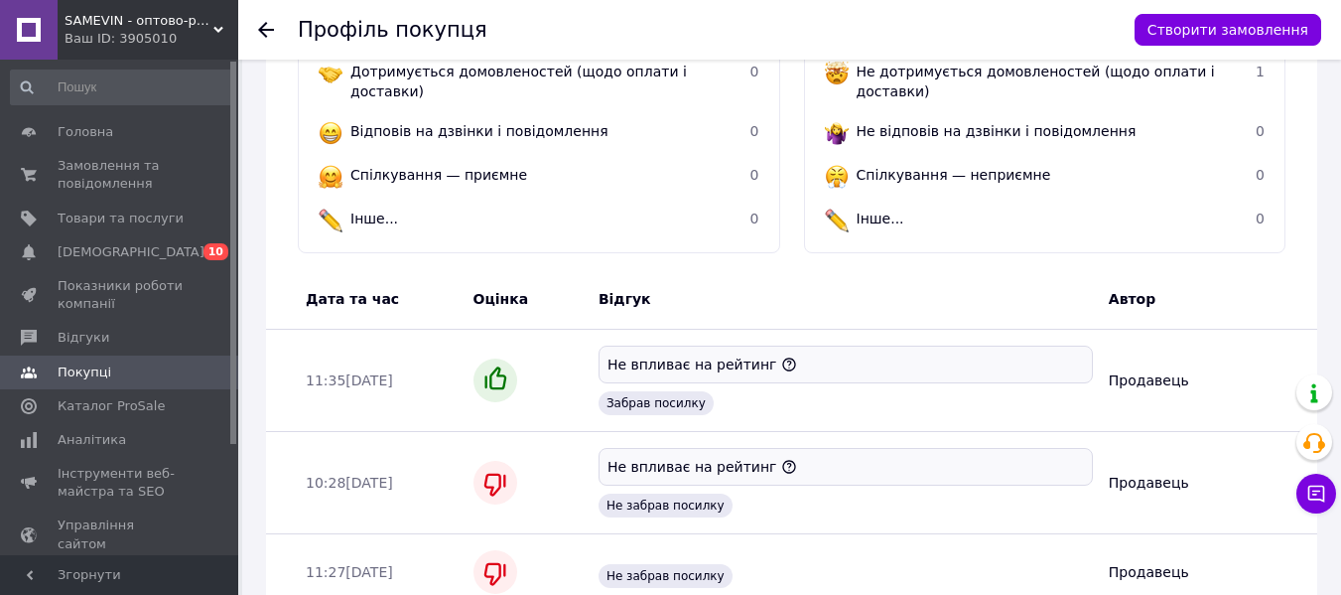
scroll to position [648, 0]
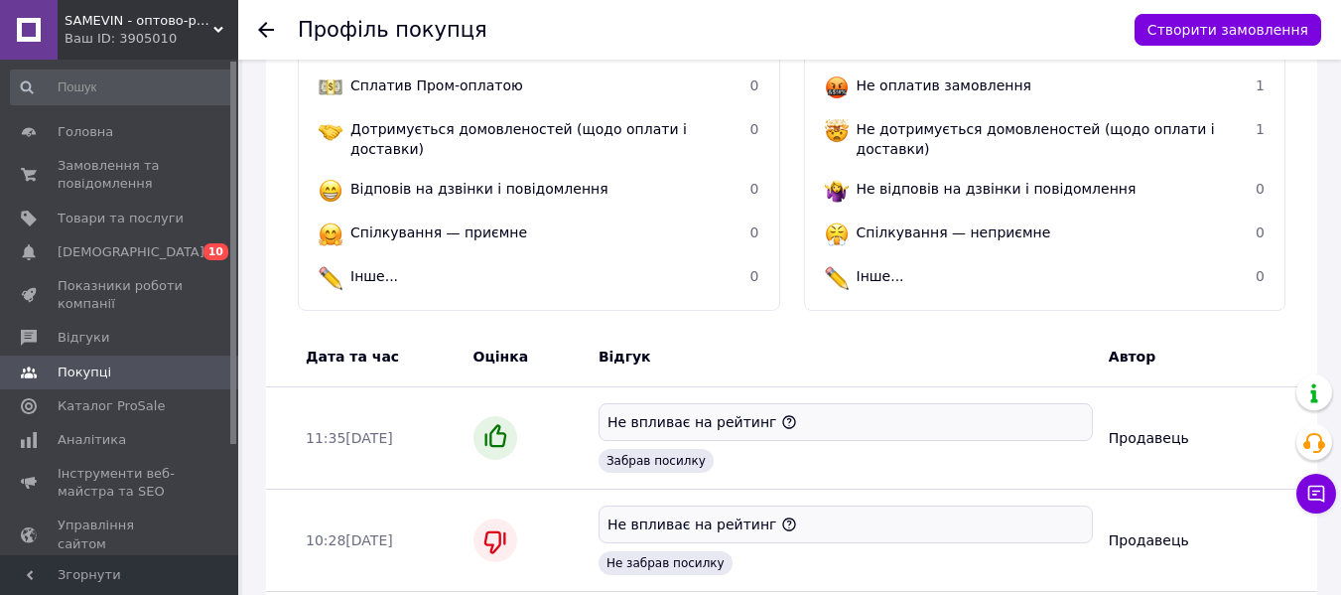
drag, startPoint x: 258, startPoint y: 28, endPoint x: 253, endPoint y: 50, distance: 22.4
click at [255, 28] on div "Профіль покупця Створити замовлення" at bounding box center [789, 30] width 1103 height 60
click at [262, 32] on use at bounding box center [266, 30] width 16 height 16
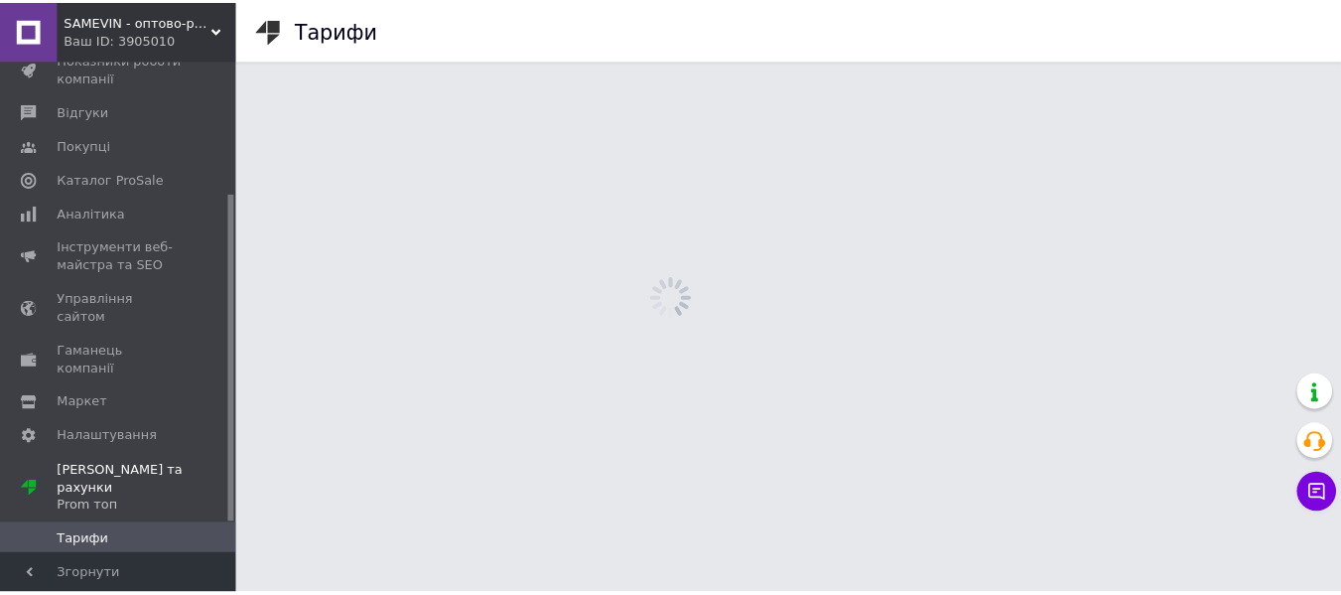
scroll to position [243, 0]
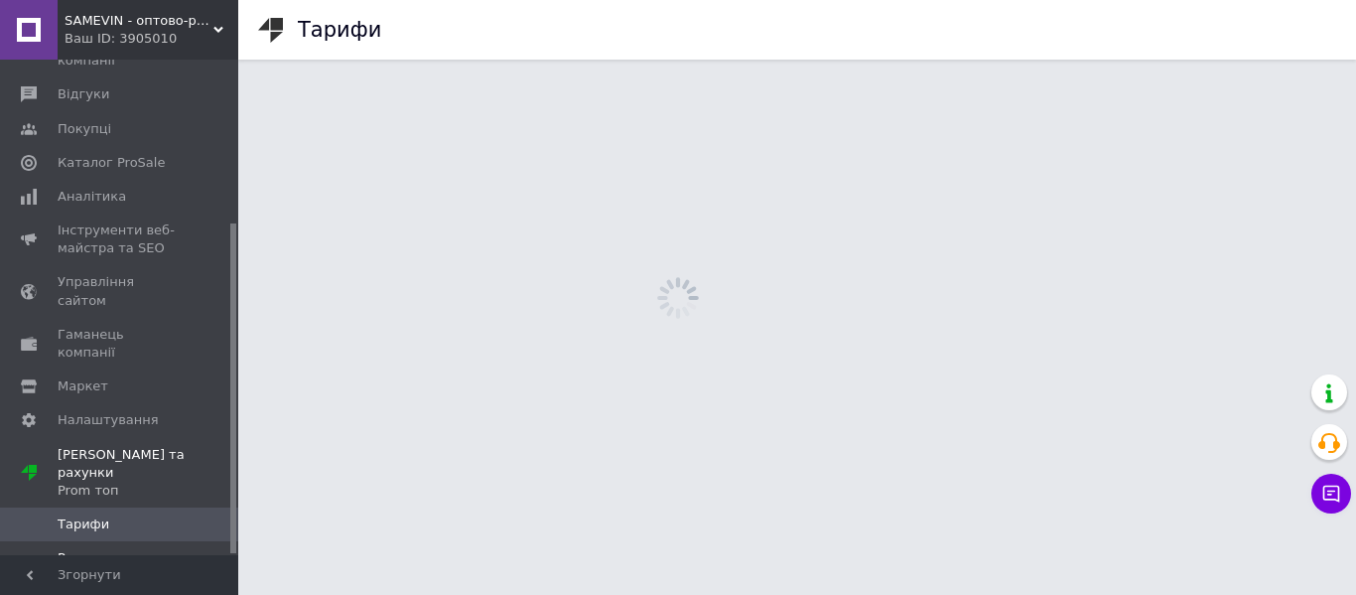
click at [132, 549] on span "Рахунки" at bounding box center [121, 558] width 126 height 18
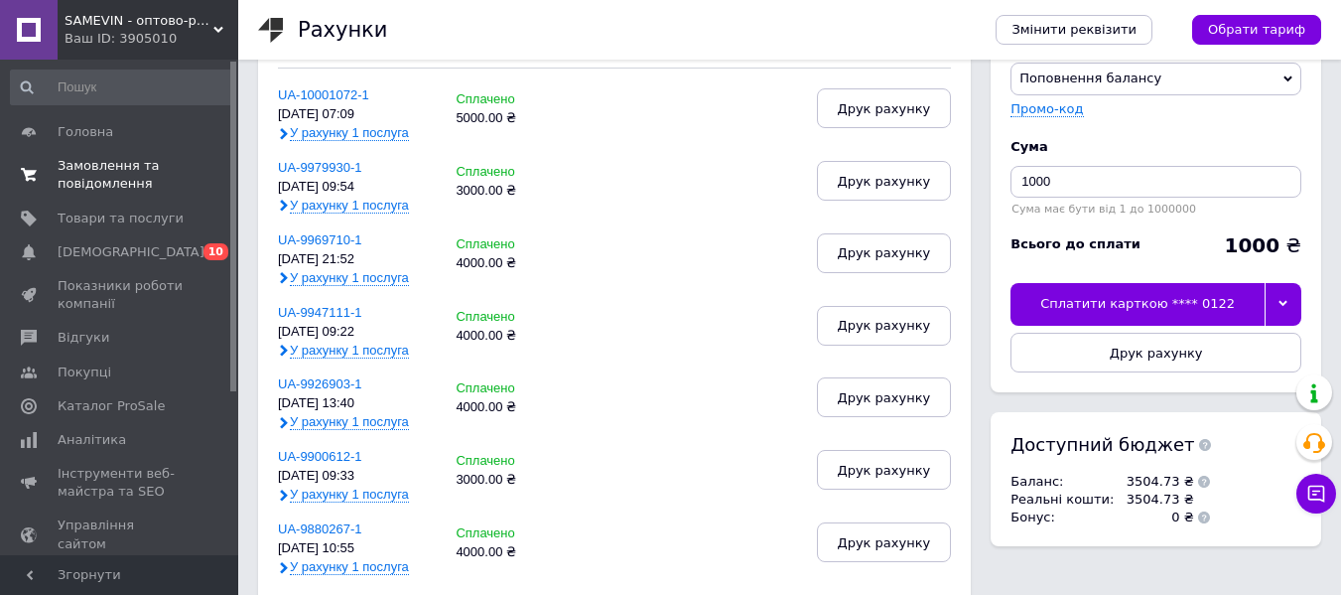
click at [94, 176] on span "Замовлення та повідомлення" at bounding box center [121, 175] width 126 height 36
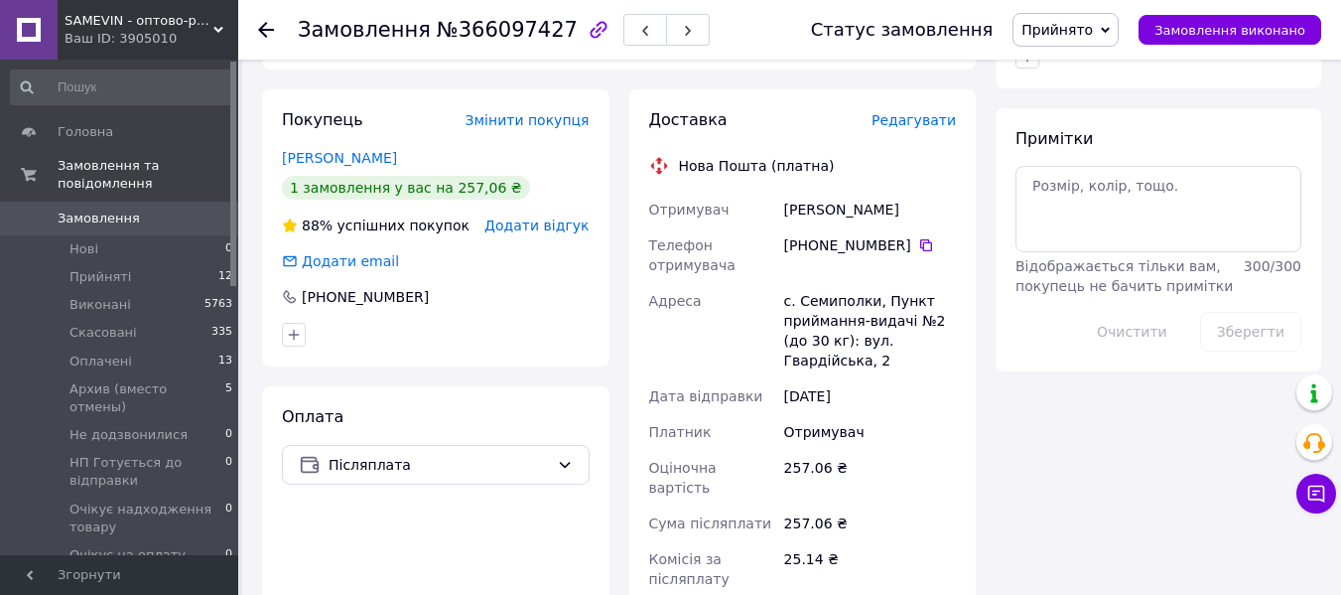
scroll to position [993, 0]
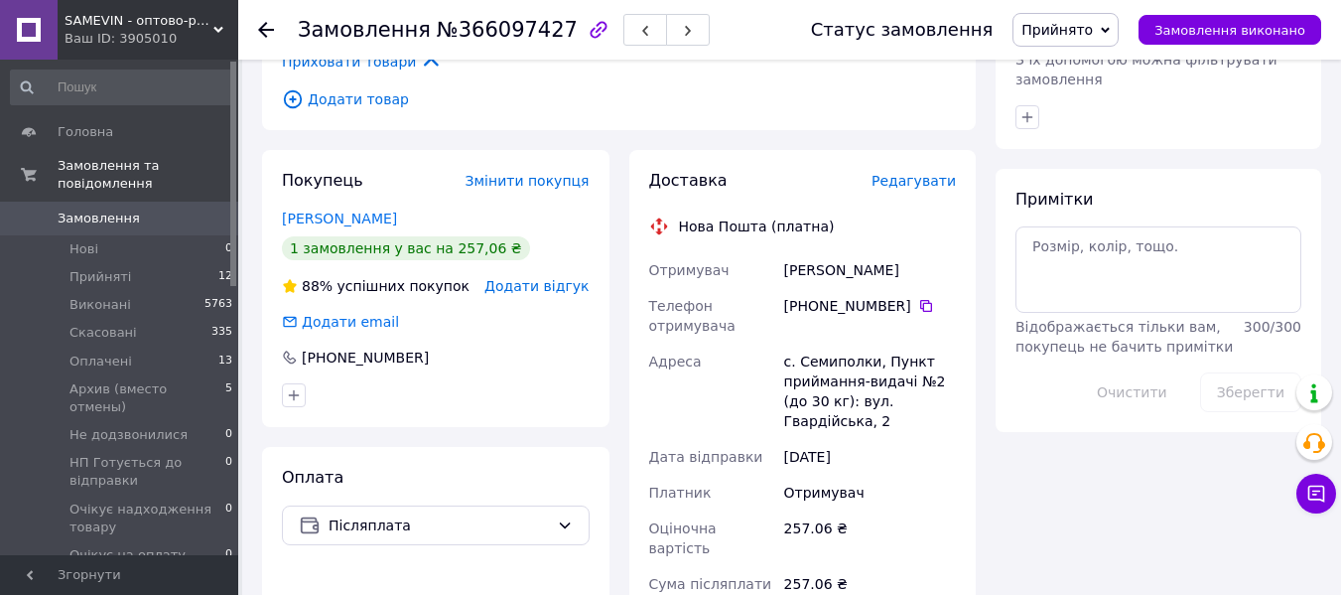
click at [258, 28] on icon at bounding box center [266, 30] width 16 height 16
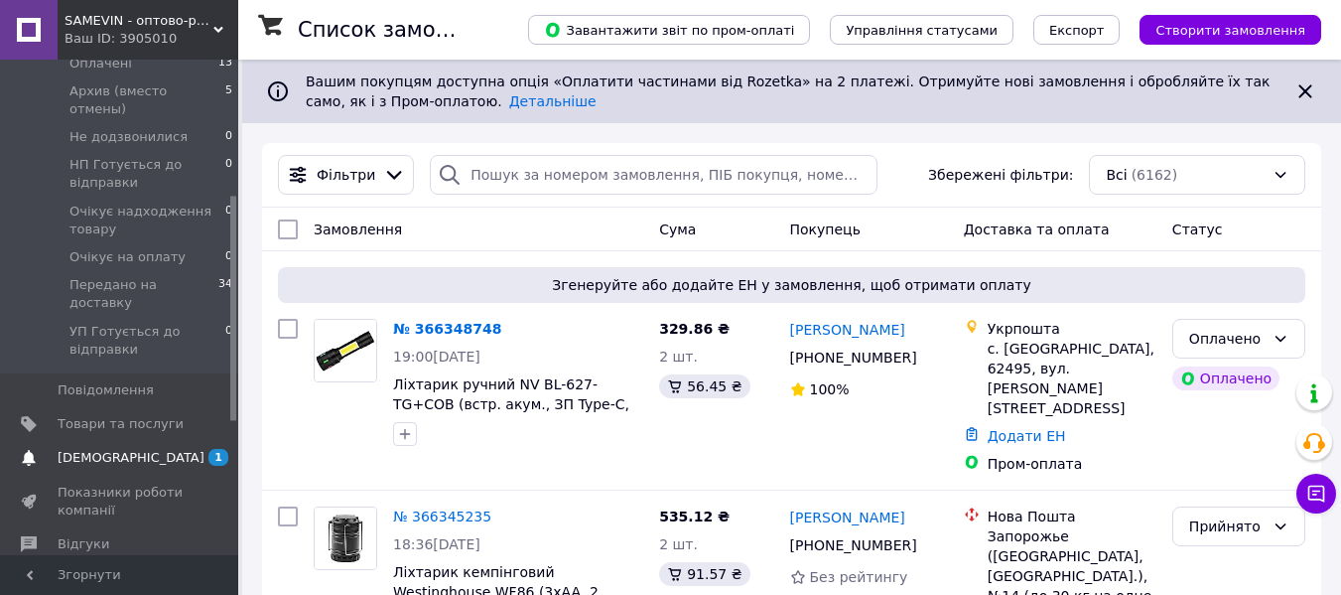
click at [88, 449] on span "[DEMOGRAPHIC_DATA]" at bounding box center [131, 458] width 147 height 18
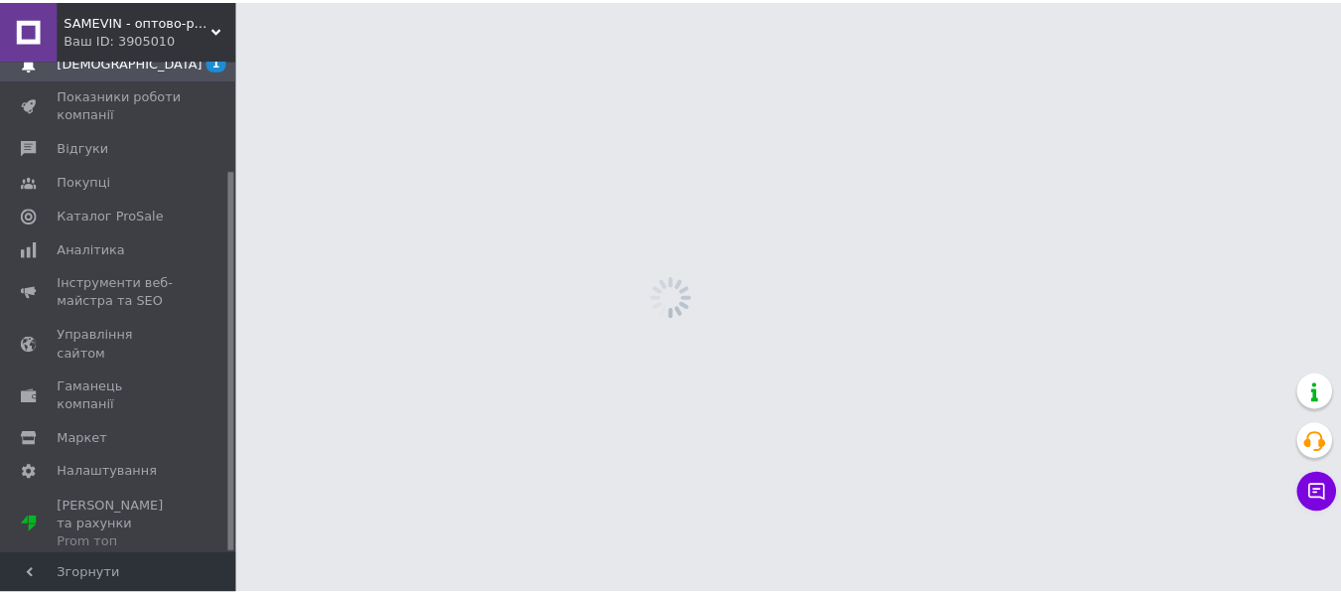
scroll to position [142, 0]
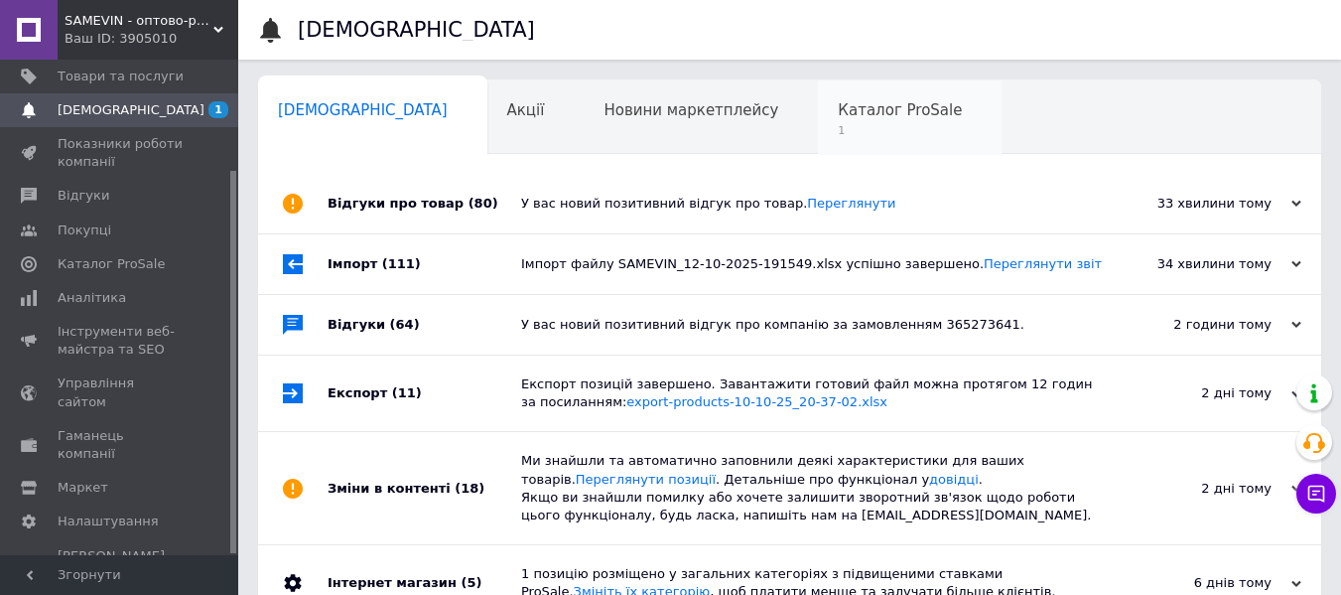
click at [818, 122] on div "Каталог ProSale 1" at bounding box center [910, 117] width 184 height 75
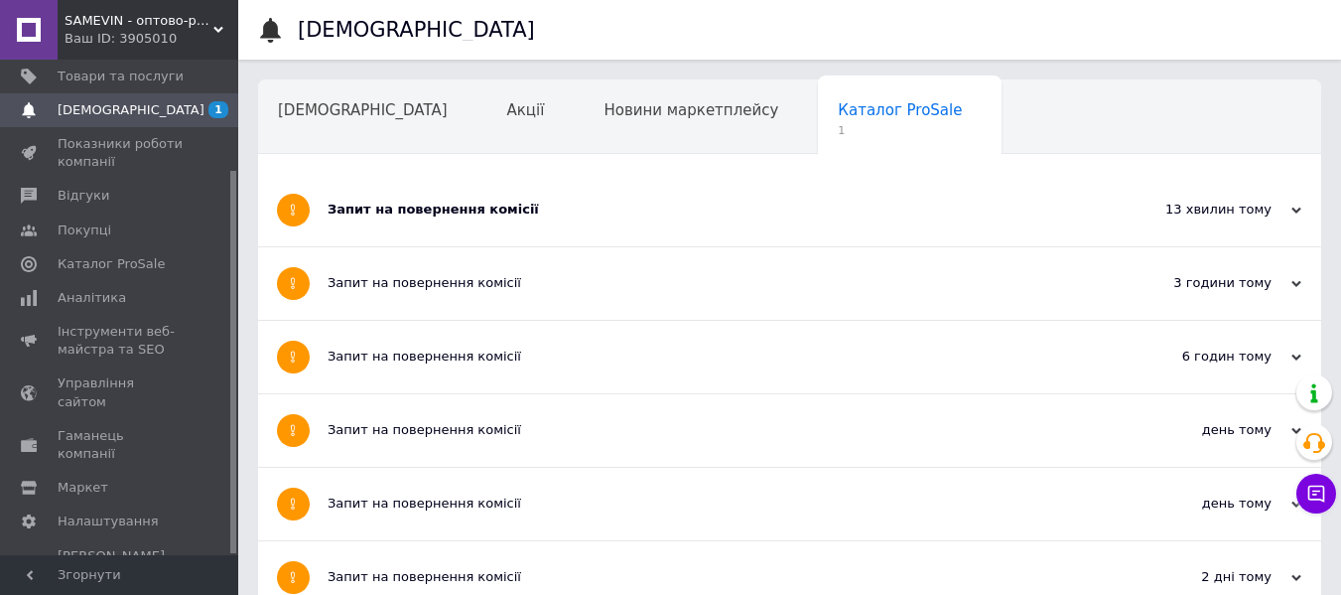
click at [831, 206] on div "Запит на повернення комісії" at bounding box center [715, 210] width 775 height 18
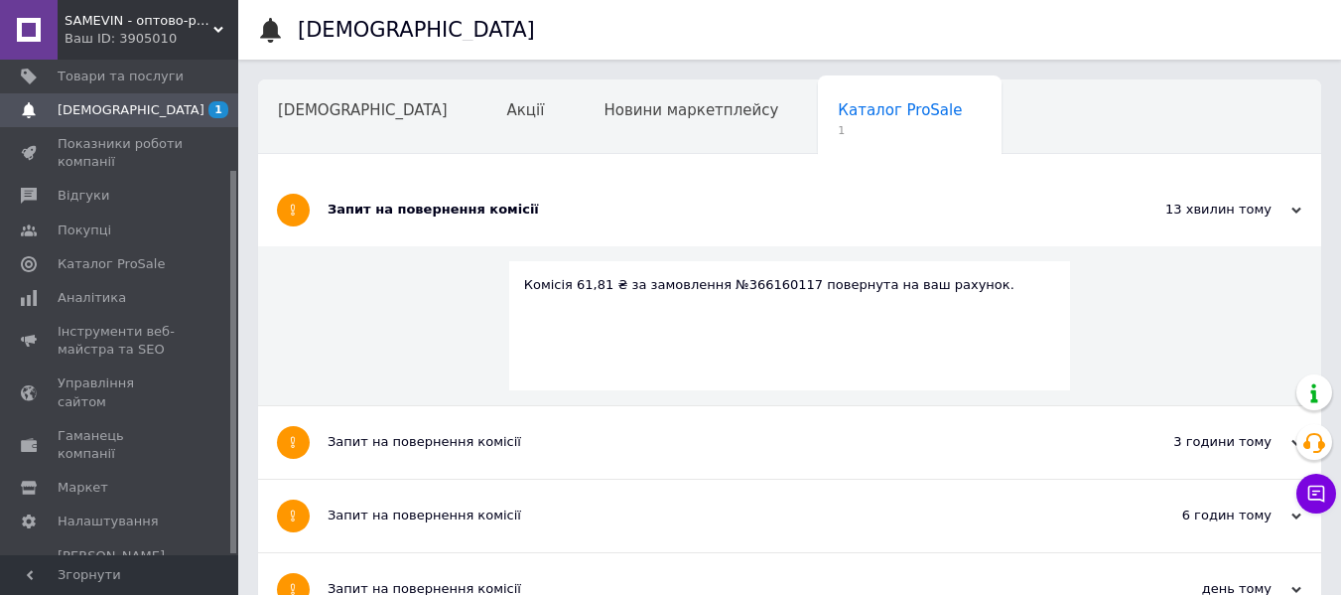
click at [831, 206] on div "Запит на повернення комісії" at bounding box center [715, 210] width 775 height 18
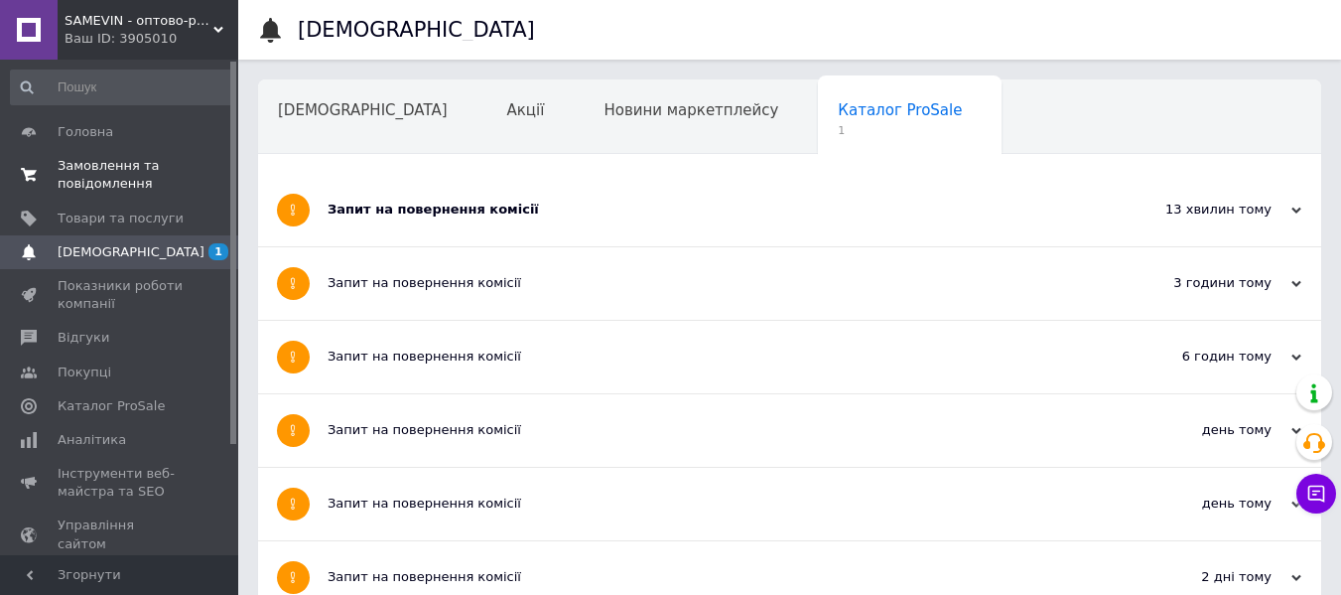
click at [138, 189] on span "Замовлення та повідомлення" at bounding box center [121, 175] width 126 height 36
